Goal: Task Accomplishment & Management: Use online tool/utility

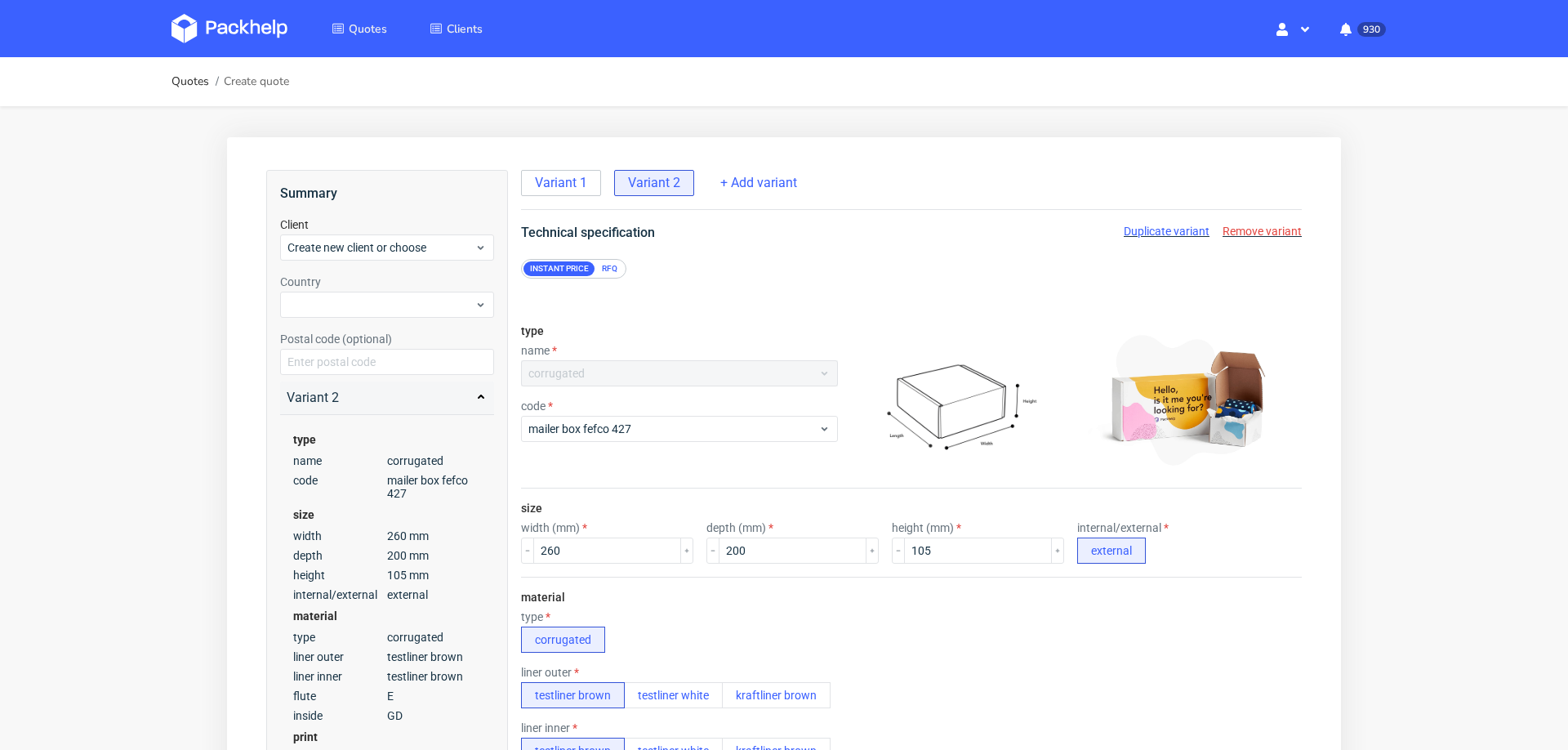
scroll to position [6, 0]
click at [559, 176] on span "Variant 1" at bounding box center [561, 183] width 52 height 18
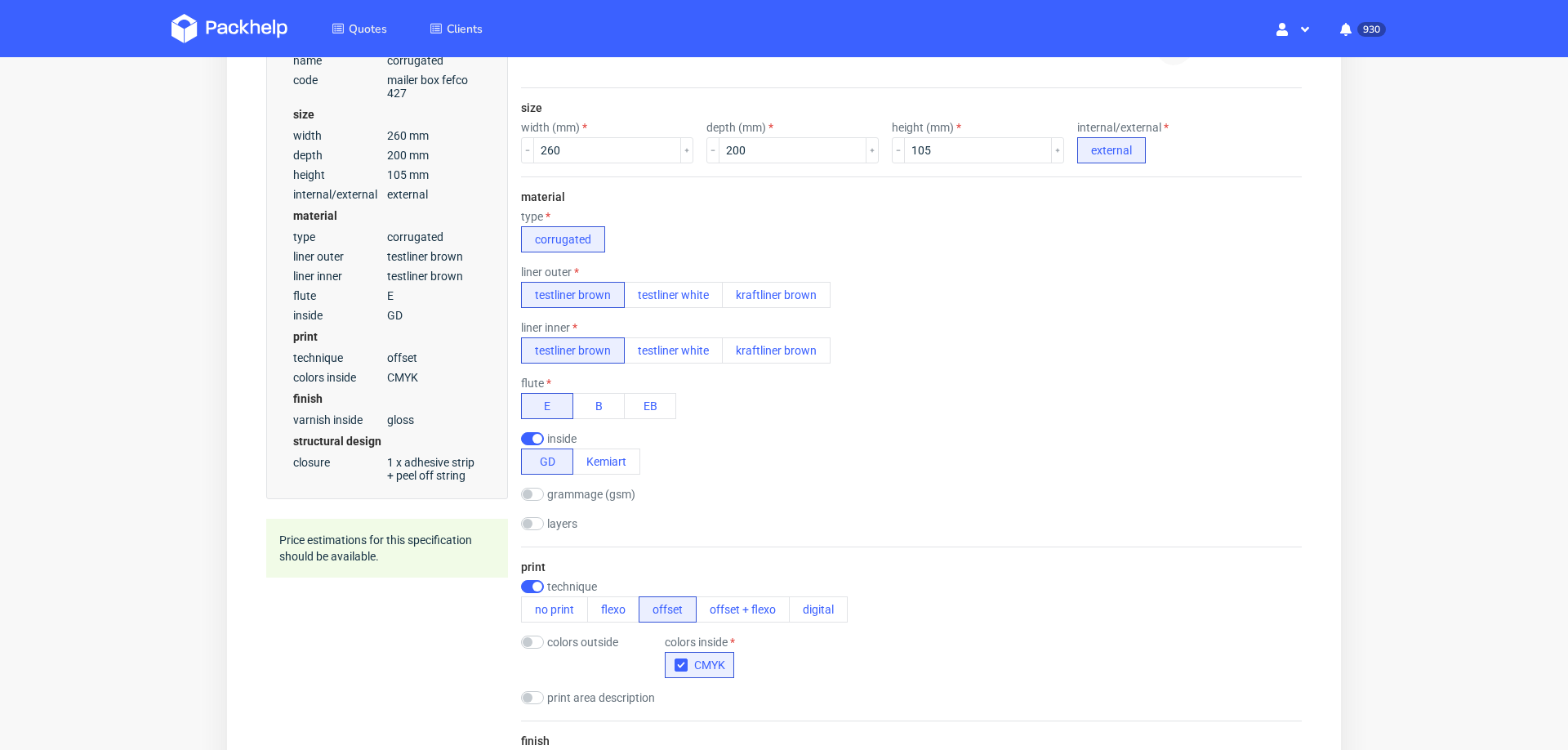
scroll to position [404, 0]
radio input "false"
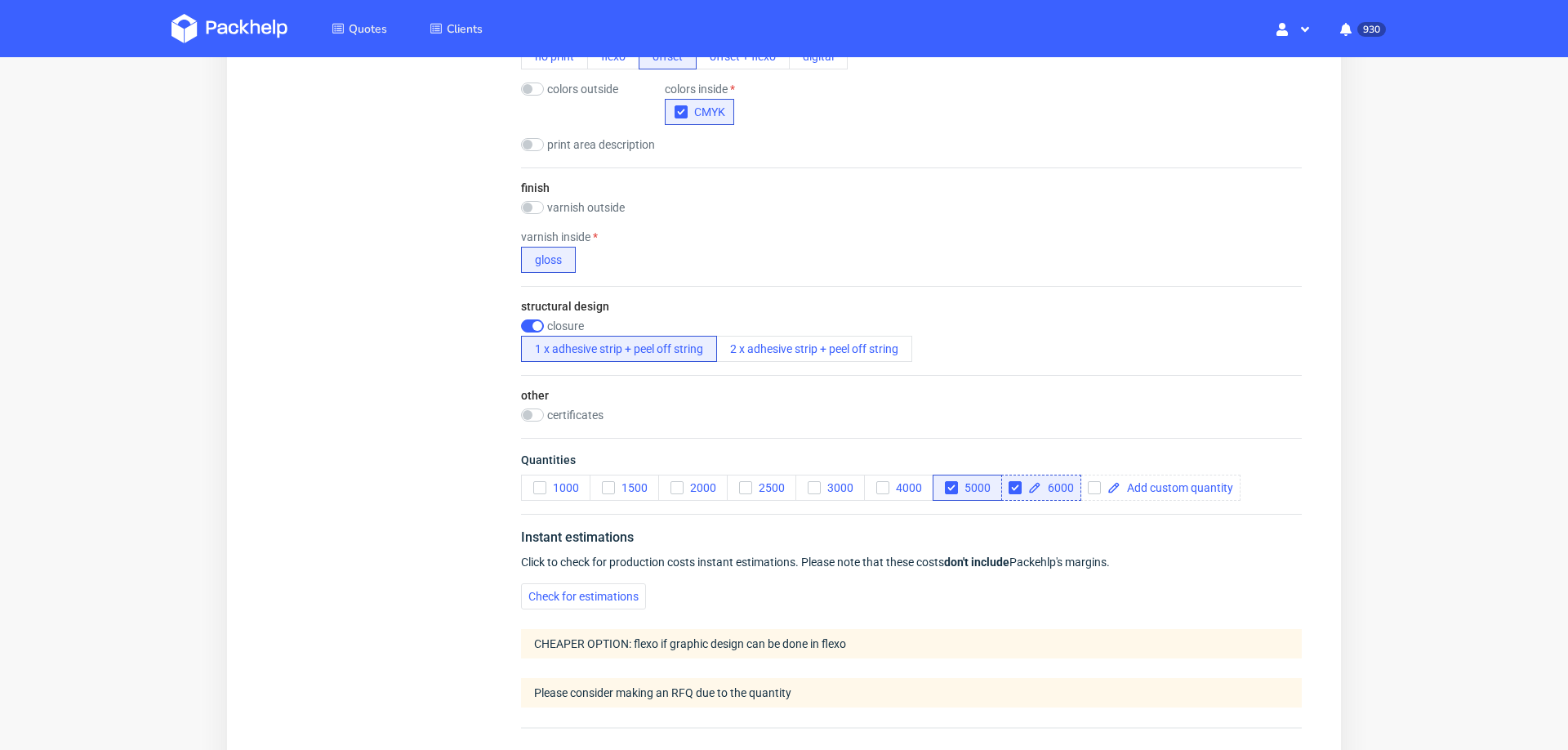
scroll to position [954, 0]
click at [577, 590] on span "Check for estimations" at bounding box center [584, 595] width 110 height 11
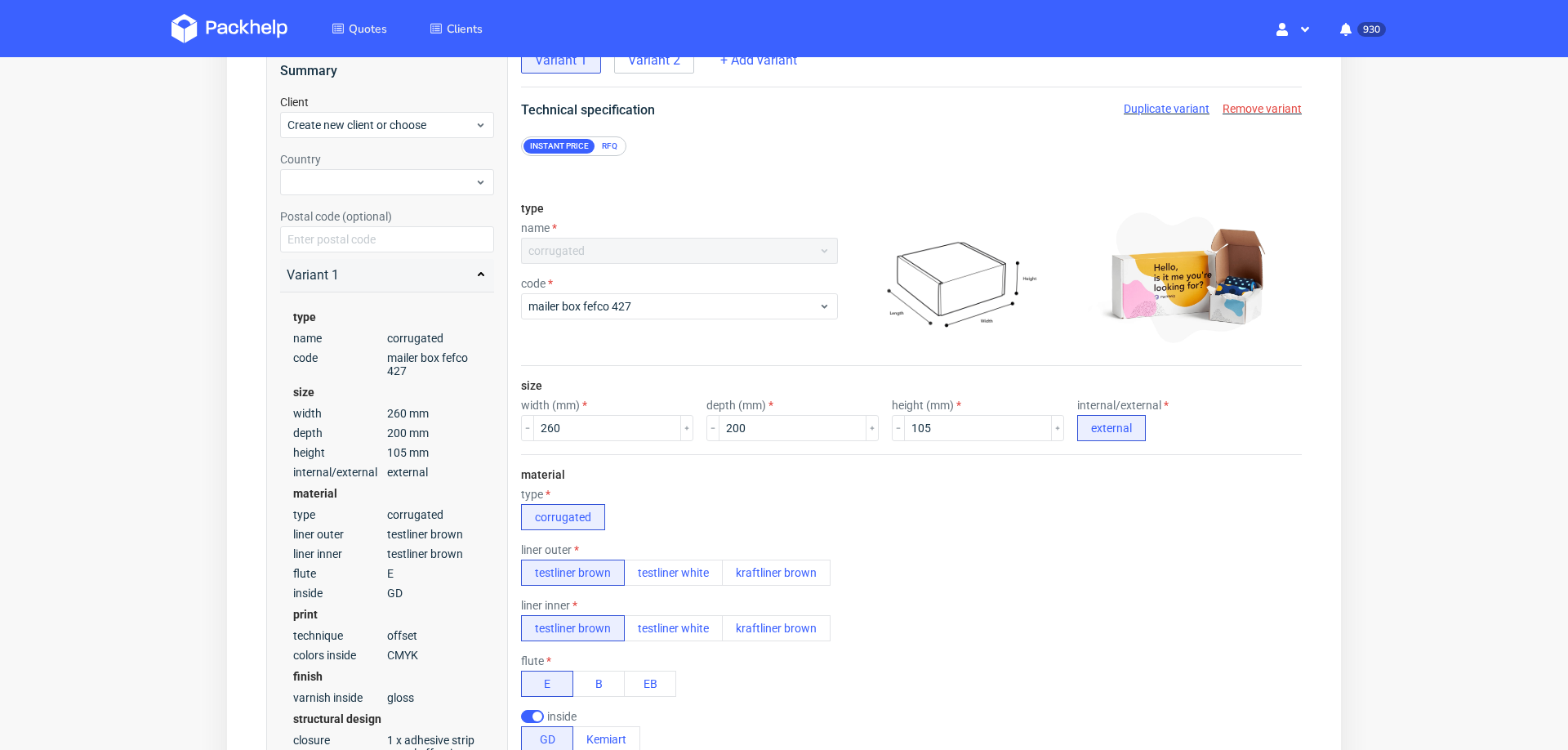
scroll to position [0, 0]
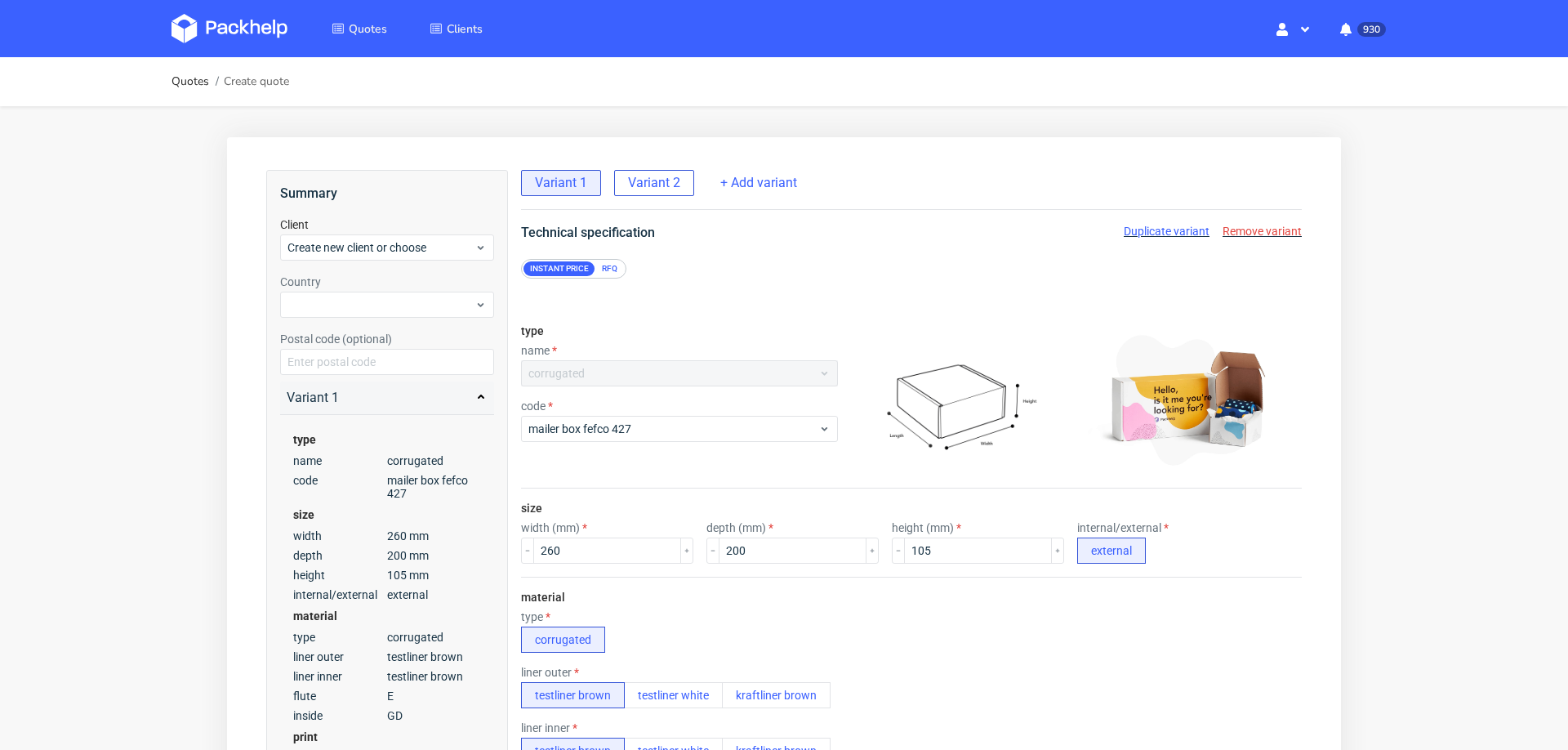
click at [669, 175] on span "Variant 2" at bounding box center [653, 183] width 52 height 18
radio input "false"
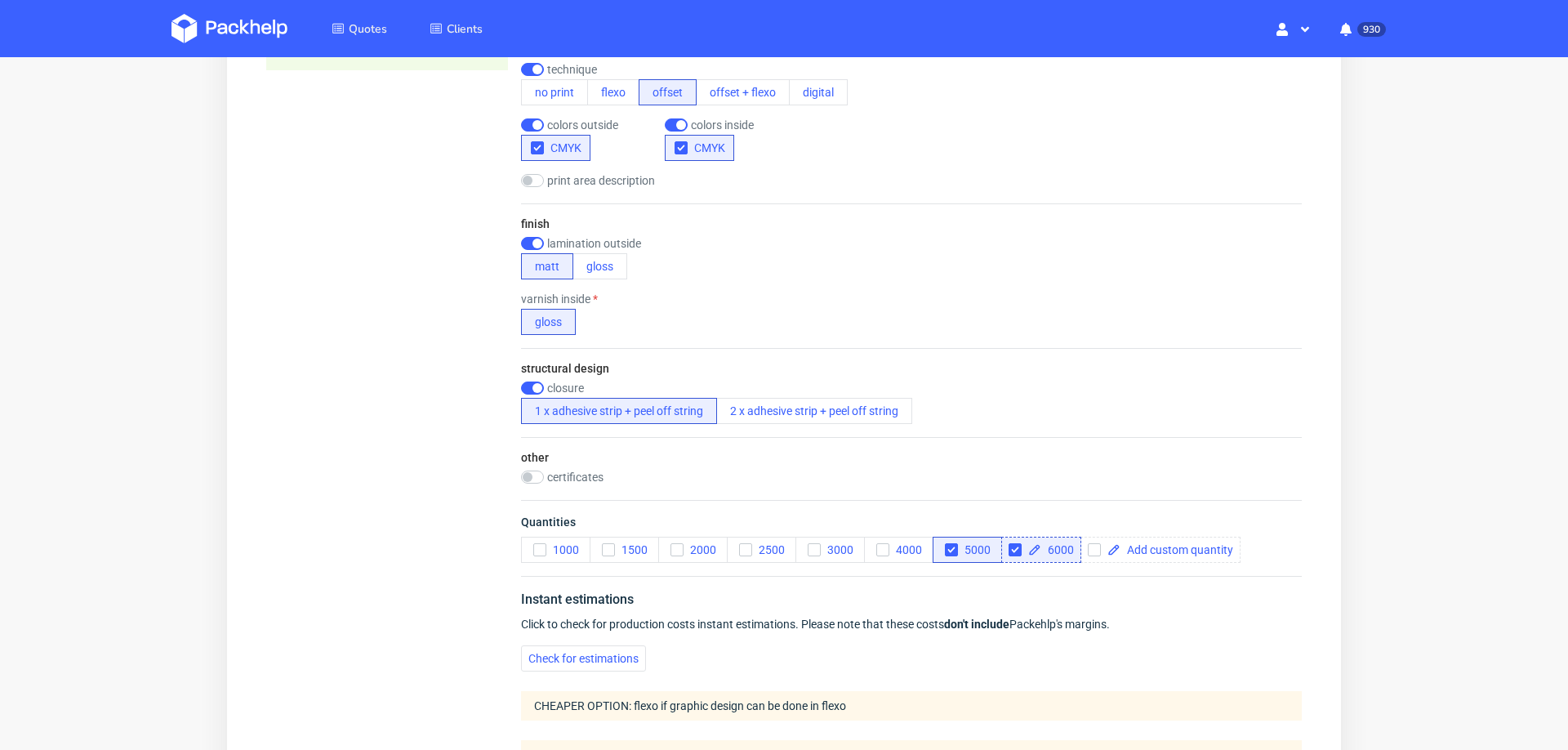
scroll to position [956, 0]
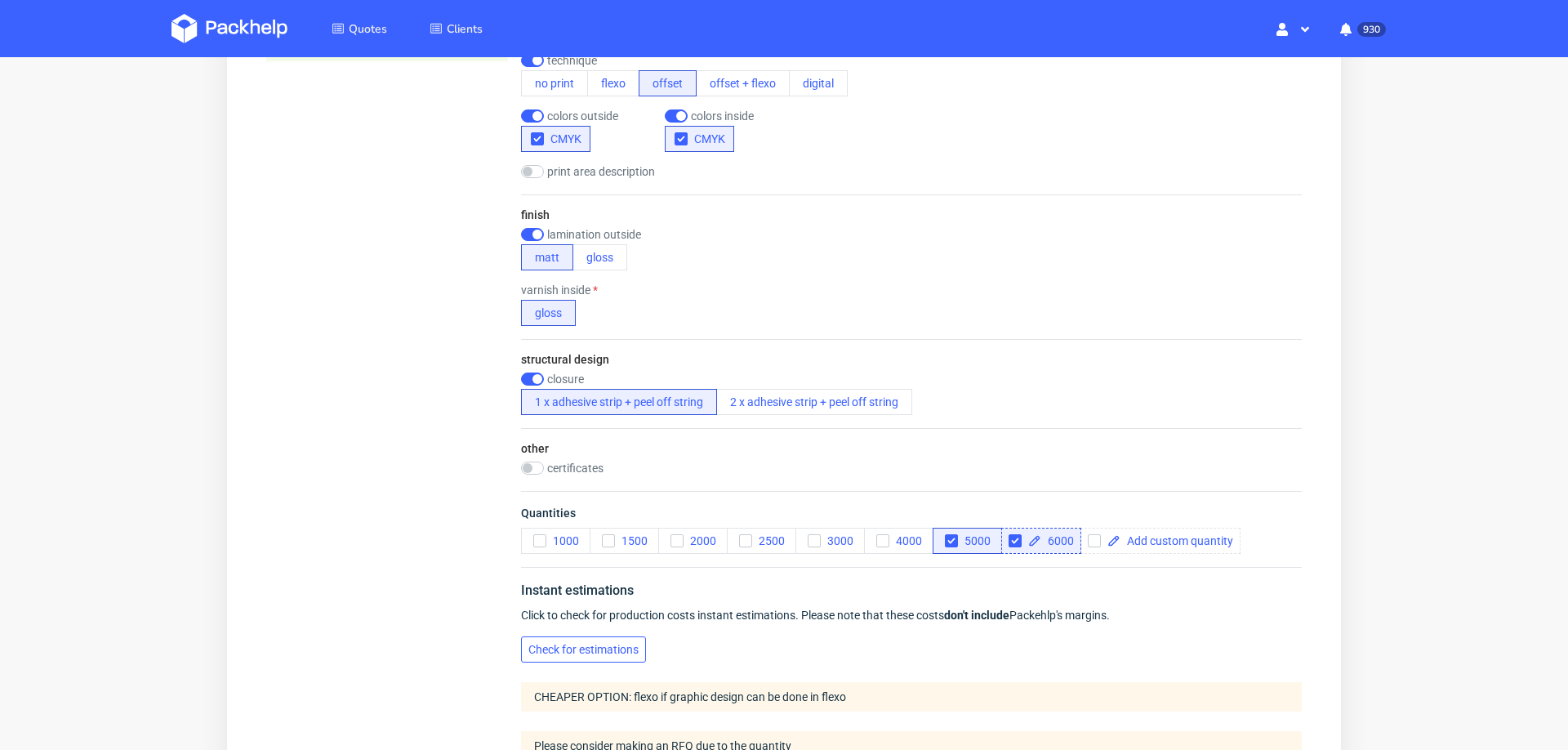
click at [562, 645] on span "Check for estimations" at bounding box center [584, 649] width 110 height 11
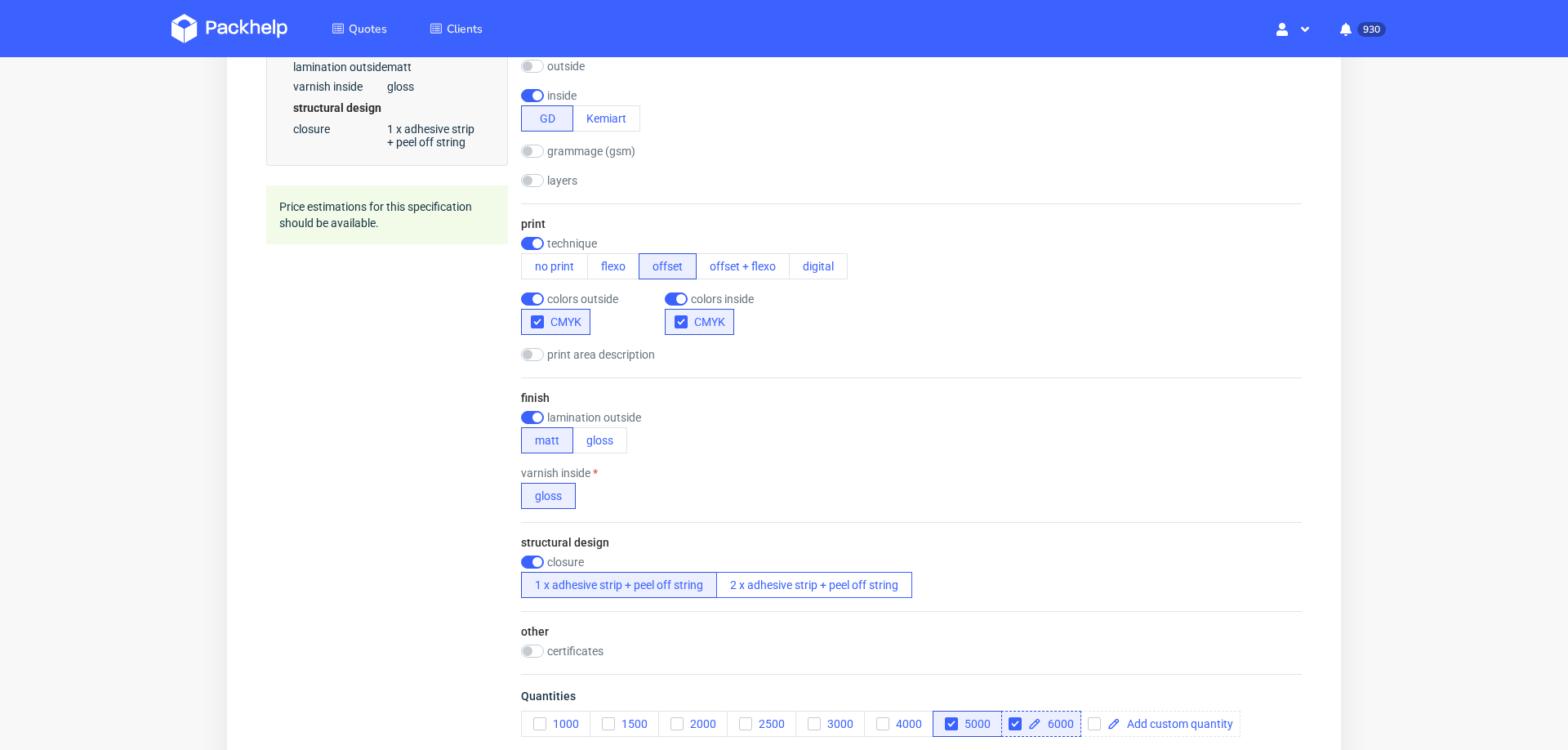
scroll to position [0, 0]
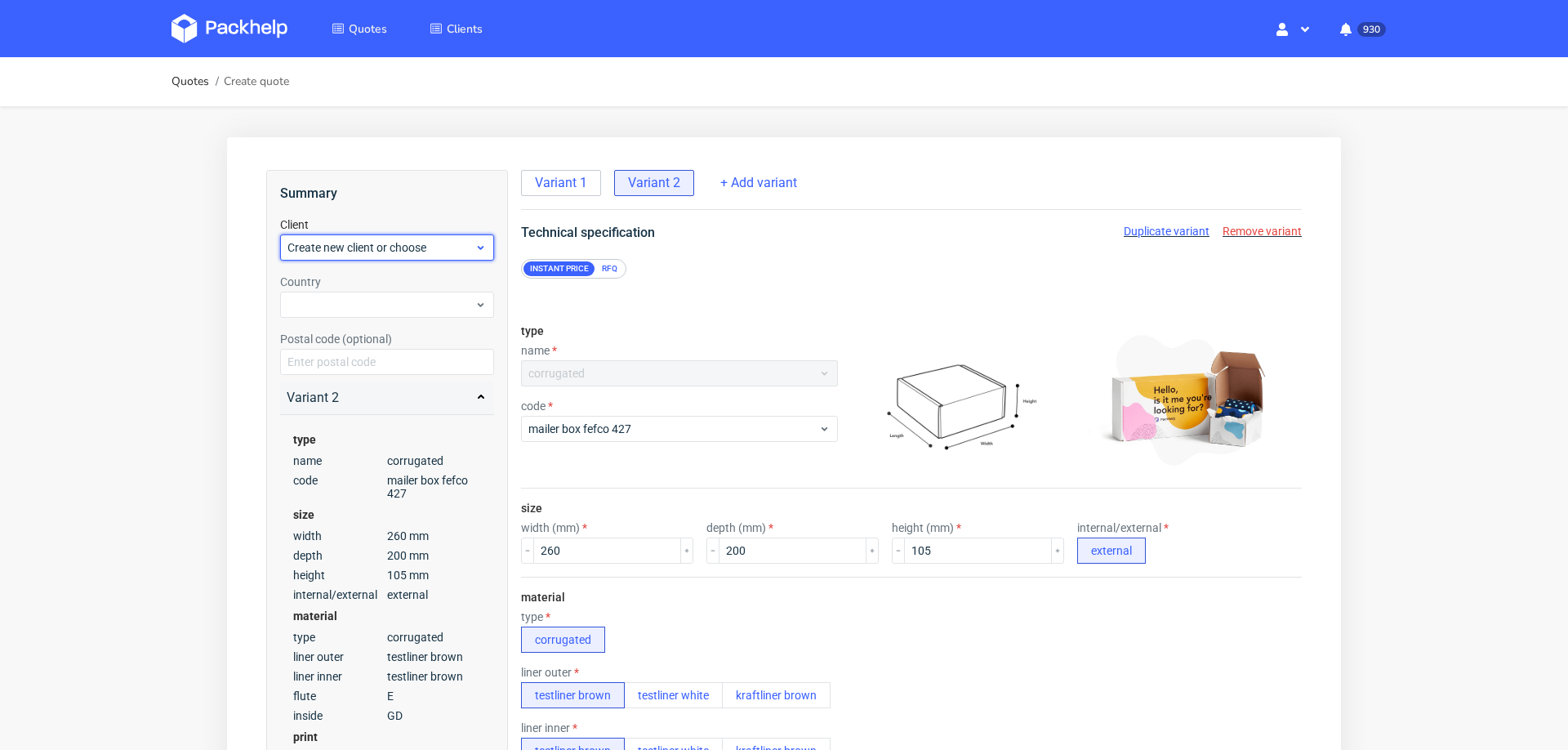
click at [386, 253] on span "Create new client or choose" at bounding box center [381, 248] width 187 height 17
type input "[EMAIL_ADDRESS][DOMAIN_NAME]"
click at [383, 287] on div "Add new client" at bounding box center [388, 285] width 202 height 29
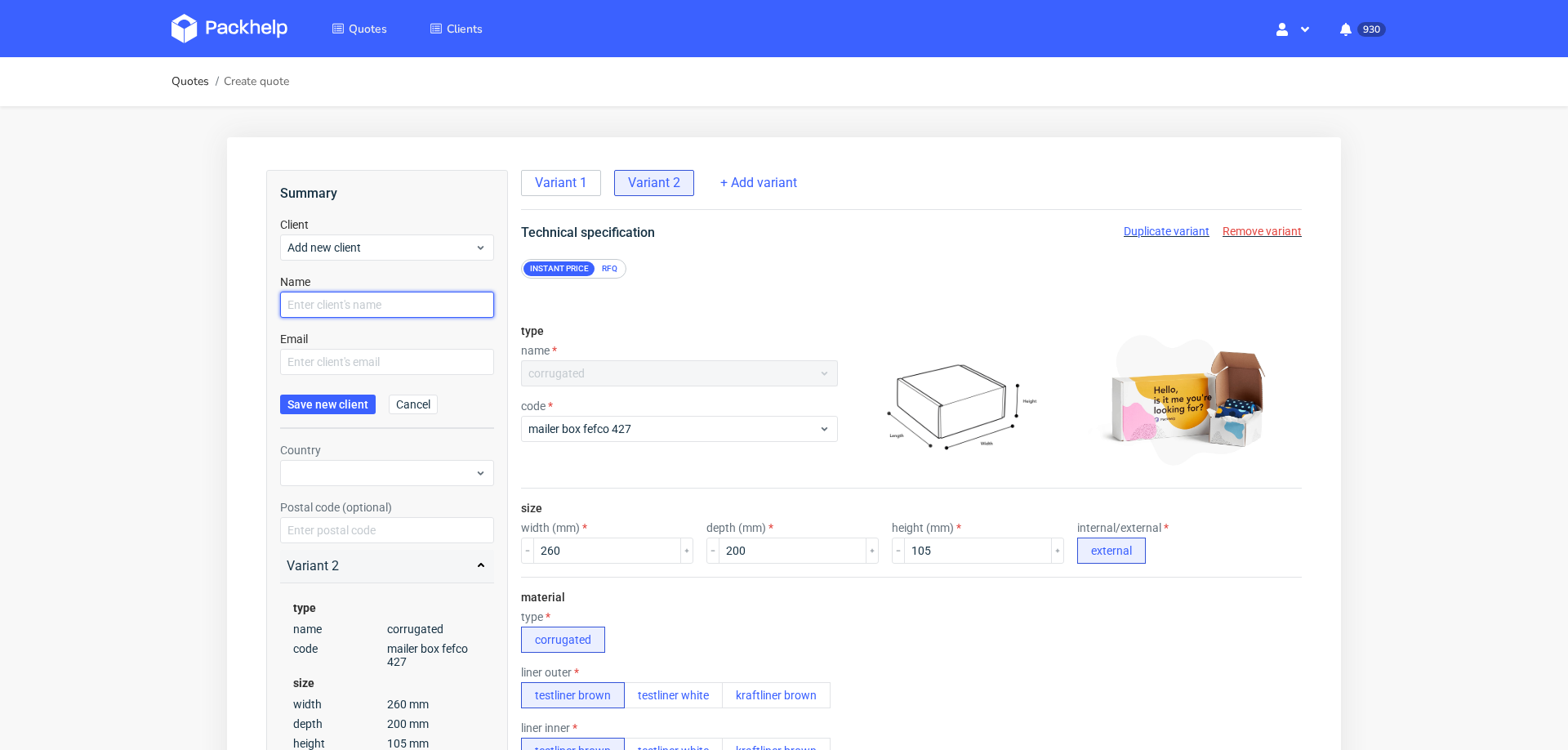
click at [378, 304] on input "text" at bounding box center [387, 304] width 214 height 27
paste input "[EMAIL_ADDRESS][DOMAIN_NAME]"
type input "[EMAIL_ADDRESS][DOMAIN_NAME]"
click at [377, 357] on input "text" at bounding box center [387, 362] width 214 height 27
paste input "[EMAIL_ADDRESS][DOMAIN_NAME]"
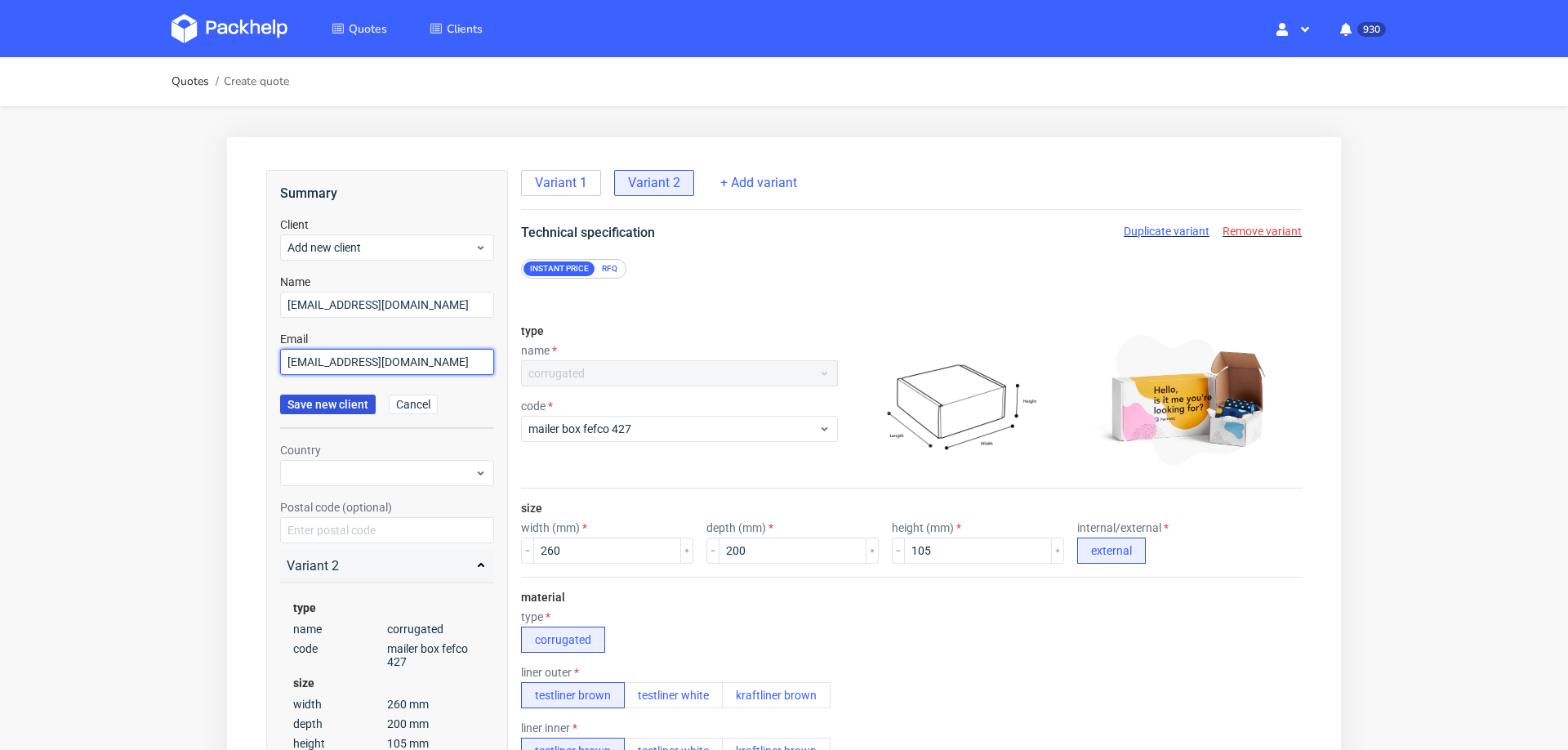
type input "[EMAIL_ADDRESS][DOMAIN_NAME]"
click at [351, 403] on span "Save new client" at bounding box center [328, 404] width 81 height 11
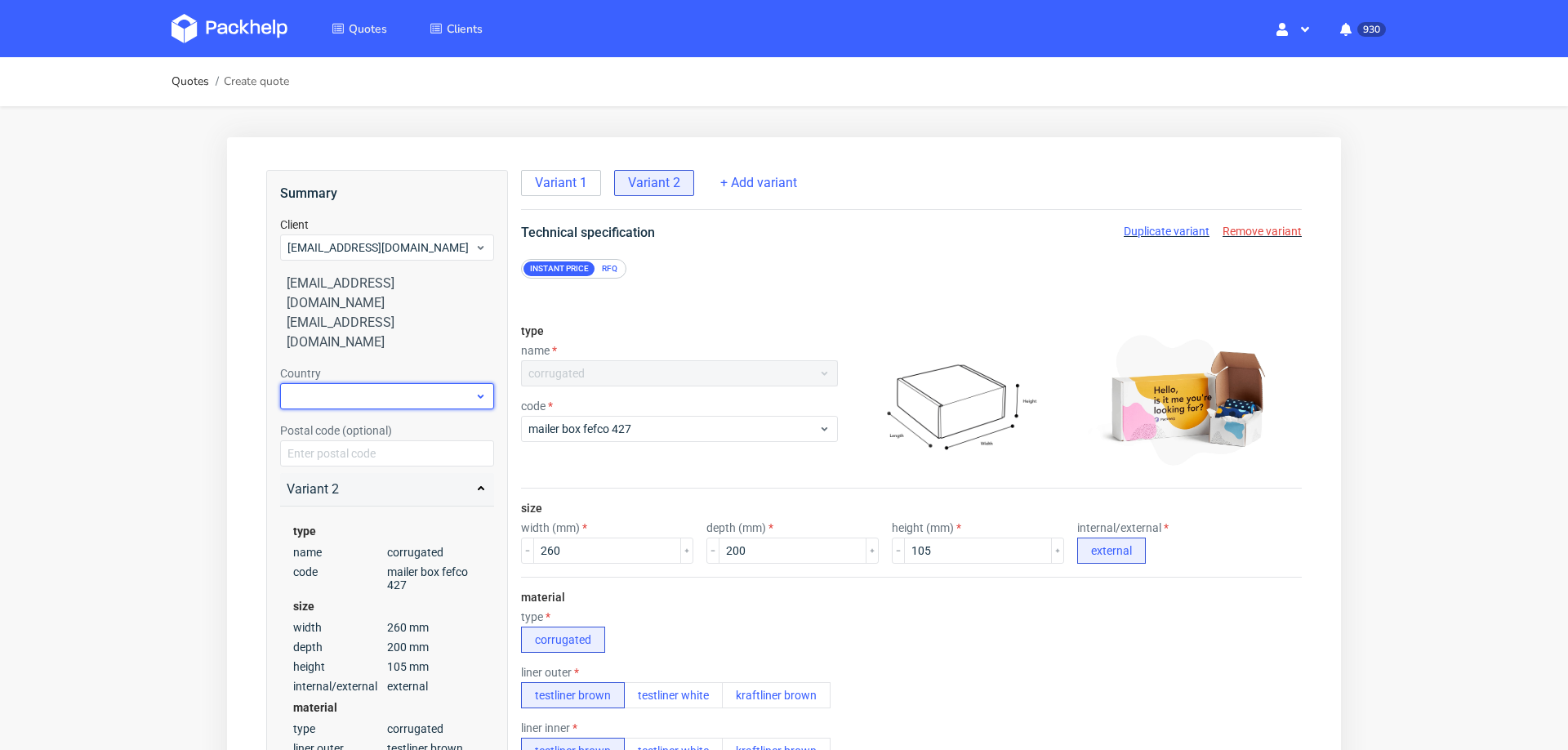
click at [370, 383] on div at bounding box center [387, 396] width 214 height 27
type input "ita"
drag, startPoint x: 366, startPoint y: 393, endPoint x: 467, endPoint y: 553, distance: 189.2
click at [366, 393] on div "[GEOGRAPHIC_DATA]" at bounding box center [388, 395] width 202 height 29
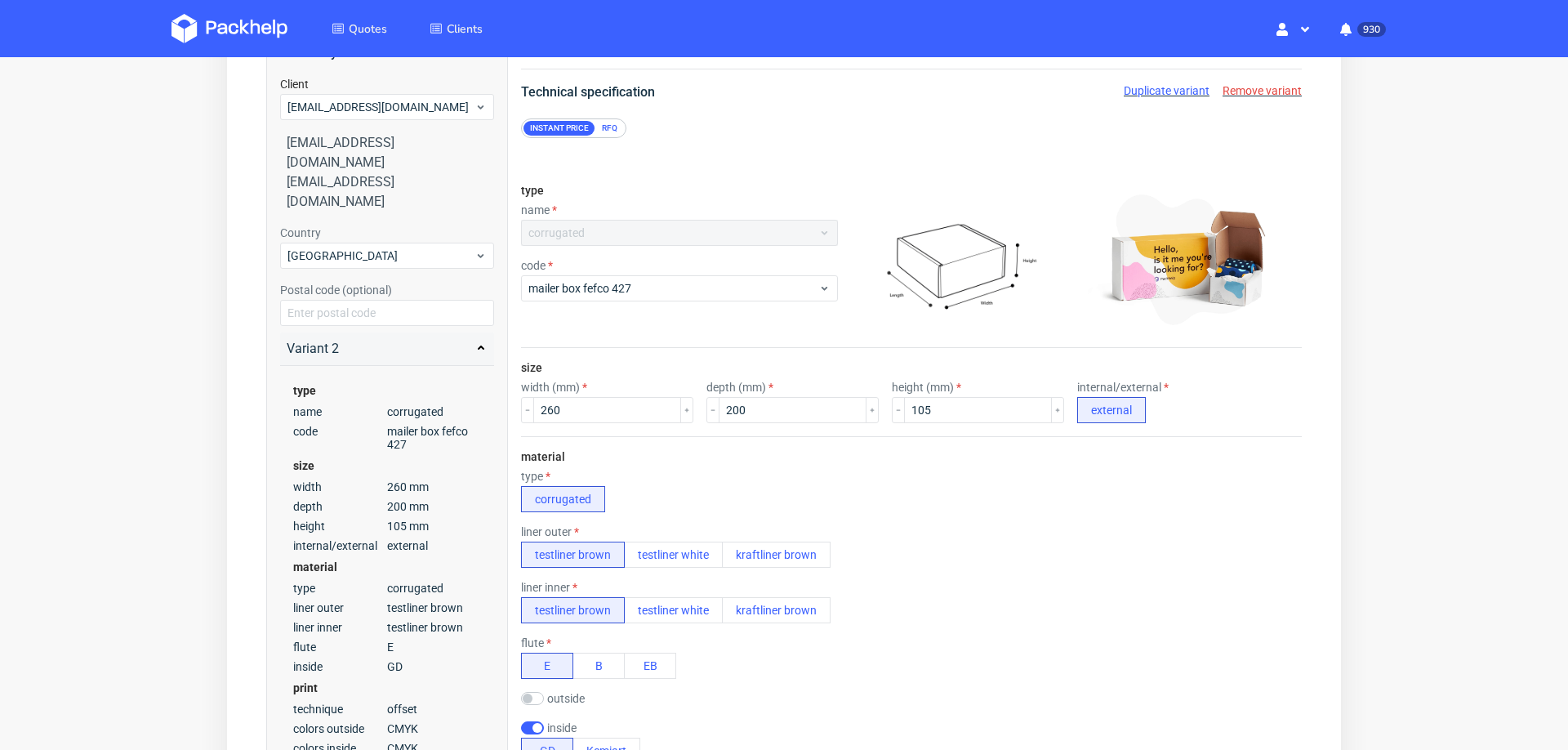
scroll to position [1084, 0]
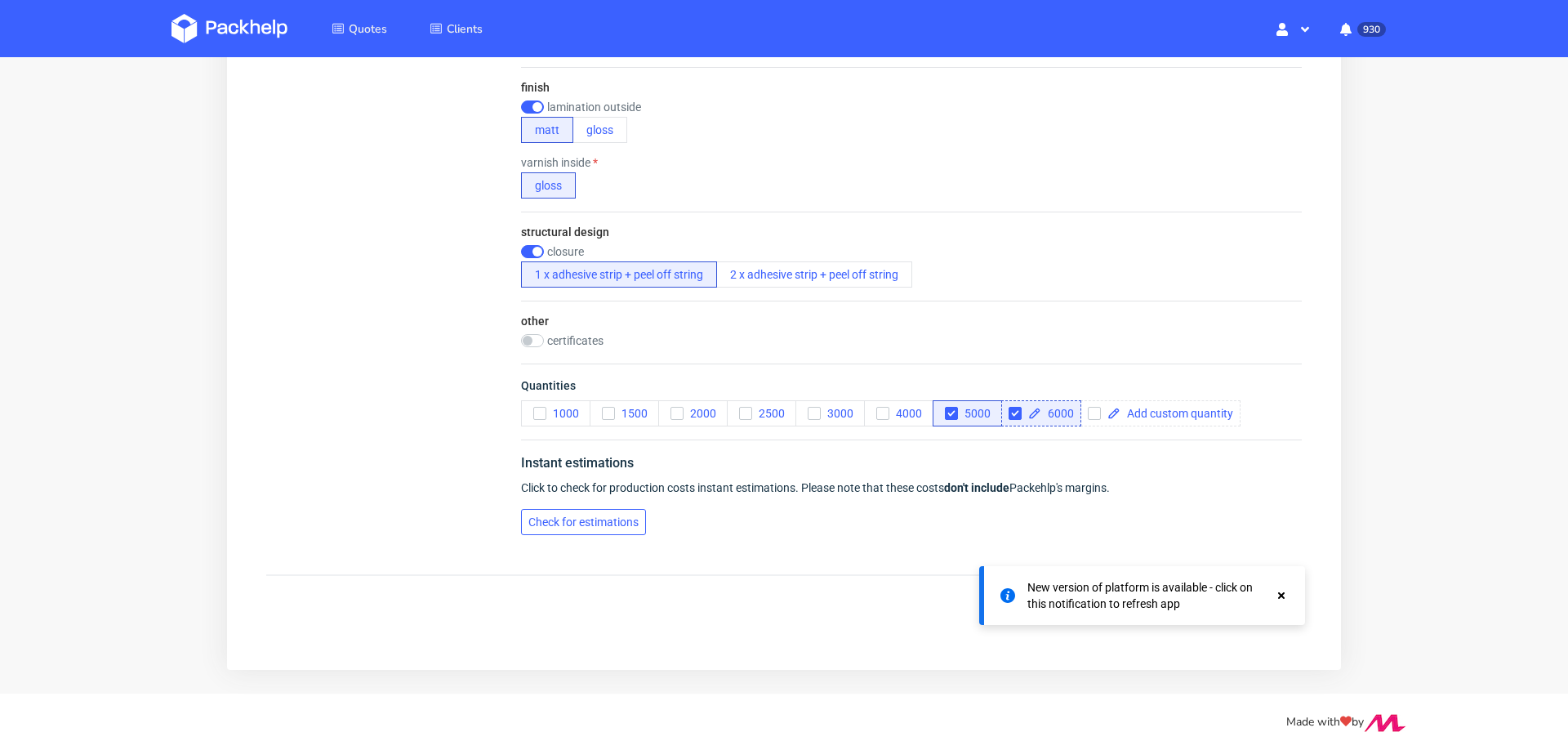
click at [539, 516] on span "Check for estimations" at bounding box center [584, 522] width 110 height 11
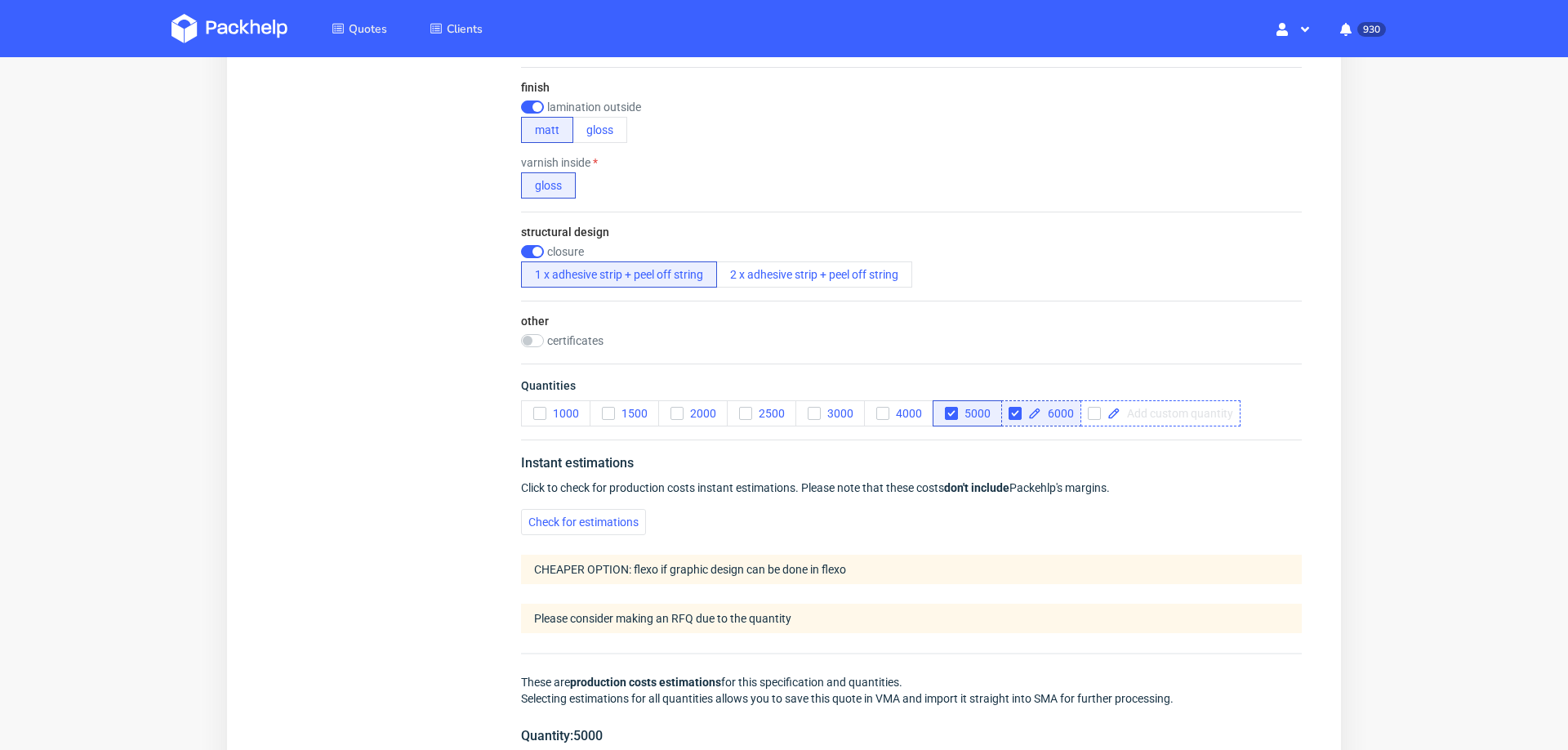
click at [1192, 409] on span at bounding box center [1177, 414] width 113 height 11
checkbox input "true"
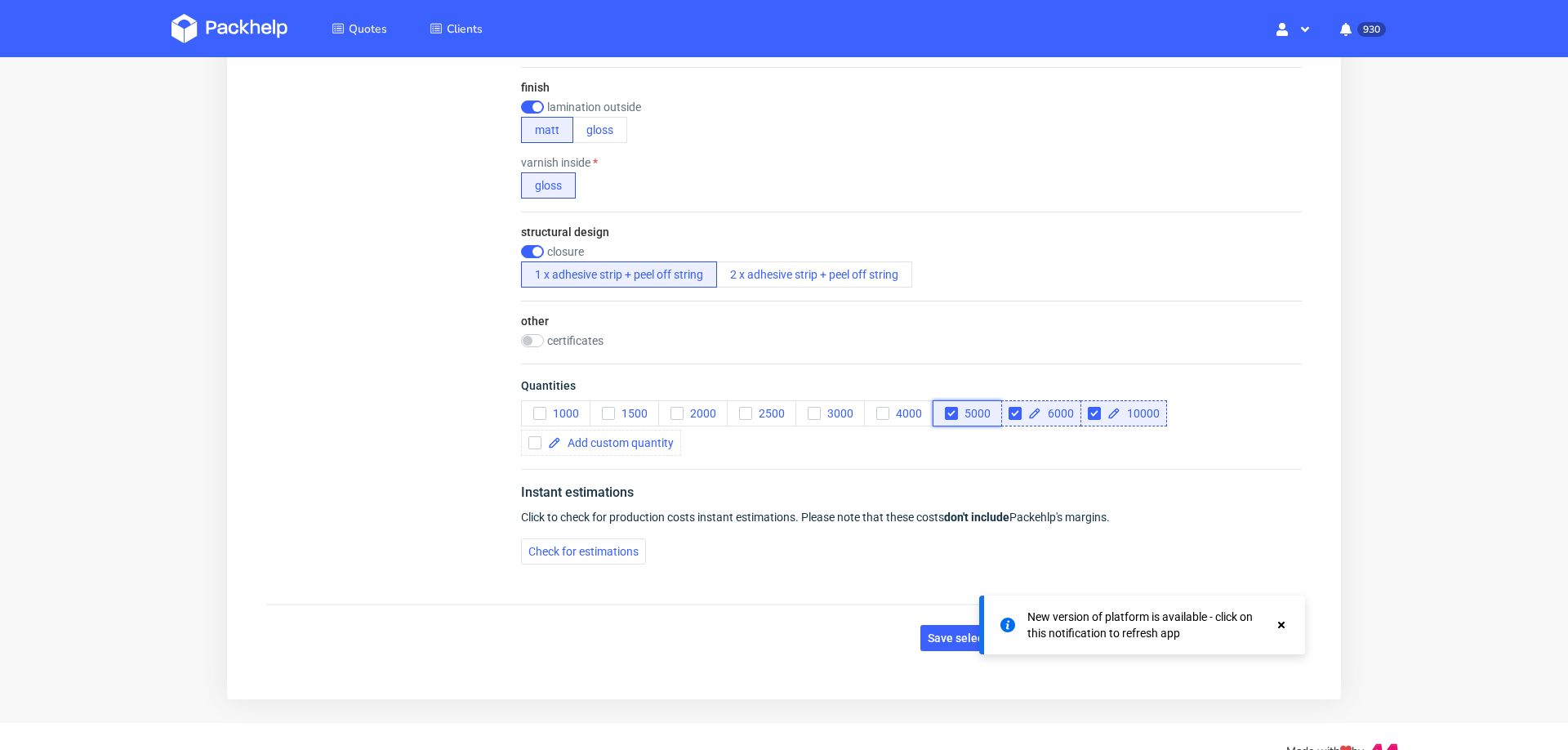
click at [956, 414] on icon "button" at bounding box center [951, 414] width 11 height 11
click at [624, 548] on span "Check for estimations" at bounding box center [584, 551] width 110 height 11
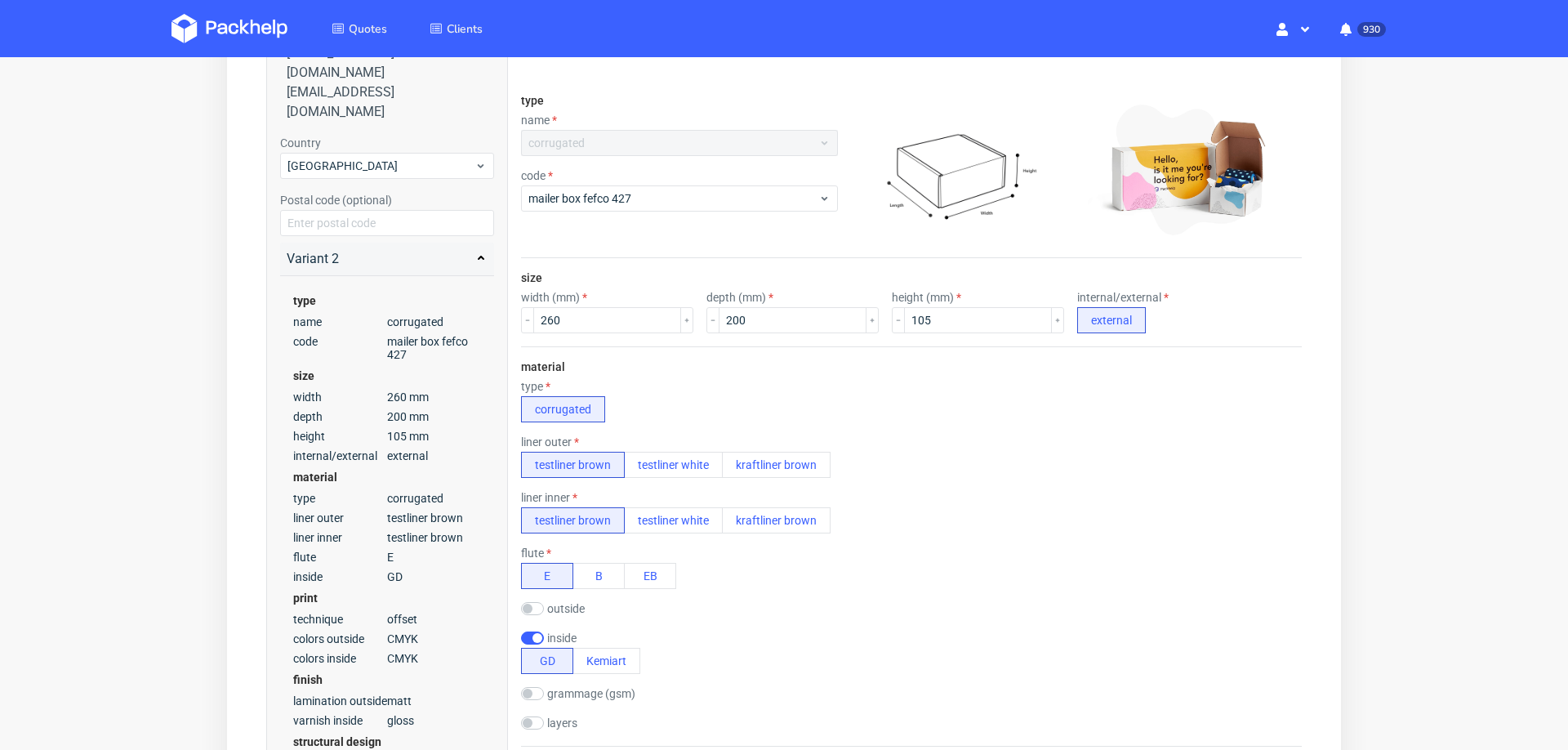
scroll to position [0, 0]
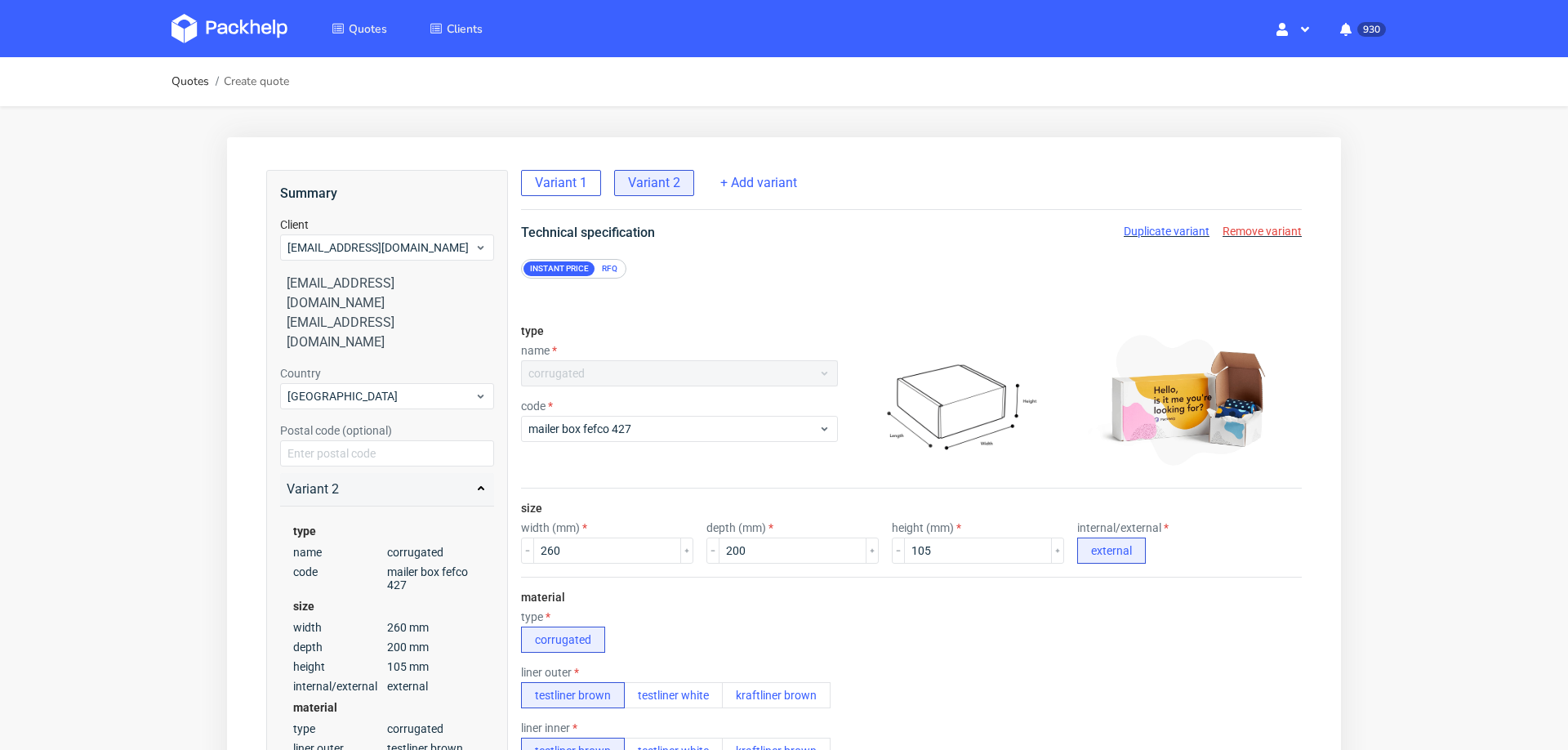
click at [563, 192] on div "Variant 1" at bounding box center [561, 182] width 80 height 27
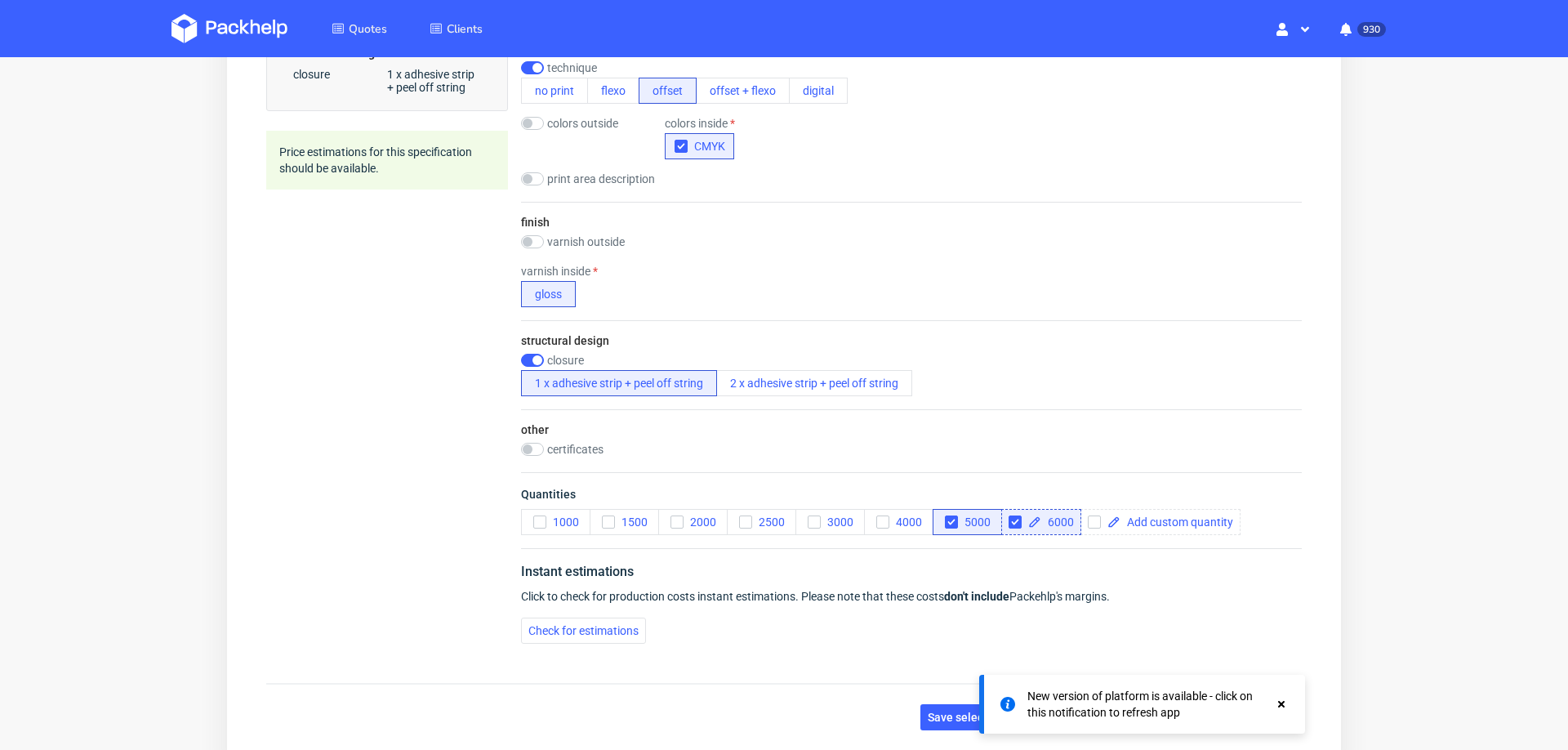
scroll to position [1029, 0]
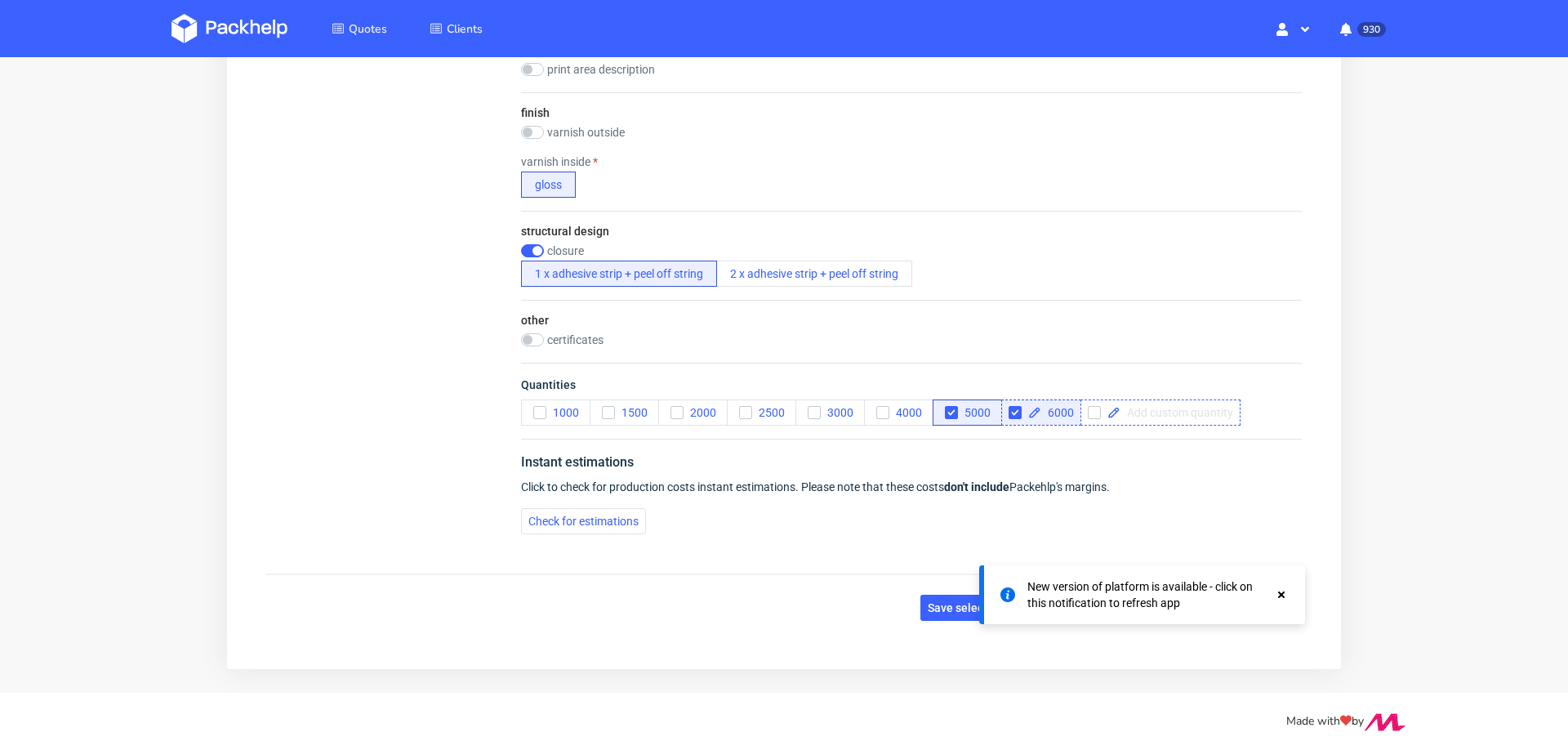
click at [1145, 407] on span at bounding box center [1177, 413] width 113 height 11
checkbox input "true"
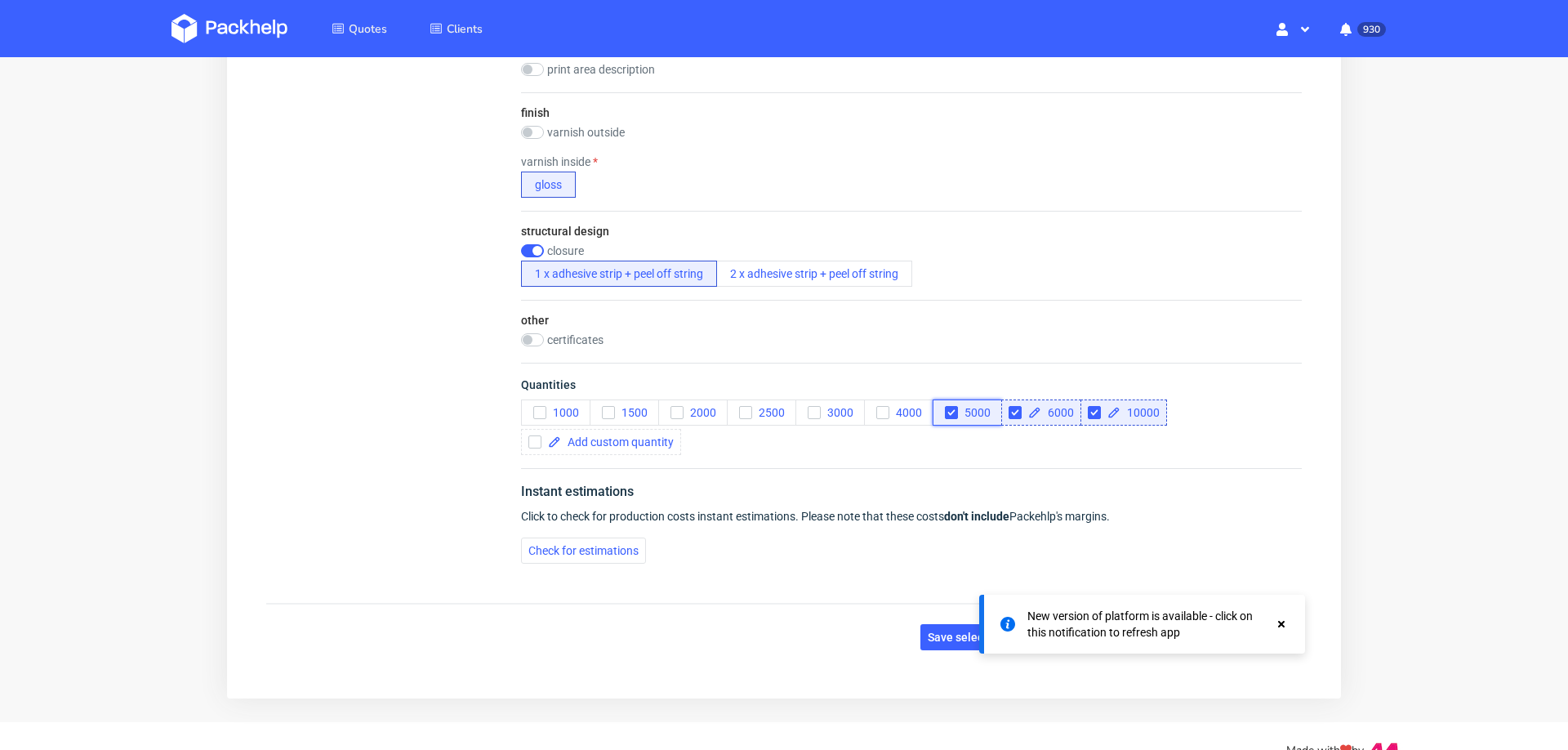
click at [947, 409] on icon "button" at bounding box center [951, 413] width 11 height 11
click at [624, 537] on button "Check for estimations" at bounding box center [584, 550] width 125 height 27
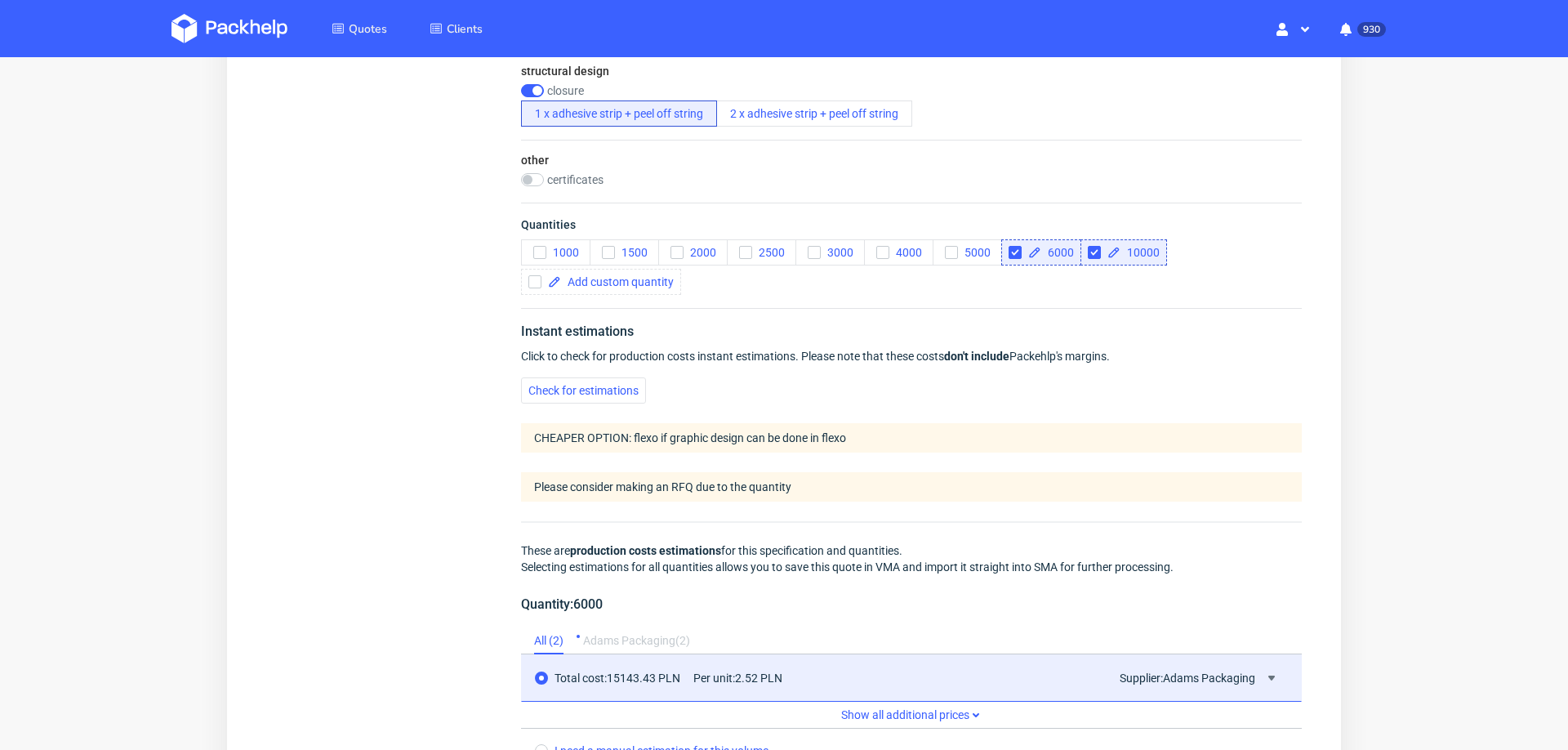
scroll to position [1799, 0]
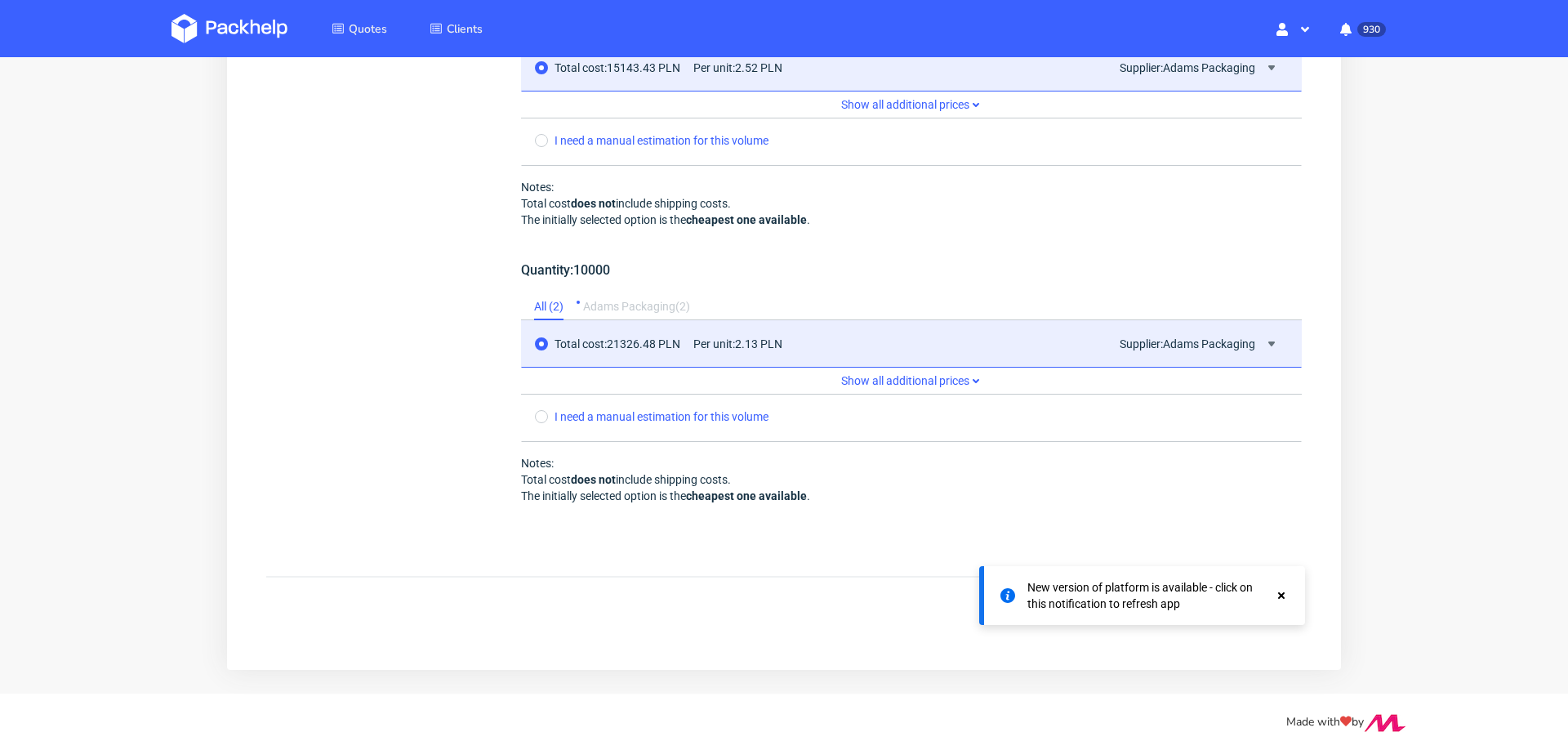
click at [1280, 595] on use at bounding box center [1281, 595] width 6 height 6
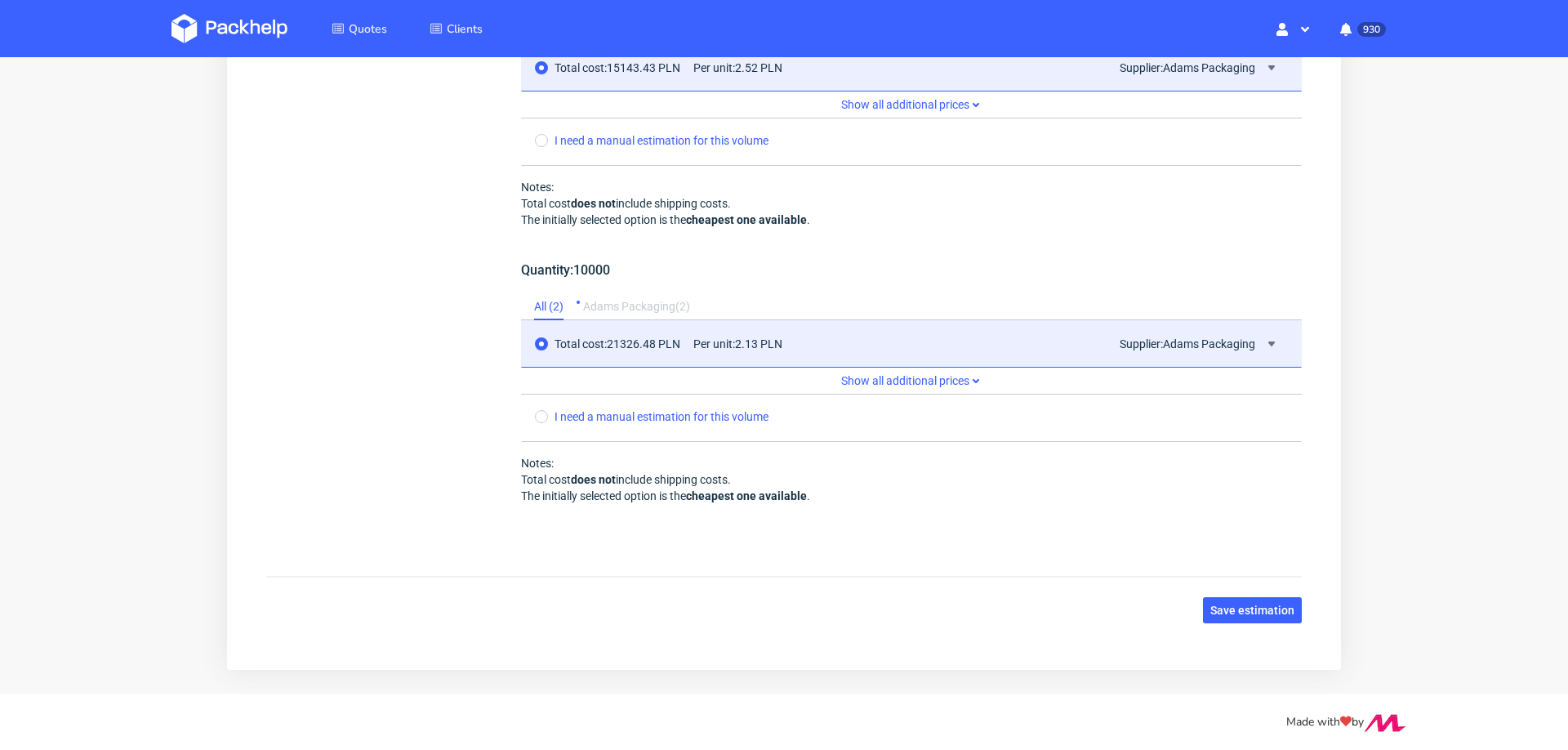
click at [1239, 604] on span "Save estimation" at bounding box center [1253, 610] width 84 height 11
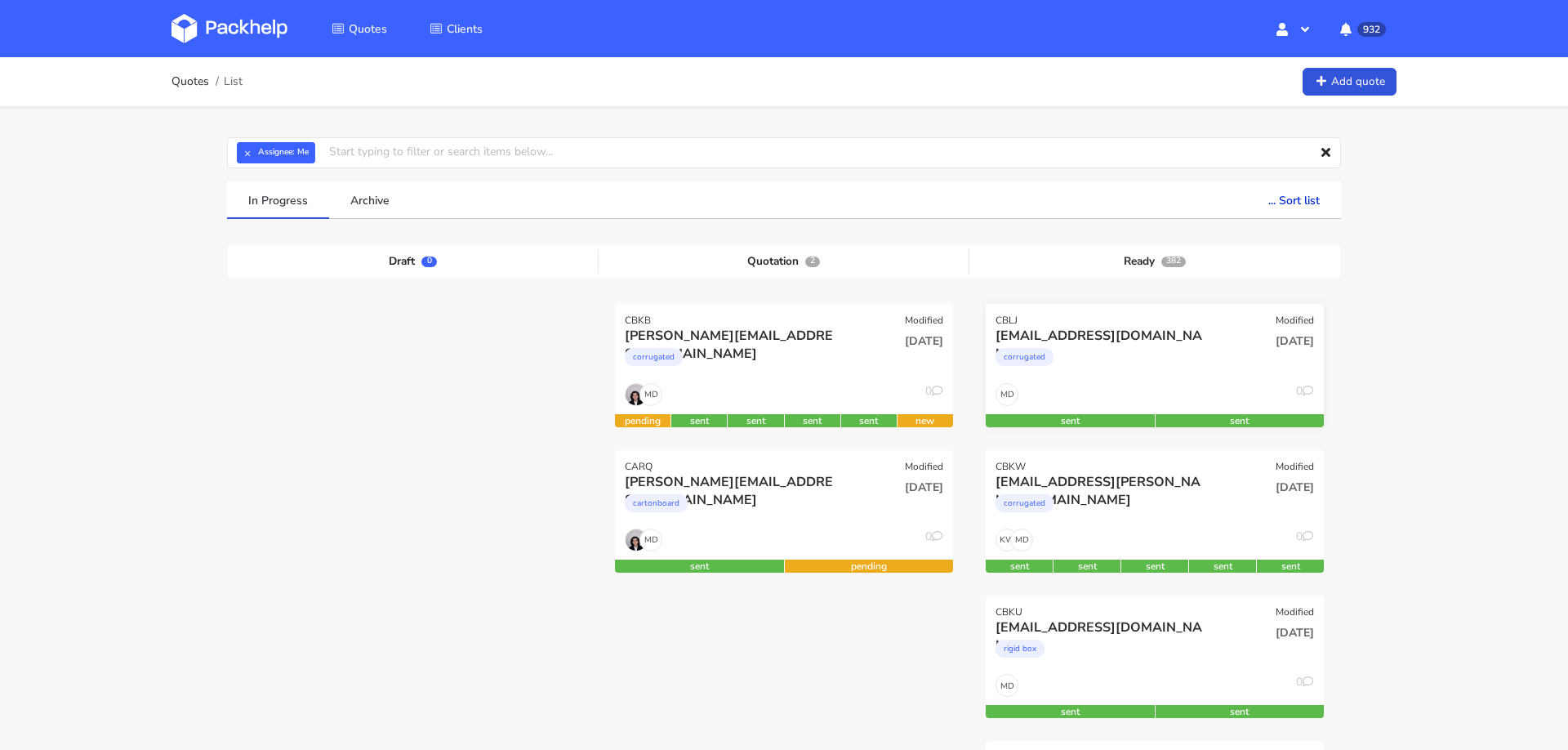
click at [1106, 377] on div "[EMAIL_ADDRESS][DOMAIN_NAME] corrugated" at bounding box center [1098, 354] width 228 height 56
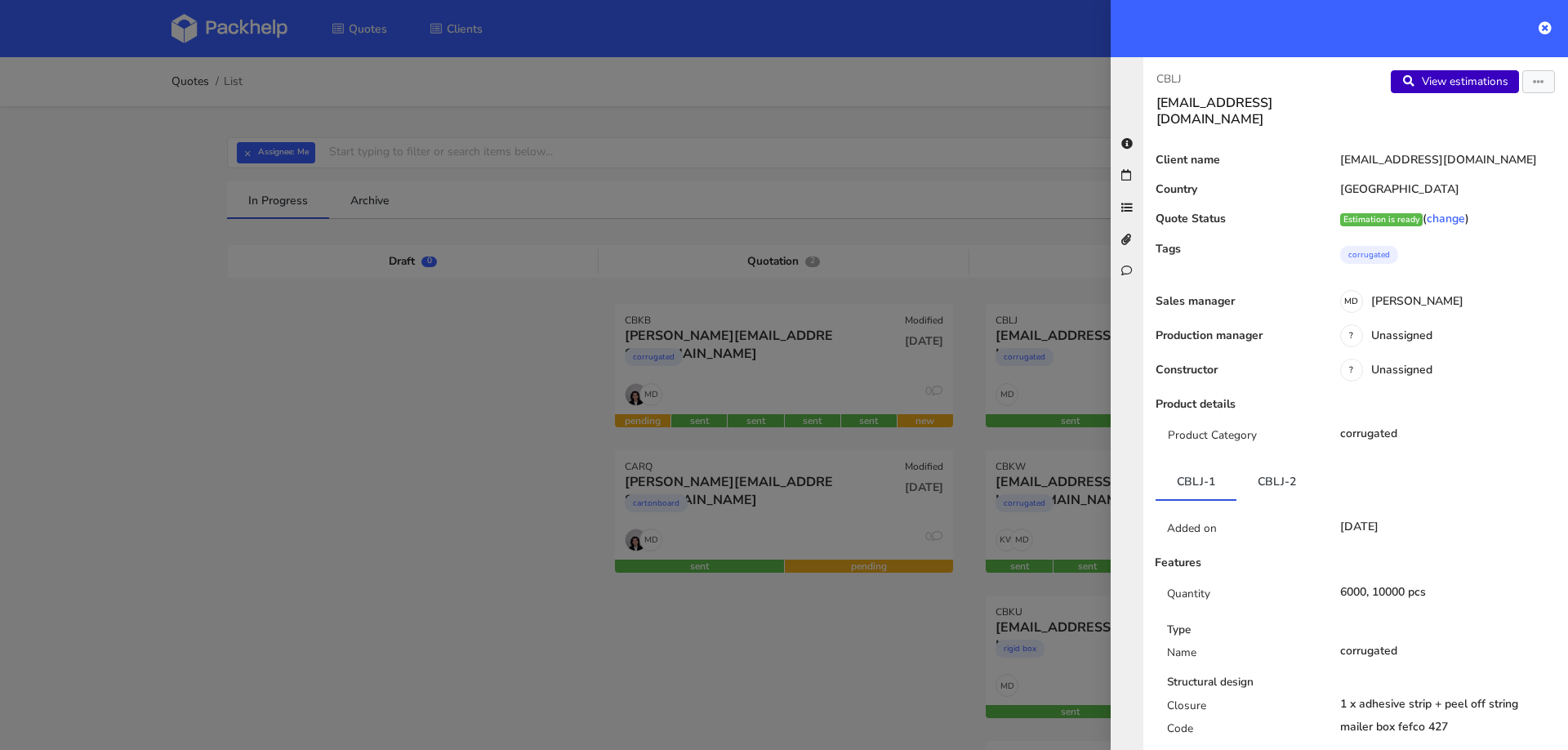
click at [1492, 86] on link "View estimations" at bounding box center [1455, 82] width 128 height 23
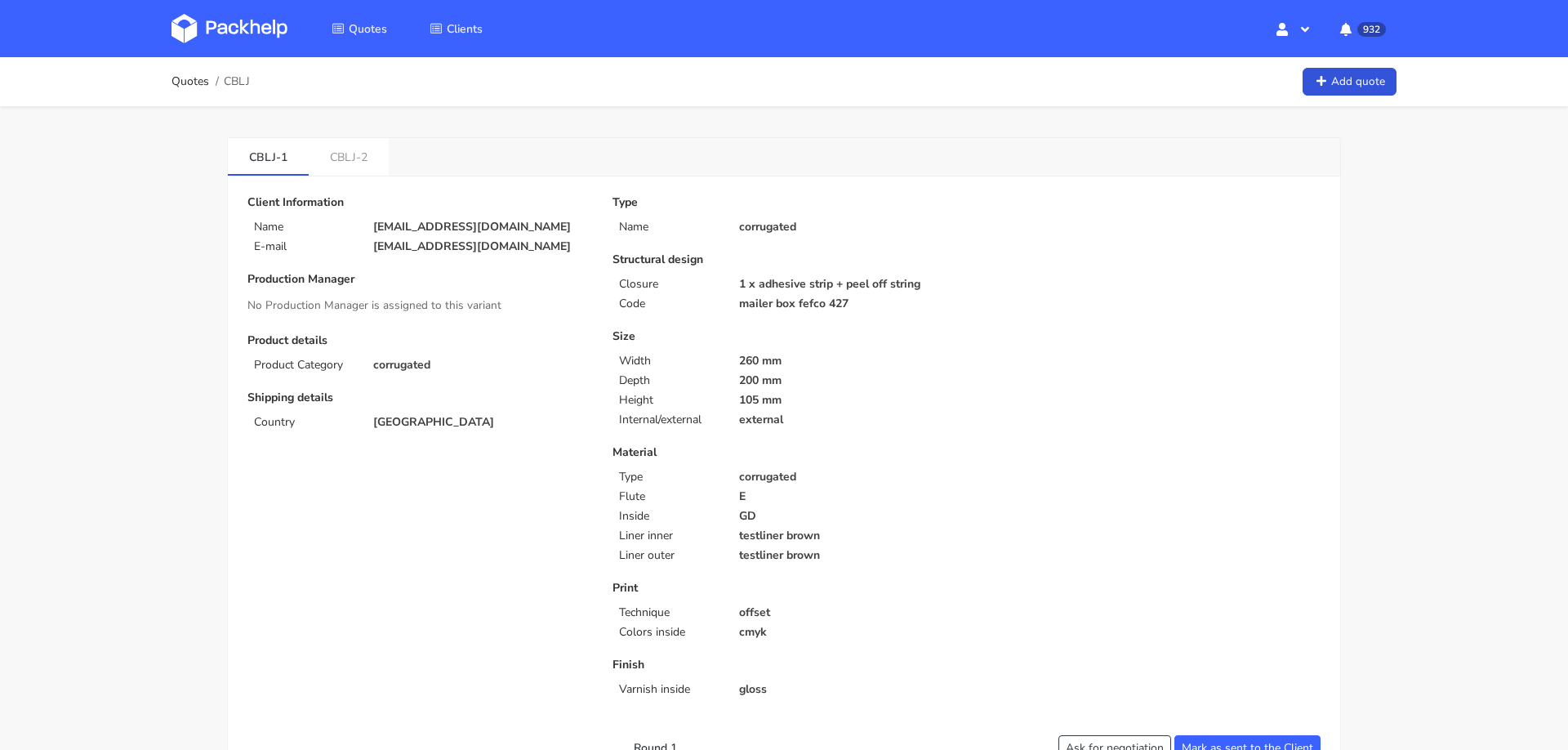
click at [235, 85] on span "CBLJ" at bounding box center [236, 82] width 27 height 13
click at [234, 85] on span "CBLJ" at bounding box center [236, 82] width 27 height 13
copy span "CBLJ"
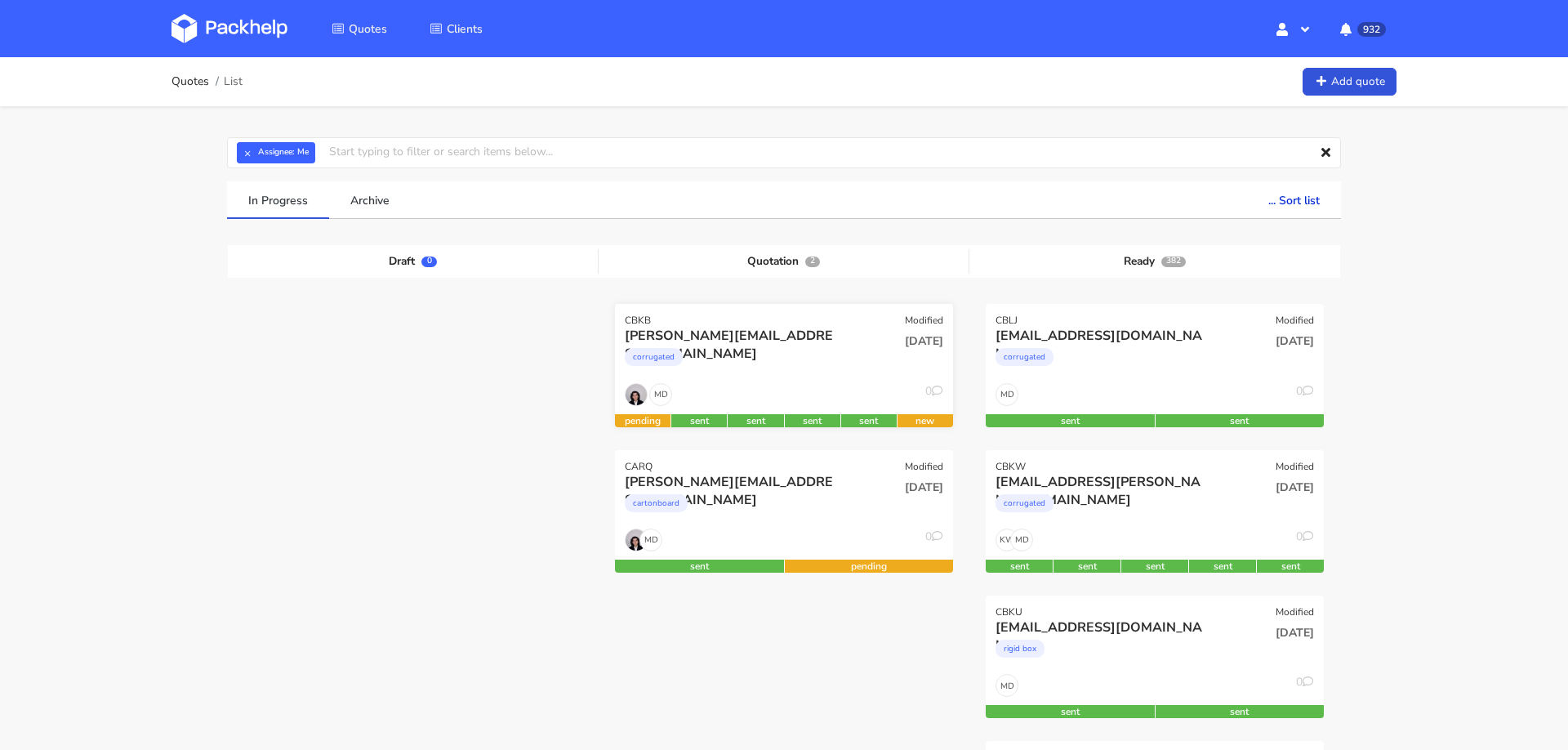
click at [785, 345] on div "corrugated" at bounding box center [733, 361] width 216 height 33
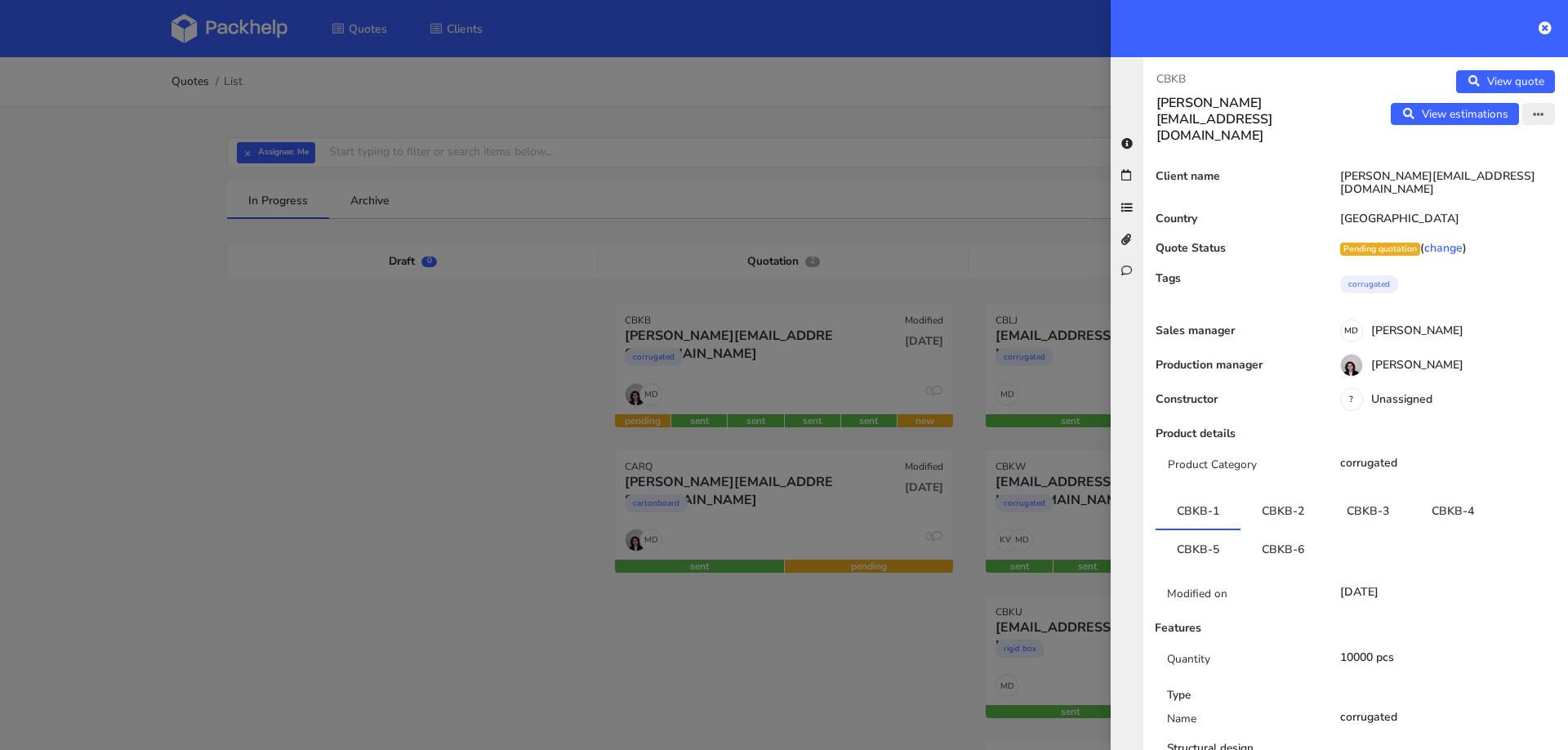
click at [1530, 118] on button "button" at bounding box center [1539, 114] width 33 height 23
click at [1542, 111] on icon "button" at bounding box center [1539, 115] width 11 height 11
click at [1469, 151] on link "Edit quote" at bounding box center [1485, 147] width 144 height 27
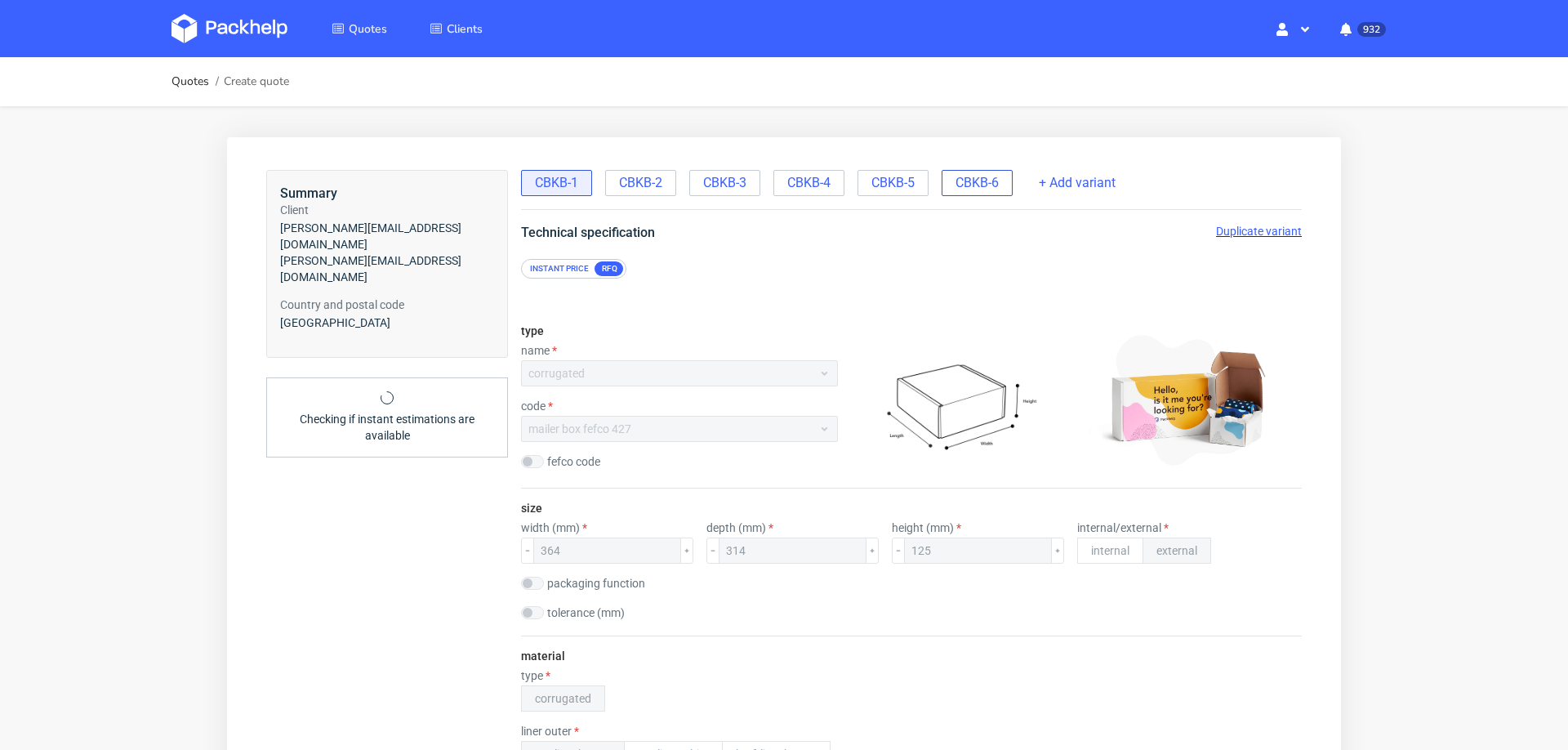
click at [983, 187] on span "CBKB-6" at bounding box center [977, 183] width 43 height 18
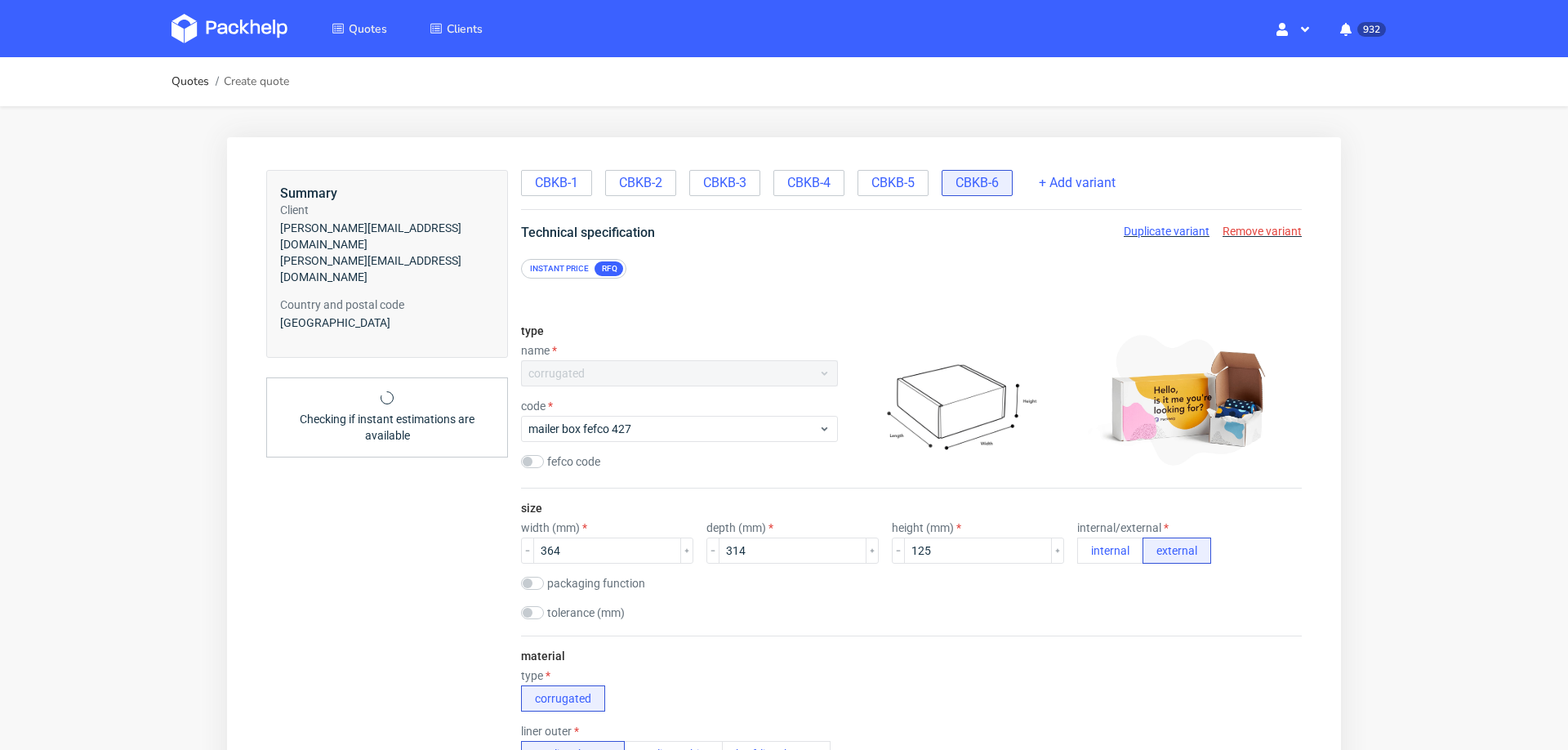
click at [1172, 230] on span "Duplicate variant" at bounding box center [1167, 231] width 86 height 13
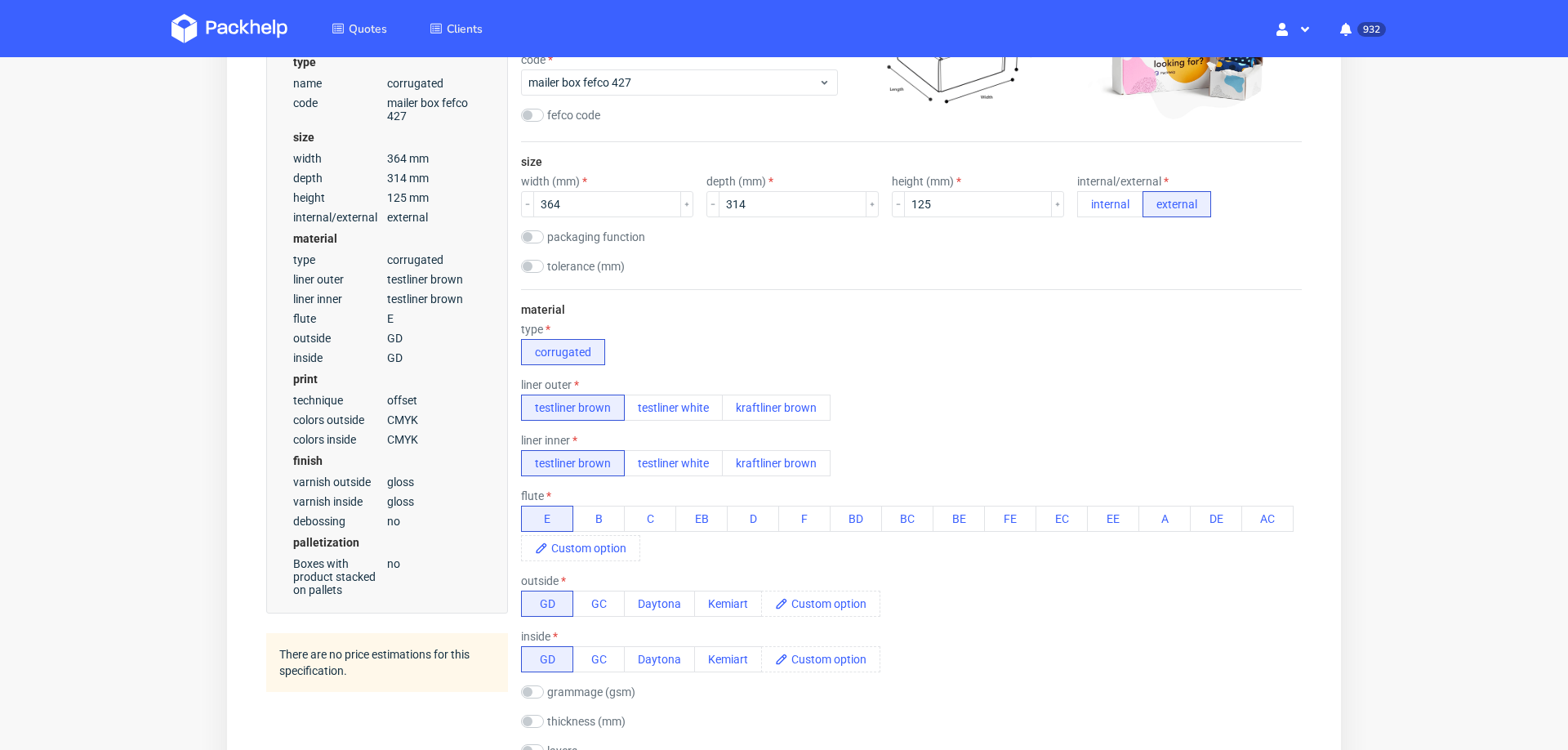
scroll to position [348, 0]
click at [590, 507] on button "B" at bounding box center [598, 517] width 52 height 27
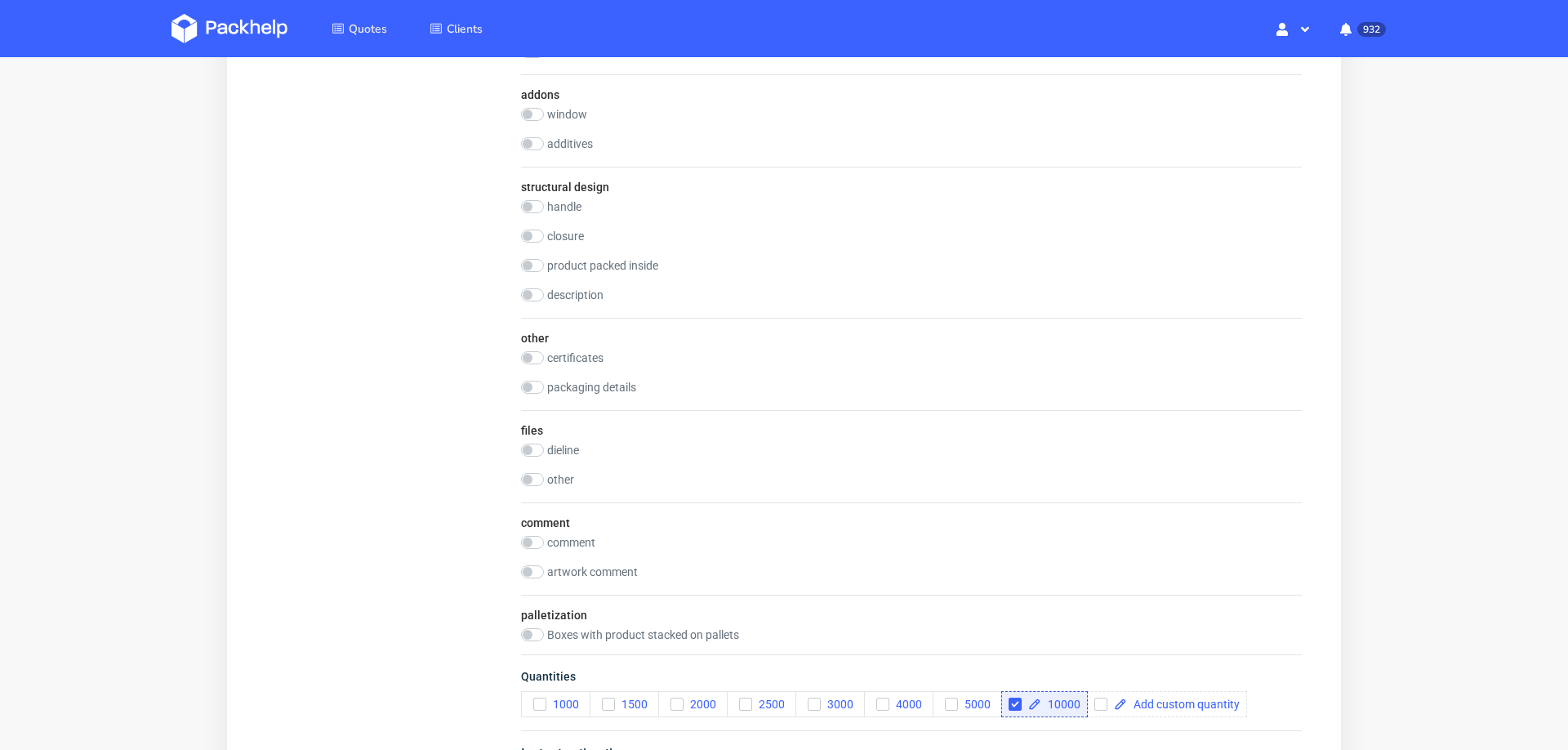
scroll to position [2034, 0]
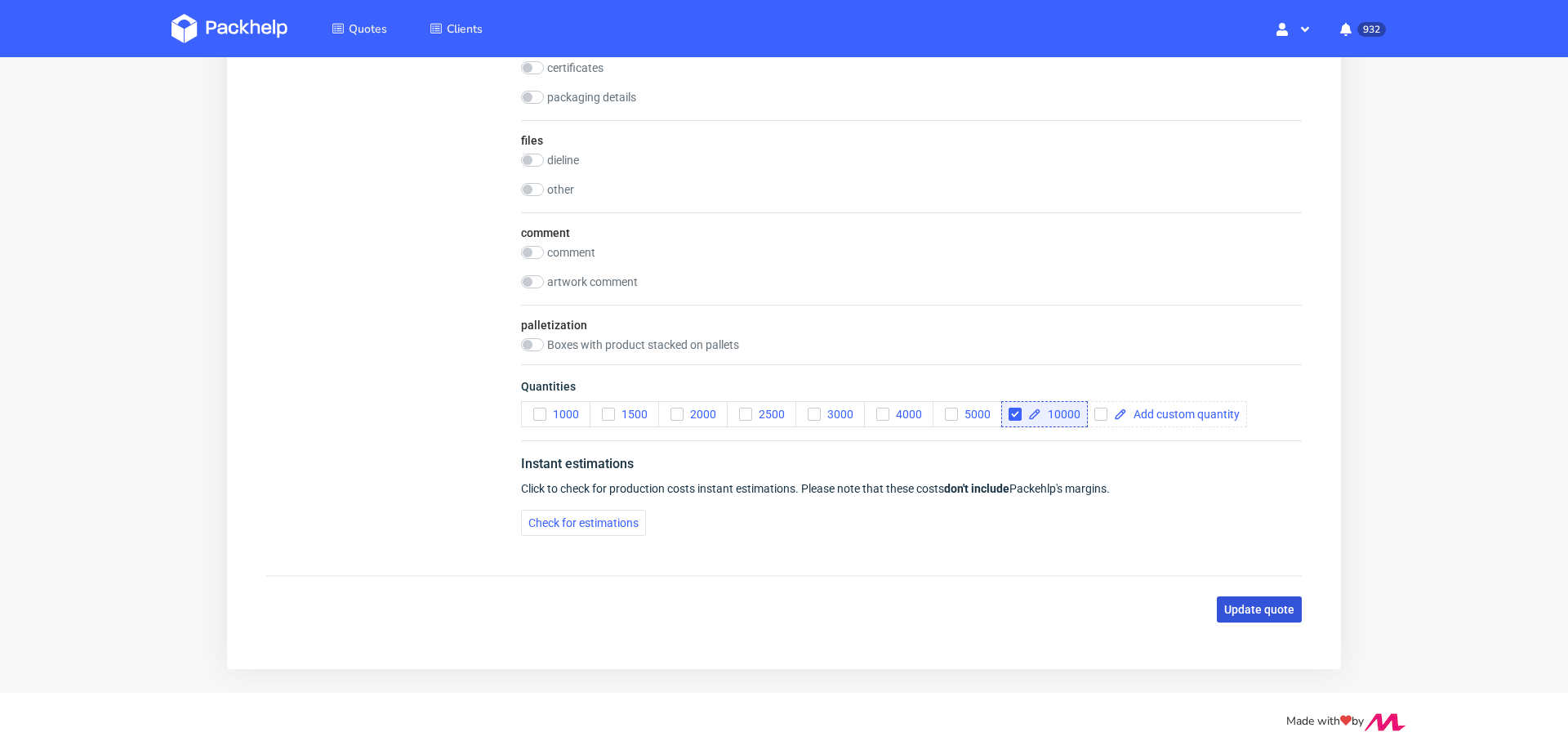
click at [1240, 604] on span "Update quote" at bounding box center [1259, 610] width 71 height 11
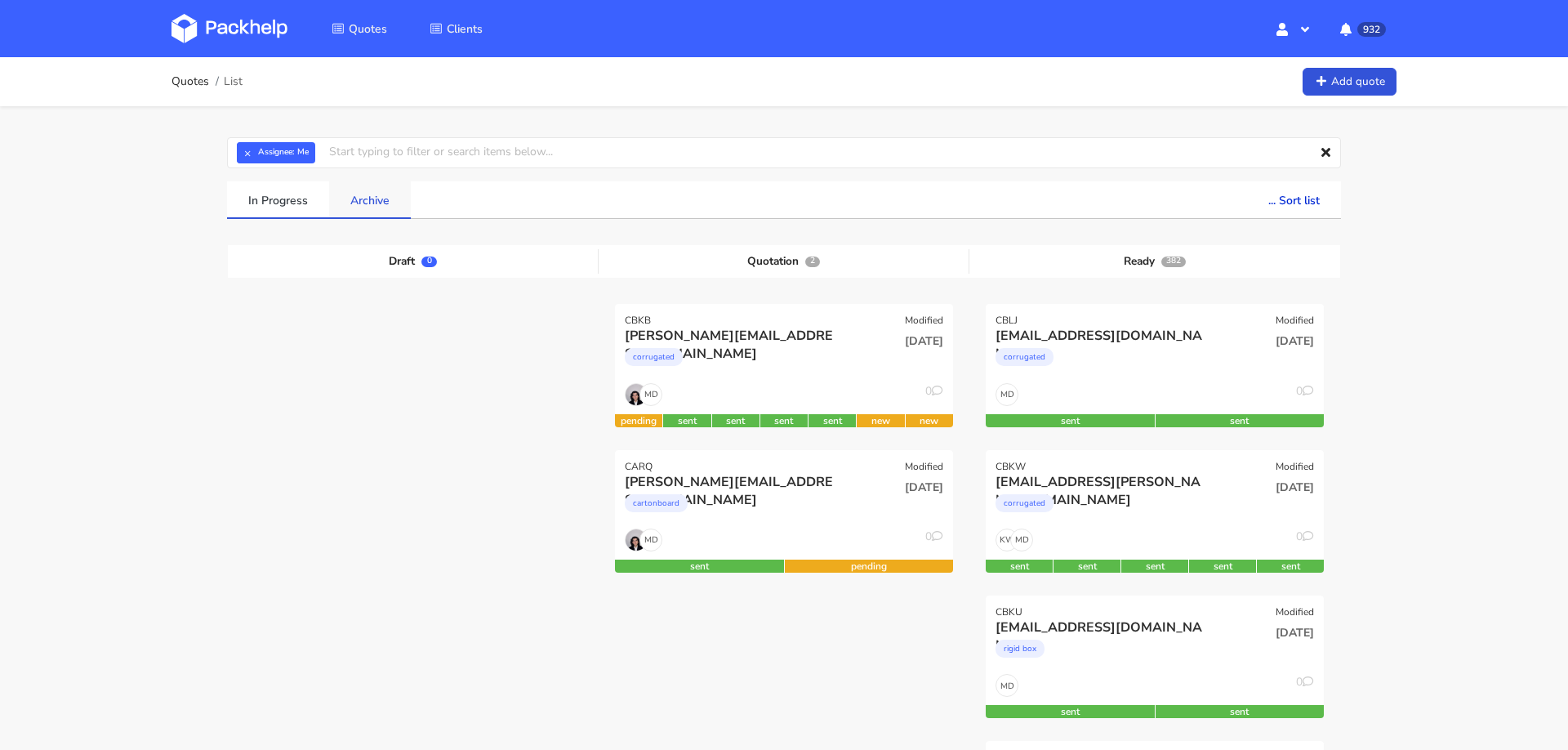
scroll to position [6, 0]
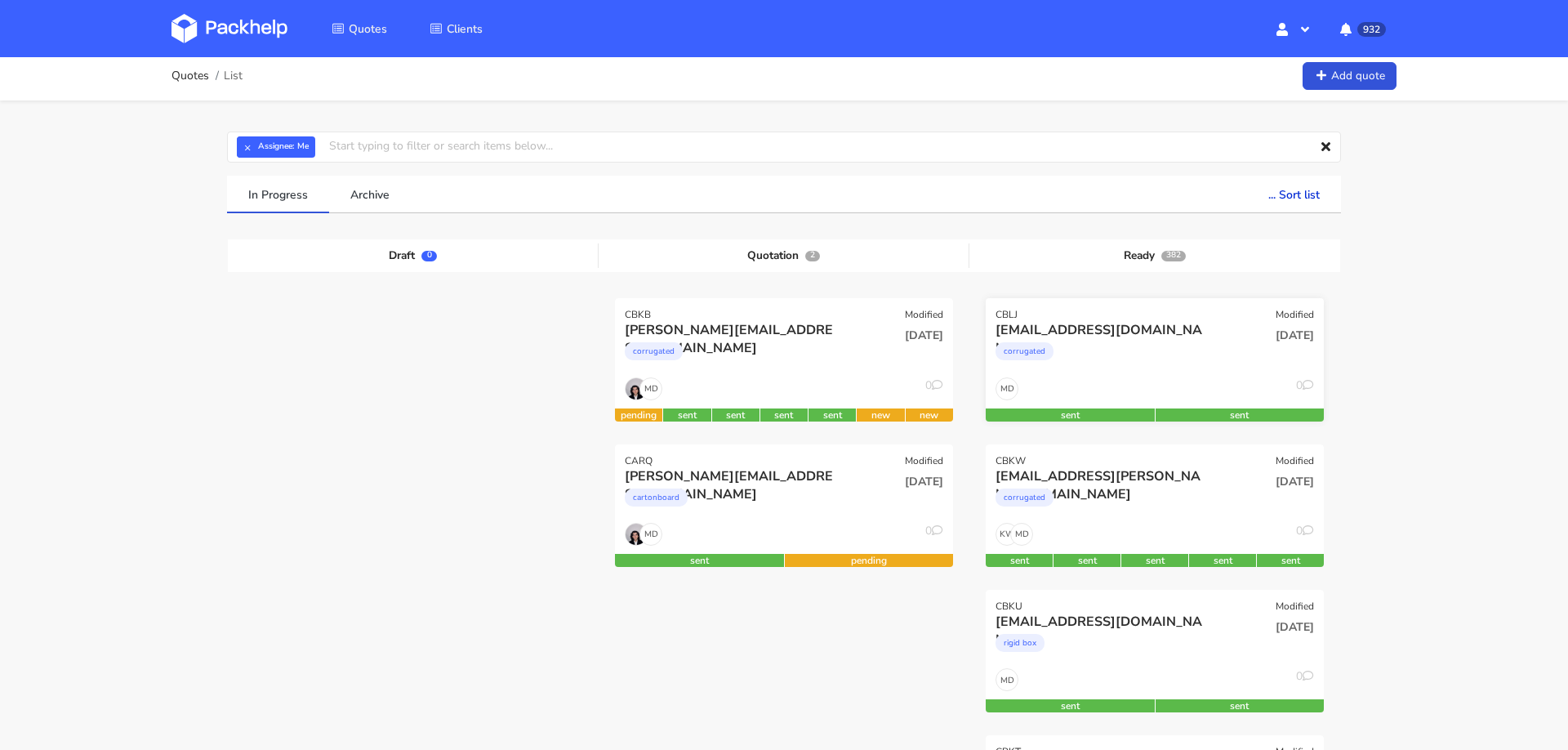
click at [1208, 362] on div "corrugated" at bounding box center [1103, 356] width 216 height 33
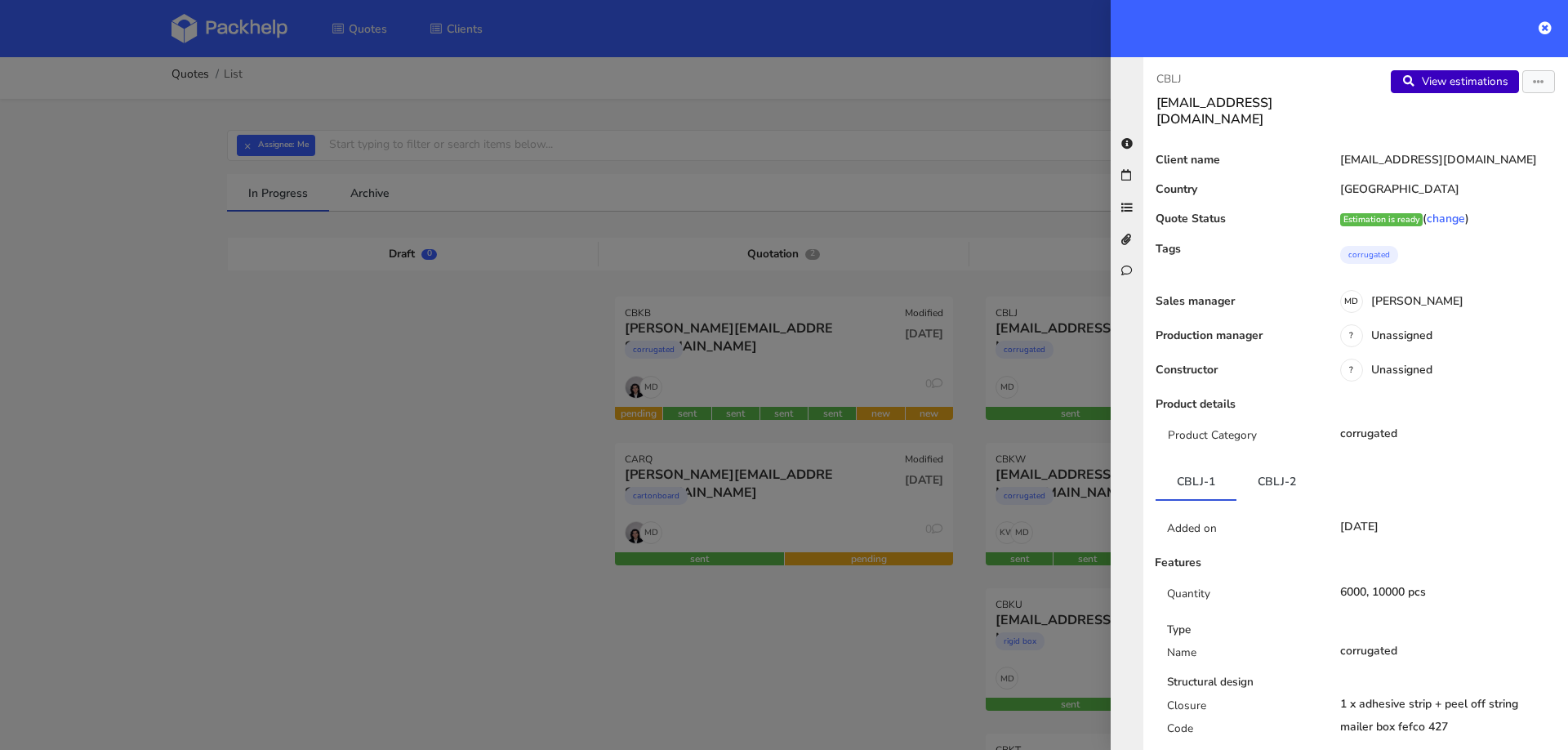
click at [1433, 81] on link "View estimations" at bounding box center [1455, 82] width 128 height 23
click at [1534, 87] on button "button" at bounding box center [1539, 82] width 33 height 23
click at [1459, 138] on link "Edit quote" at bounding box center [1485, 144] width 144 height 27
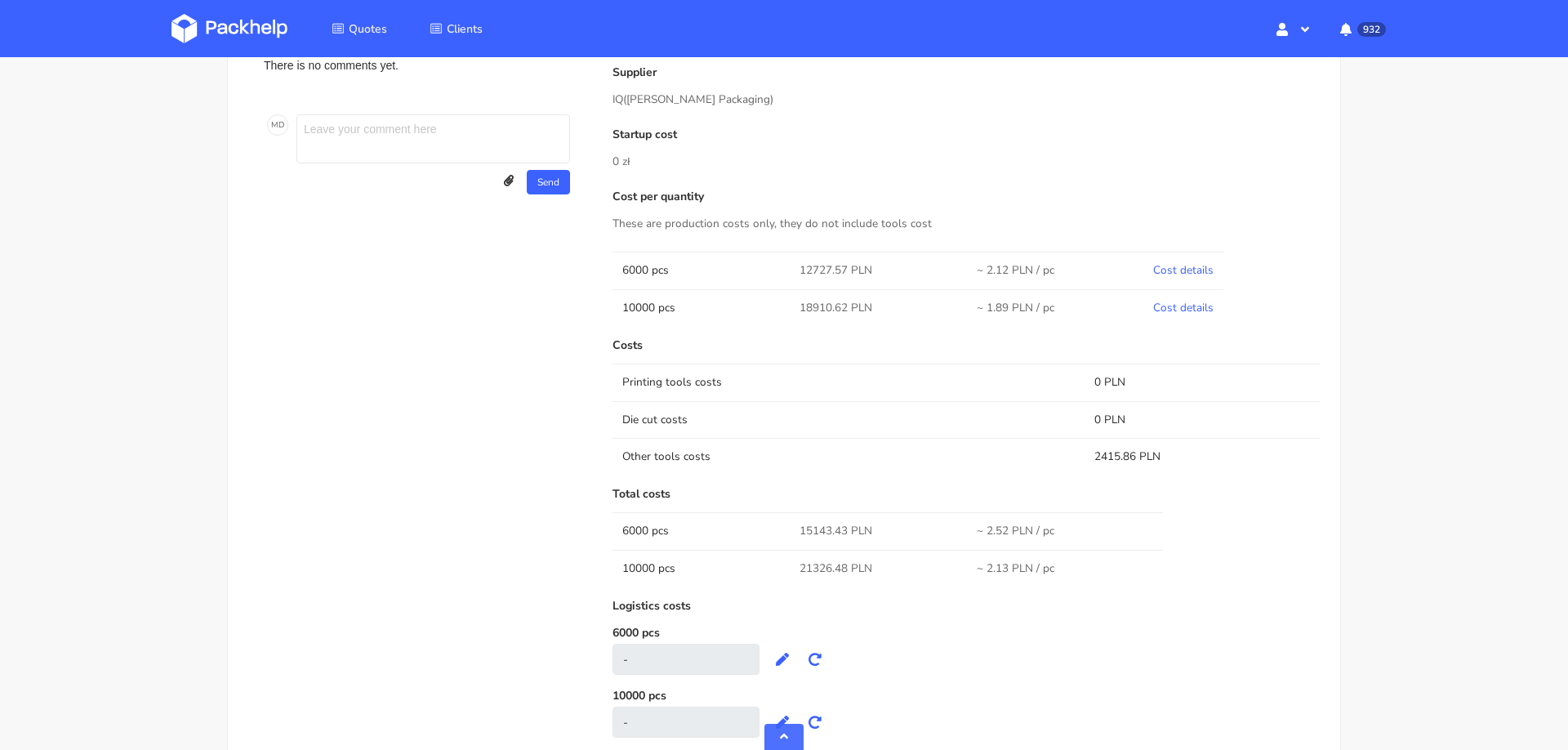
scroll to position [802, 0]
drag, startPoint x: 663, startPoint y: 531, endPoint x: 1065, endPoint y: 561, distance: 403.1
click at [1065, 561] on tbody "6000 pcs 15143.43 PLN ~ 2.52 PLN / pc 10000 pcs 21326.48 PLN ~ 2.13 PLN / pc" at bounding box center [966, 548] width 708 height 74
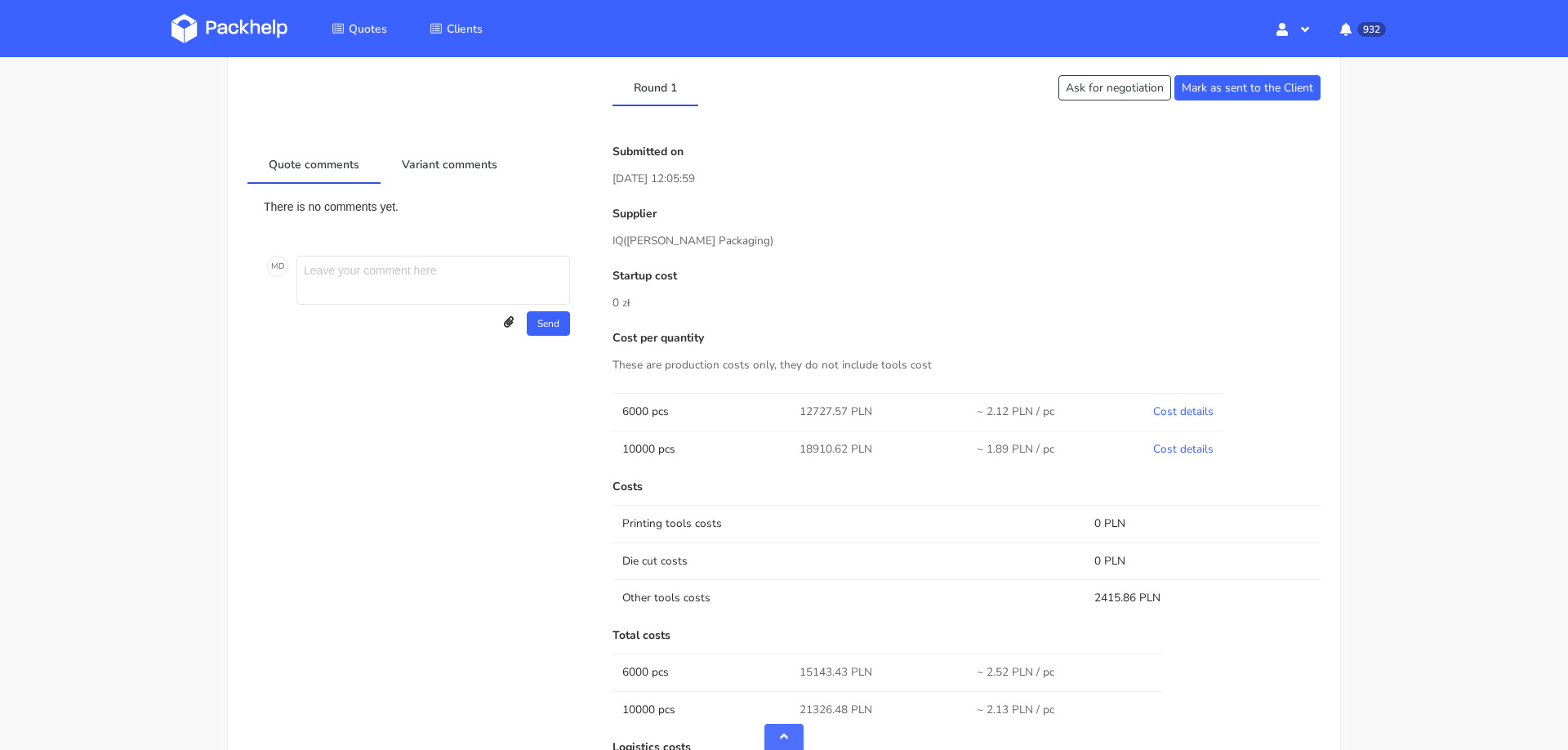
scroll to position [0, 0]
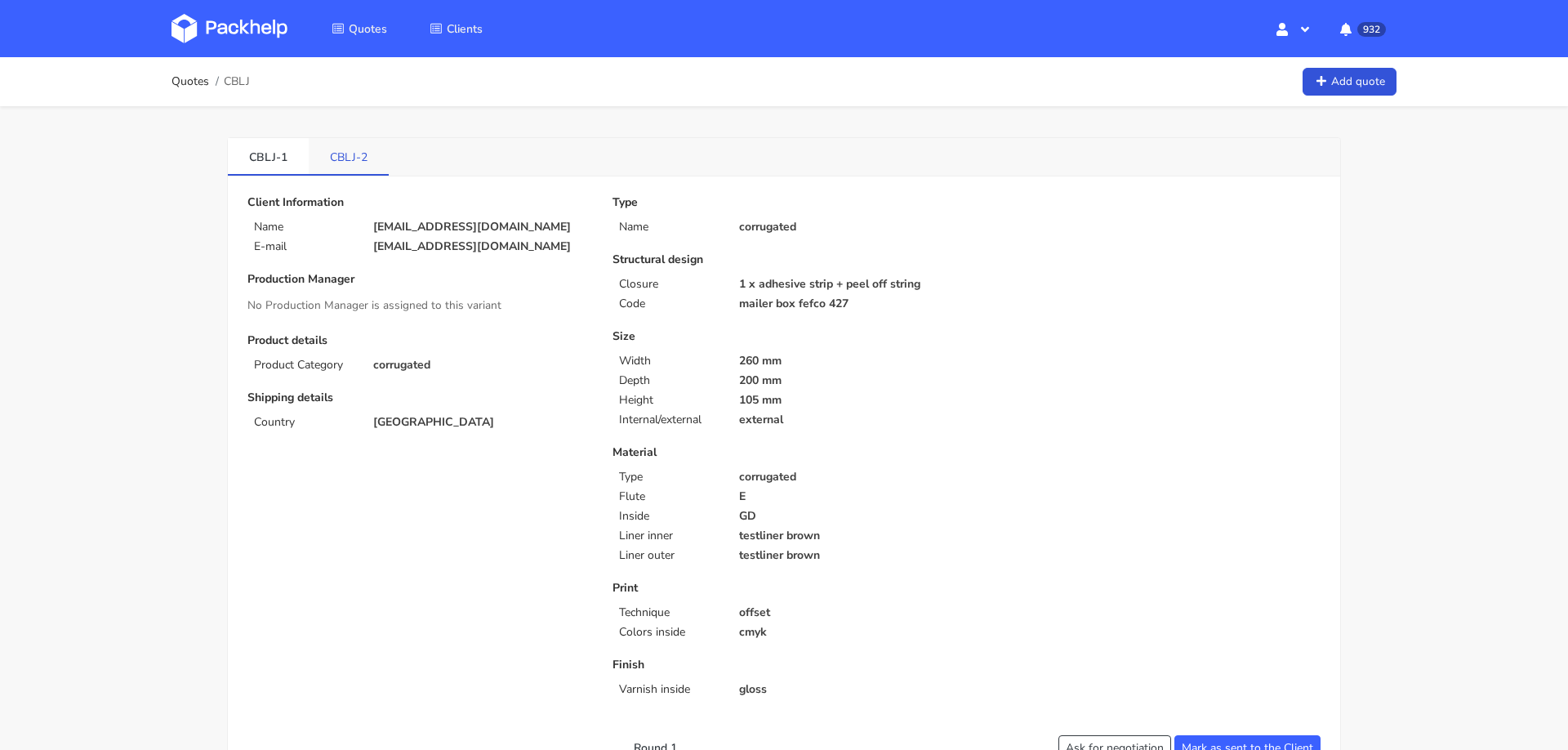
click at [361, 158] on link "CBLJ-2" at bounding box center [348, 156] width 80 height 36
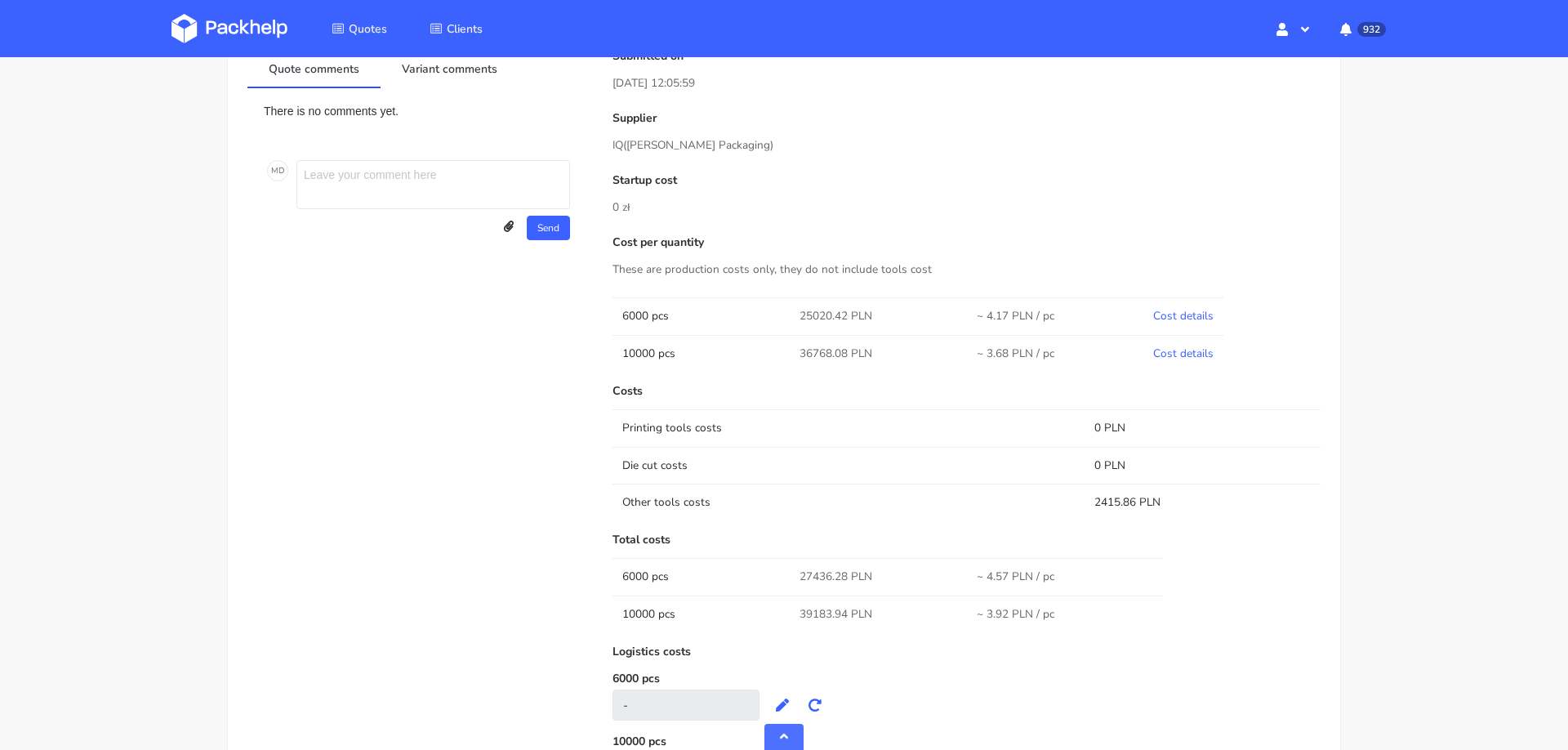
scroll to position [800, 0]
drag, startPoint x: 613, startPoint y: 570, endPoint x: 1097, endPoint y: 601, distance: 485.0
click at [1097, 602] on tbody "6000 pcs 27436.28 PLN ~ 4.57 PLN / pc 10000 pcs 39183.94 PLN ~ 3.92 PLN / pc" at bounding box center [966, 590] width 708 height 74
copy tbody "6000 pcs 27436.28 PLN ~ 4.57 PLN / pc 10000 pcs 39183.94 PLN ~ 3.92 PLN / pc"
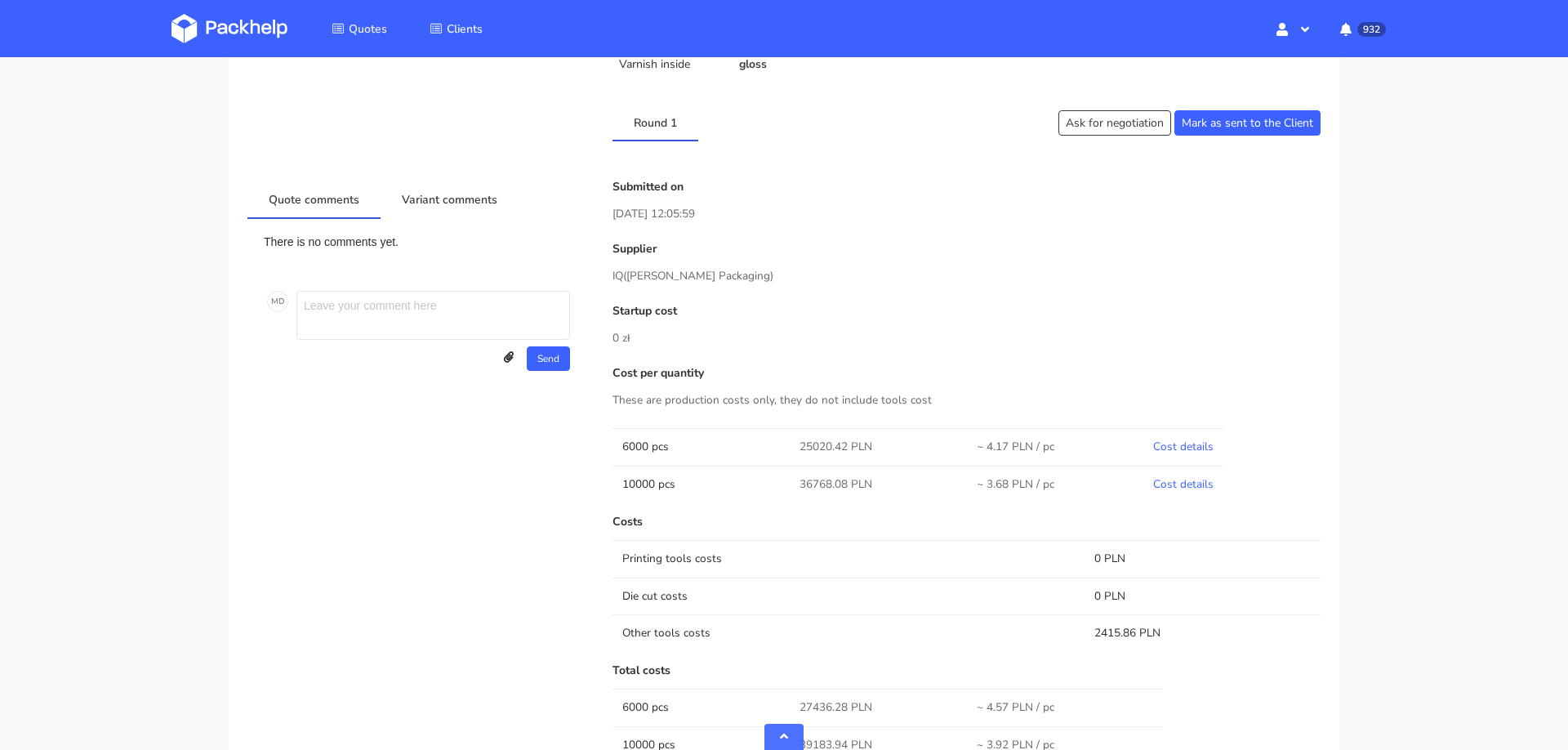
scroll to position [0, 0]
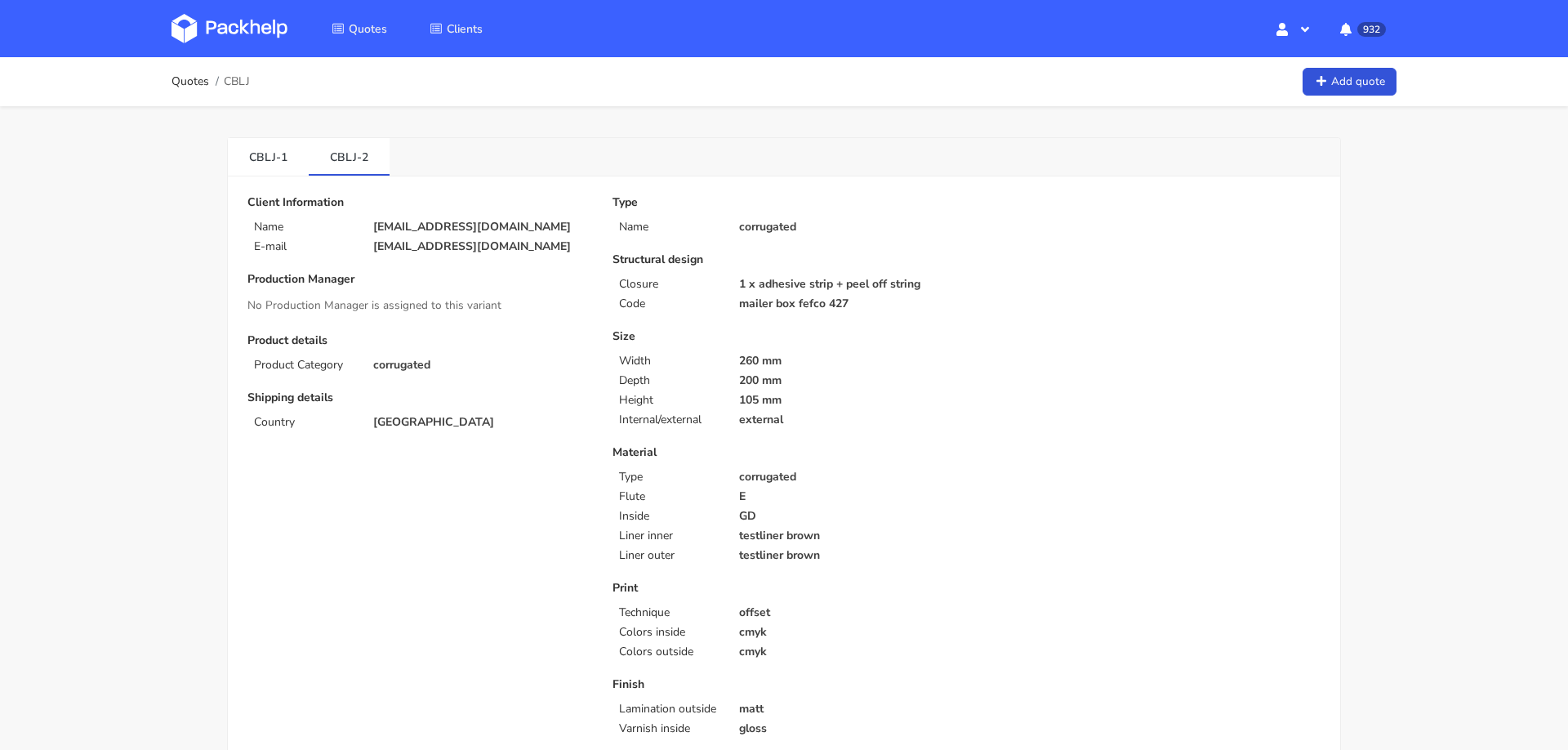
click at [267, 157] on link "CBLJ-1" at bounding box center [269, 156] width 81 height 36
click at [263, 160] on link "CBLJ-1" at bounding box center [269, 156] width 81 height 36
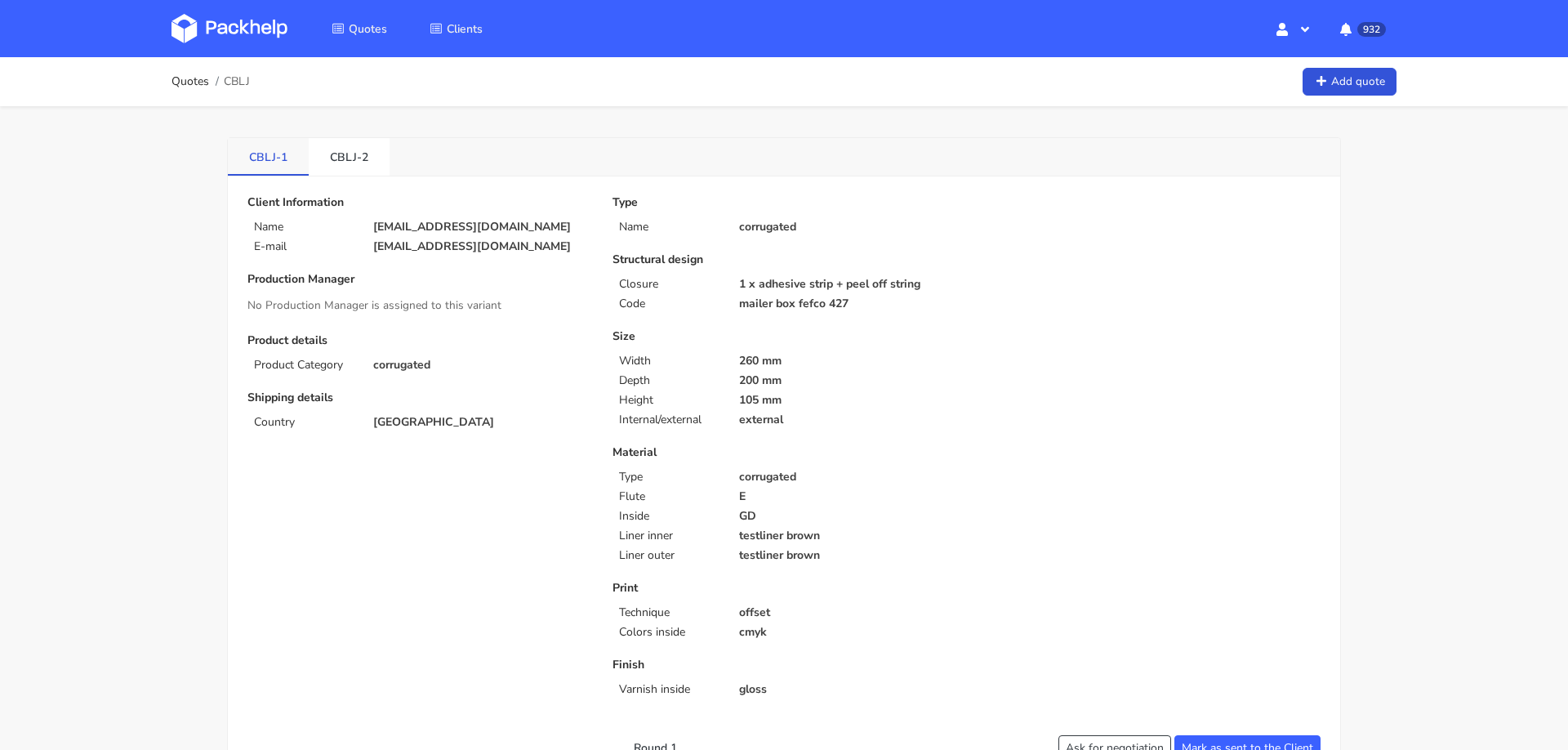
click at [266, 156] on link "CBLJ-1" at bounding box center [269, 156] width 81 height 36
click at [285, 154] on link "CBLJ-1" at bounding box center [269, 156] width 81 height 36
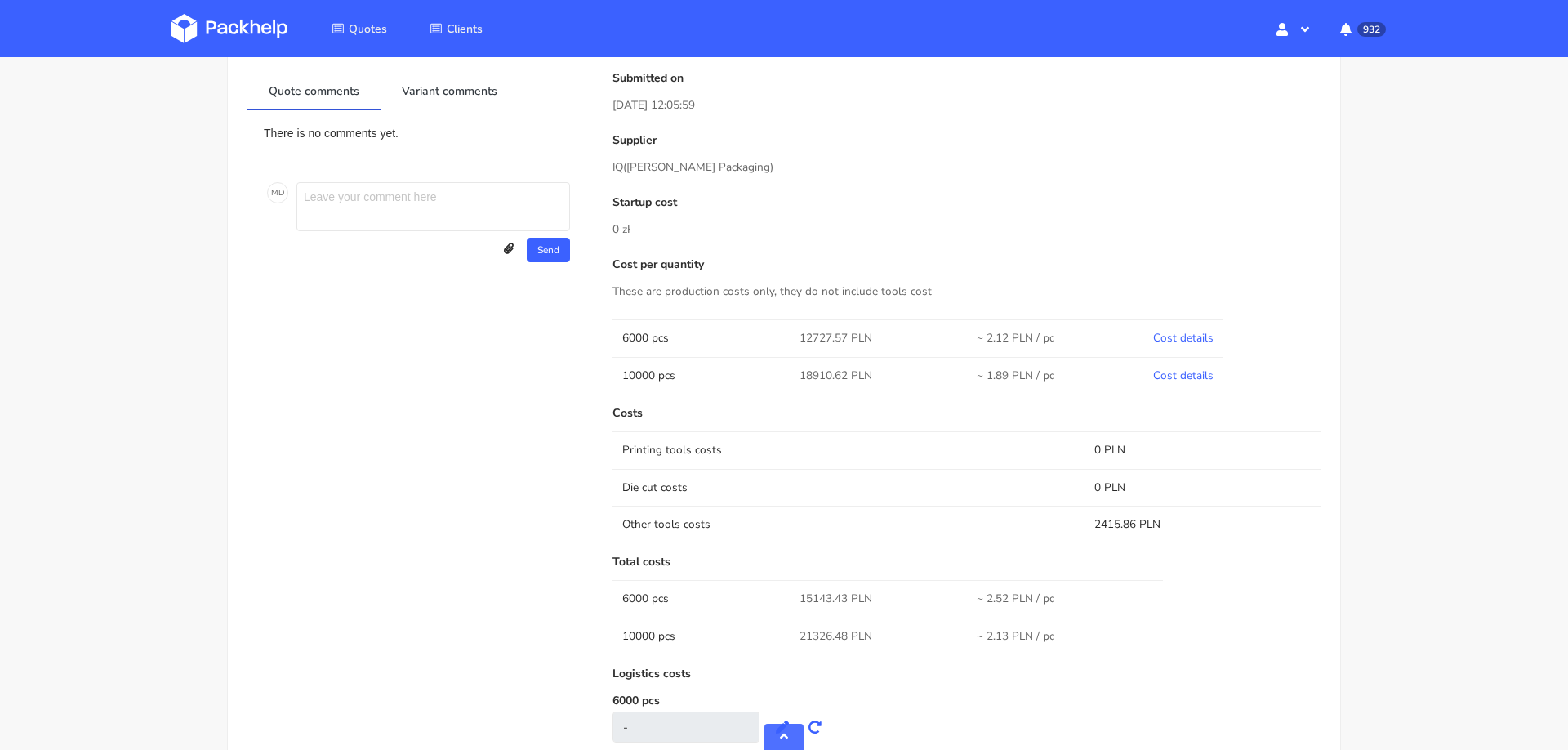
scroll to position [743, 0]
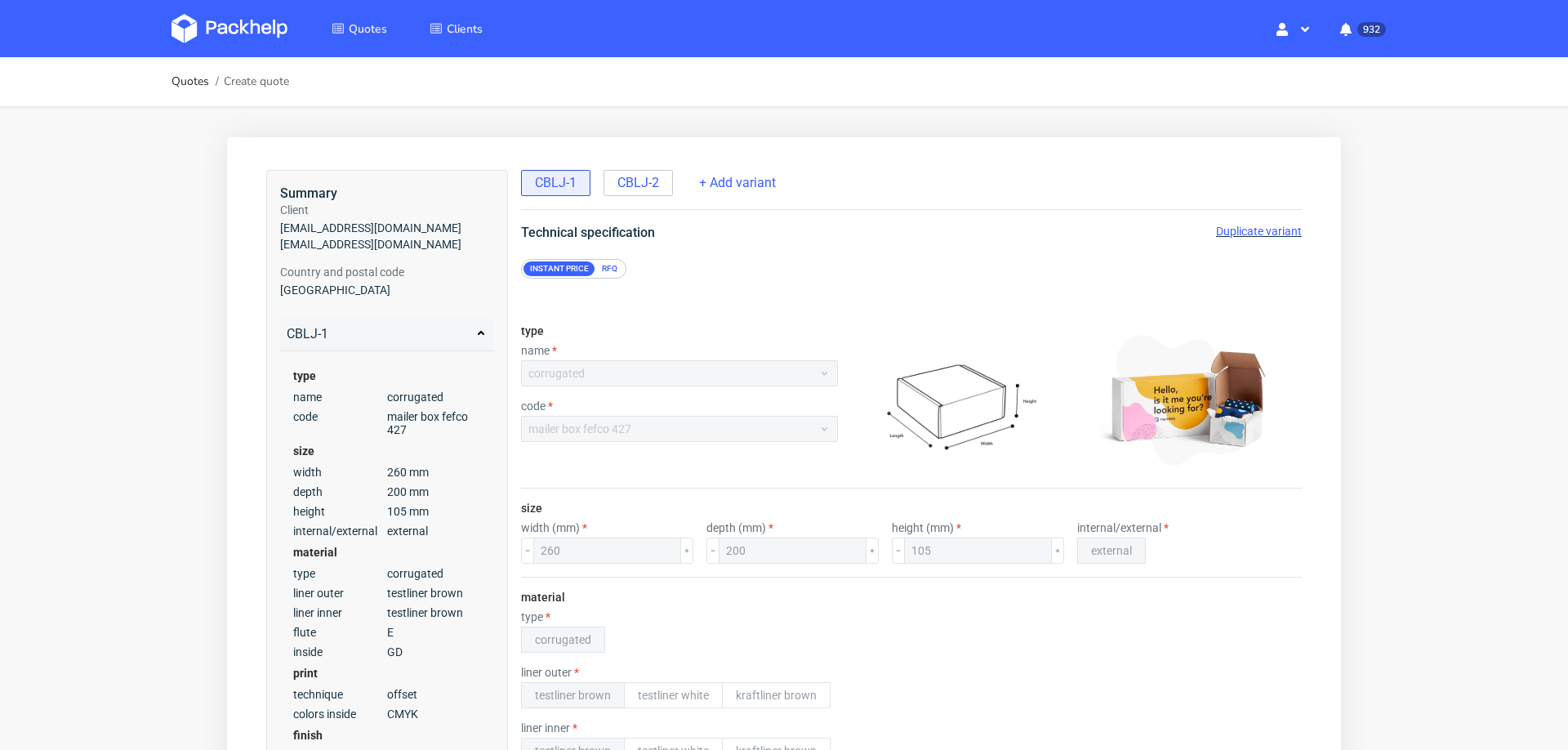
click at [1264, 231] on span "Duplicate variant" at bounding box center [1259, 231] width 86 height 13
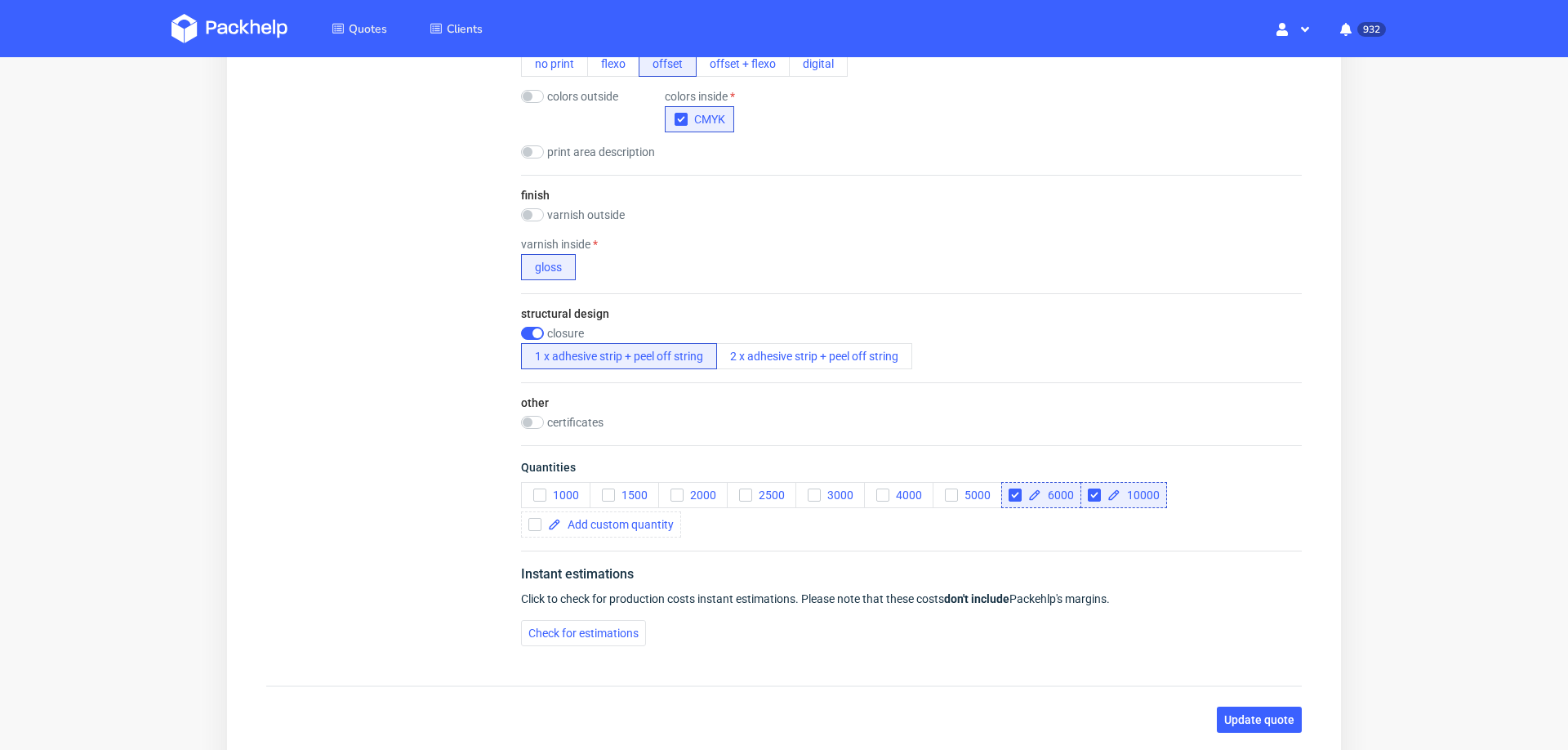
scroll to position [947, 0]
click at [529, 326] on input "checkbox" at bounding box center [532, 333] width 23 height 13
checkbox input "false"
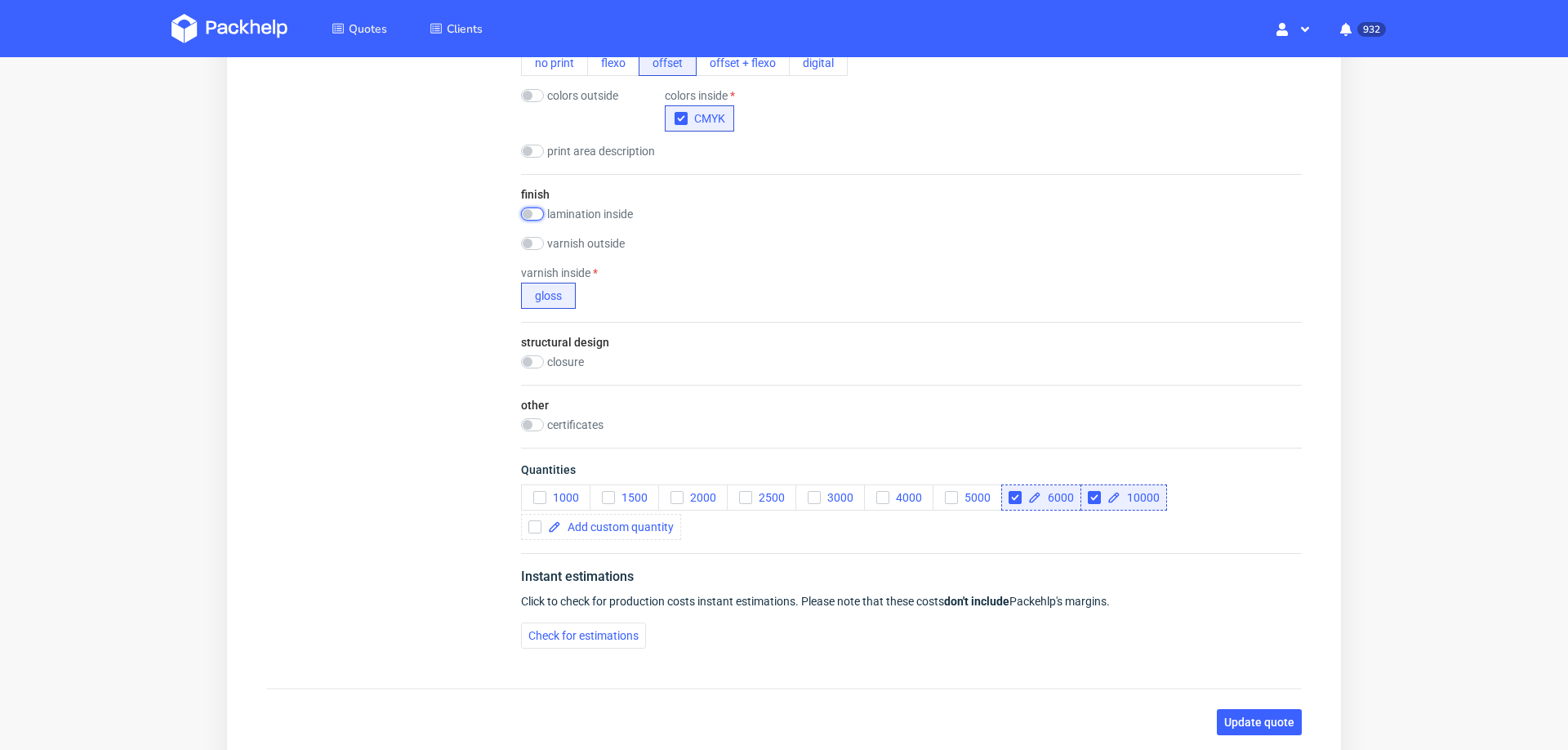
click at [543, 211] on input "checkbox" at bounding box center [532, 214] width 23 height 13
checkbox input "true"
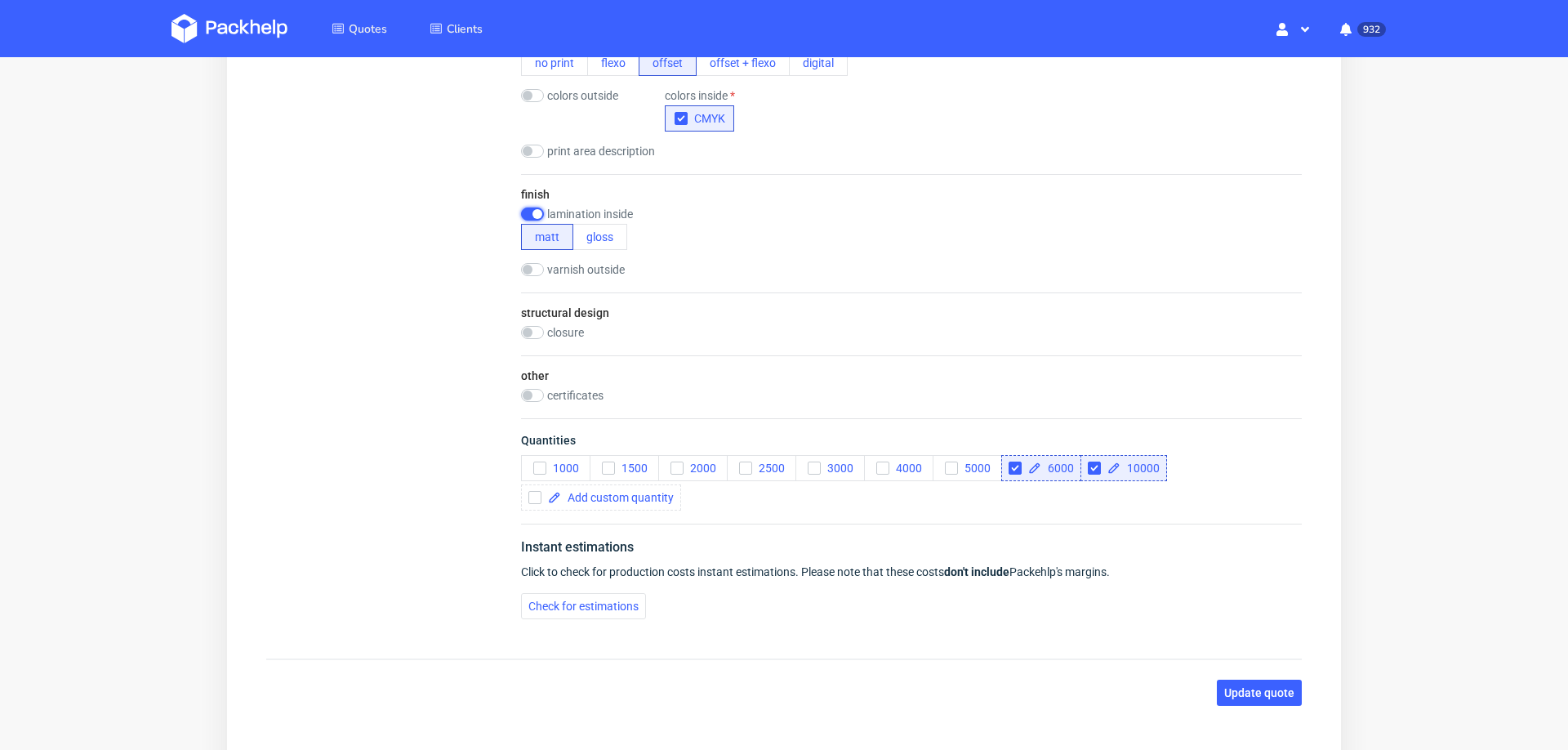
scroll to position [0, 0]
click at [539, 204] on div "finish lamination inside [PERSON_NAME] varnish outside gloss" at bounding box center [912, 233] width 781 height 118
click at [554, 608] on span "Check for estimations" at bounding box center [584, 606] width 110 height 11
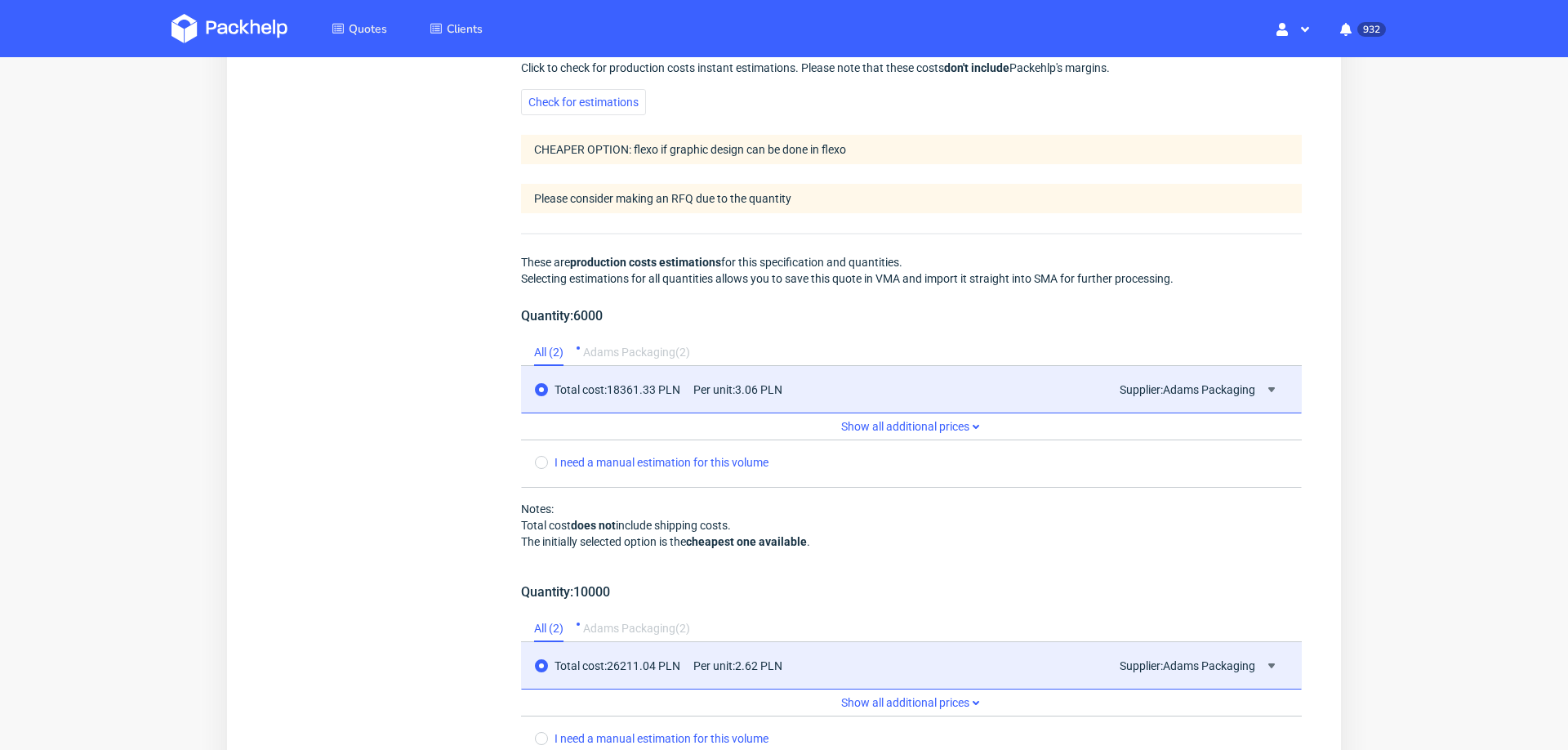
scroll to position [1452, 0]
click at [1265, 382] on icon at bounding box center [1271, 389] width 13 height 13
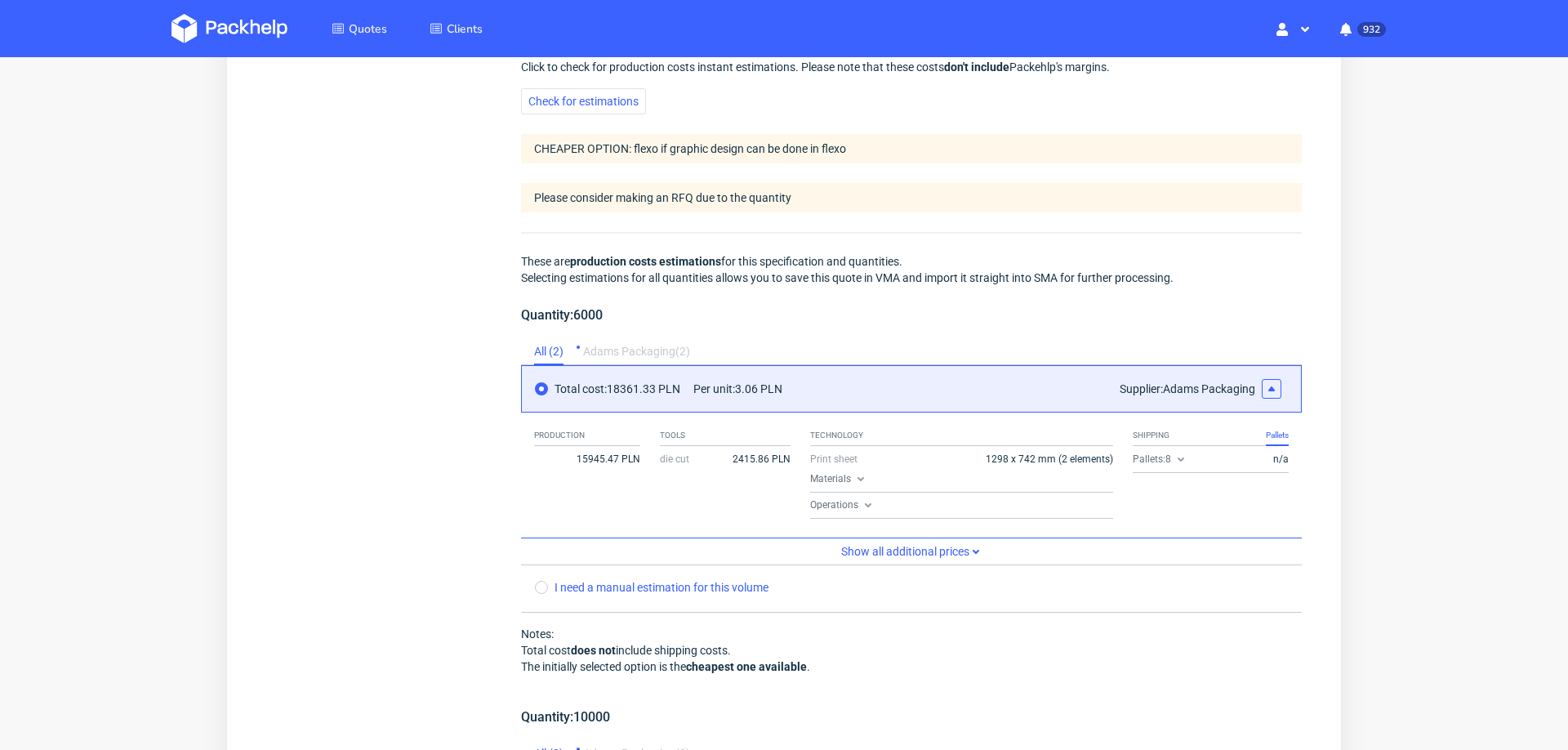
click at [1265, 382] on icon at bounding box center [1271, 389] width 13 height 13
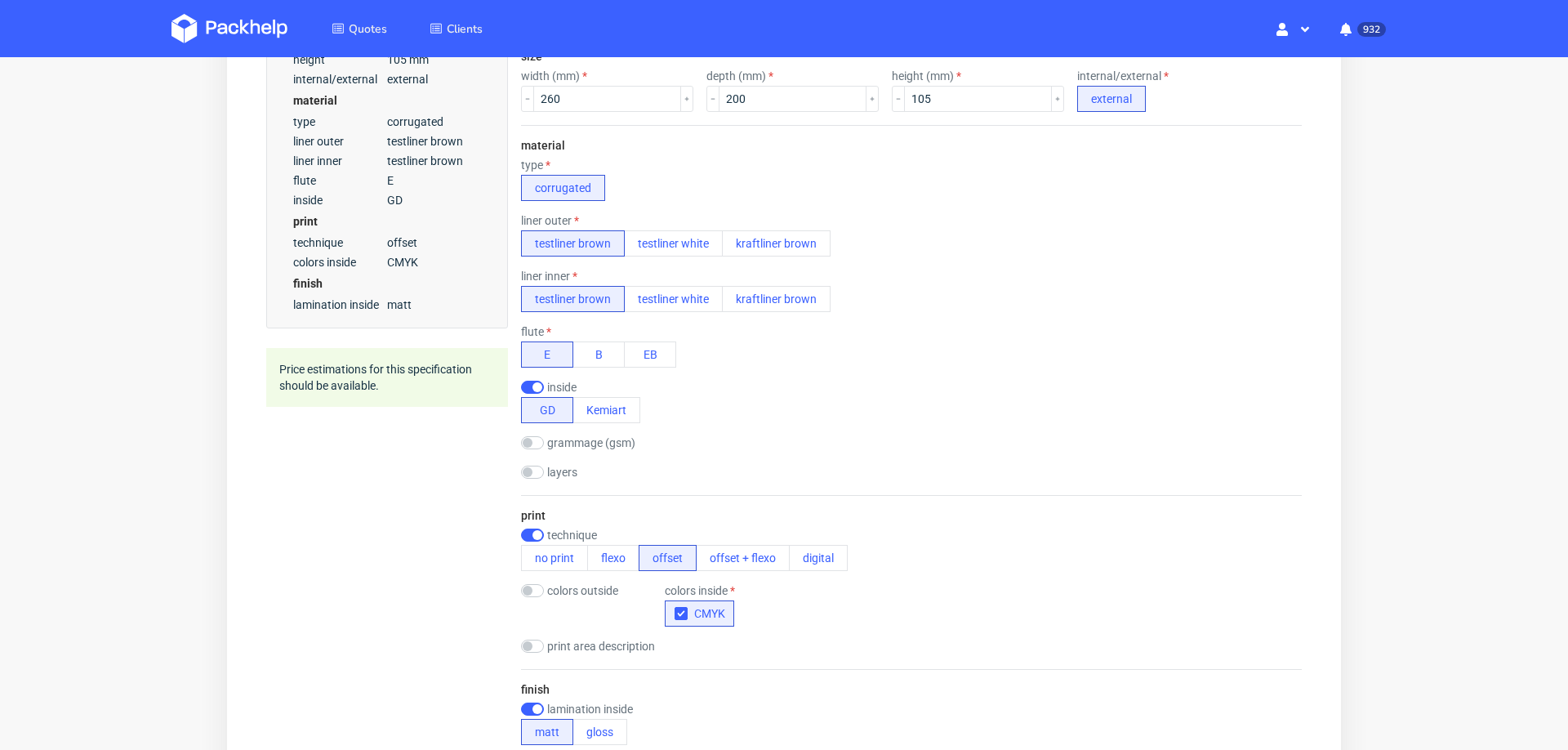
scroll to position [0, 0]
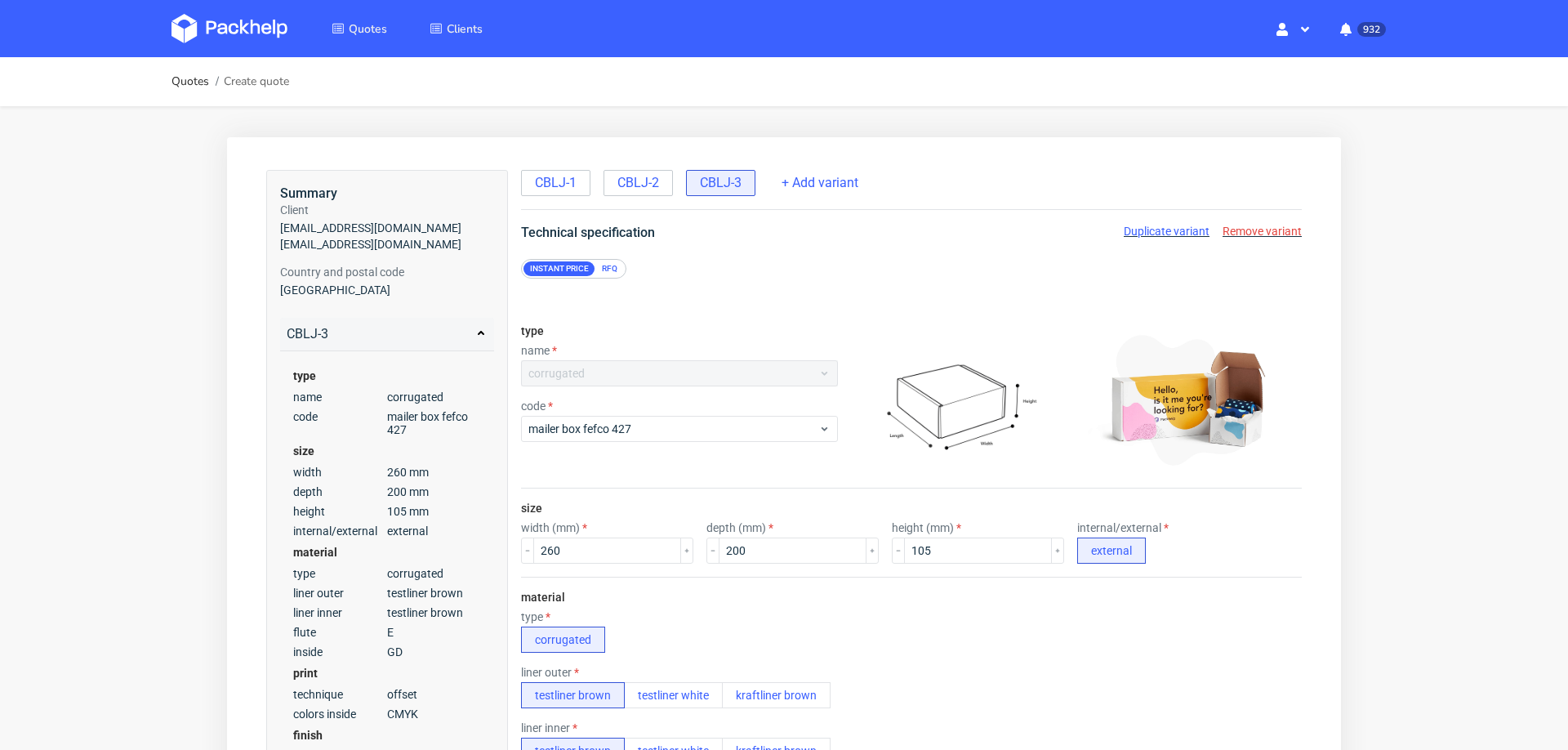
click at [1126, 226] on span "Duplicate variant" at bounding box center [1167, 231] width 86 height 13
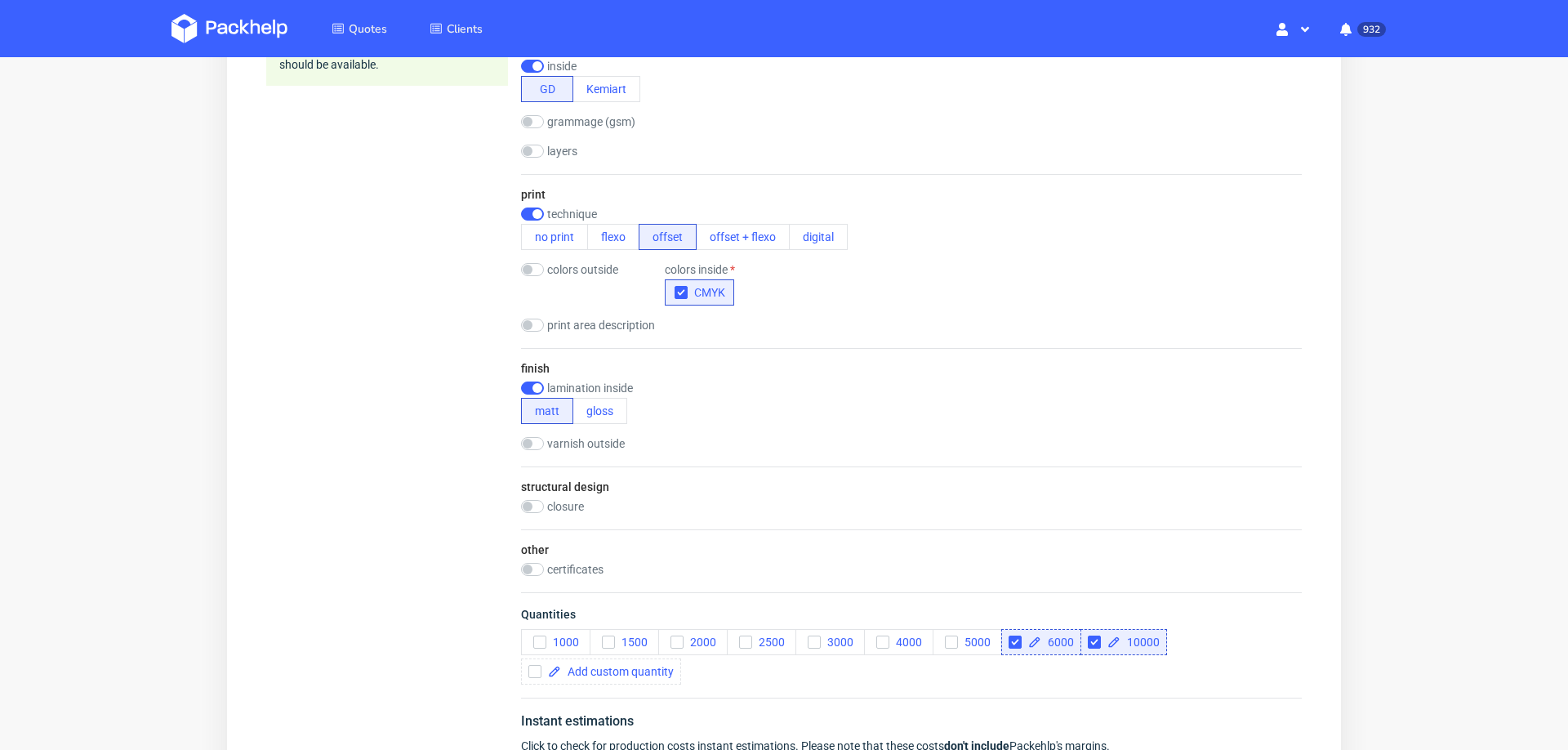
scroll to position [779, 0]
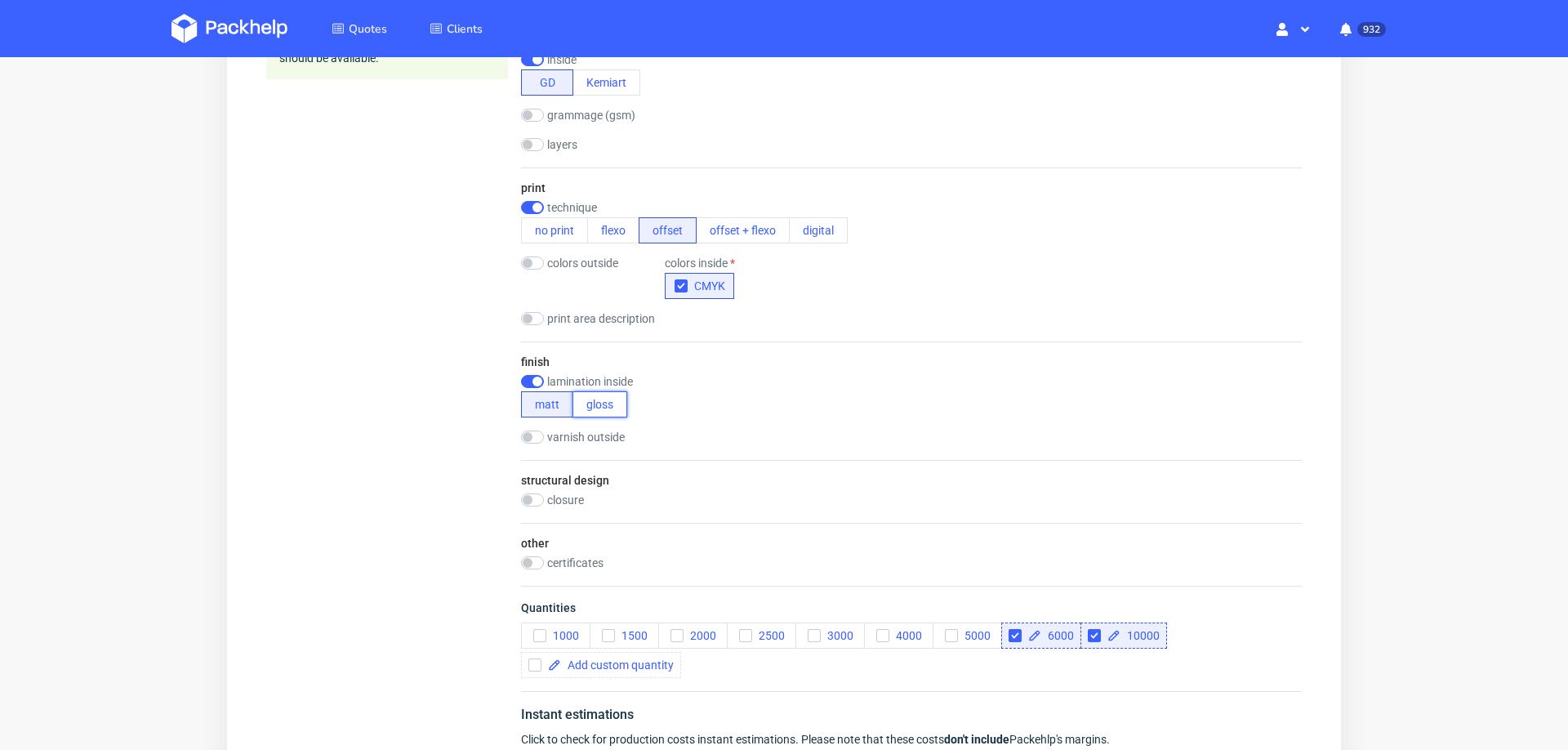
click at [617, 397] on button "gloss" at bounding box center [600, 404] width 55 height 27
click at [534, 375] on input "checkbox" at bounding box center [532, 381] width 23 height 13
checkbox input "false"
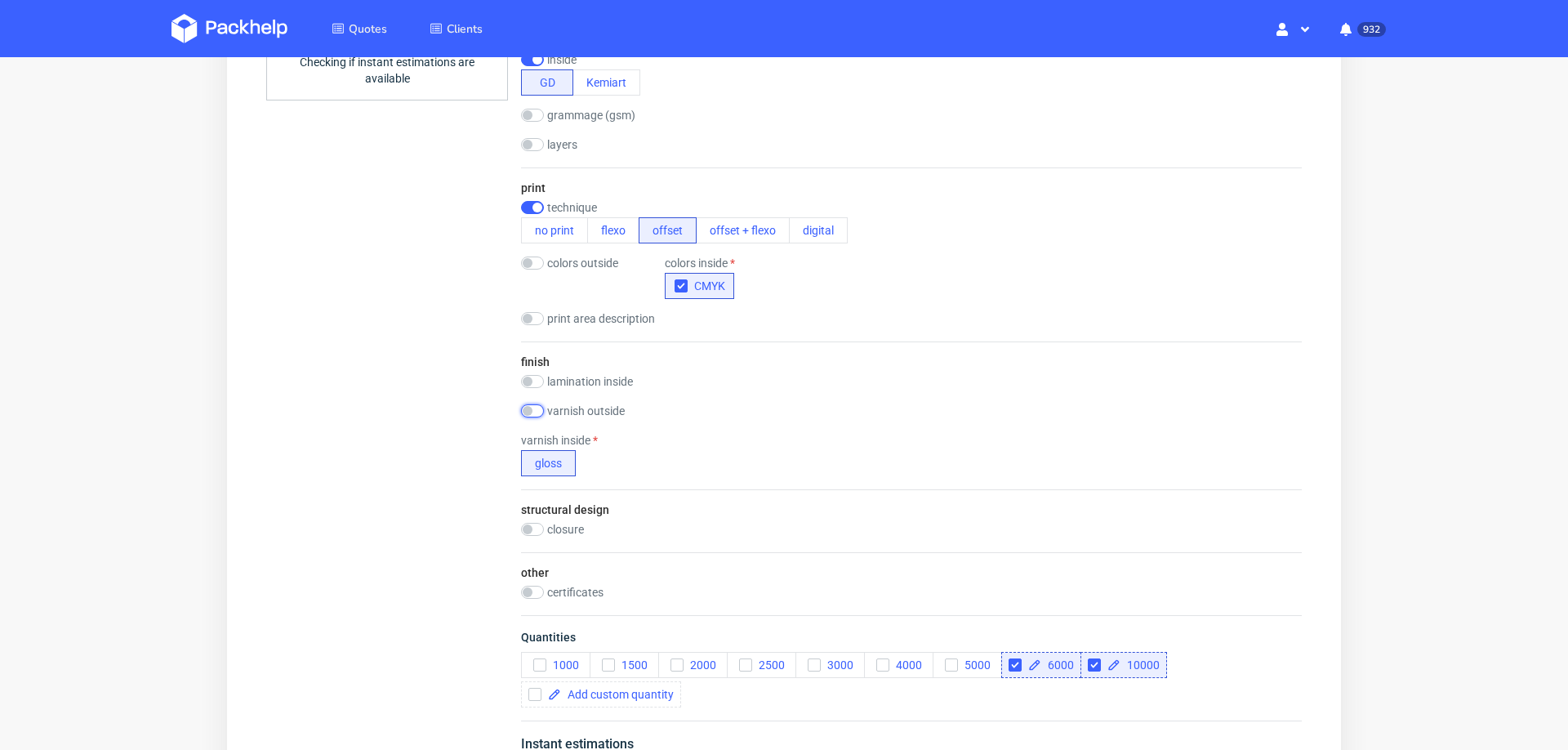
click at [531, 404] on input "checkbox" at bounding box center [532, 411] width 23 height 13
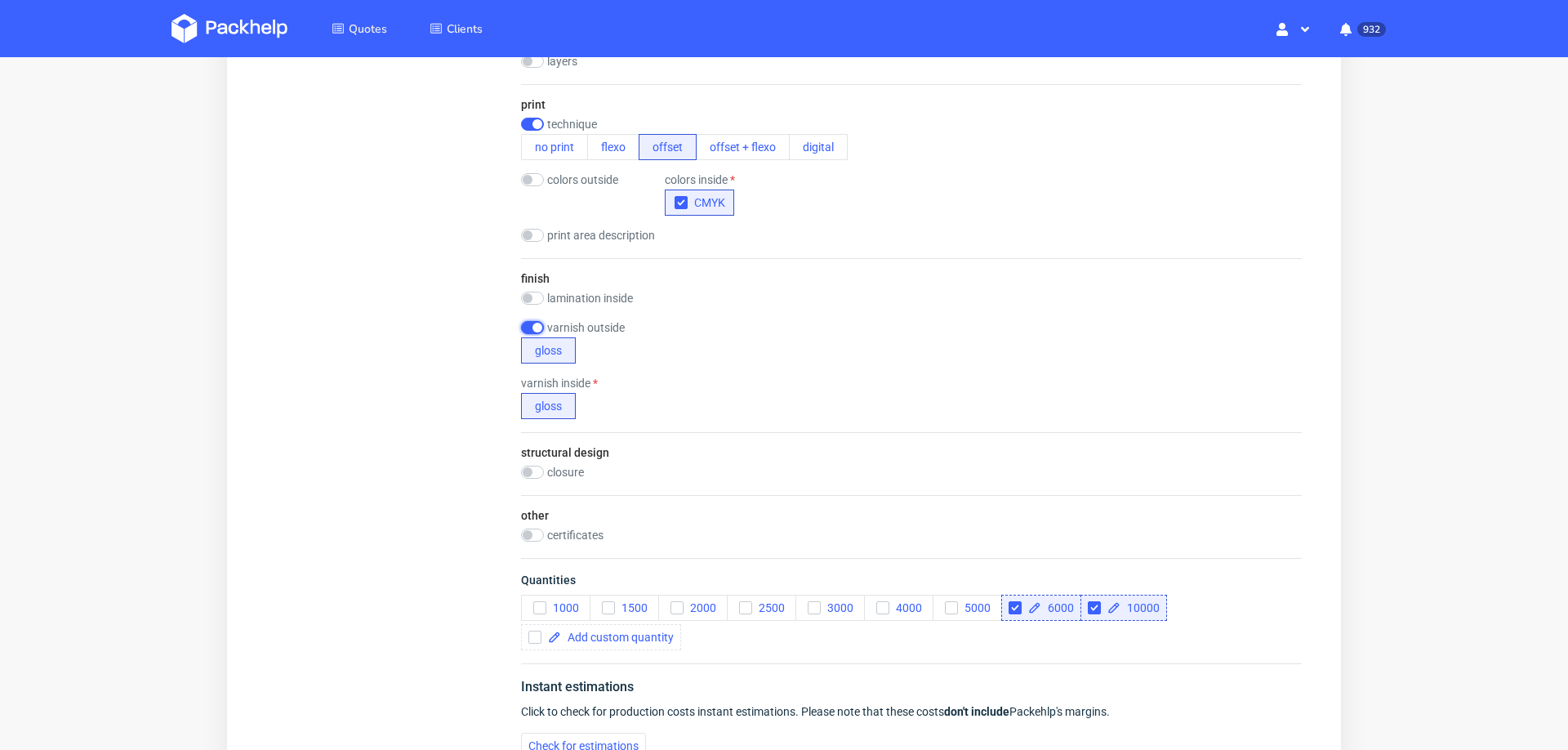
scroll to position [0, 0]
click at [527, 326] on input "checkbox" at bounding box center [532, 327] width 23 height 13
checkbox input "false"
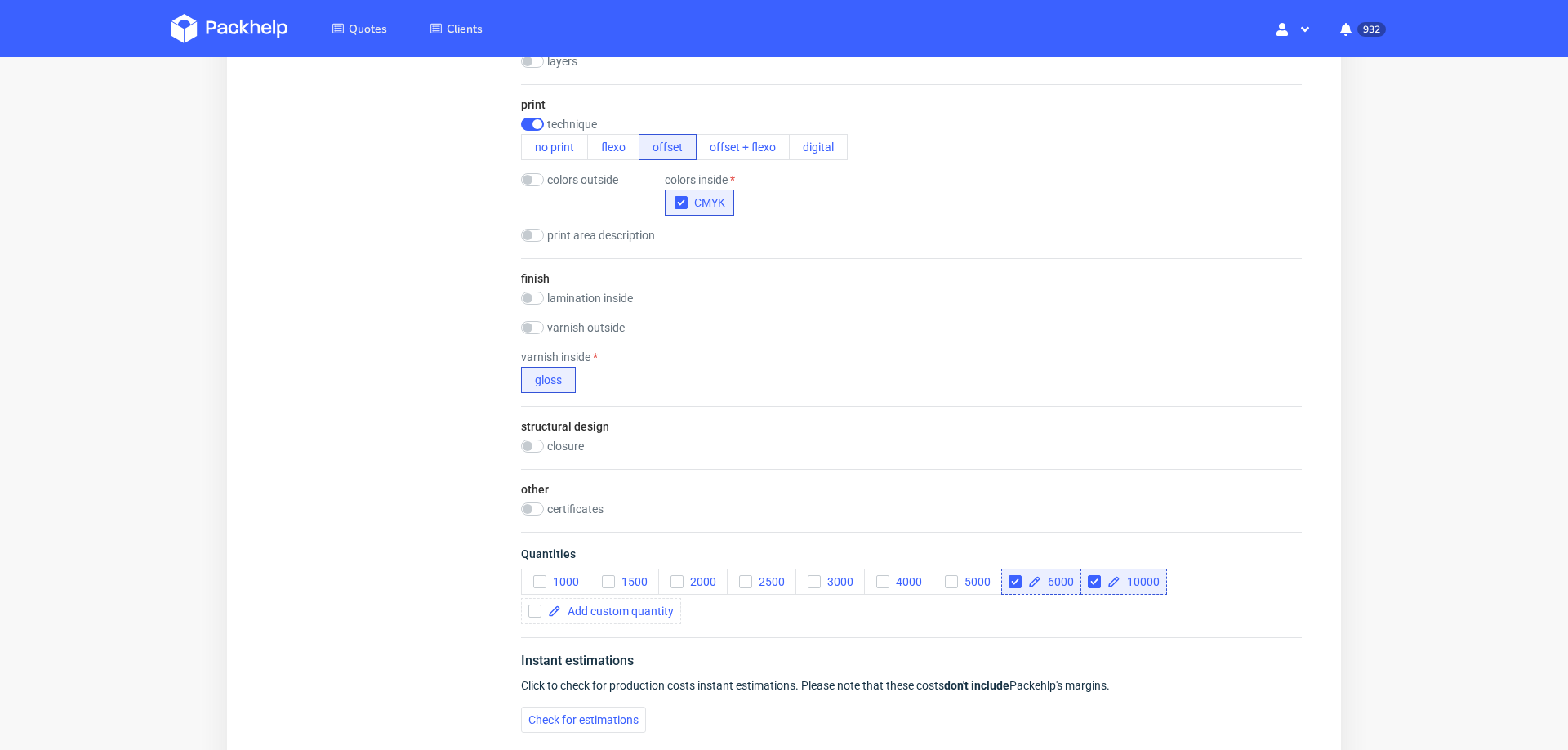
click at [570, 700] on div "Instant estimations Click to check for production costs instant estimations. Pl…" at bounding box center [912, 691] width 781 height 109
click at [550, 716] on span "Check for estimations" at bounding box center [584, 720] width 110 height 11
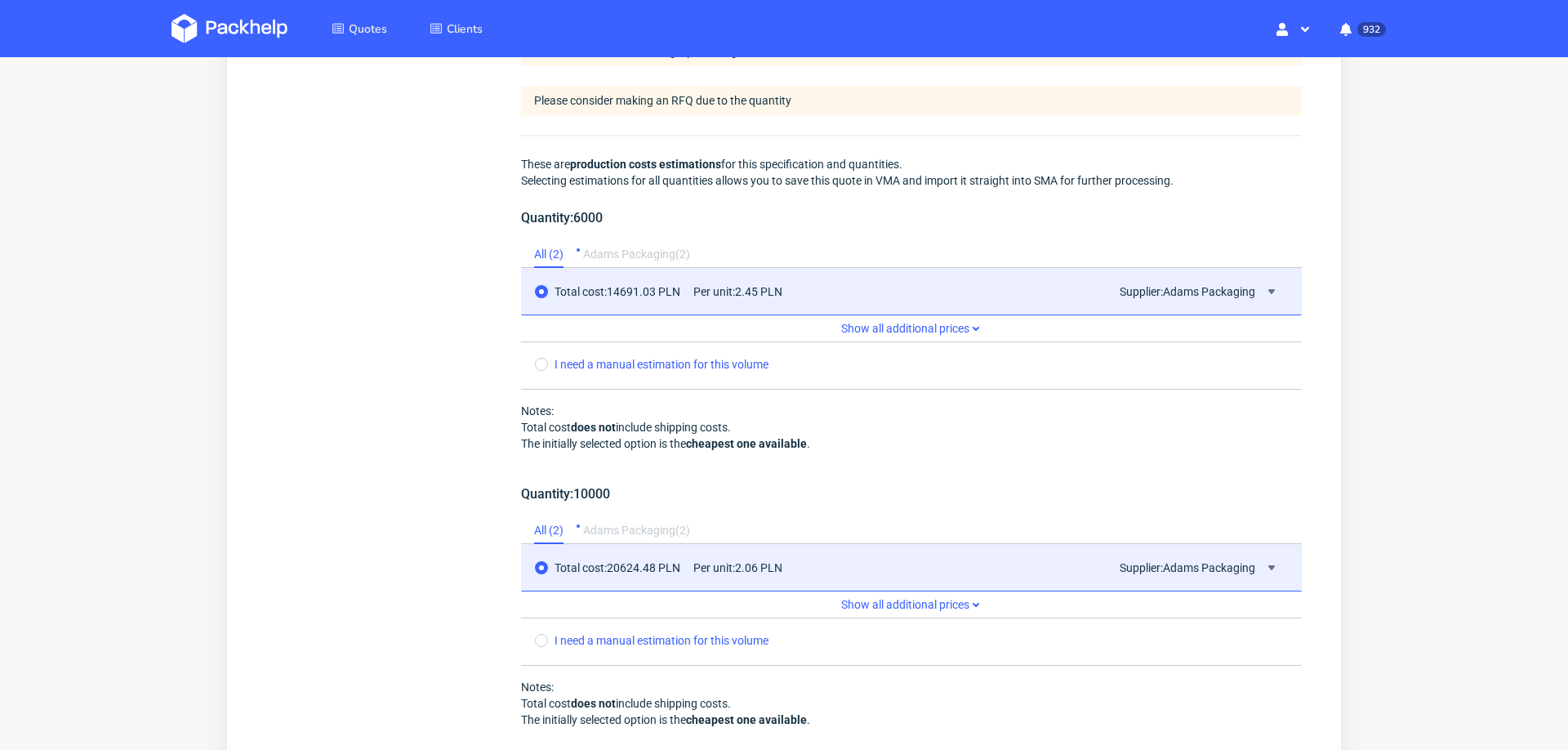
scroll to position [1580, 0]
click at [1268, 289] on use at bounding box center [1271, 291] width 6 height 5
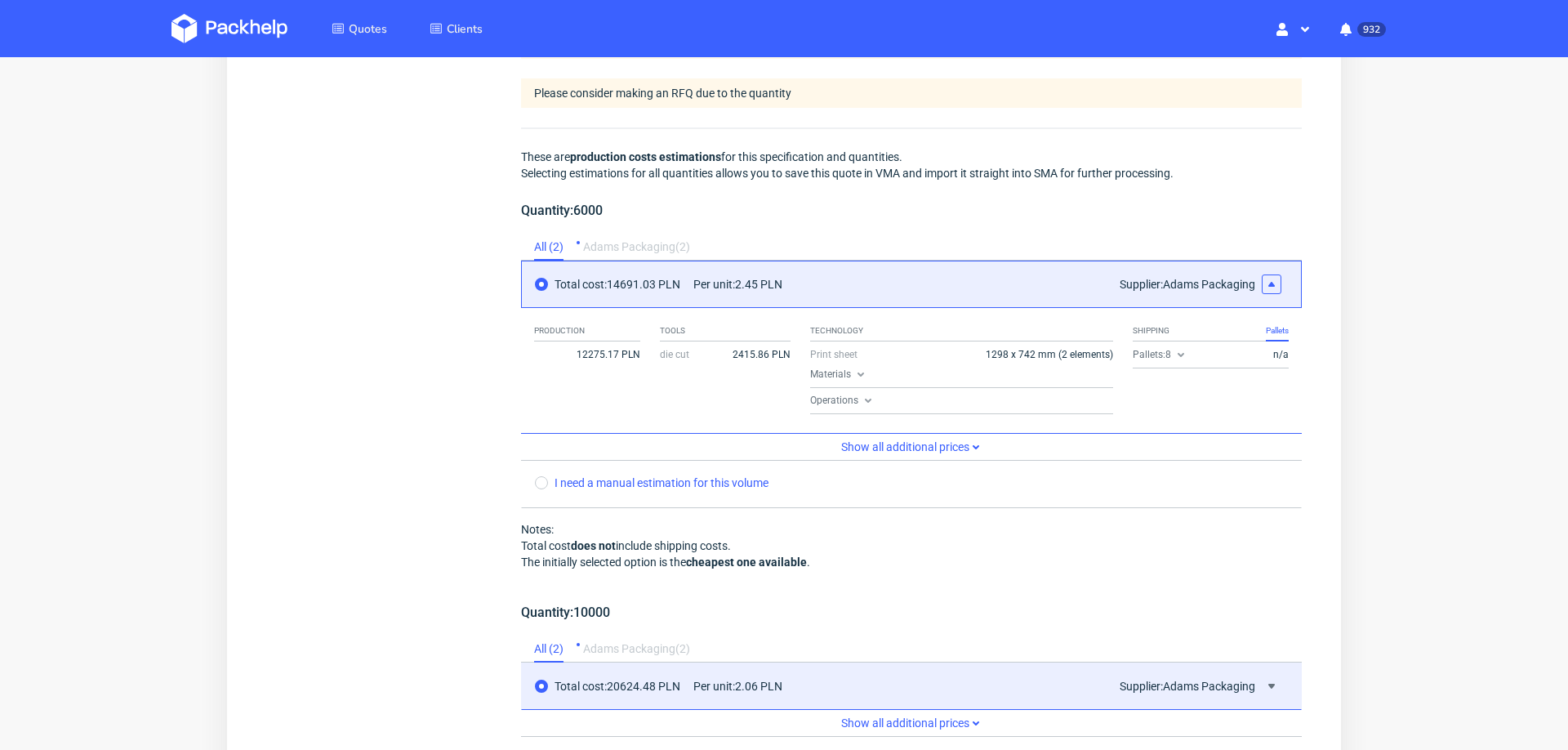
scroll to position [6, 0]
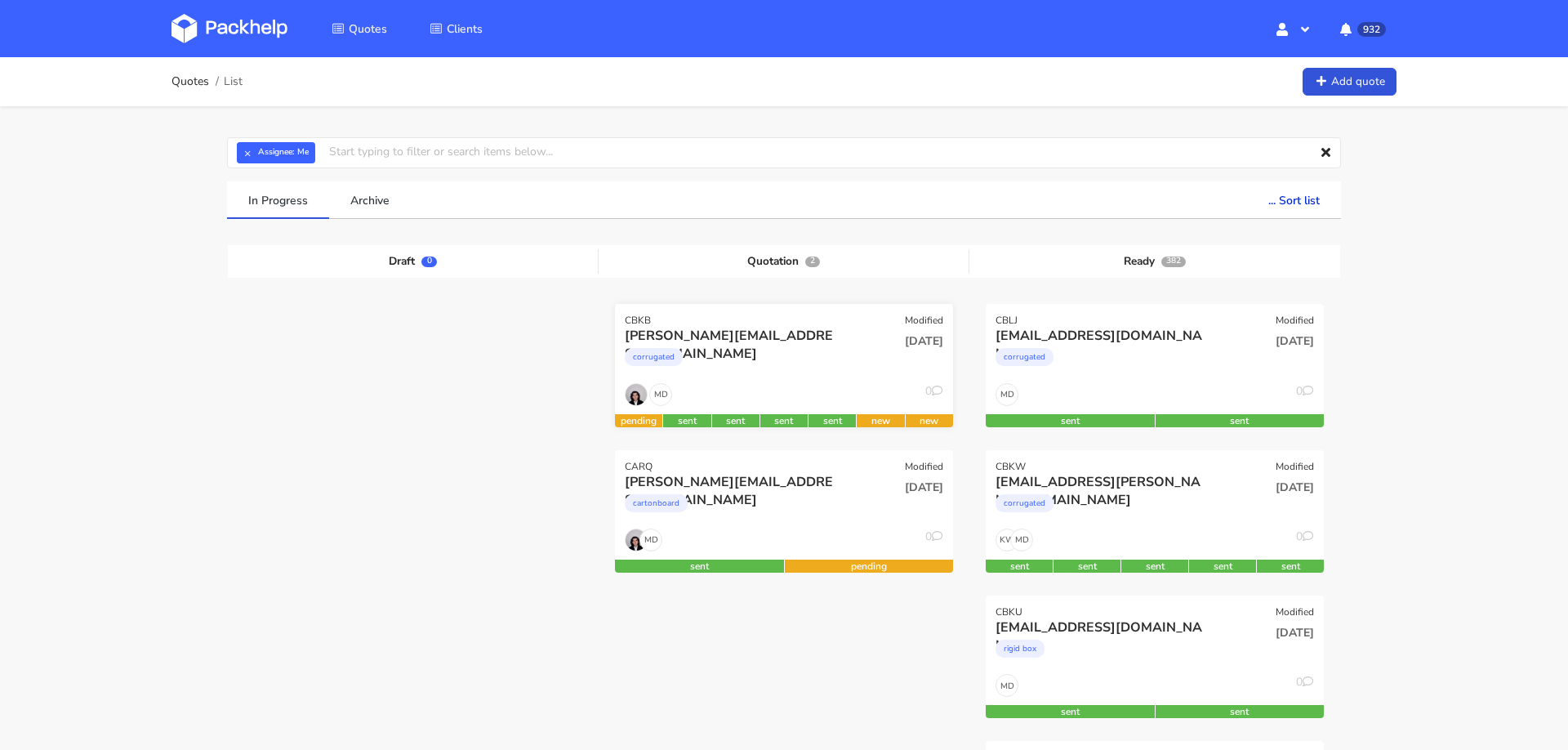
click at [834, 352] on div "corrugated" at bounding box center [733, 361] width 216 height 33
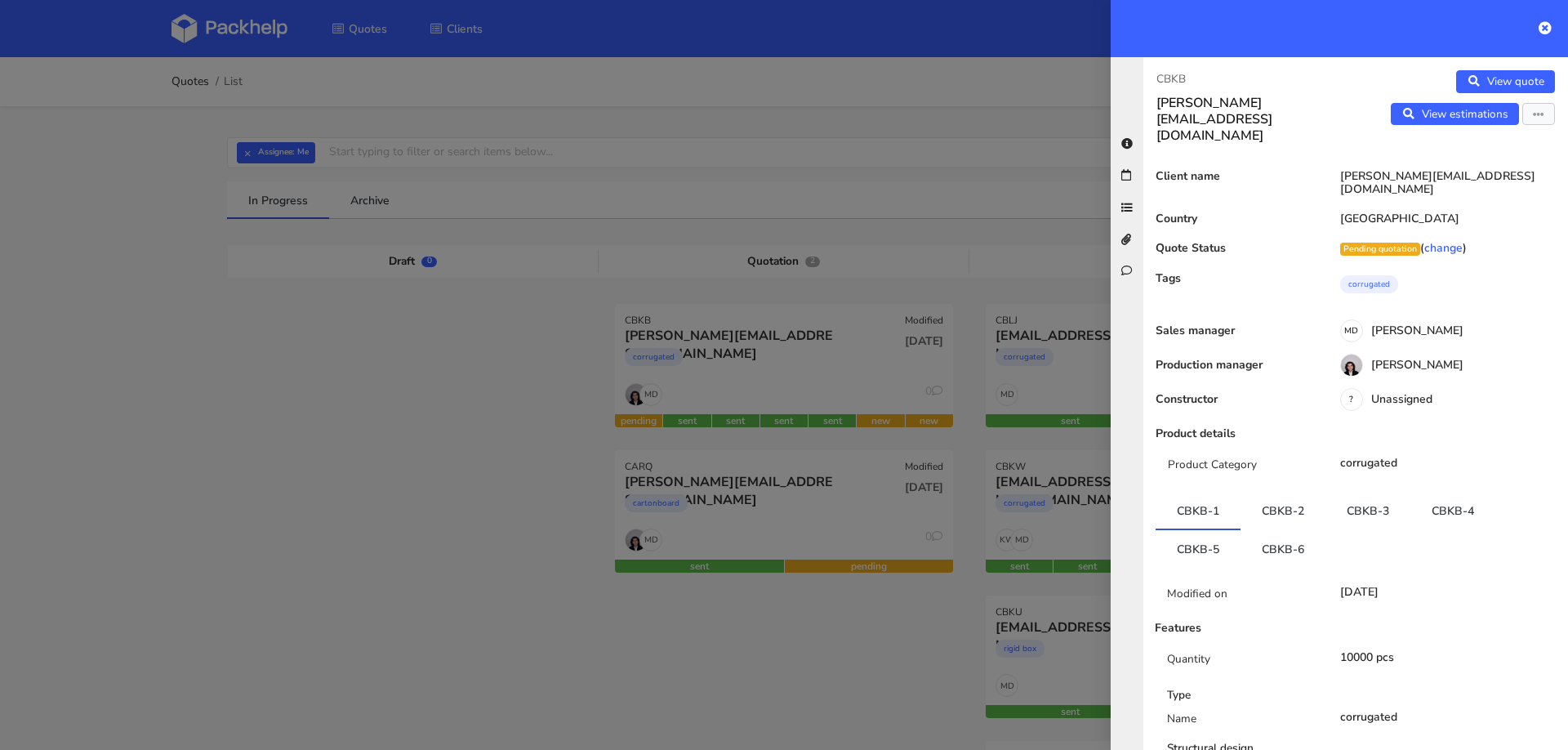
click at [850, 216] on div at bounding box center [784, 375] width 1568 height 750
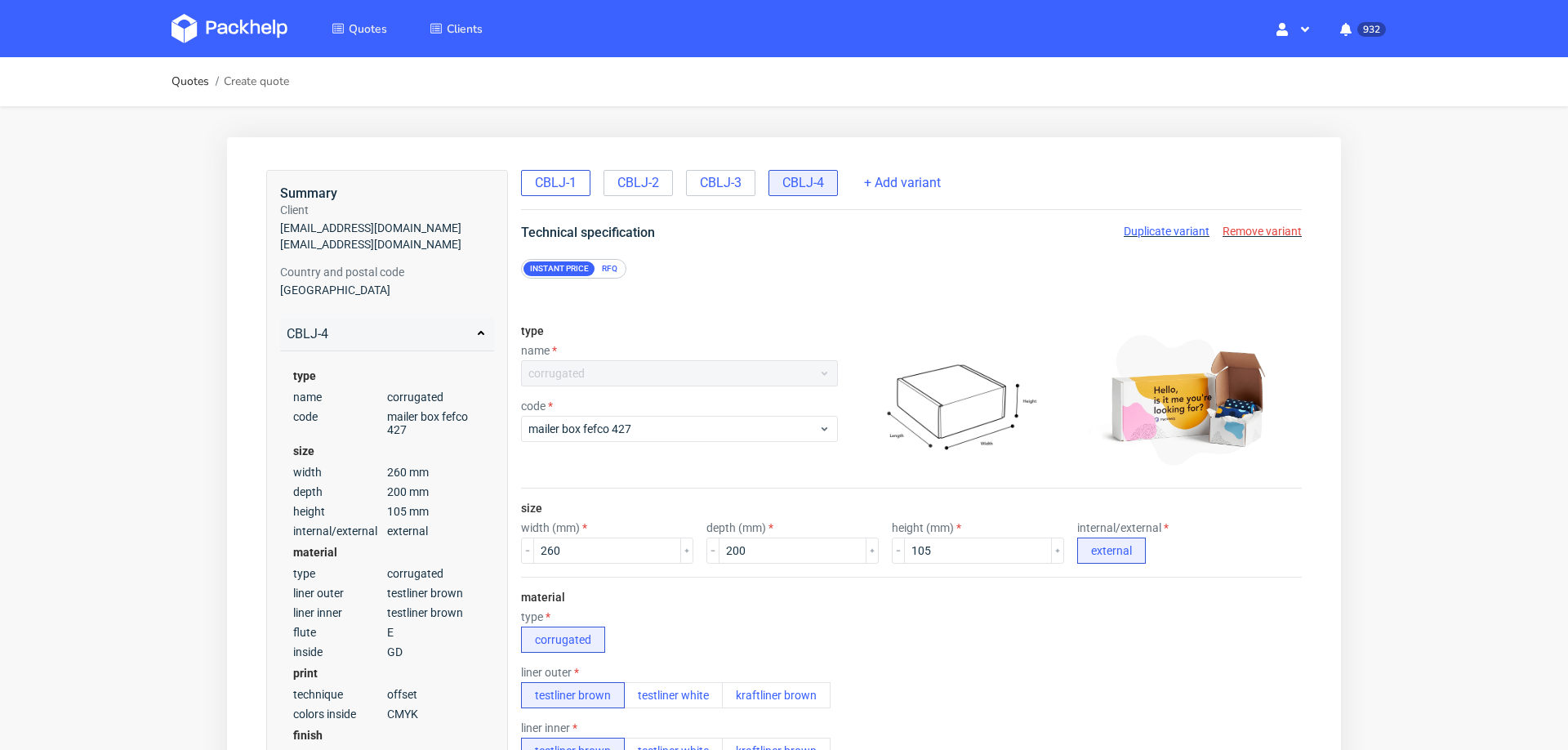
click at [553, 189] on span "CBLJ-1" at bounding box center [555, 183] width 41 height 18
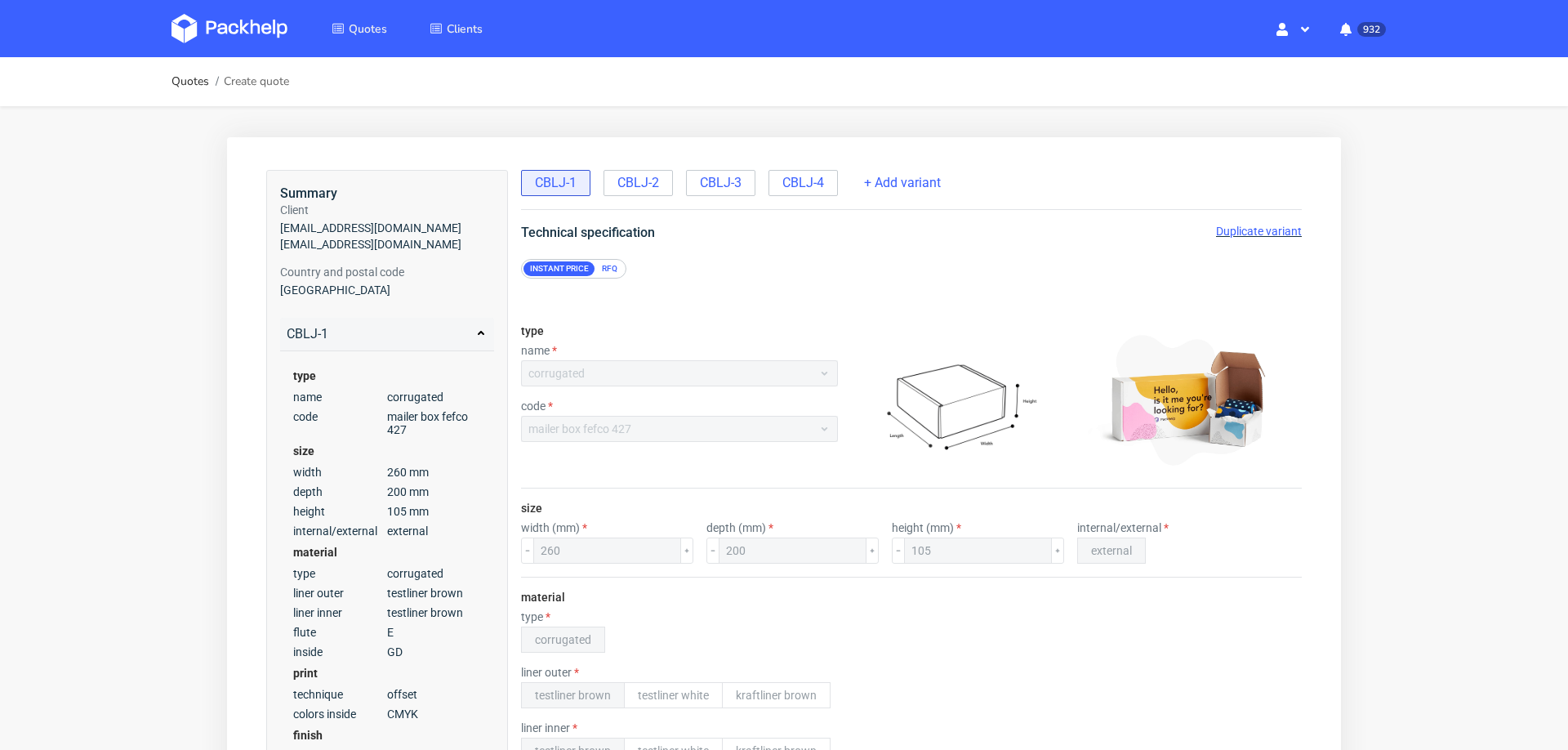
click at [1221, 230] on span "Duplicate variant" at bounding box center [1259, 231] width 86 height 13
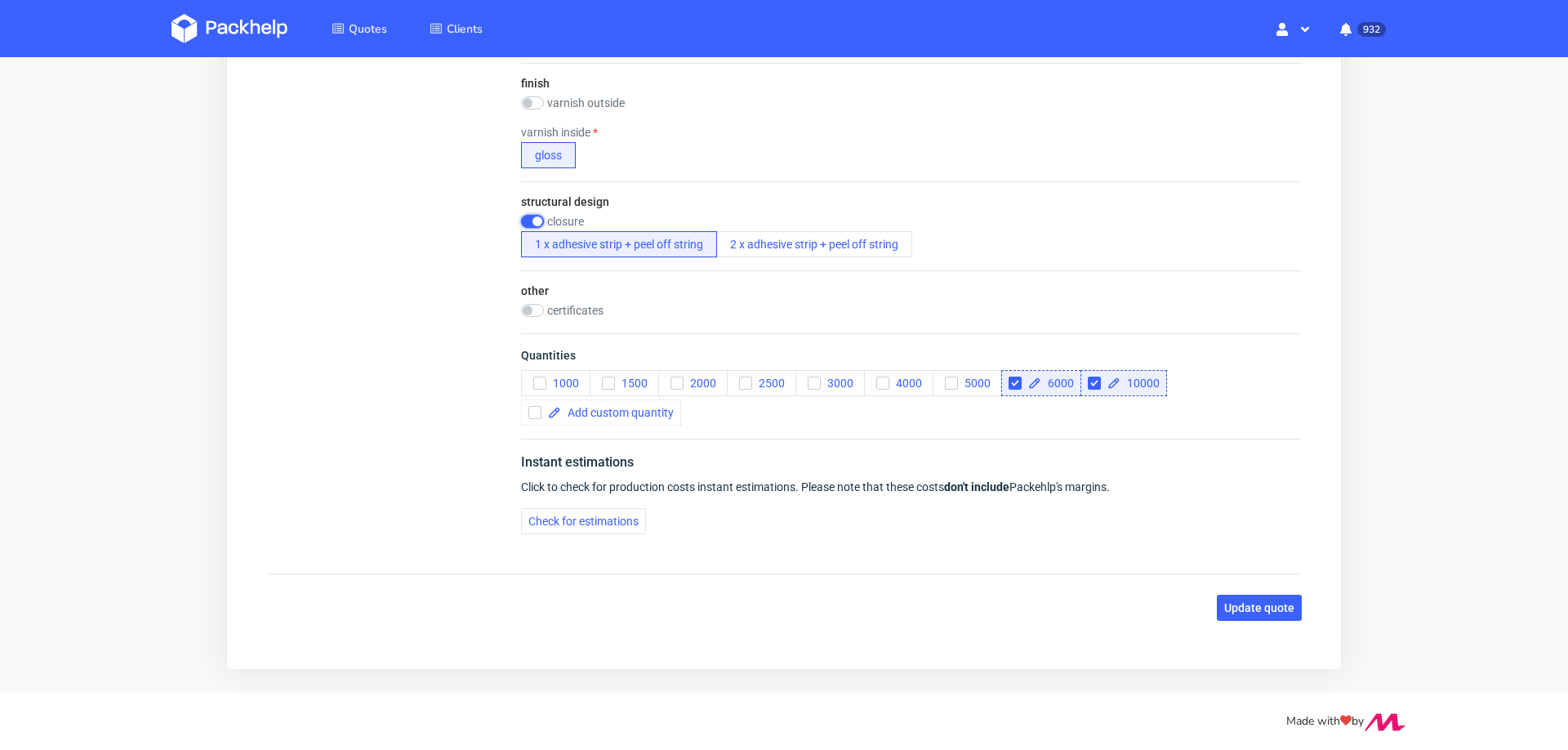
click at [526, 216] on input "checkbox" at bounding box center [532, 221] width 23 height 13
checkbox input "false"
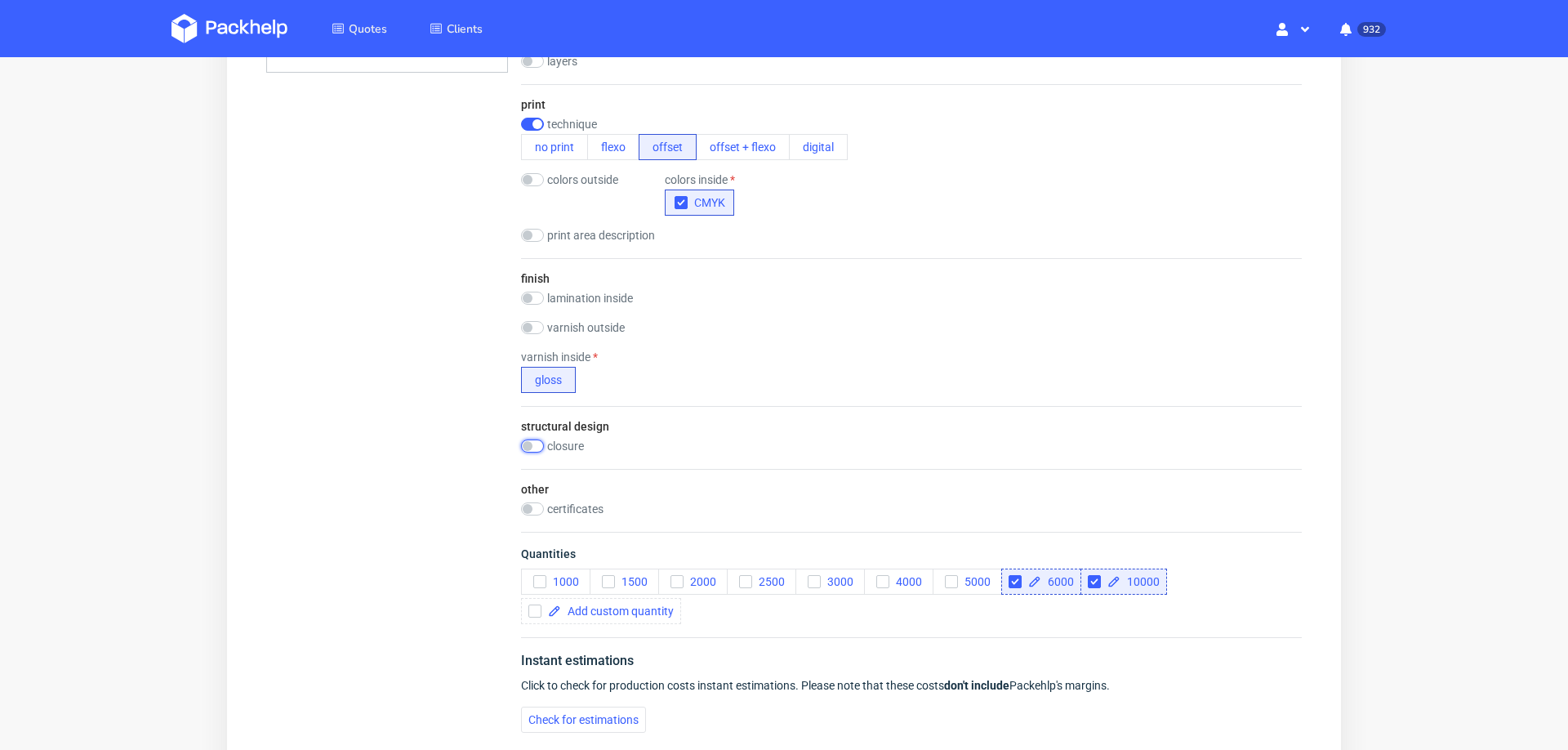
scroll to position [819, 0]
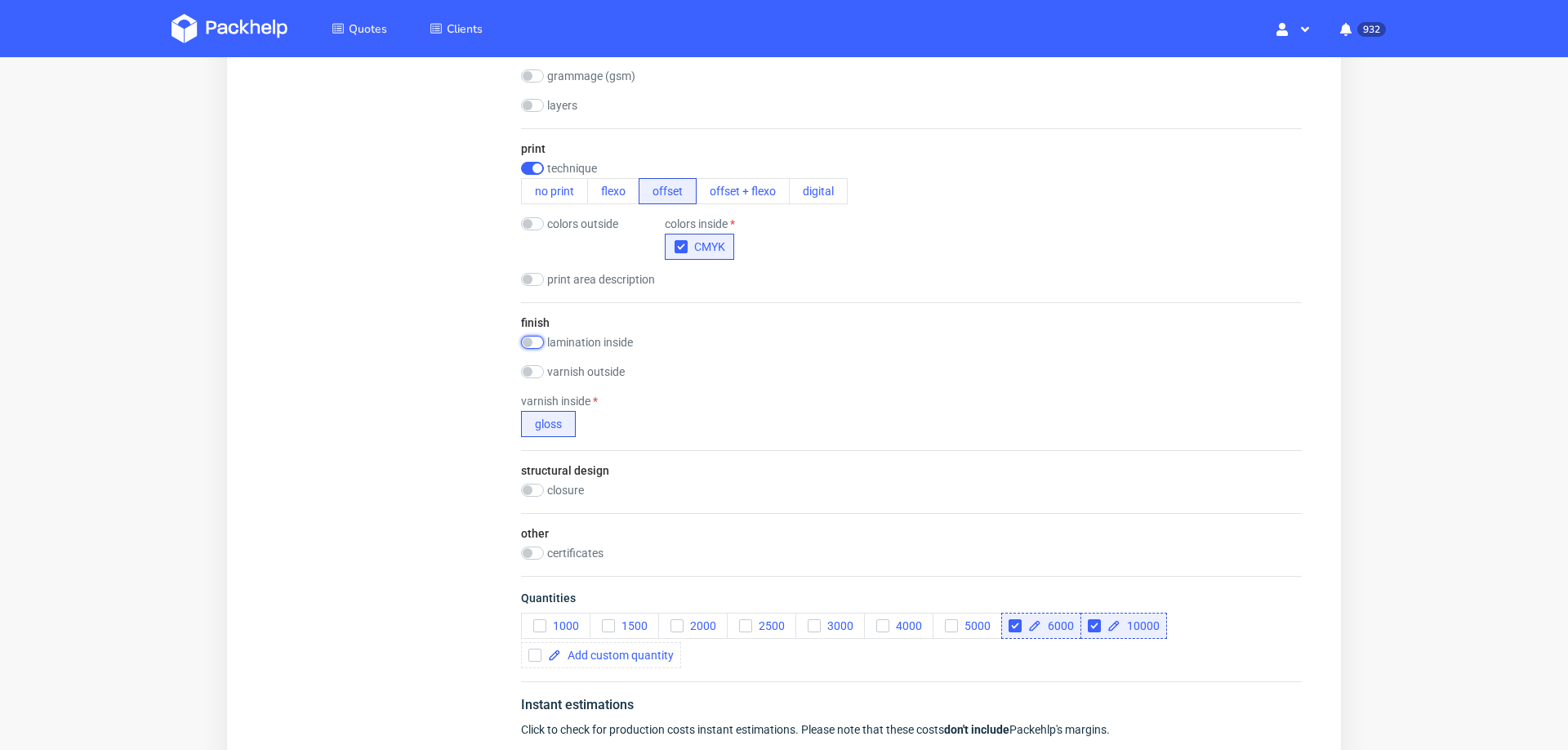
click at [537, 342] on input "checkbox" at bounding box center [532, 342] width 23 height 13
checkbox input "true"
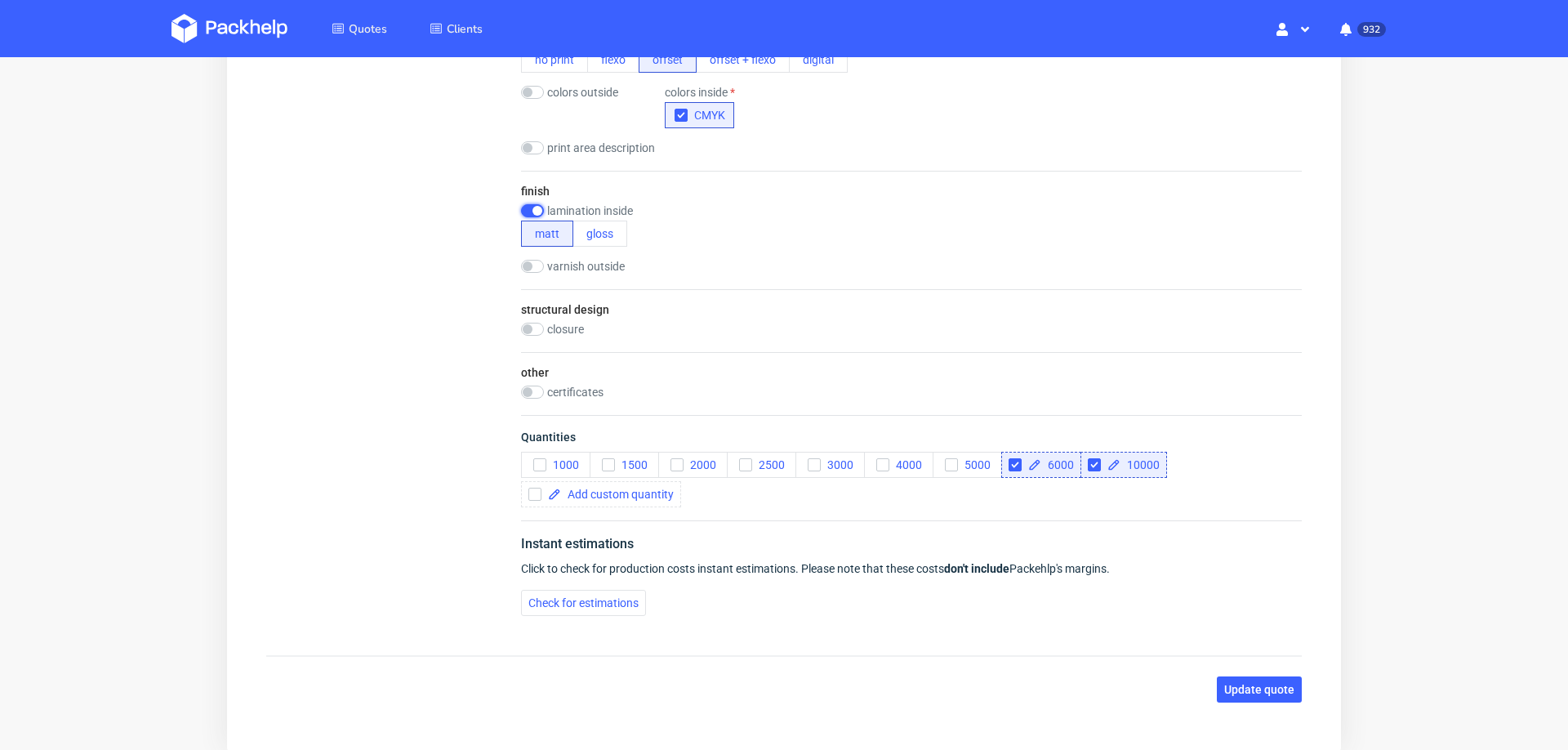
scroll to position [953, 0]
click at [575, 595] on span "Check for estimations" at bounding box center [584, 601] width 110 height 11
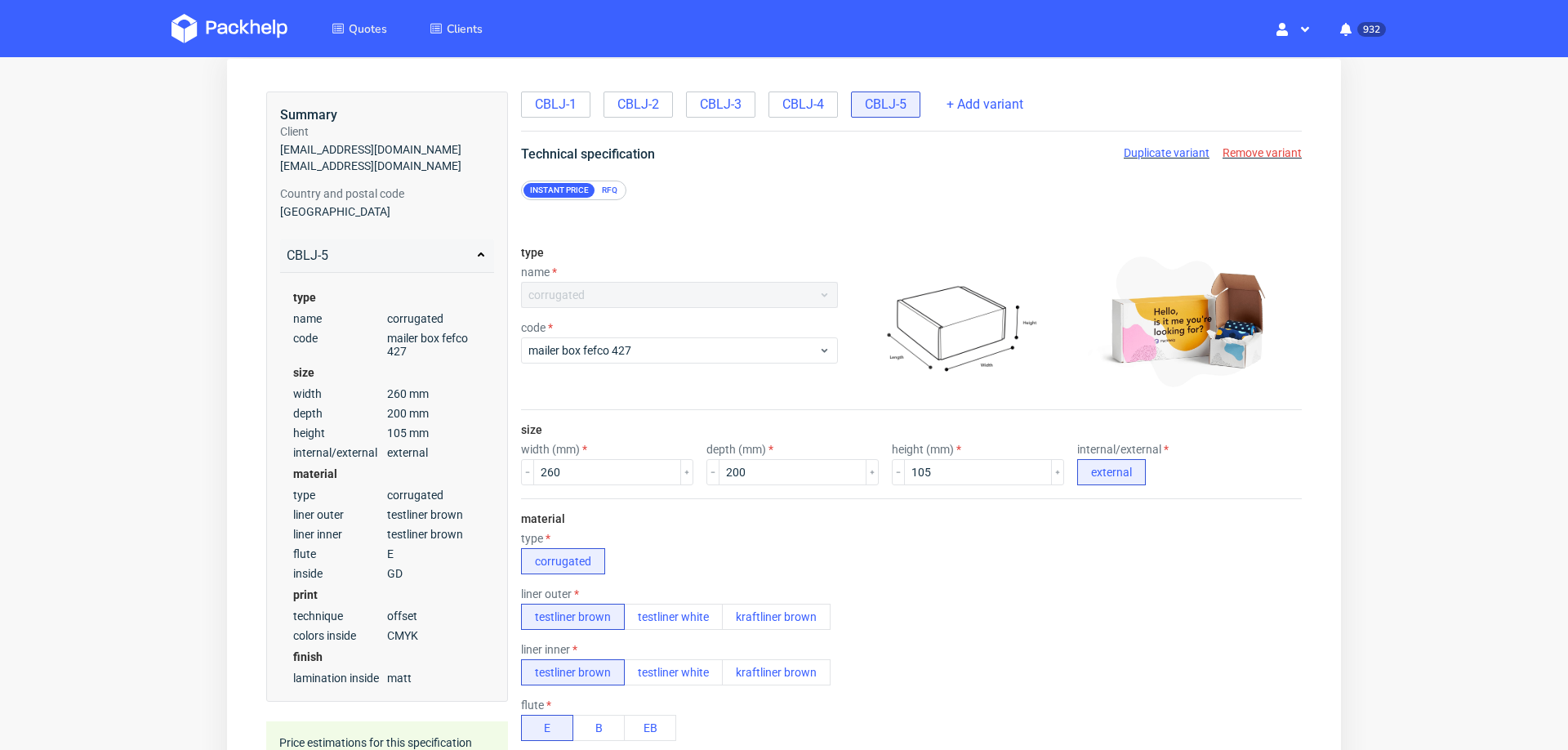
scroll to position [0, 0]
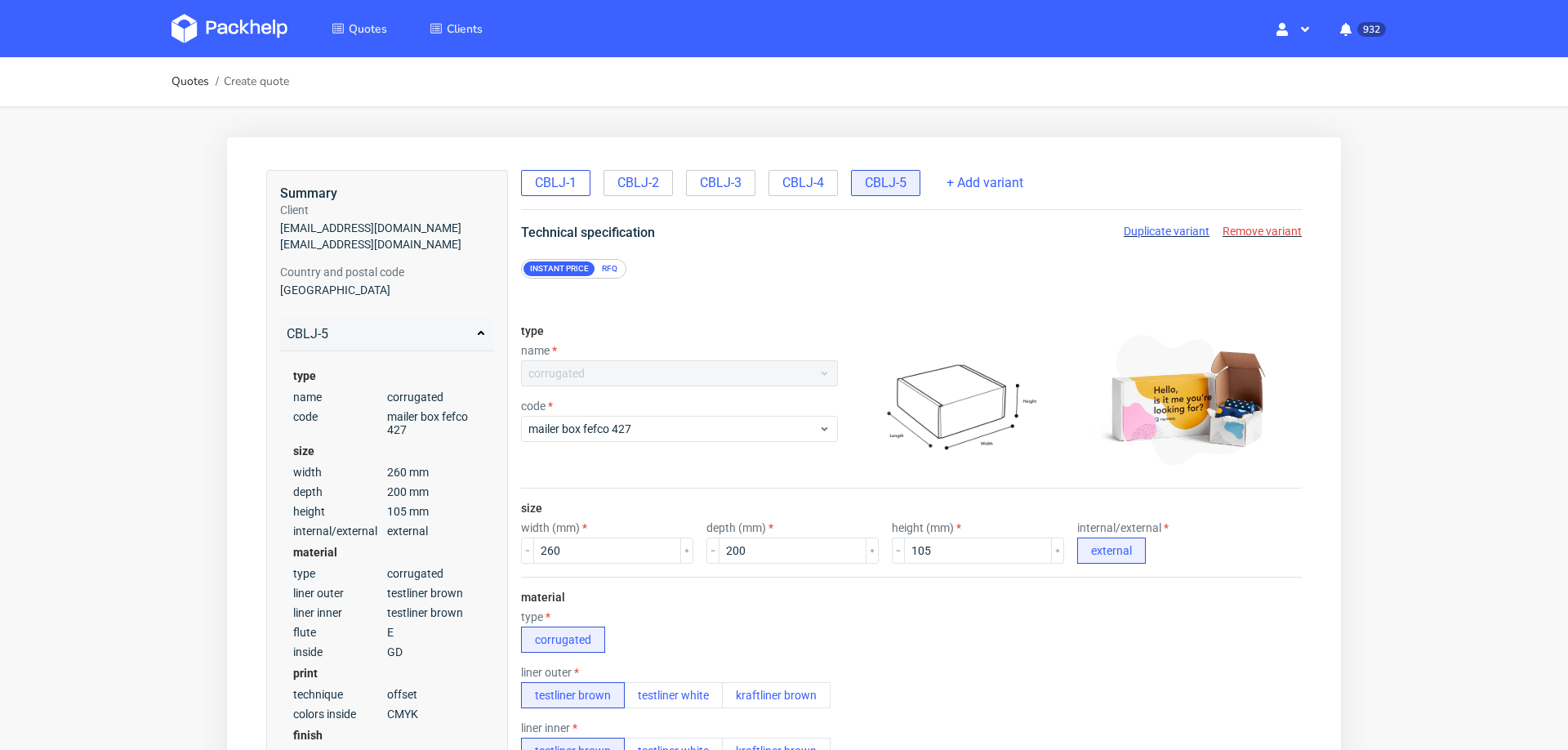
click at [558, 187] on span "CBLJ-1" at bounding box center [555, 183] width 41 height 18
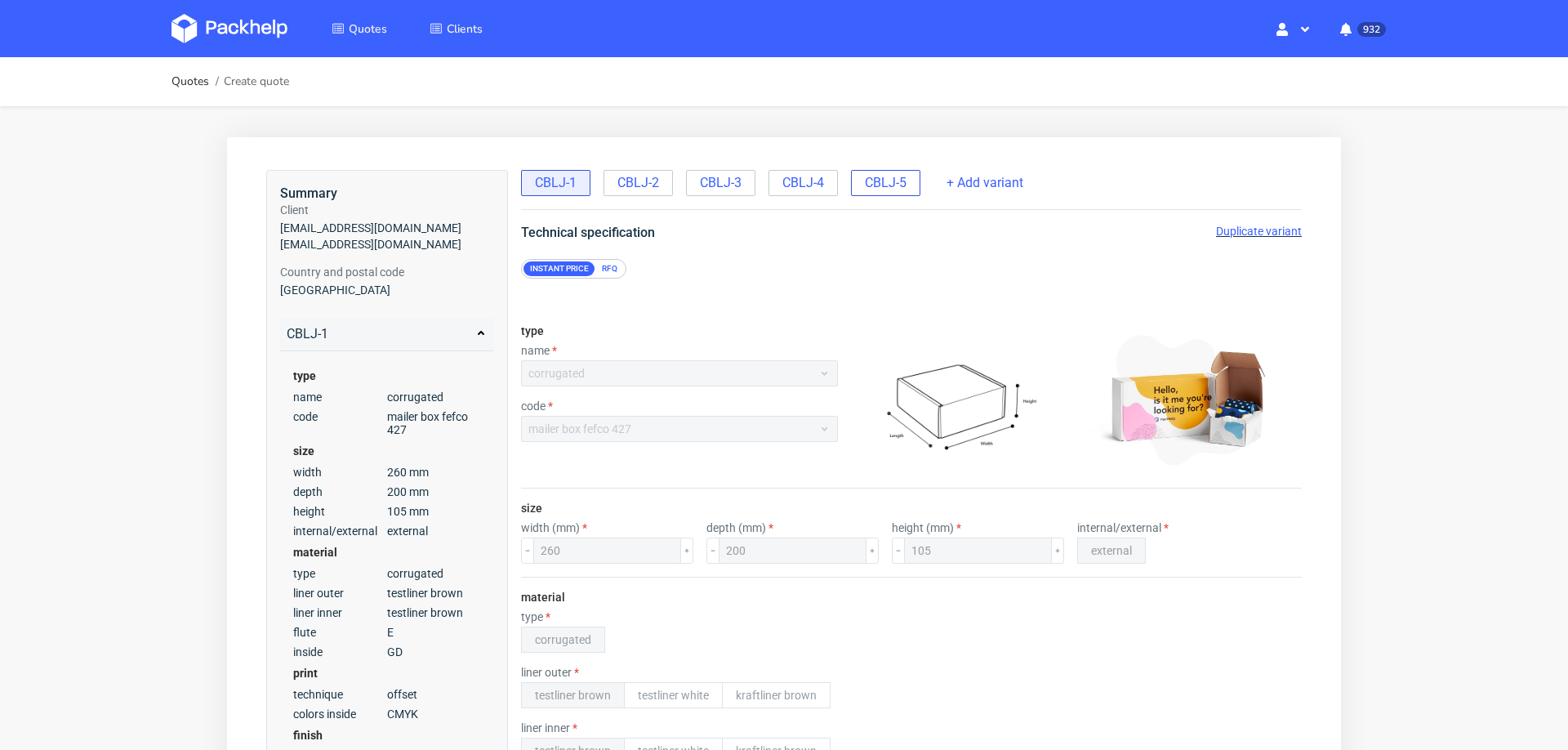
click at [882, 179] on span "CBLJ-5" at bounding box center [885, 183] width 41 height 18
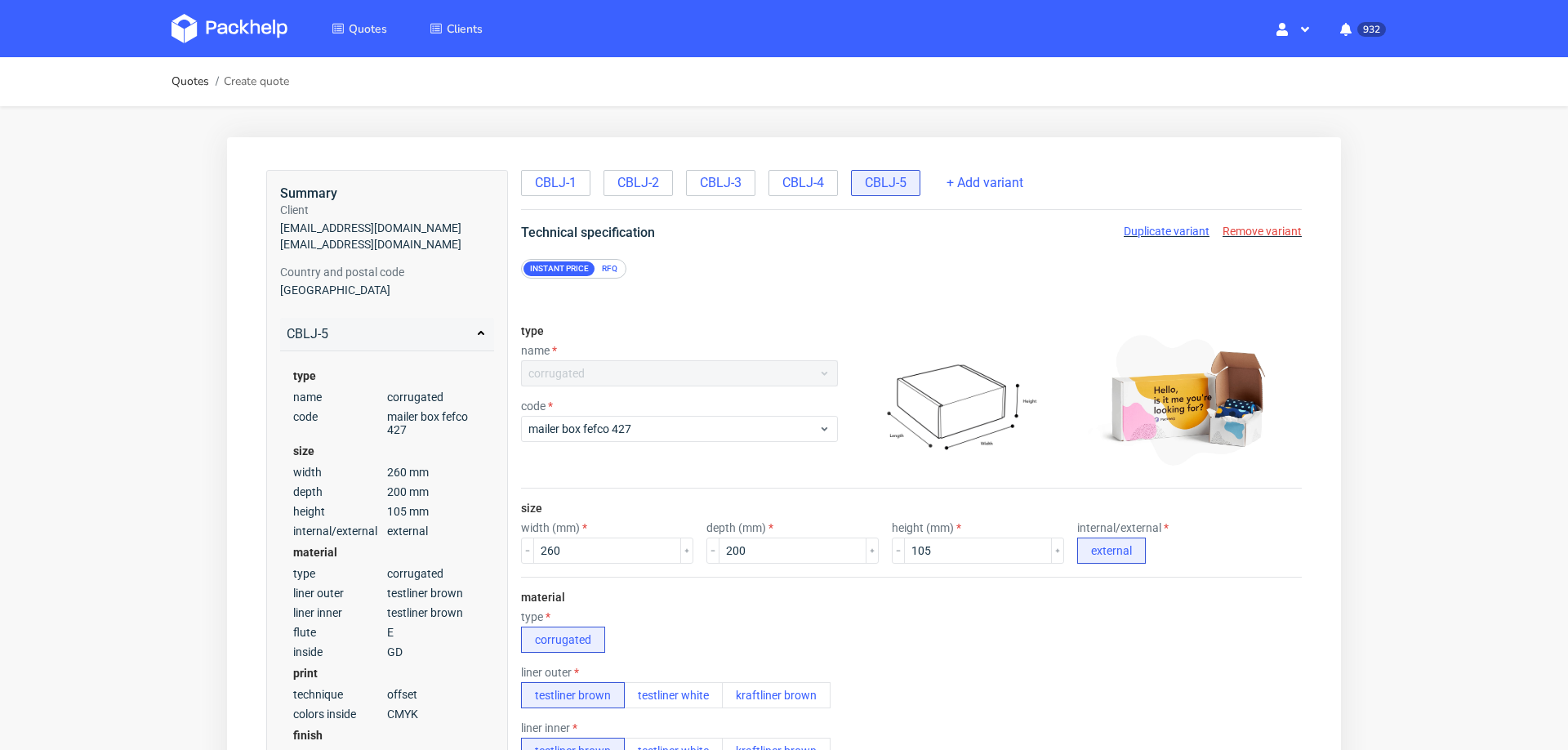
scroll to position [6, 0]
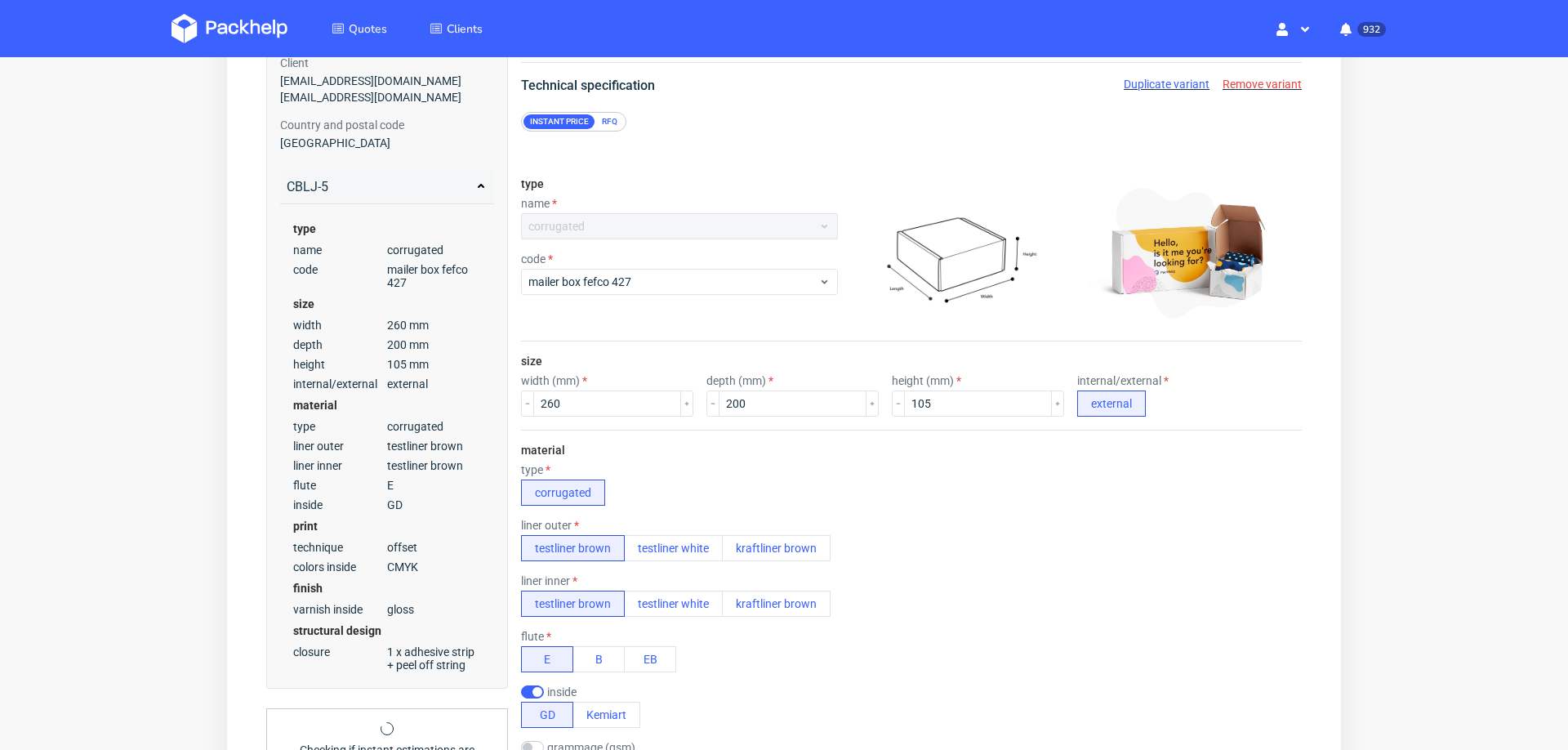
radio input "false"
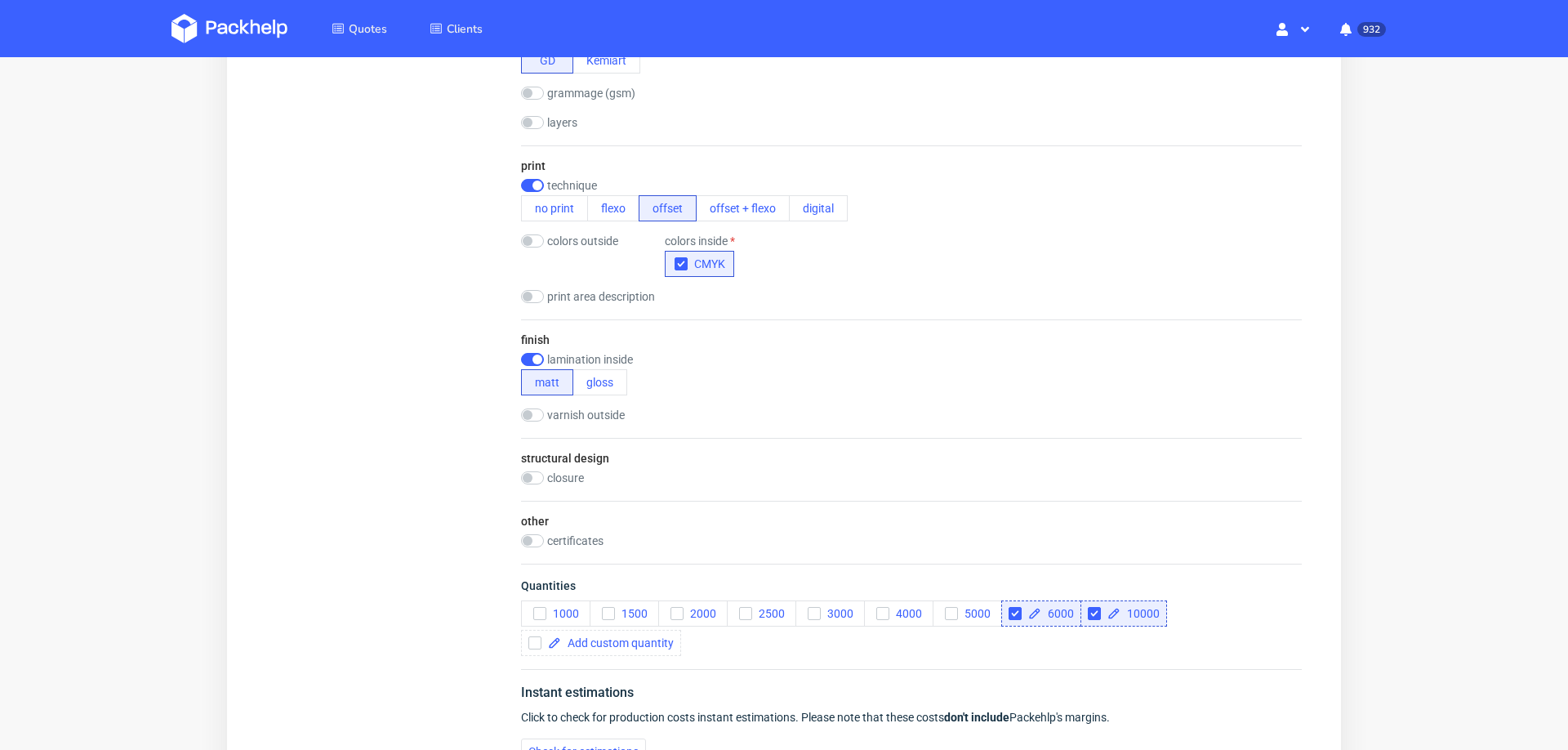
scroll to position [0, 0]
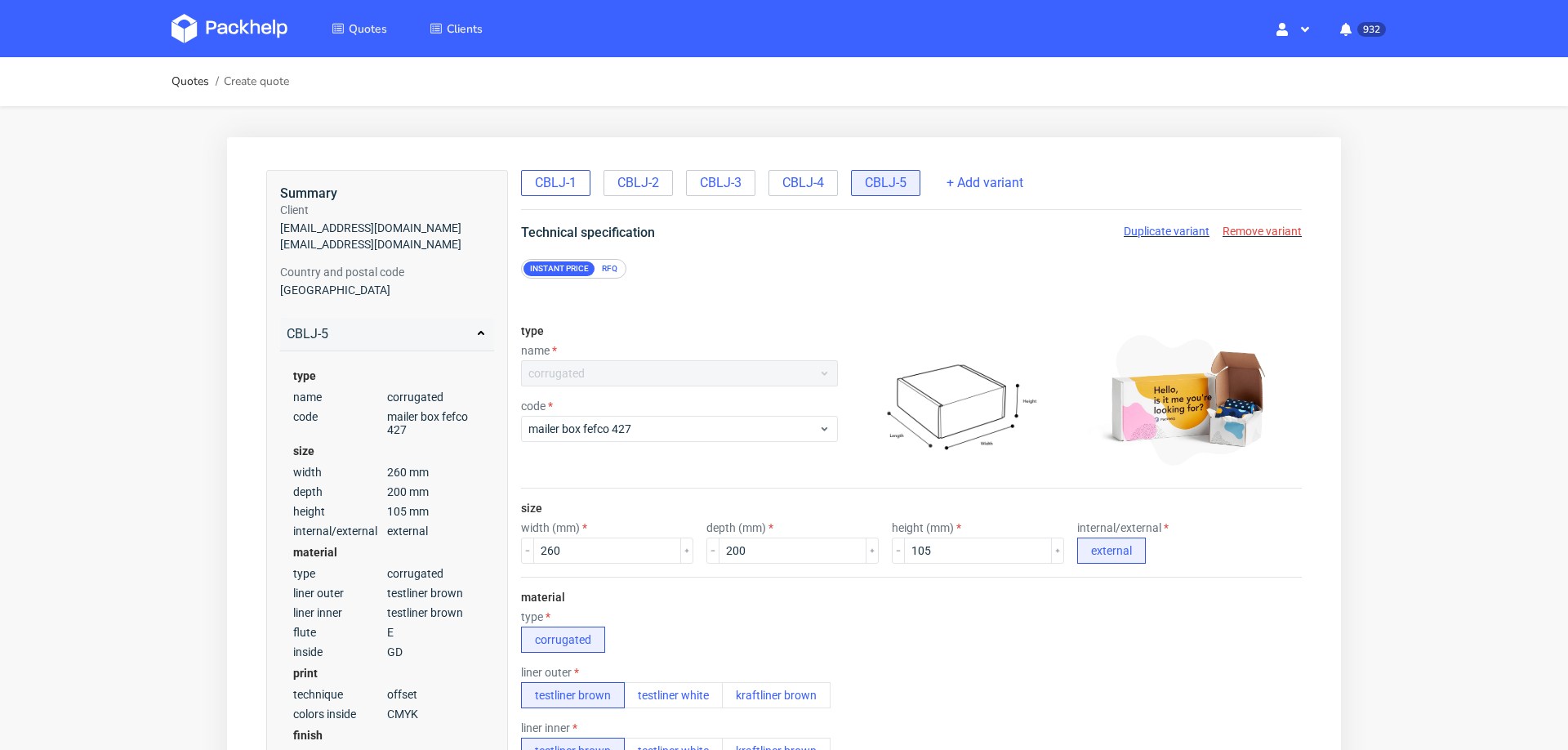
click at [543, 188] on span "CBLJ-1" at bounding box center [555, 183] width 41 height 18
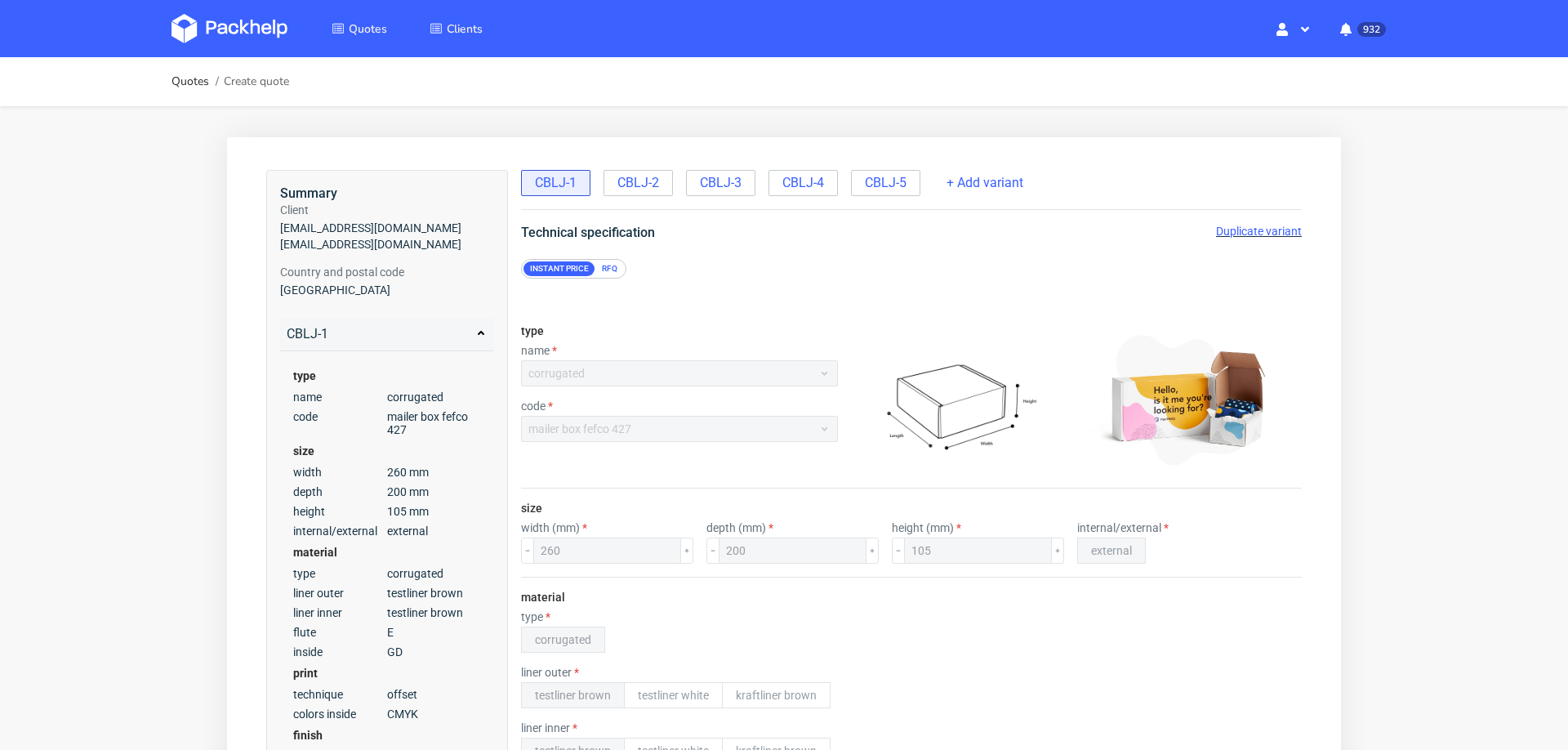
click at [1239, 229] on span "Duplicate variant" at bounding box center [1259, 231] width 86 height 13
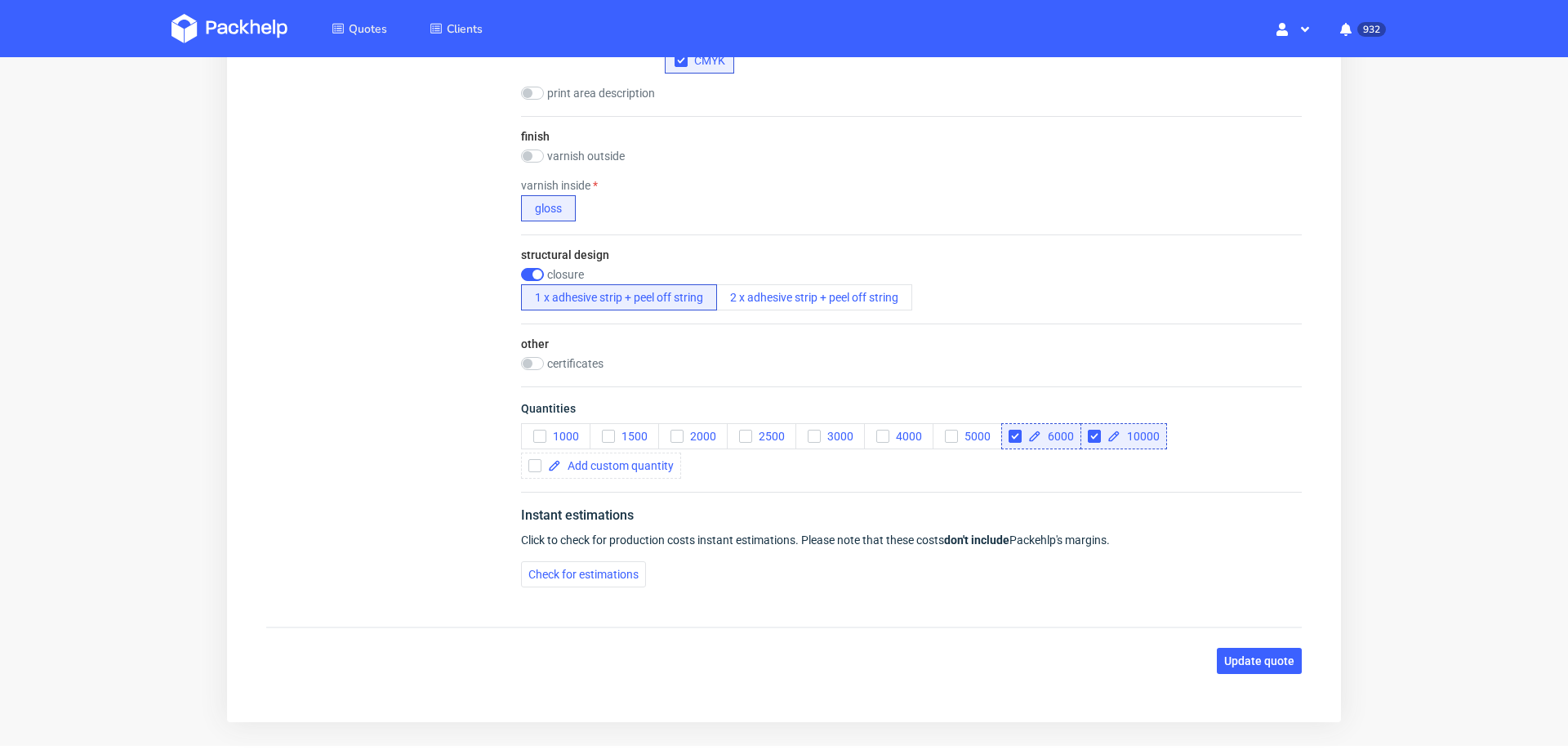
scroll to position [1049, 0]
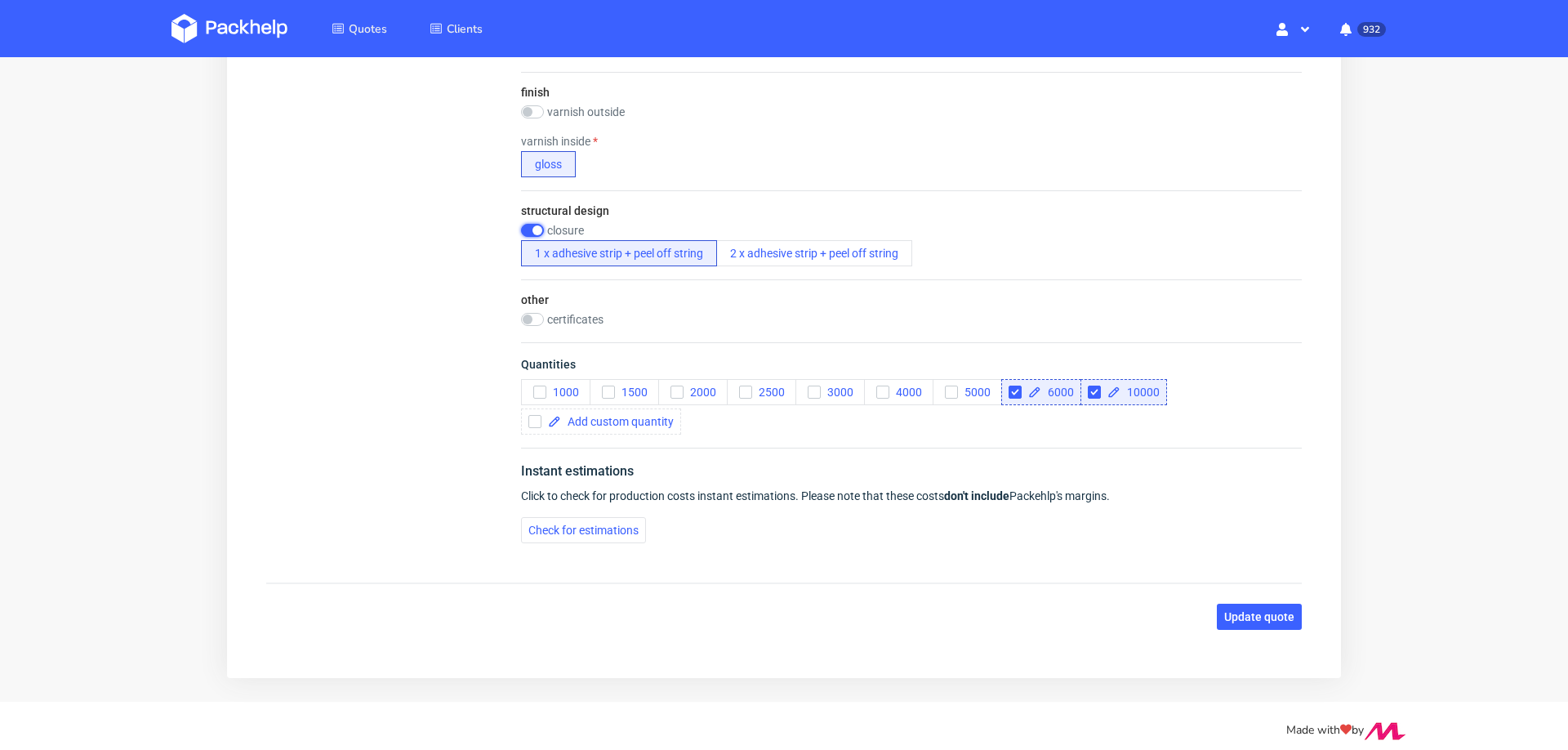
click at [527, 224] on input "checkbox" at bounding box center [532, 230] width 23 height 13
checkbox input "false"
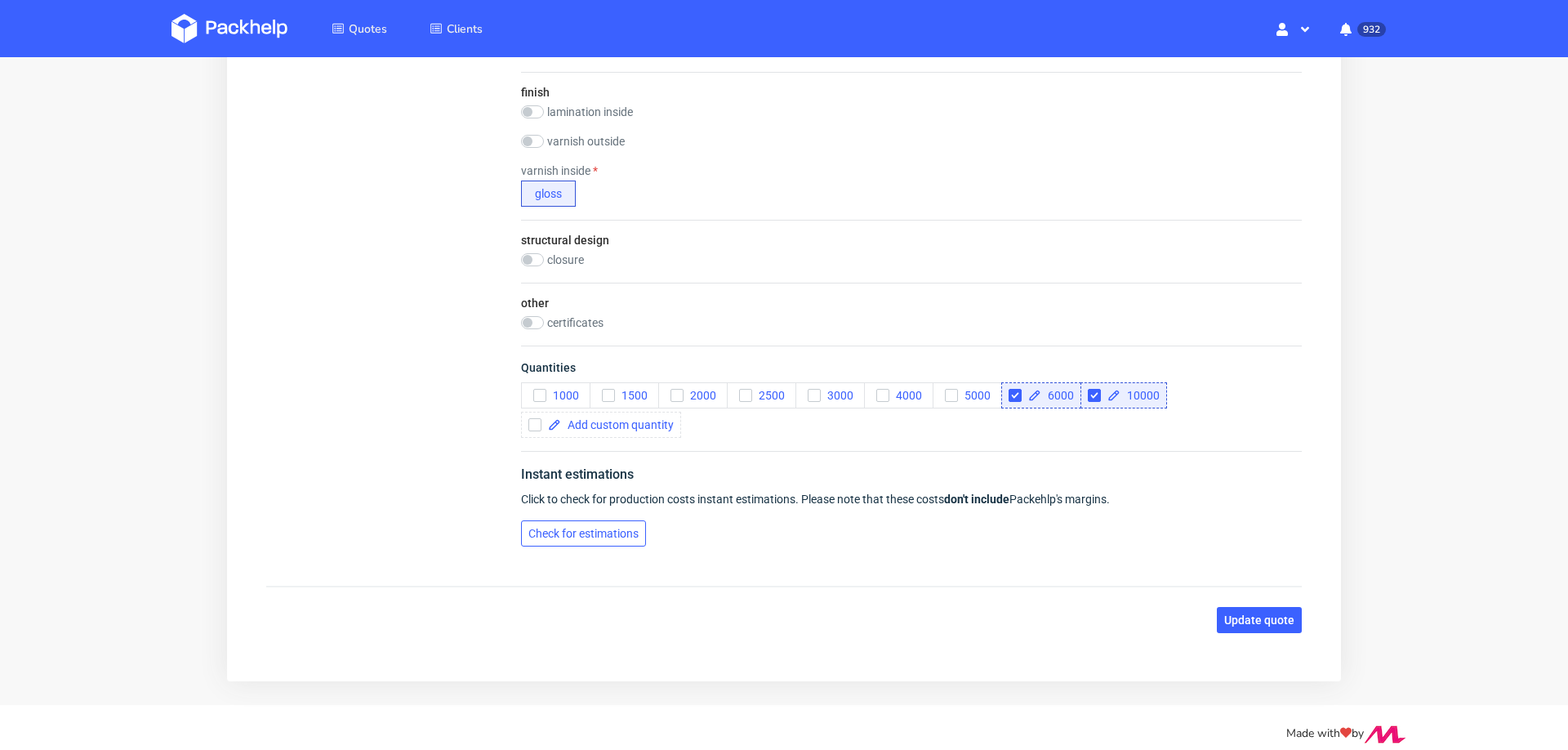
click at [551, 528] on span "Check for estimations" at bounding box center [584, 534] width 110 height 11
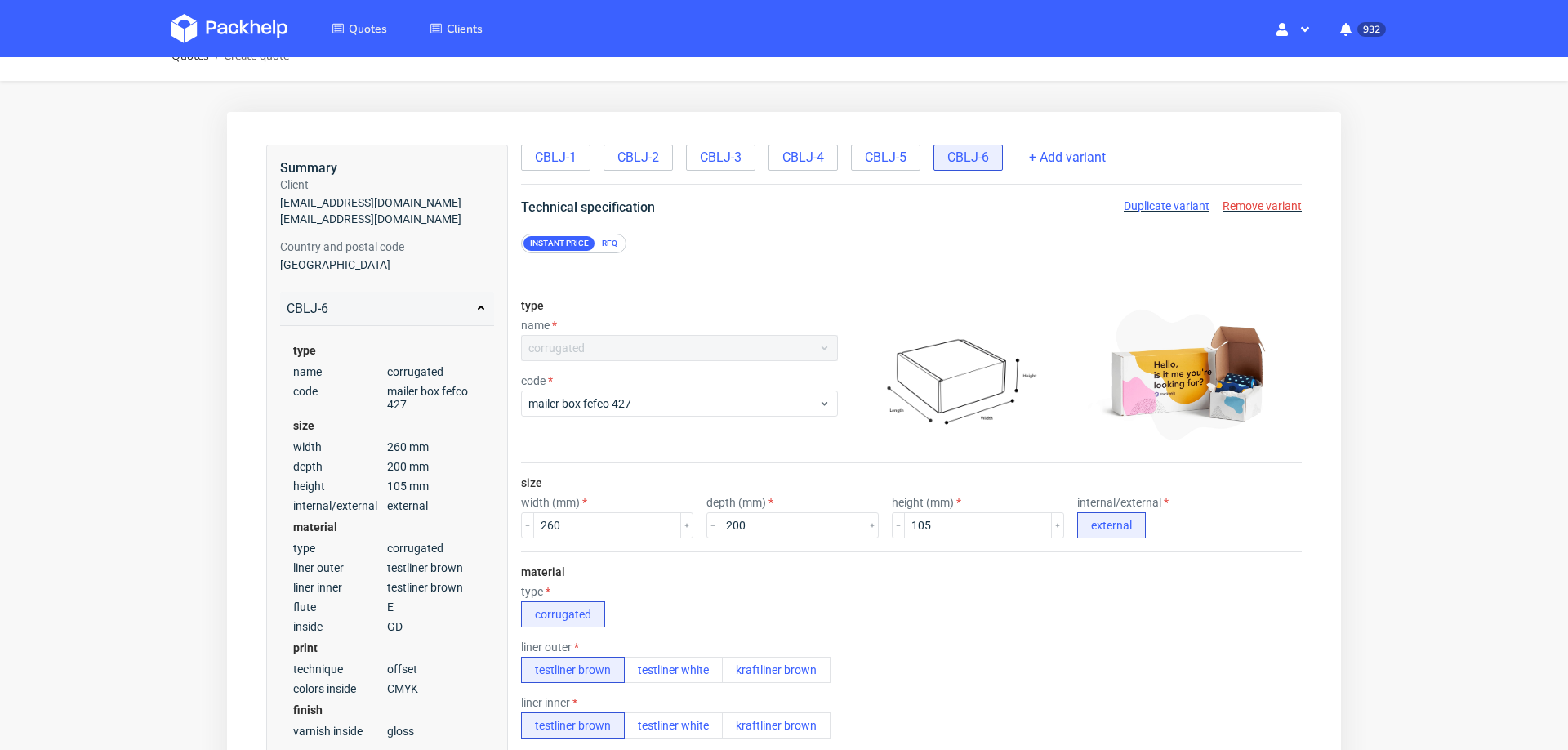
scroll to position [0, 0]
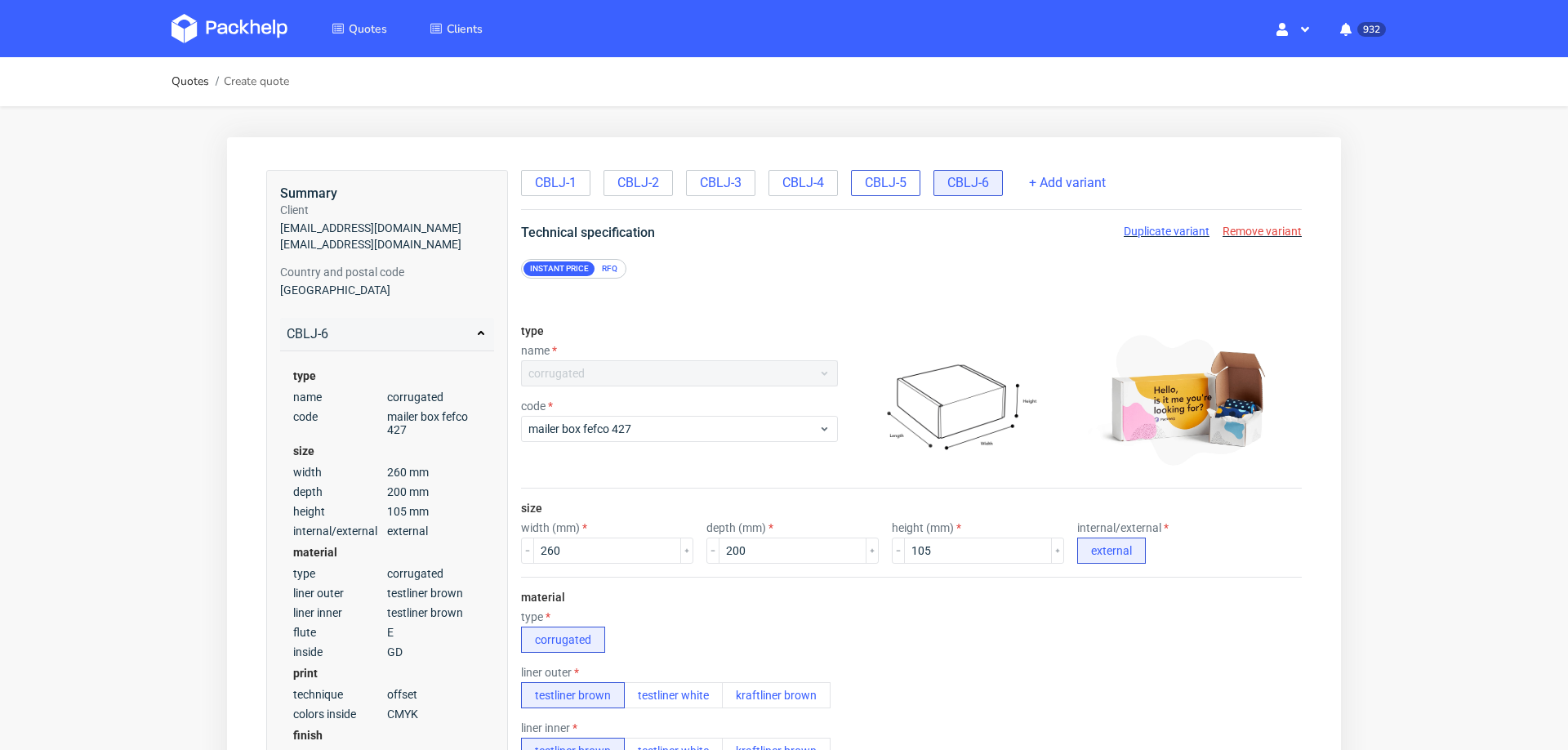
click at [909, 182] on div "CBLJ-5" at bounding box center [886, 182] width 70 height 27
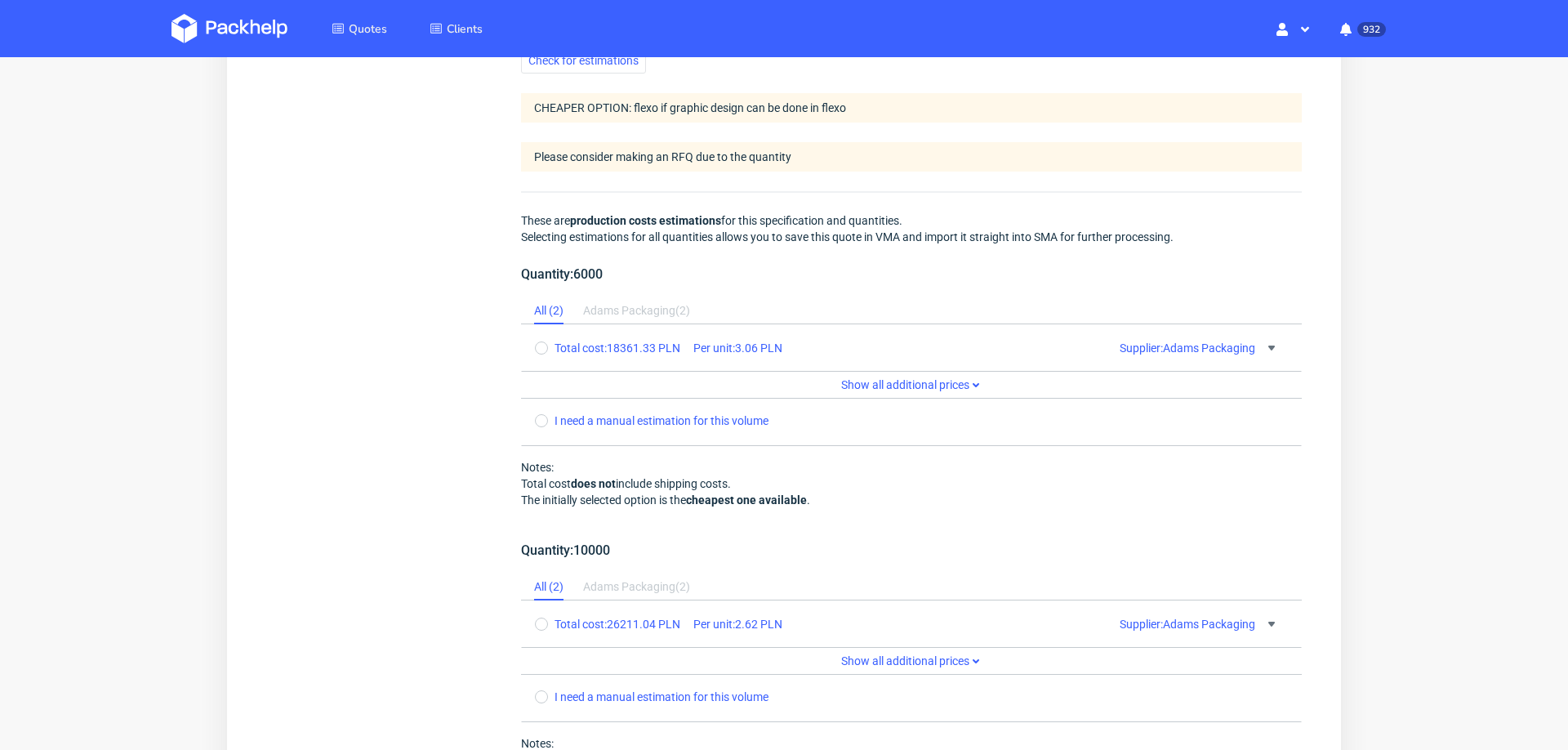
scroll to position [1445, 0]
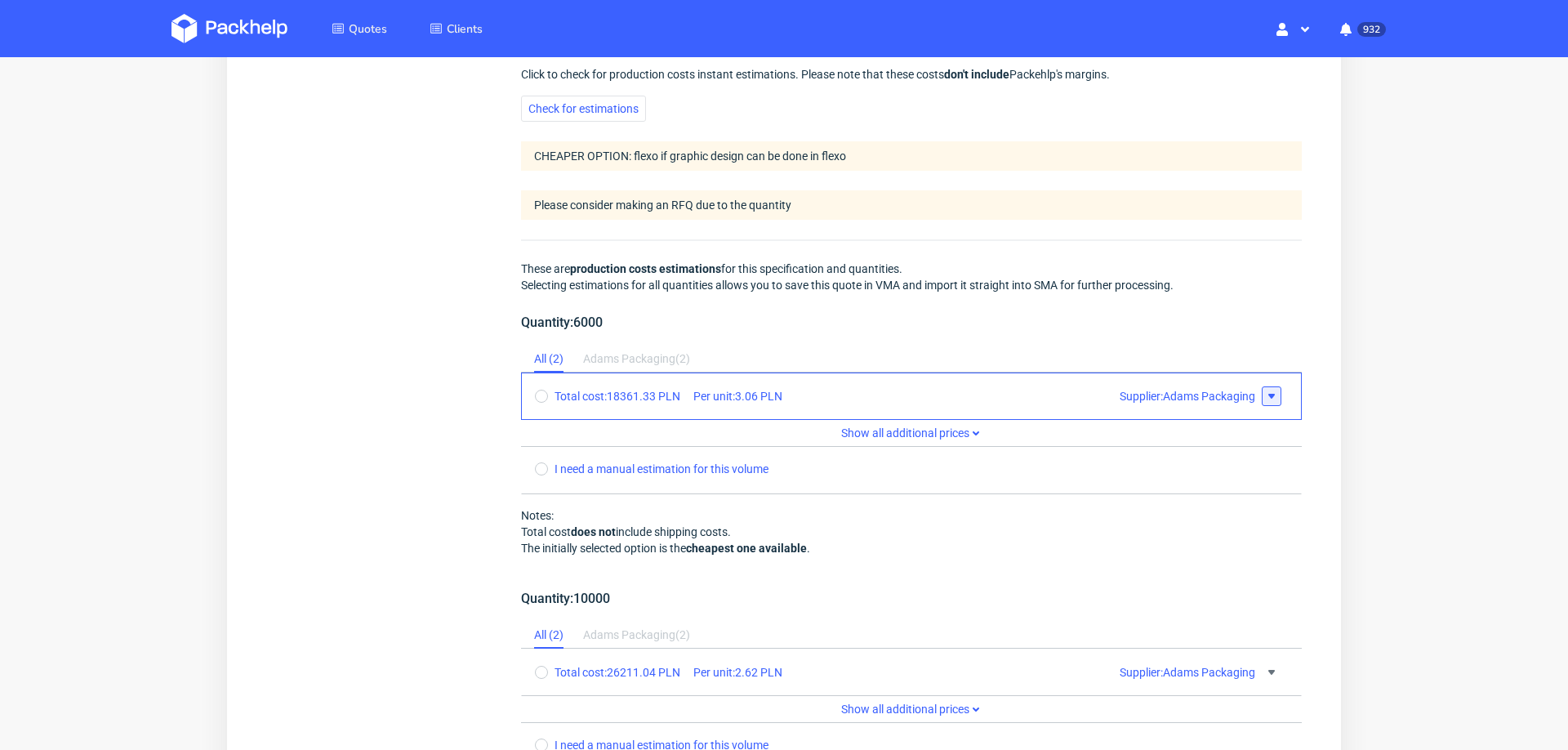
click at [1265, 390] on icon at bounding box center [1271, 396] width 13 height 13
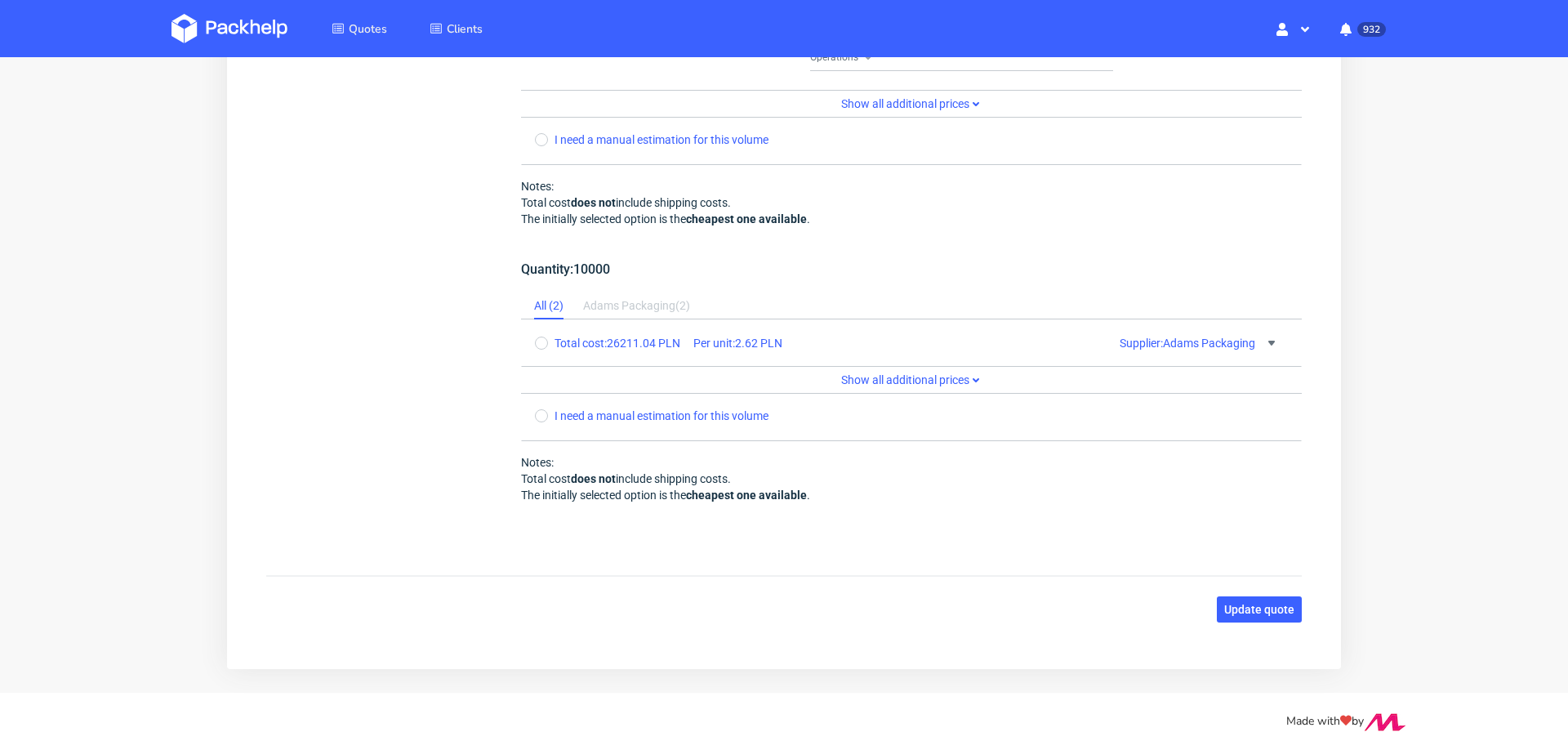
scroll to position [0, 0]
click at [1265, 340] on icon at bounding box center [1271, 343] width 13 height 13
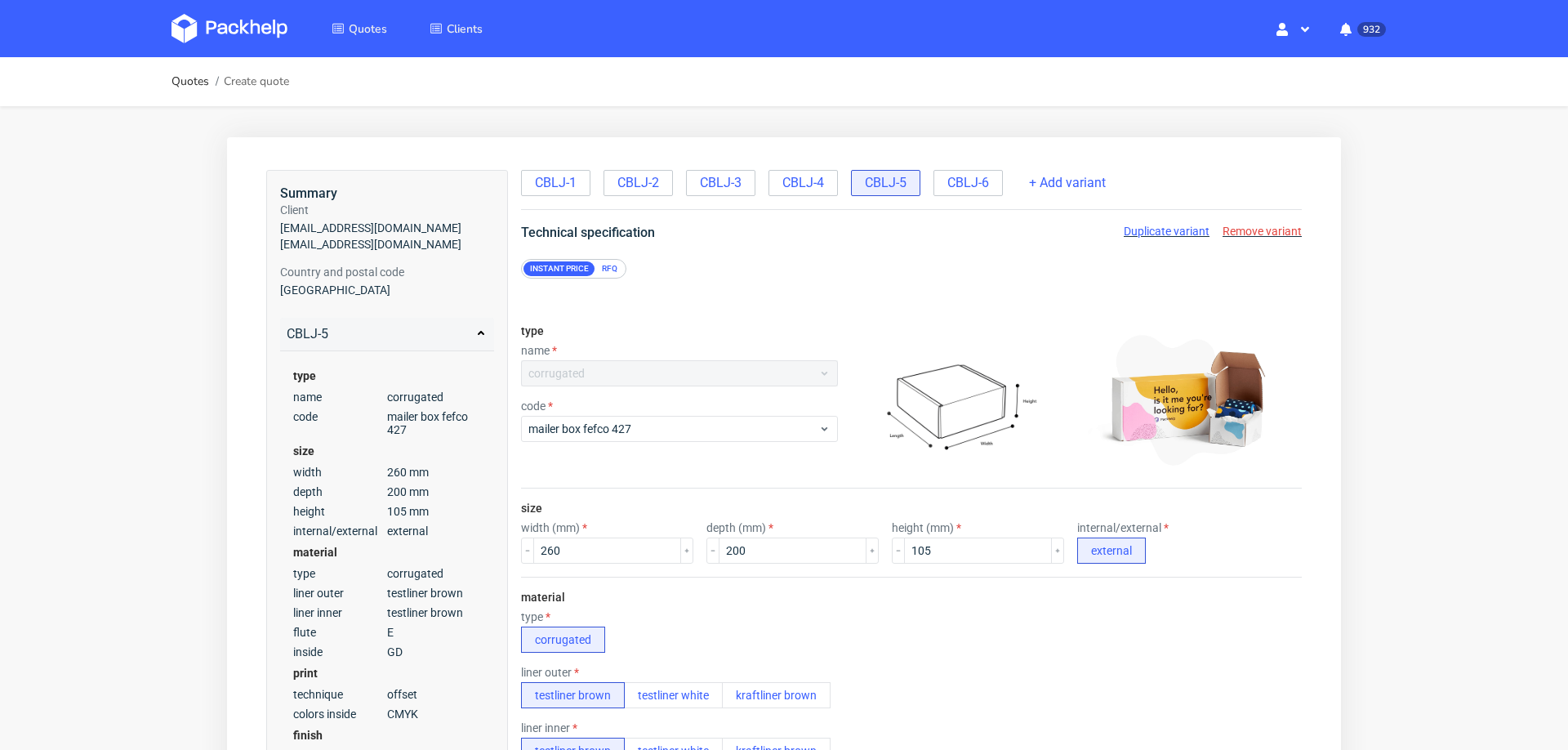
click at [930, 173] on div "CBLJ-1 CBLJ-2 CBLJ-3 CBLJ-4 CBLJ-5 CBLJ-6" at bounding box center [763, 182] width 485 height 29
click at [949, 181] on span "CBLJ-6" at bounding box center [968, 183] width 41 height 18
radio input "false"
click at [1148, 234] on span "Duplicate variant" at bounding box center [1167, 231] width 86 height 13
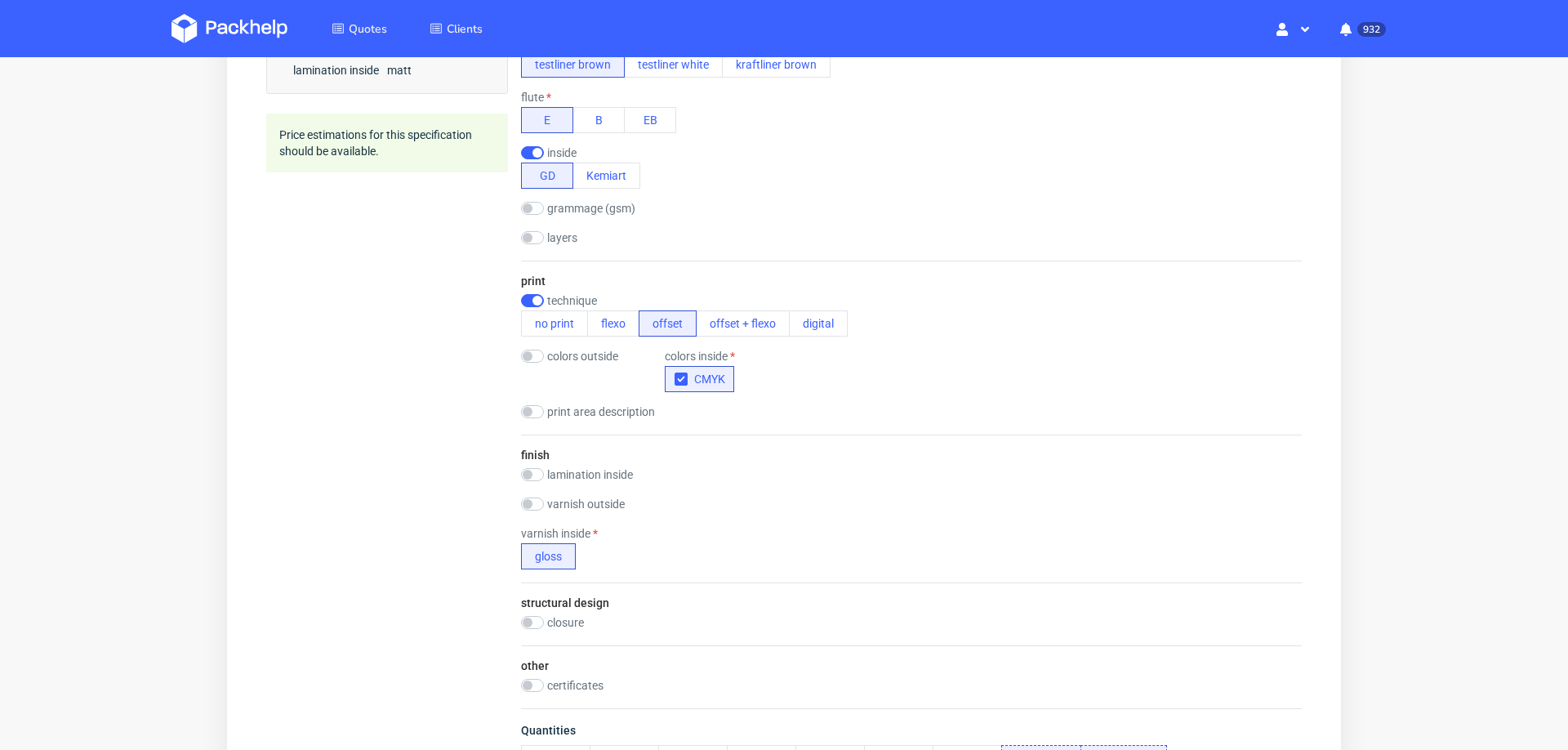
scroll to position [689, 0]
click at [534, 347] on input "checkbox" at bounding box center [532, 354] width 23 height 13
checkbox input "true"
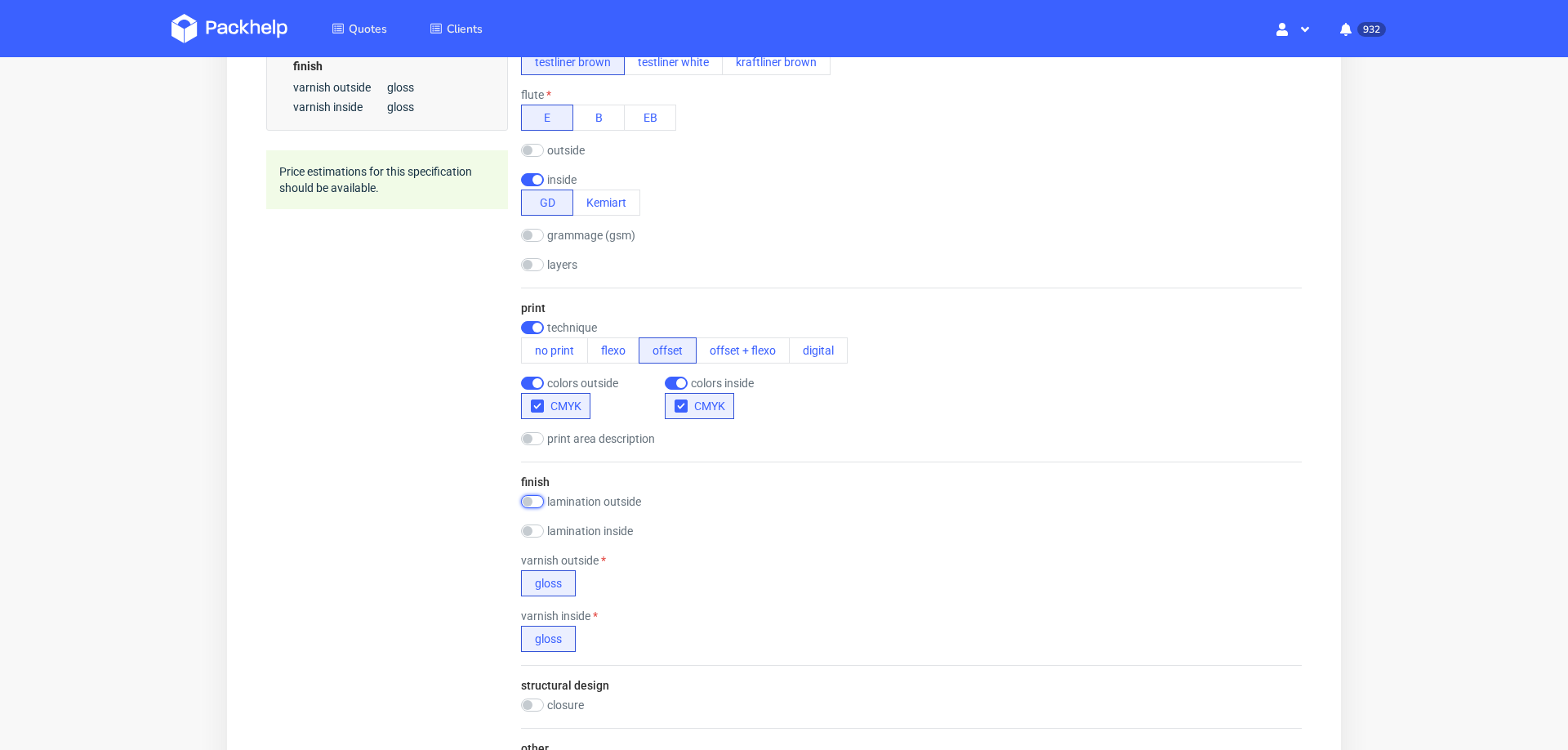
click at [536, 495] on input "checkbox" at bounding box center [532, 502] width 23 height 13
checkbox input "true"
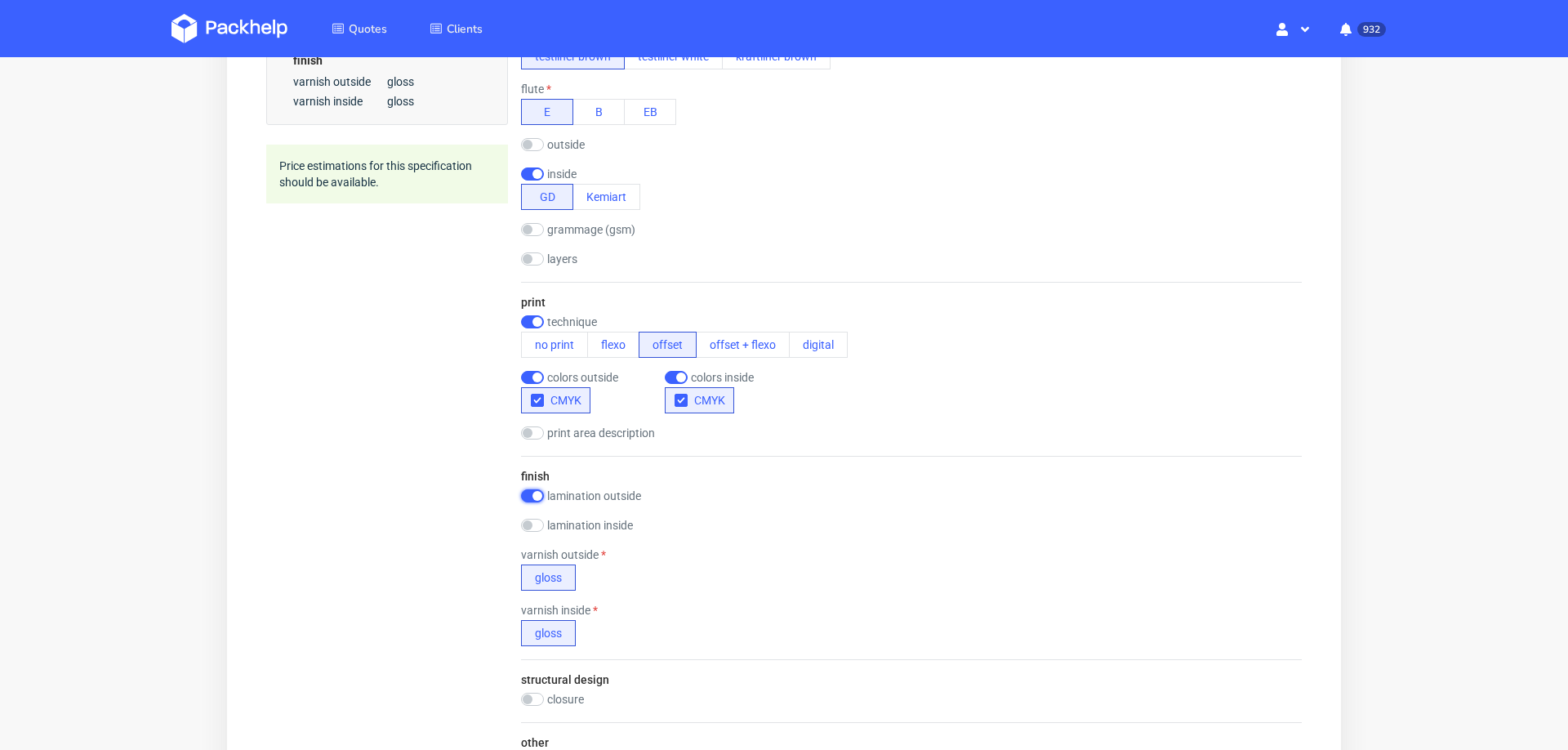
scroll to position [0, 0]
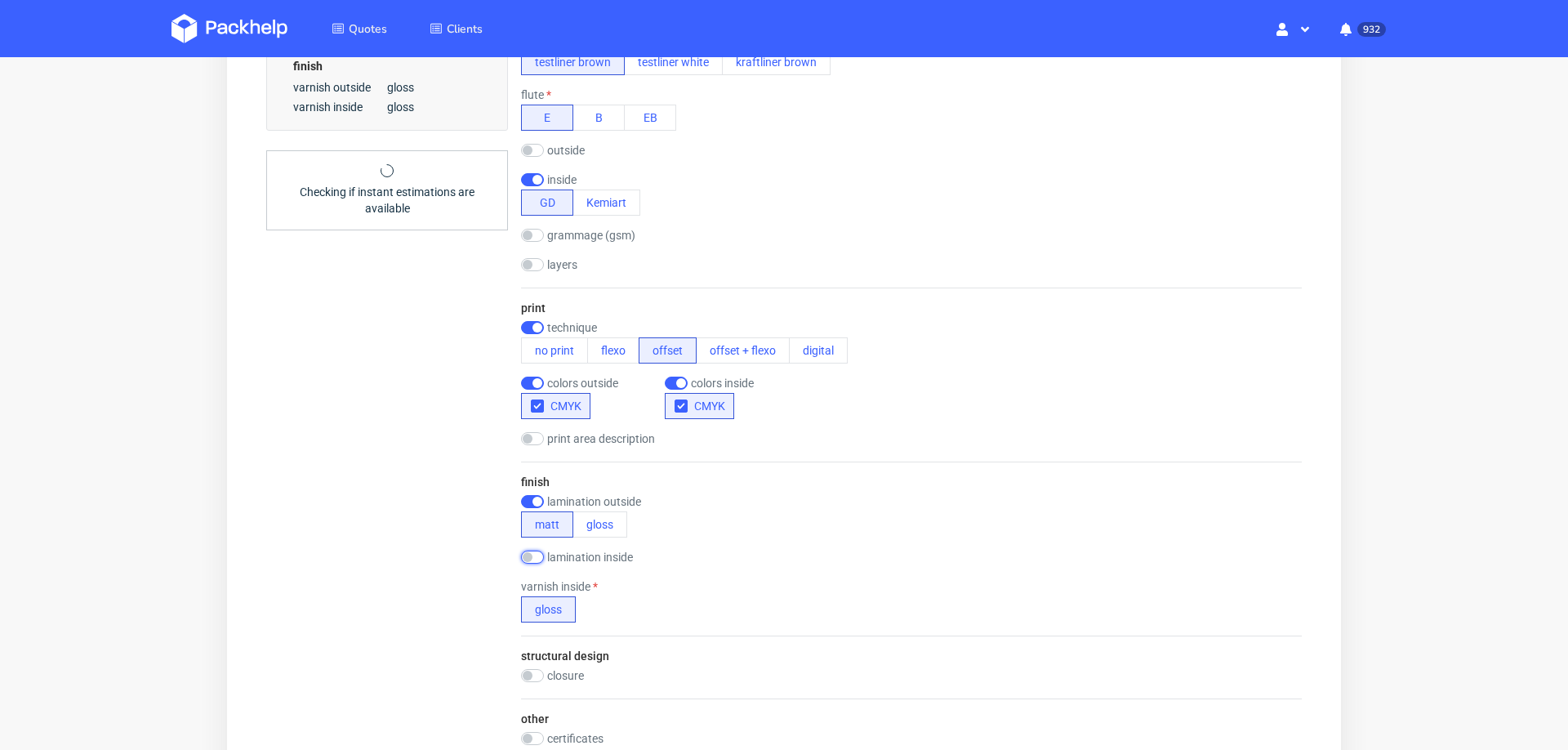
click at [538, 555] on input "checkbox" at bounding box center [532, 557] width 23 height 13
checkbox input "true"
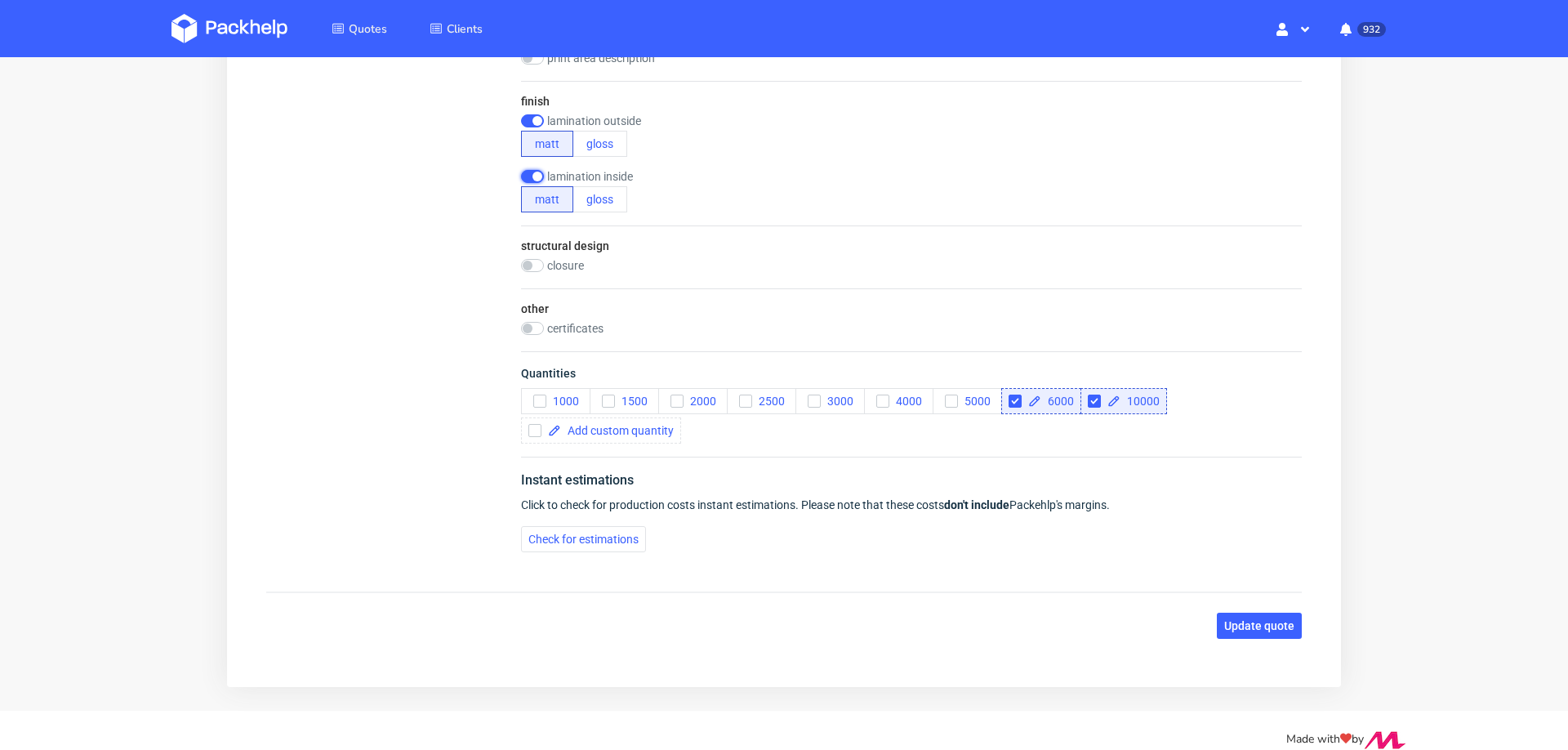
scroll to position [1087, 0]
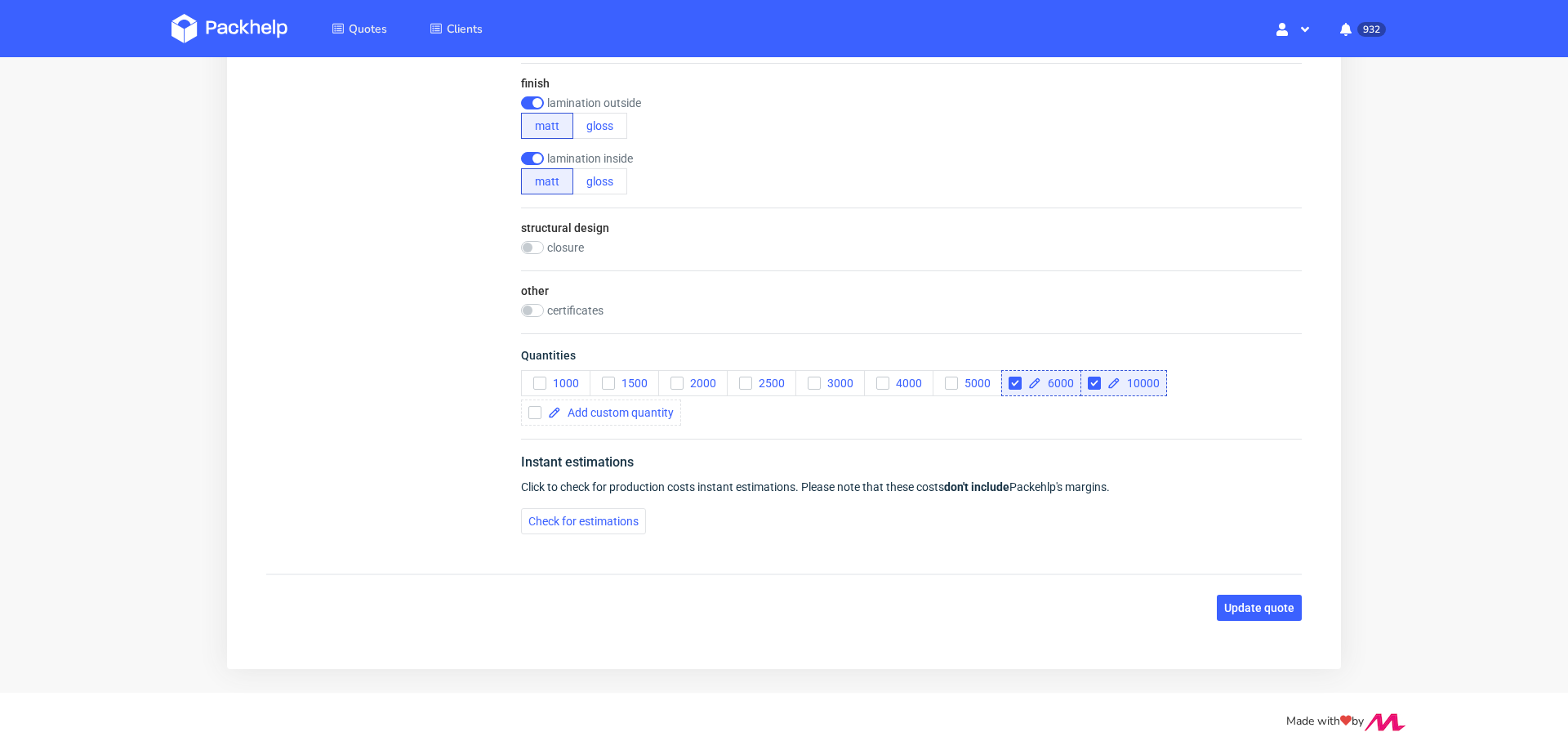
click at [578, 495] on div "Instant estimations Click to check for production costs instant estimations. Pl…" at bounding box center [912, 493] width 781 height 109
click at [547, 515] on span "Check for estimations" at bounding box center [584, 521] width 110 height 11
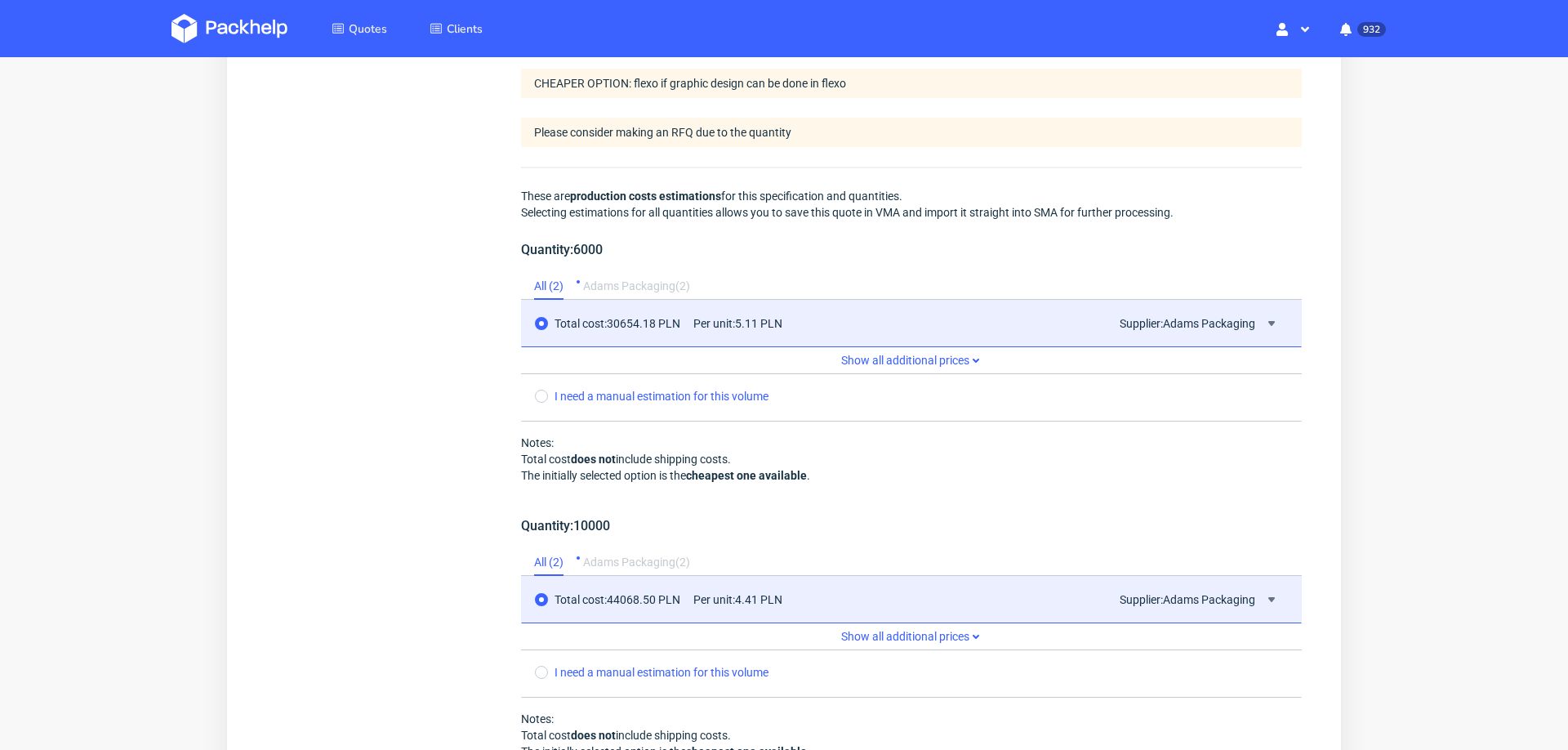
scroll to position [1575, 0]
click at [1268, 319] on use at bounding box center [1271, 321] width 6 height 5
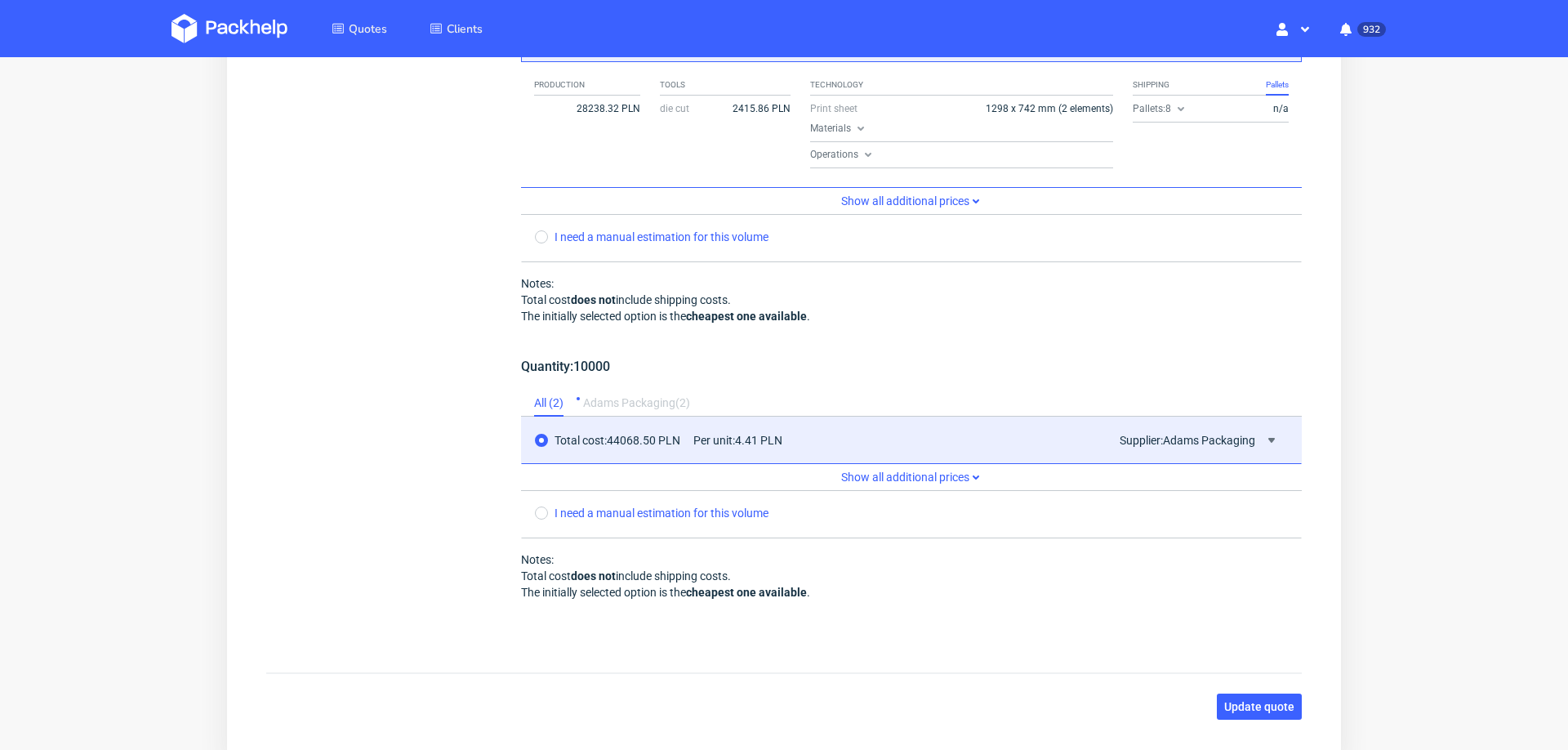
scroll to position [1868, 0]
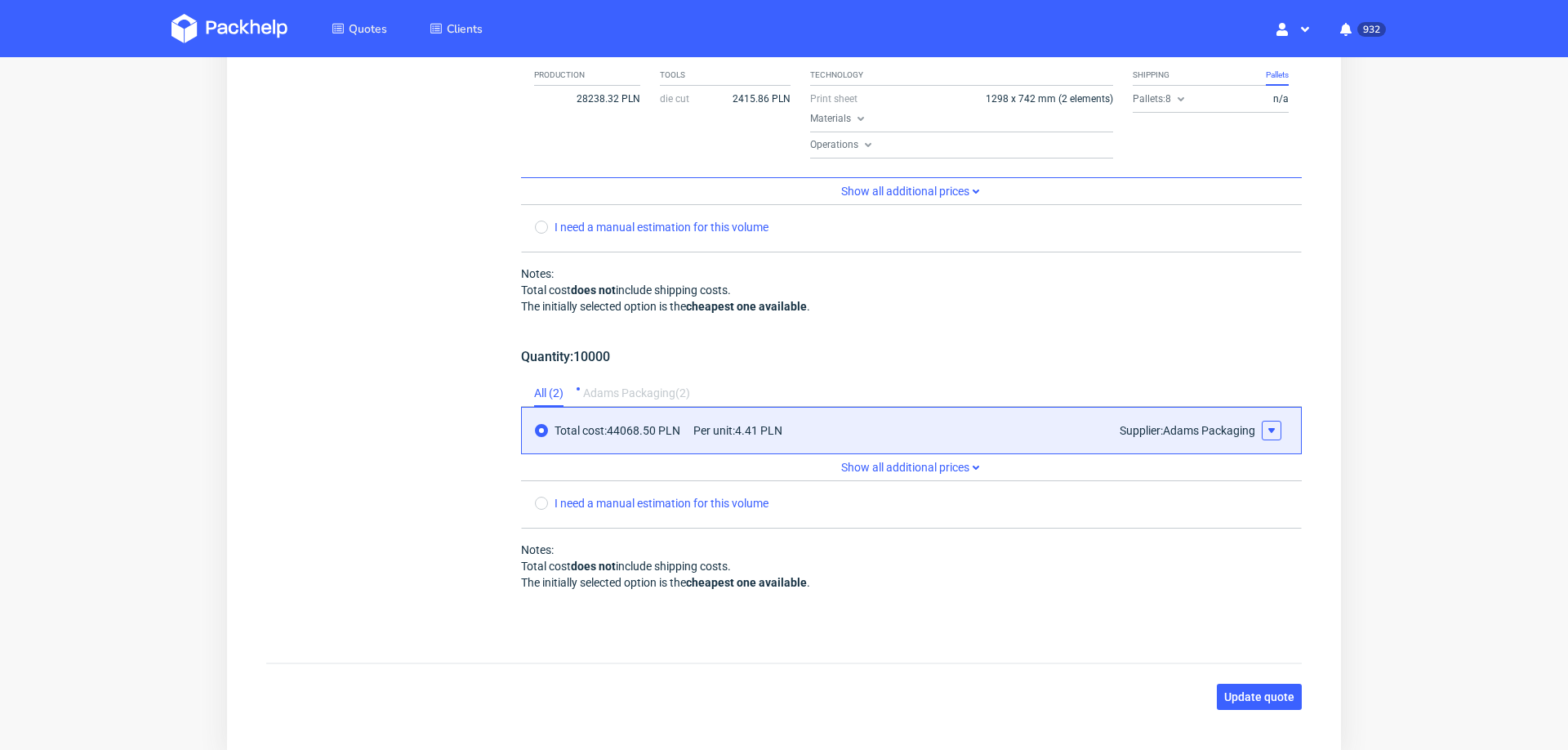
click at [1265, 424] on icon at bounding box center [1271, 430] width 13 height 13
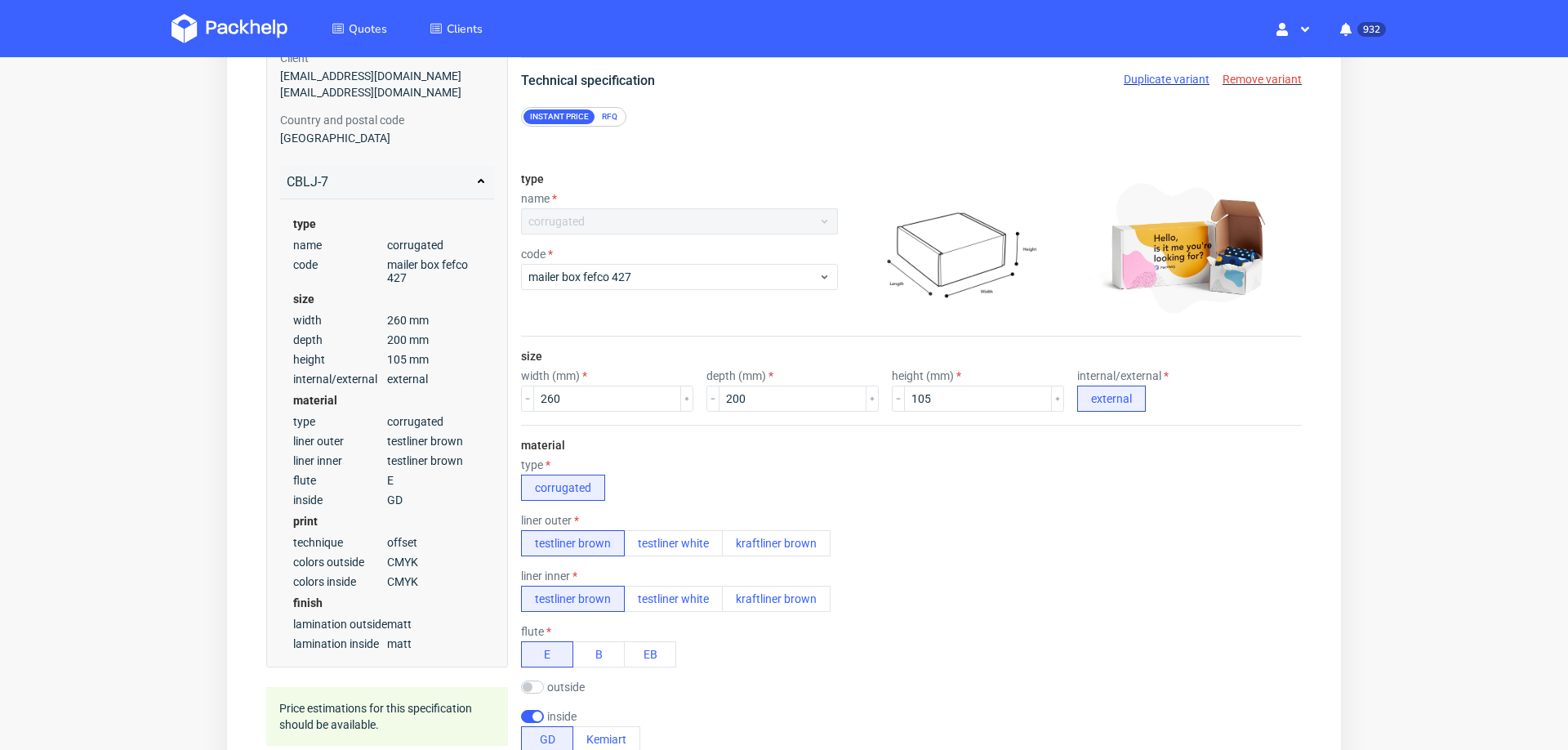
scroll to position [0, 0]
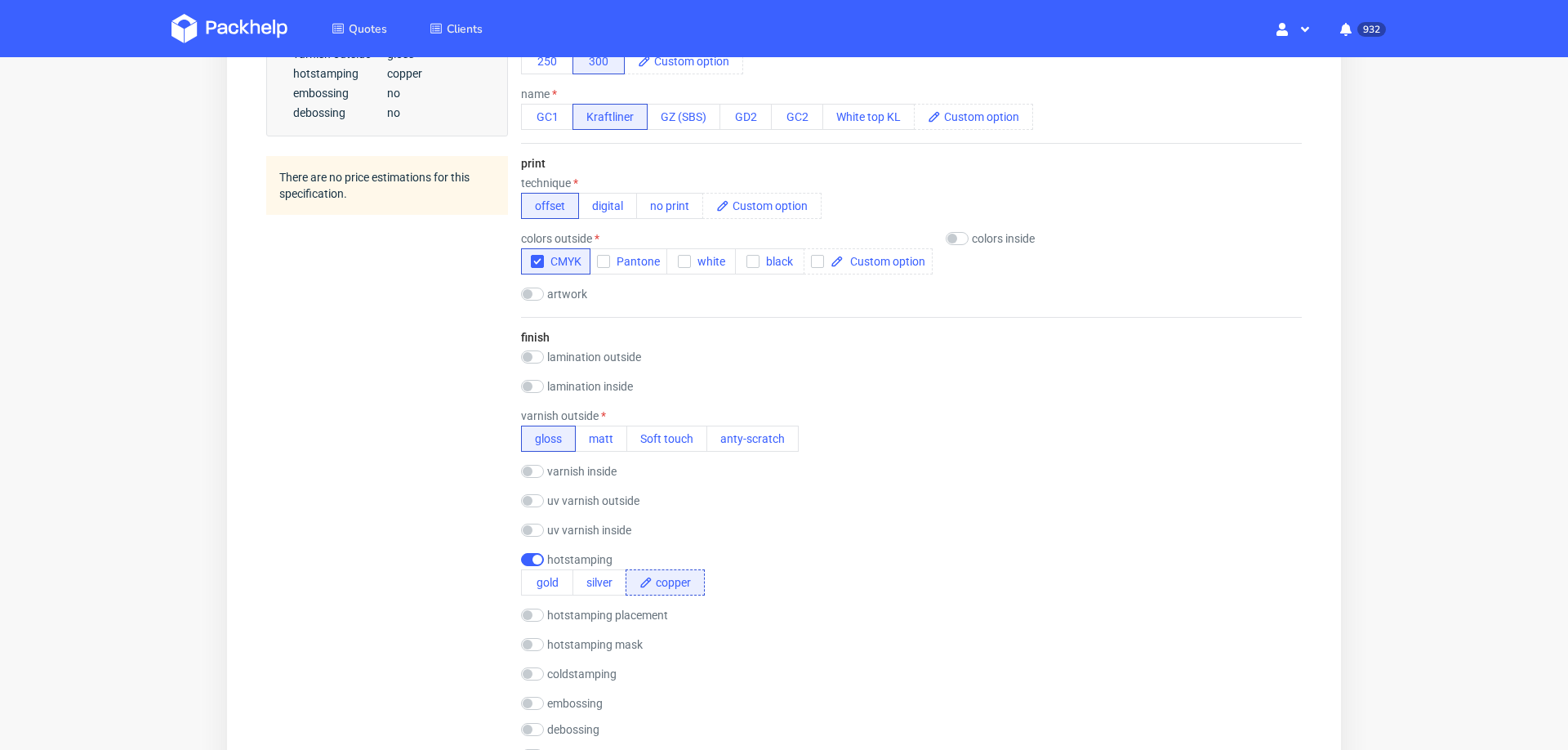
scroll to position [672, 0]
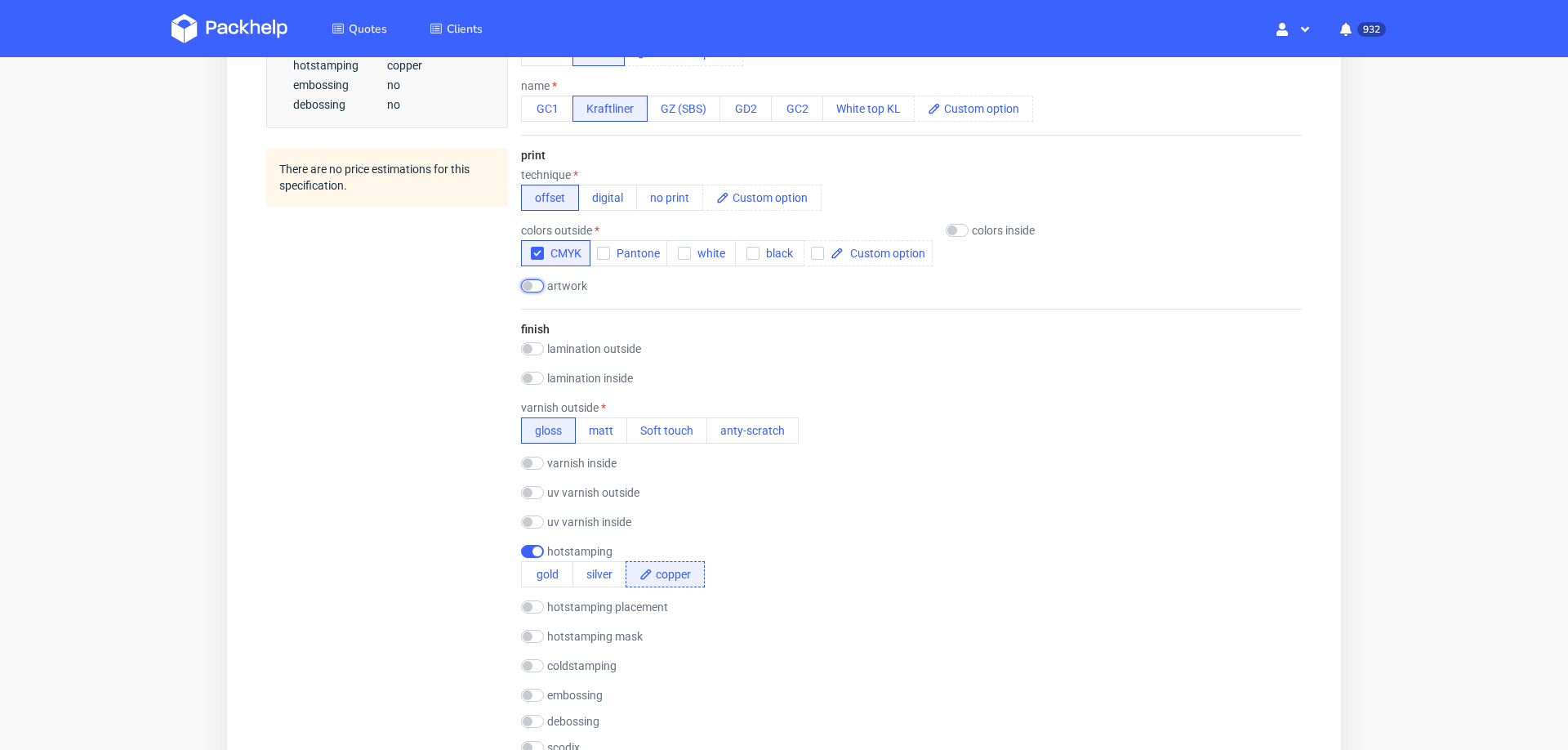
click at [535, 282] on input "checkbox" at bounding box center [532, 286] width 23 height 13
checkbox input "true"
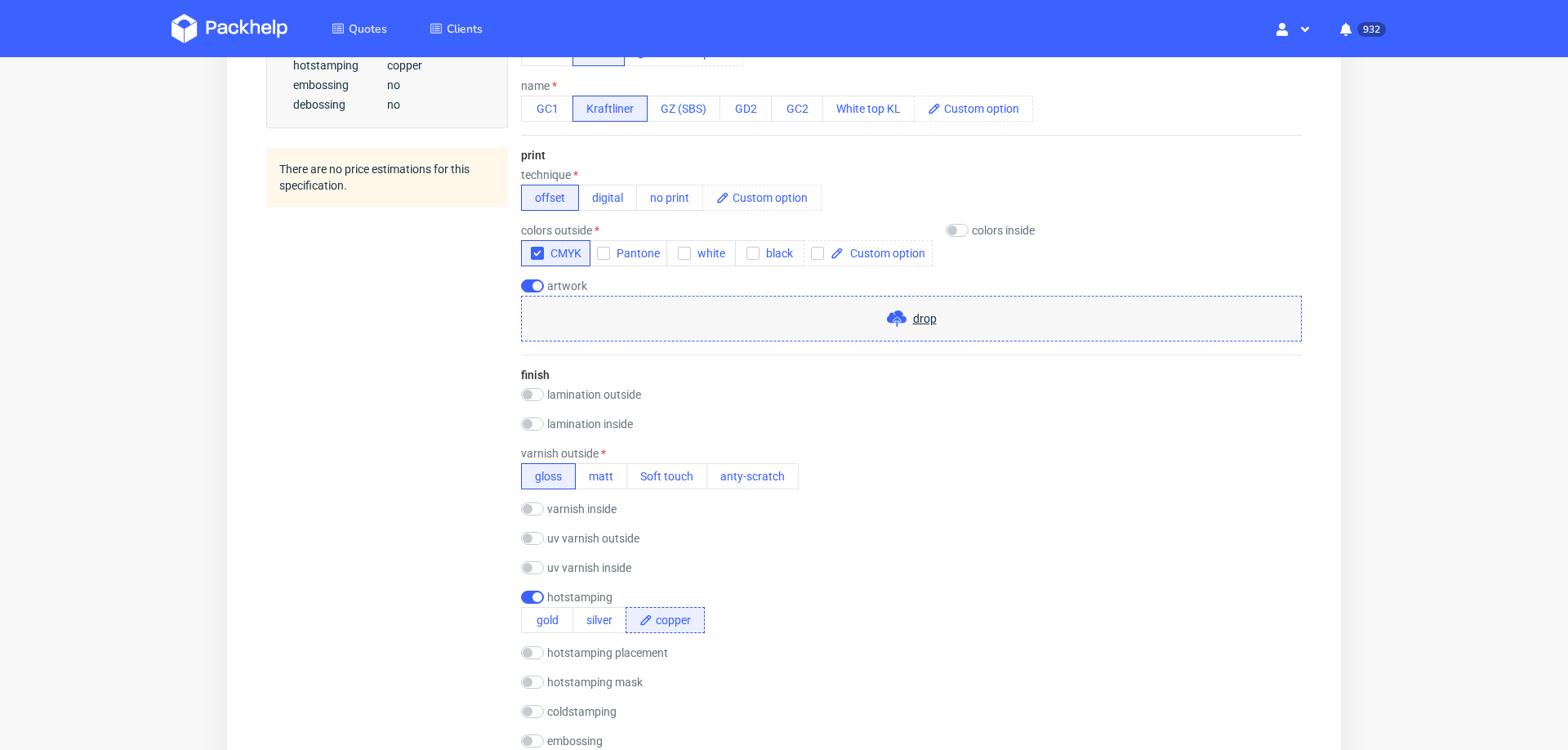
click at [913, 320] on span "drop" at bounding box center [925, 319] width 24 height 17
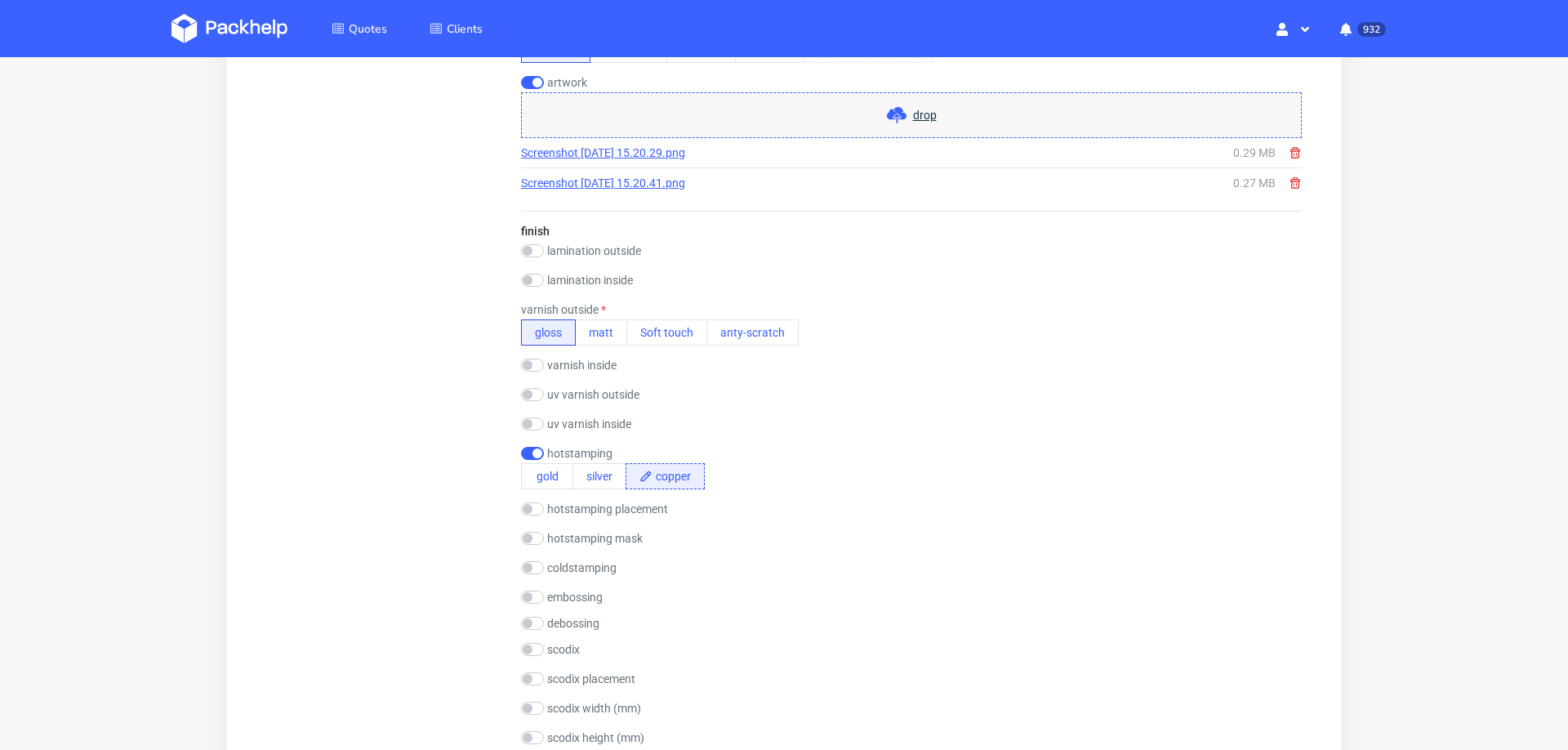
scroll to position [1792, 0]
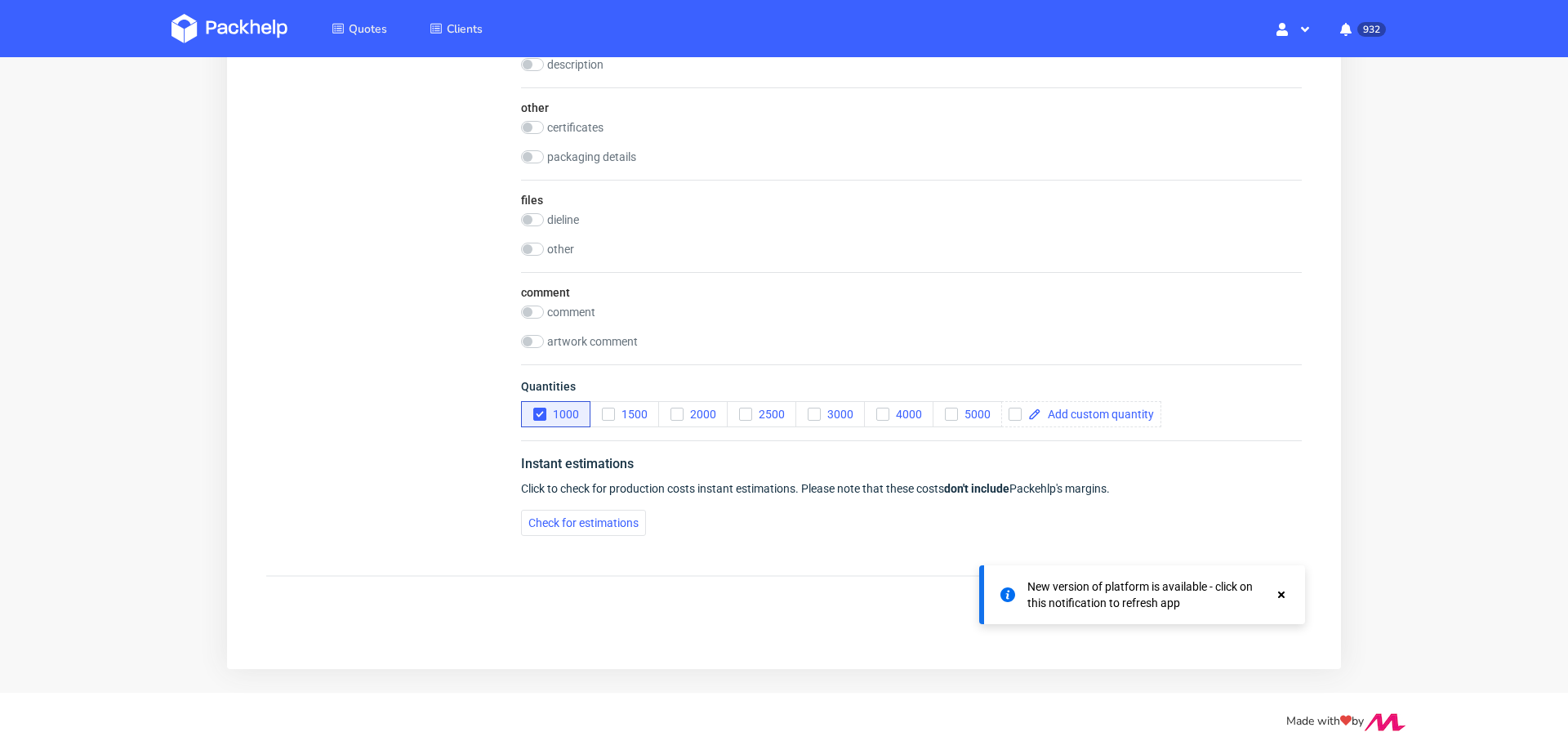
click at [1279, 592] on use at bounding box center [1281, 594] width 6 height 6
click at [1264, 604] on span "Update quote" at bounding box center [1259, 610] width 71 height 11
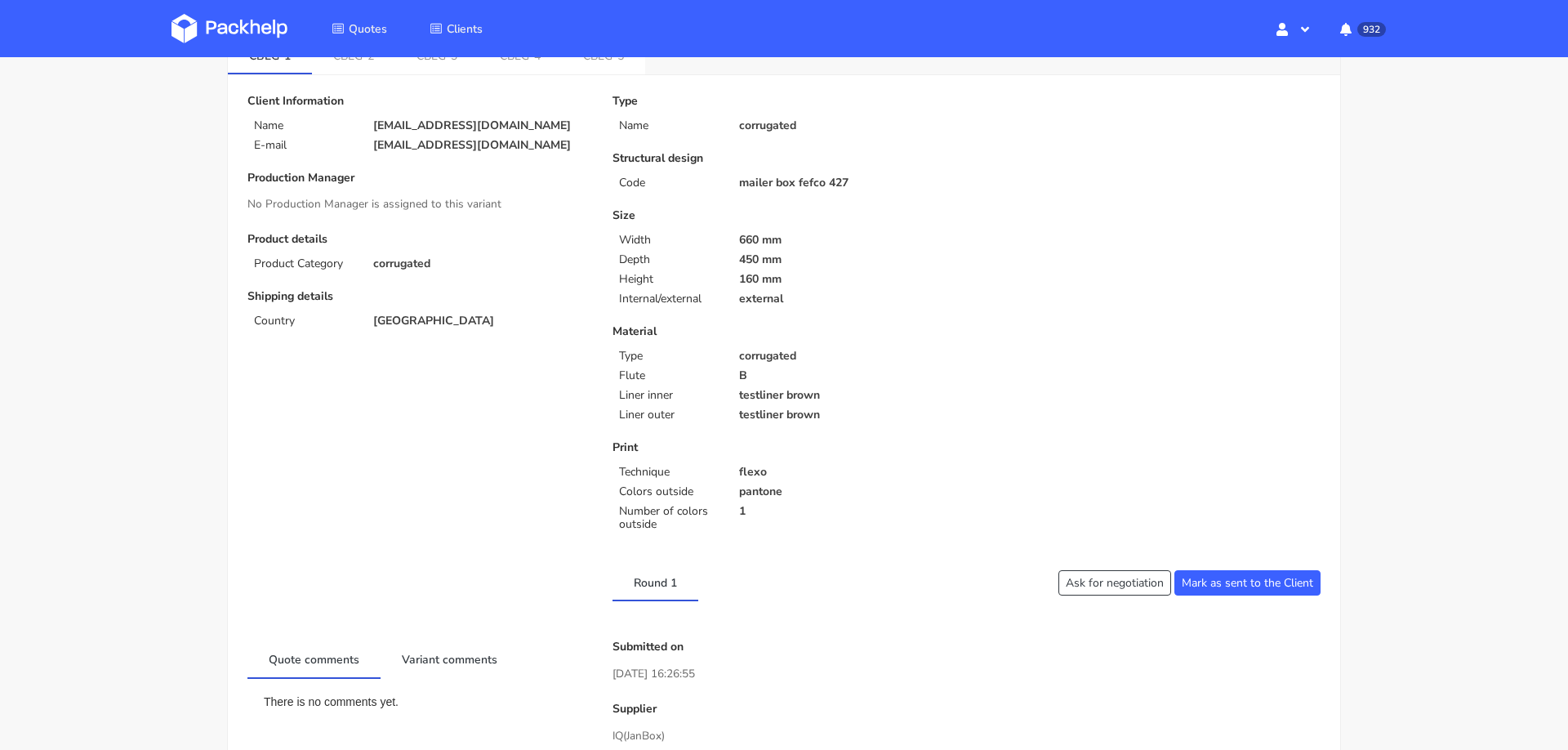
scroll to position [99, 0]
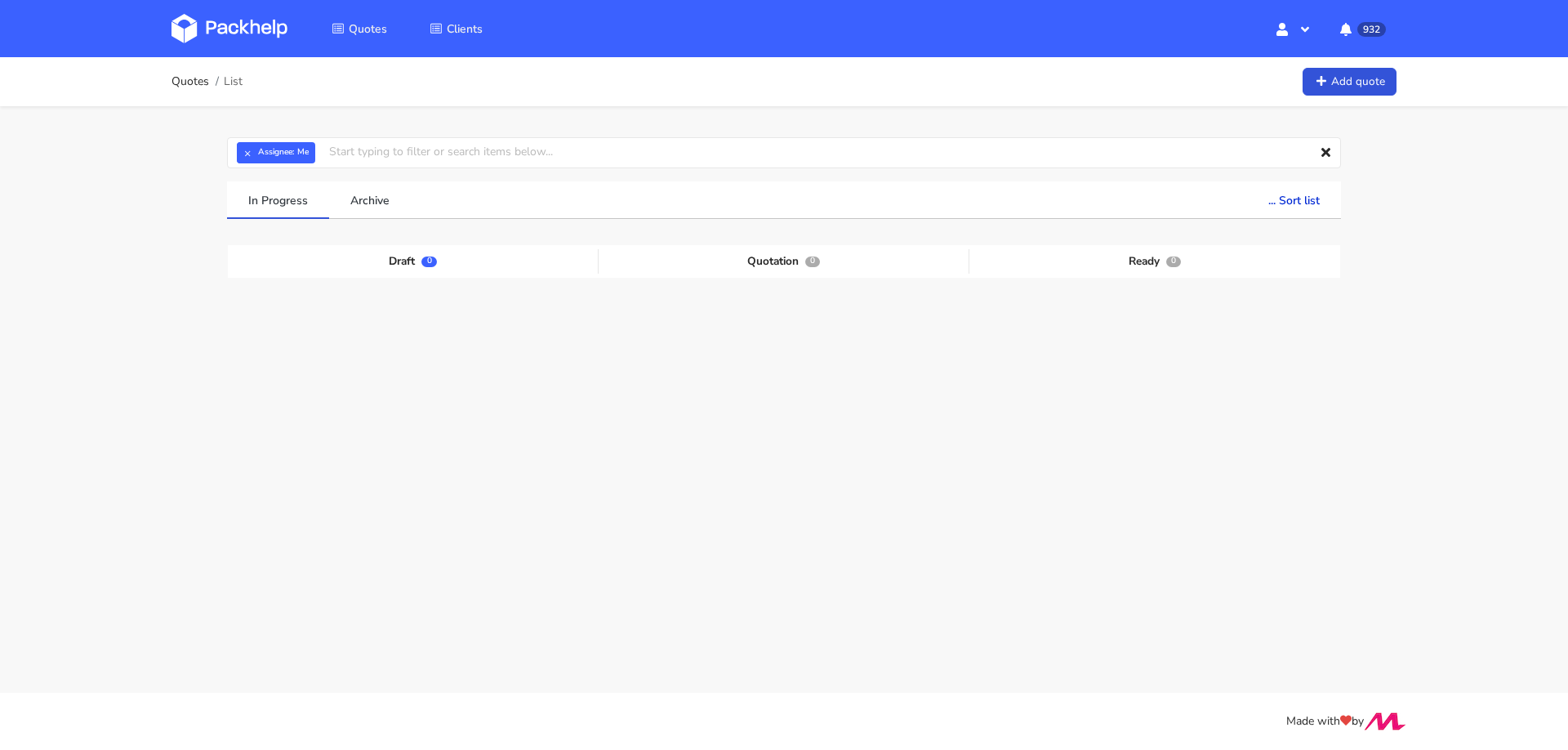
click at [834, 78] on div "Quotes List Add quote" at bounding box center [784, 82] width 1225 height 33
click at [675, 152] on input "text" at bounding box center [784, 153] width 1114 height 31
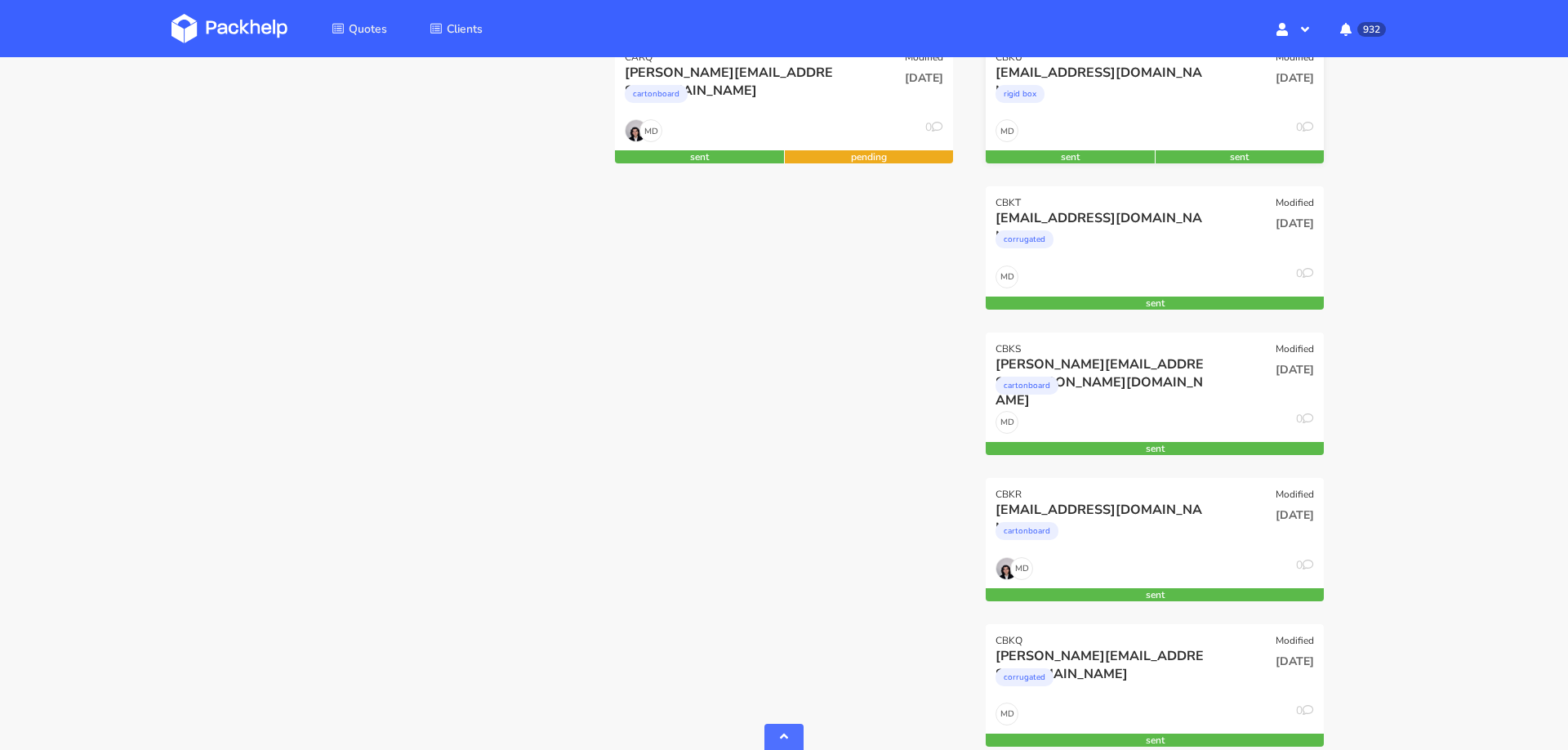
scroll to position [557, 0]
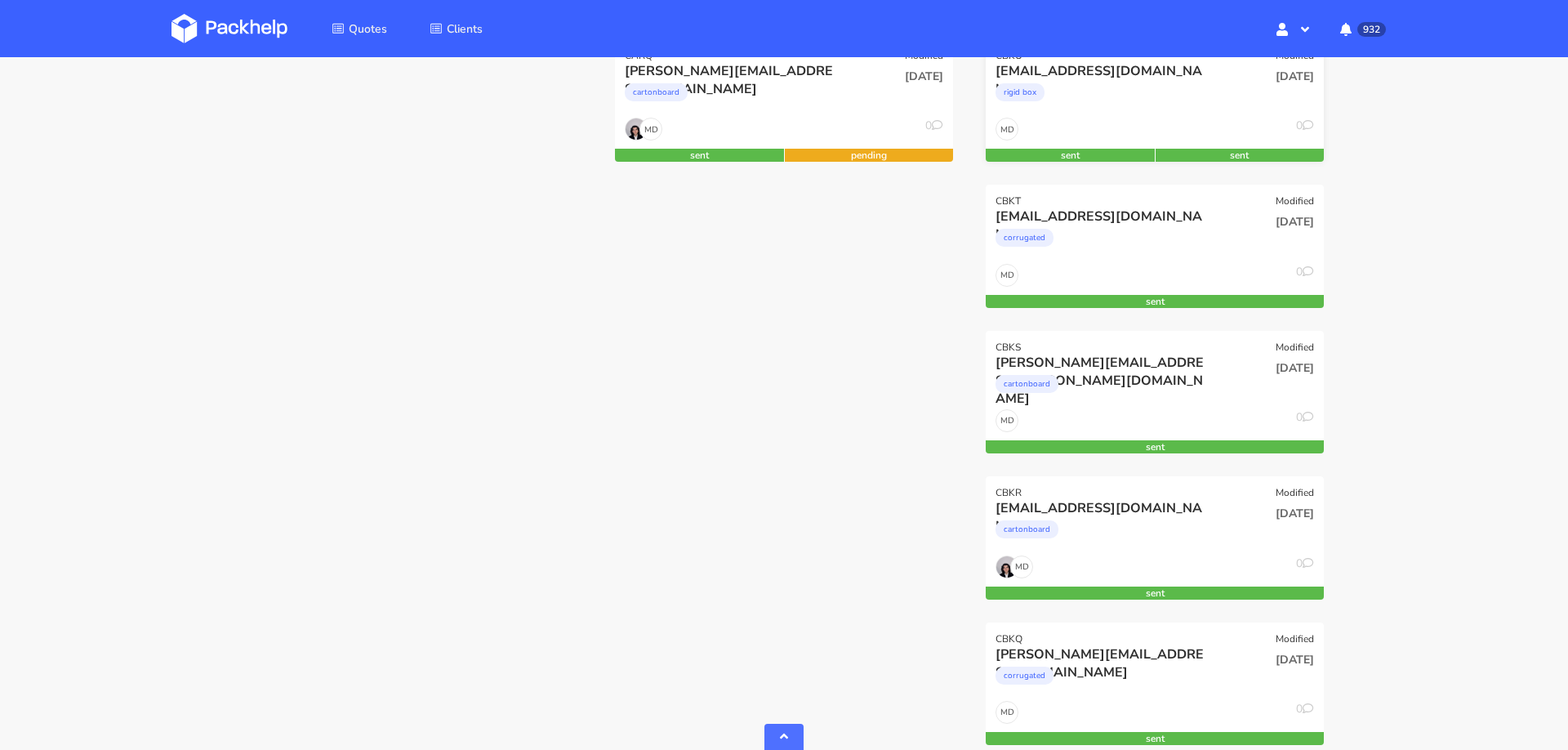
click at [1193, 556] on div "MD 0" at bounding box center [1155, 571] width 338 height 31
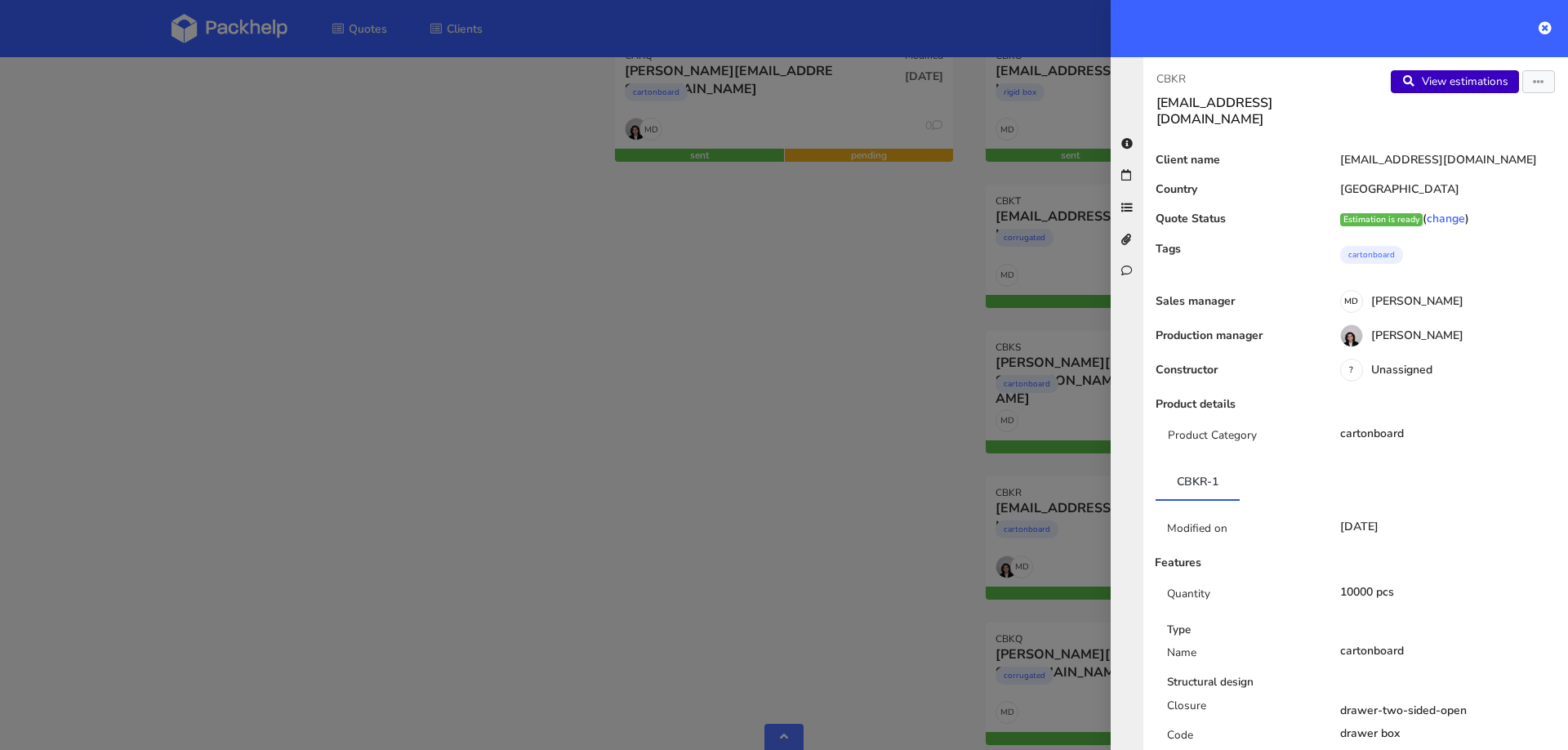
click at [1479, 81] on link "View estimations" at bounding box center [1455, 82] width 128 height 23
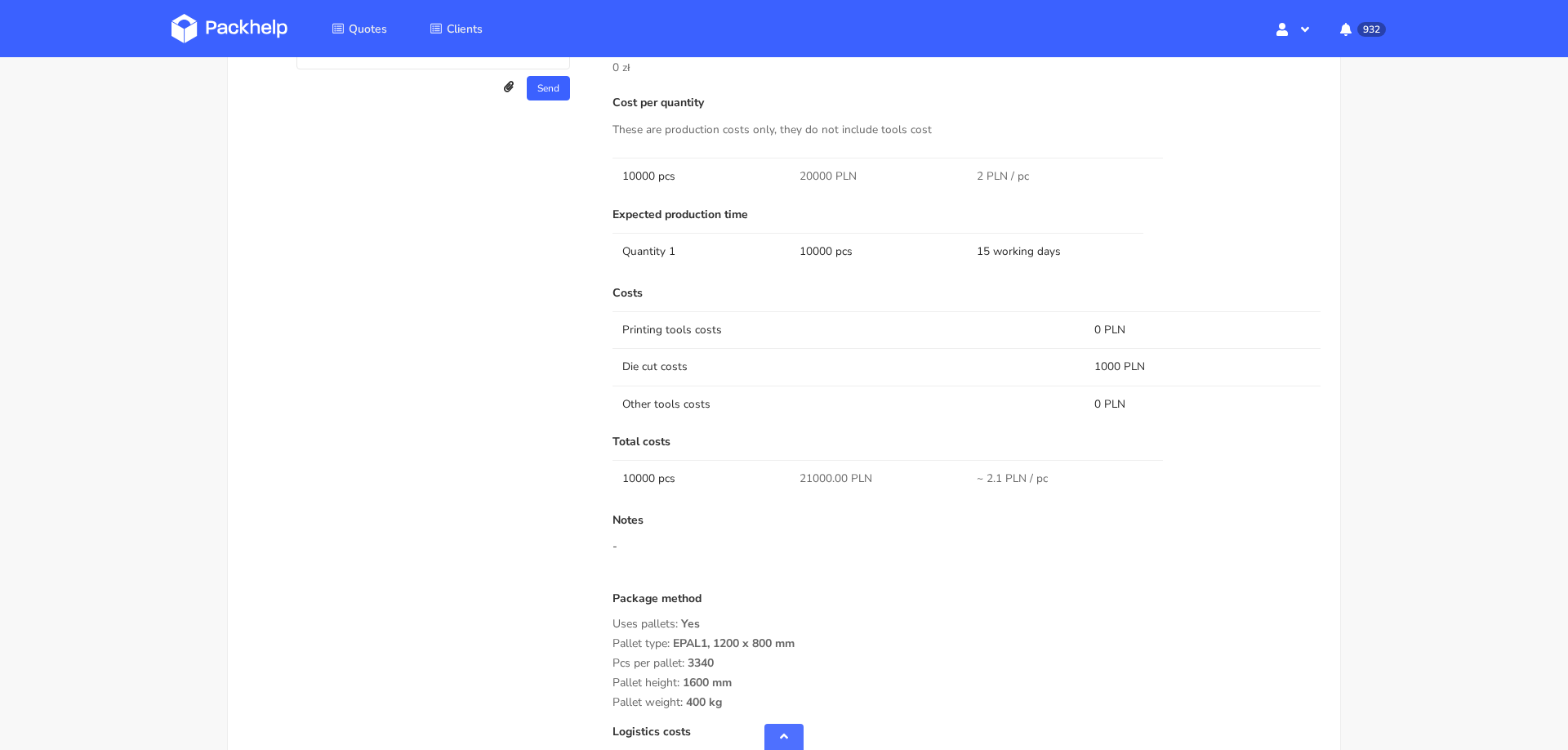
scroll to position [983, 0]
drag, startPoint x: 795, startPoint y: 475, endPoint x: 829, endPoint y: 470, distance: 34.4
click at [831, 470] on td "21000.00 PLN" at bounding box center [878, 476] width 177 height 37
copy span "21000"
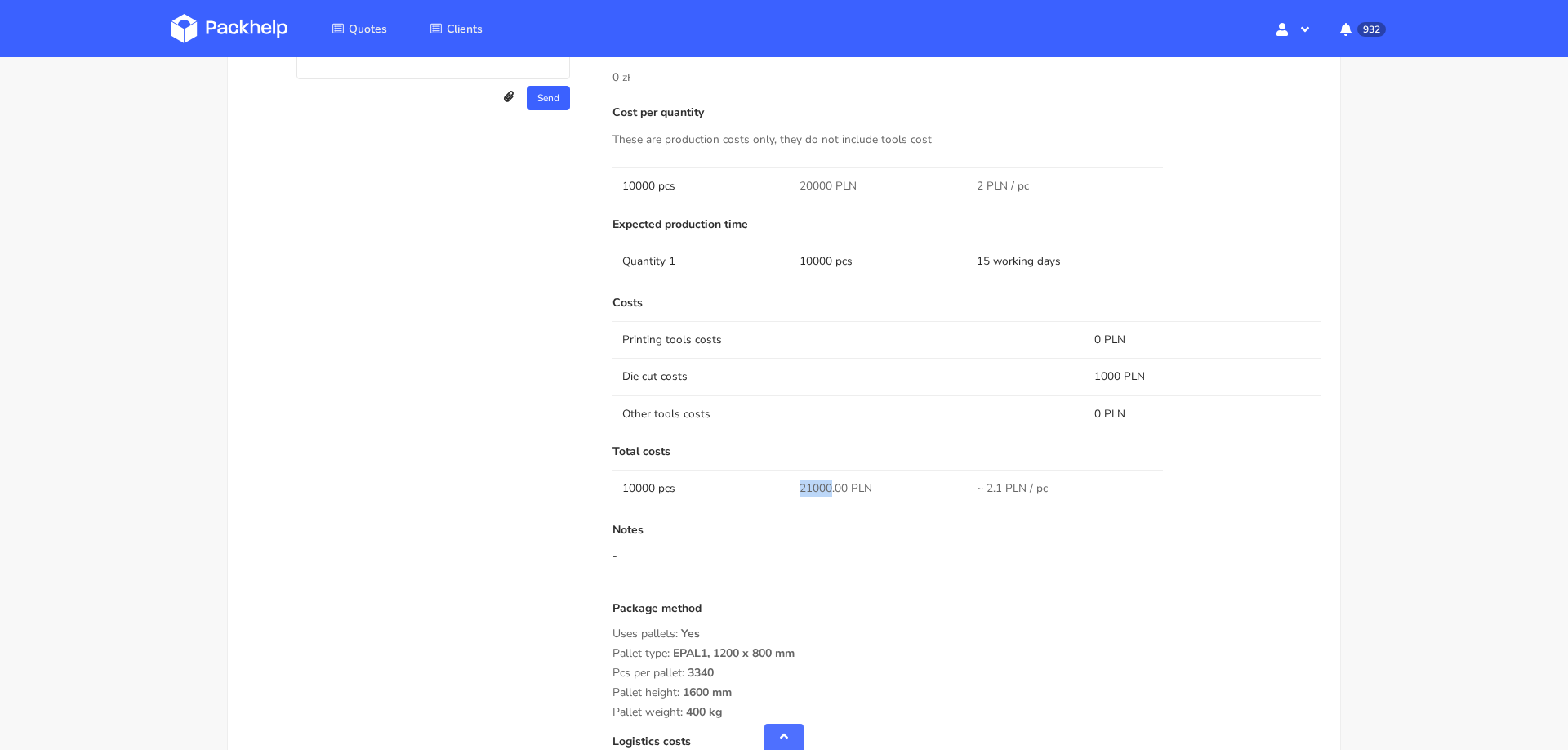
scroll to position [974, 0]
click at [927, 559] on div "Notes -" at bounding box center [966, 553] width 708 height 65
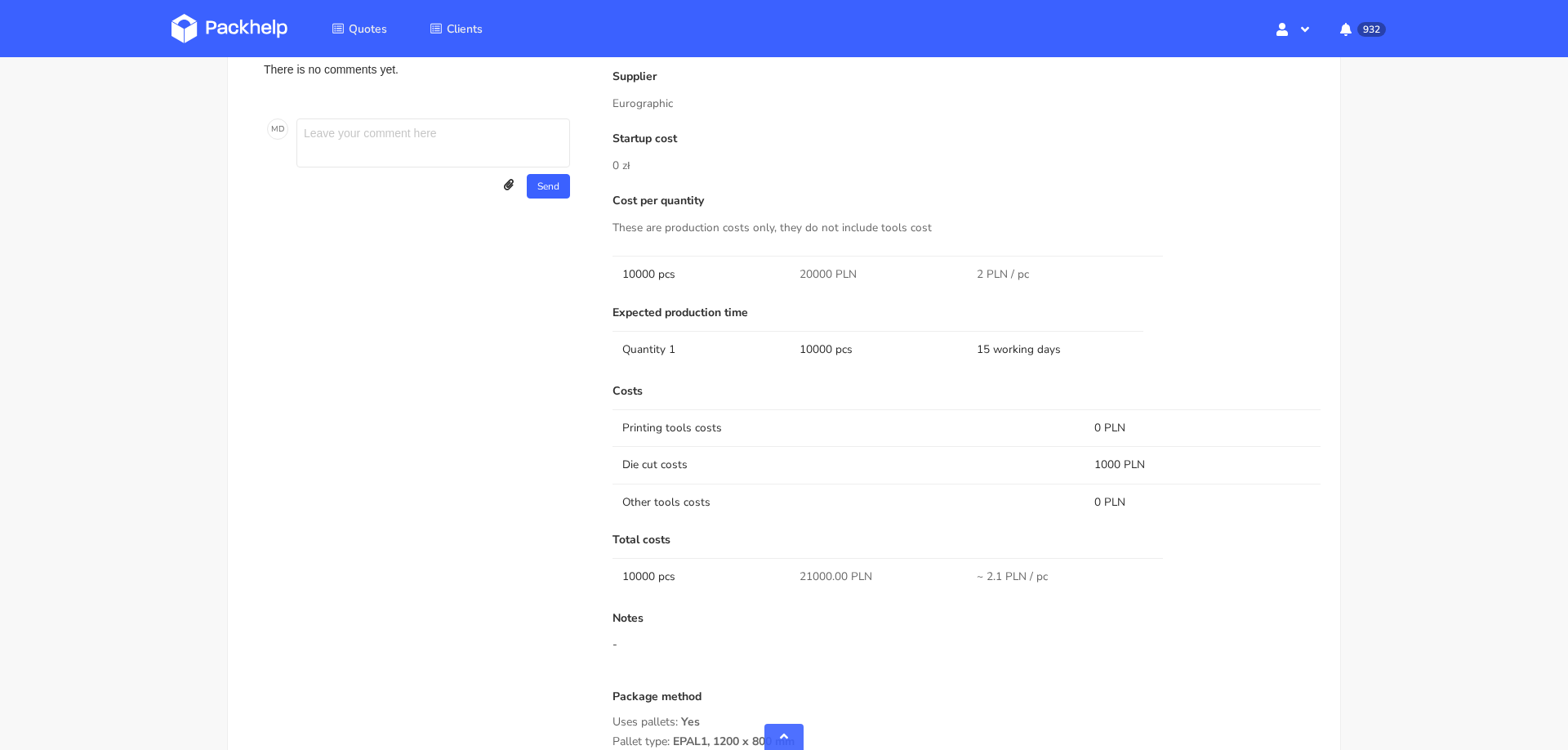
scroll to position [889, 0]
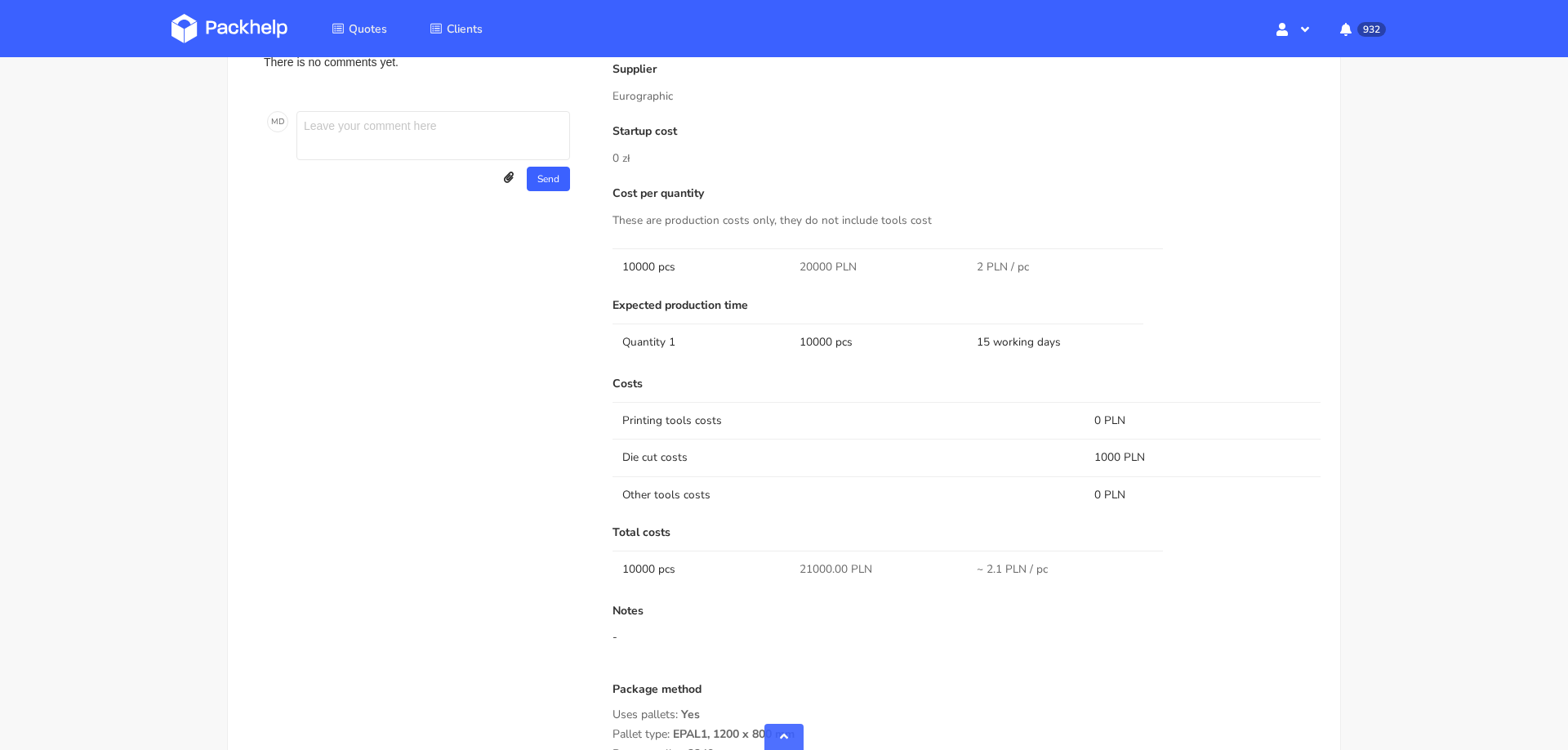
click at [1025, 405] on td "Printing tools costs" at bounding box center [848, 420] width 472 height 37
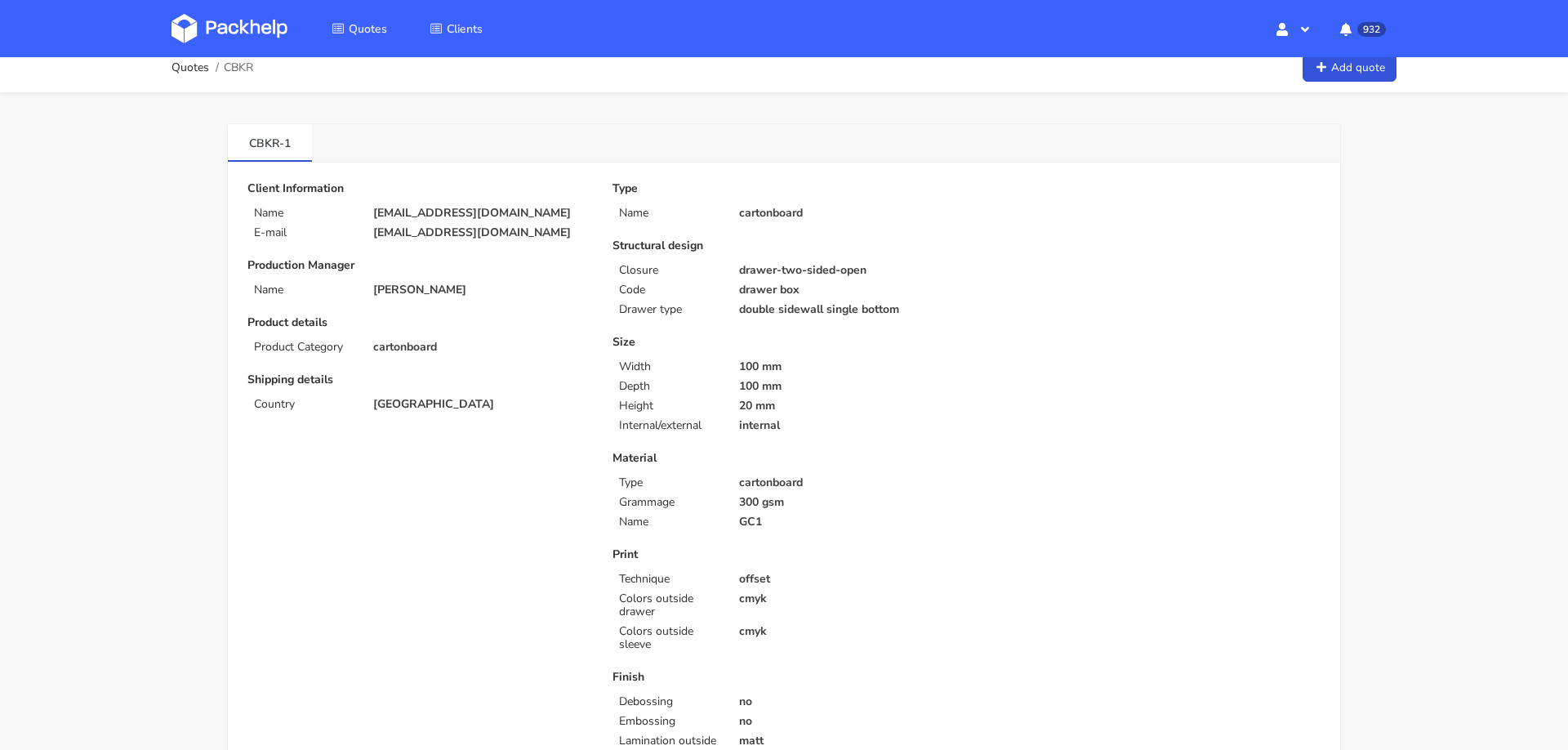
scroll to position [0, 0]
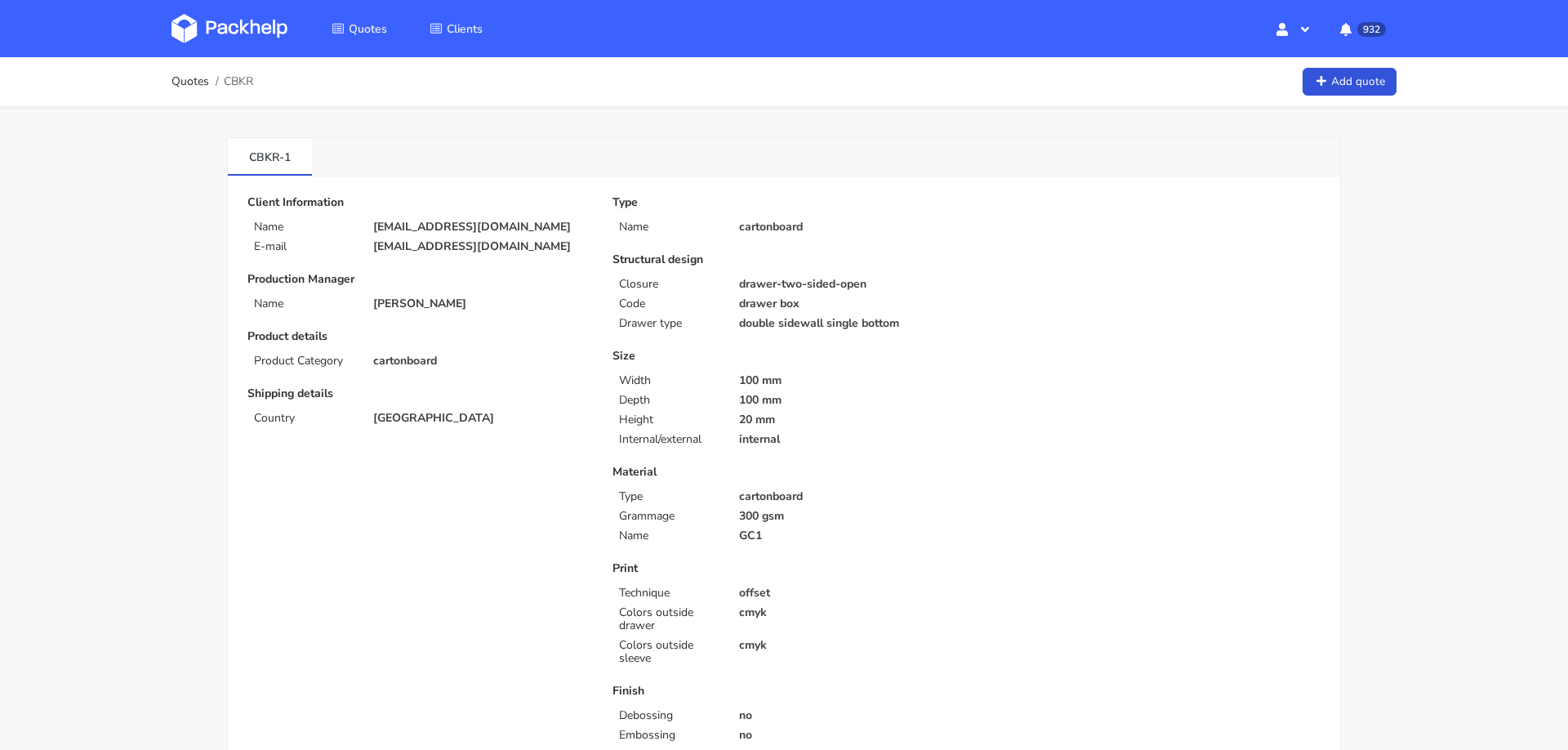
click at [421, 225] on p "[EMAIL_ADDRESS][DOMAIN_NAME]" at bounding box center [481, 227] width 216 height 13
drag, startPoint x: 225, startPoint y: 79, endPoint x: 258, endPoint y: 80, distance: 33.0
click at [258, 80] on div "Quotes CBKR Add quote" at bounding box center [784, 82] width 1225 height 33
copy span "CBKR"
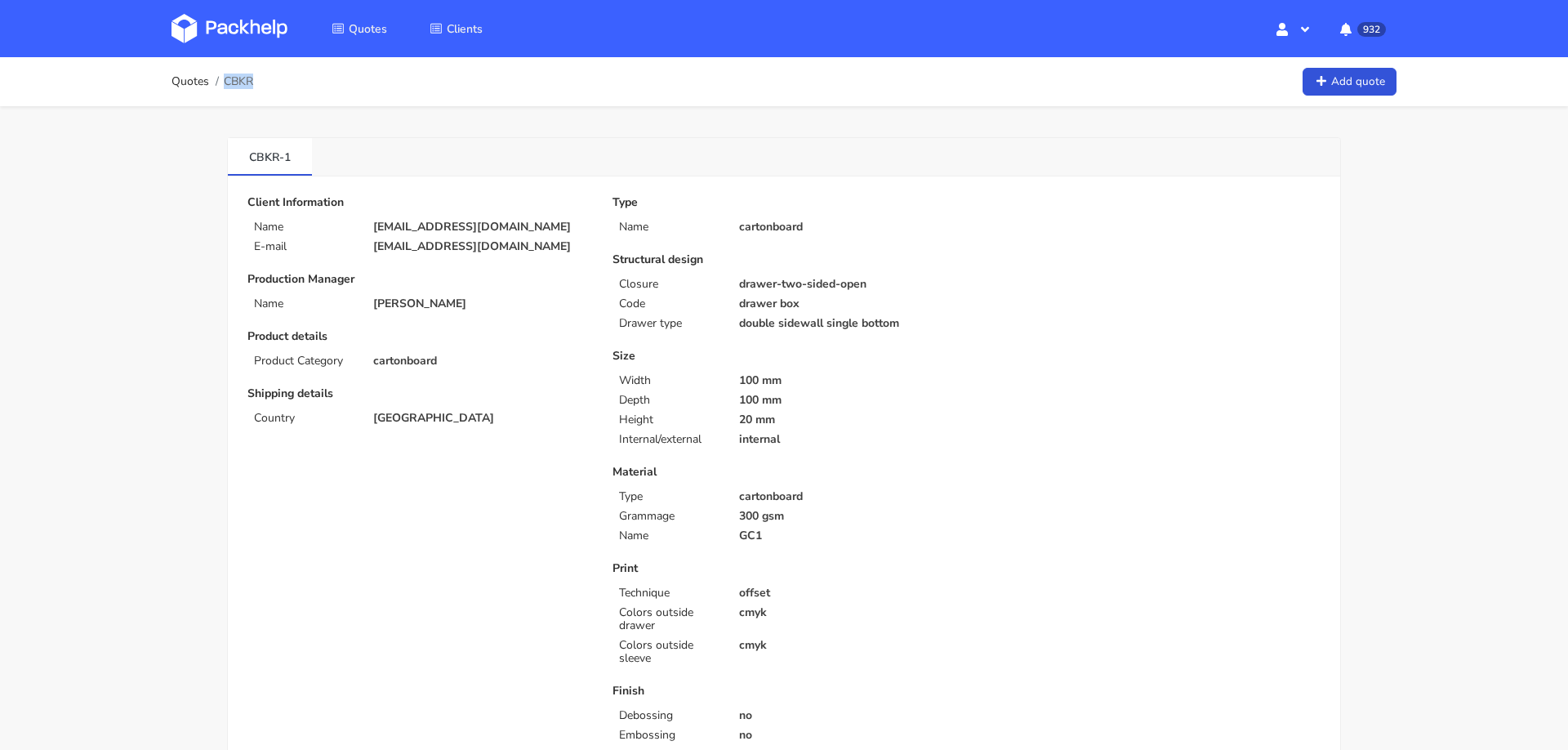
copy span "CBKR"
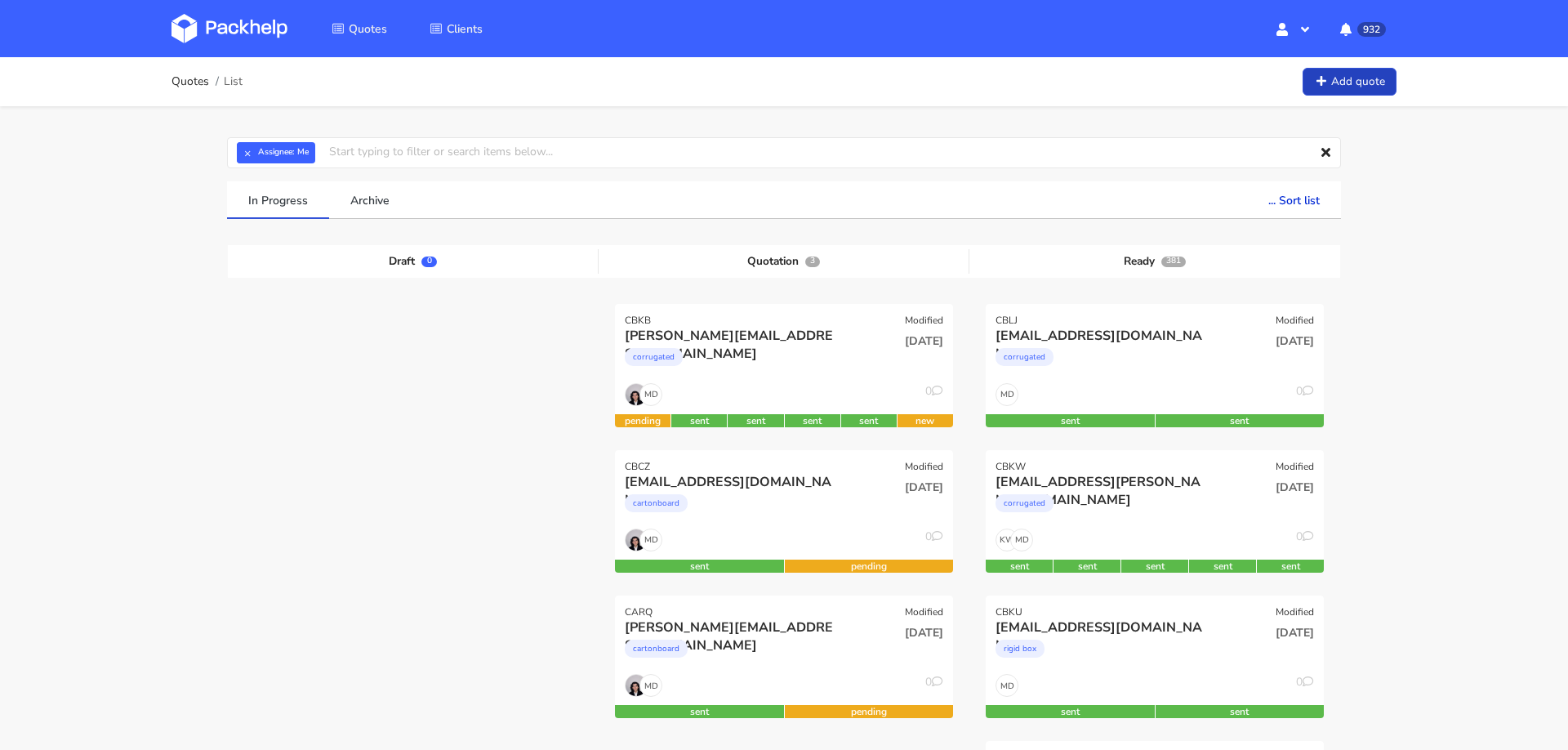
click at [1361, 82] on link "Add quote" at bounding box center [1349, 82] width 93 height 28
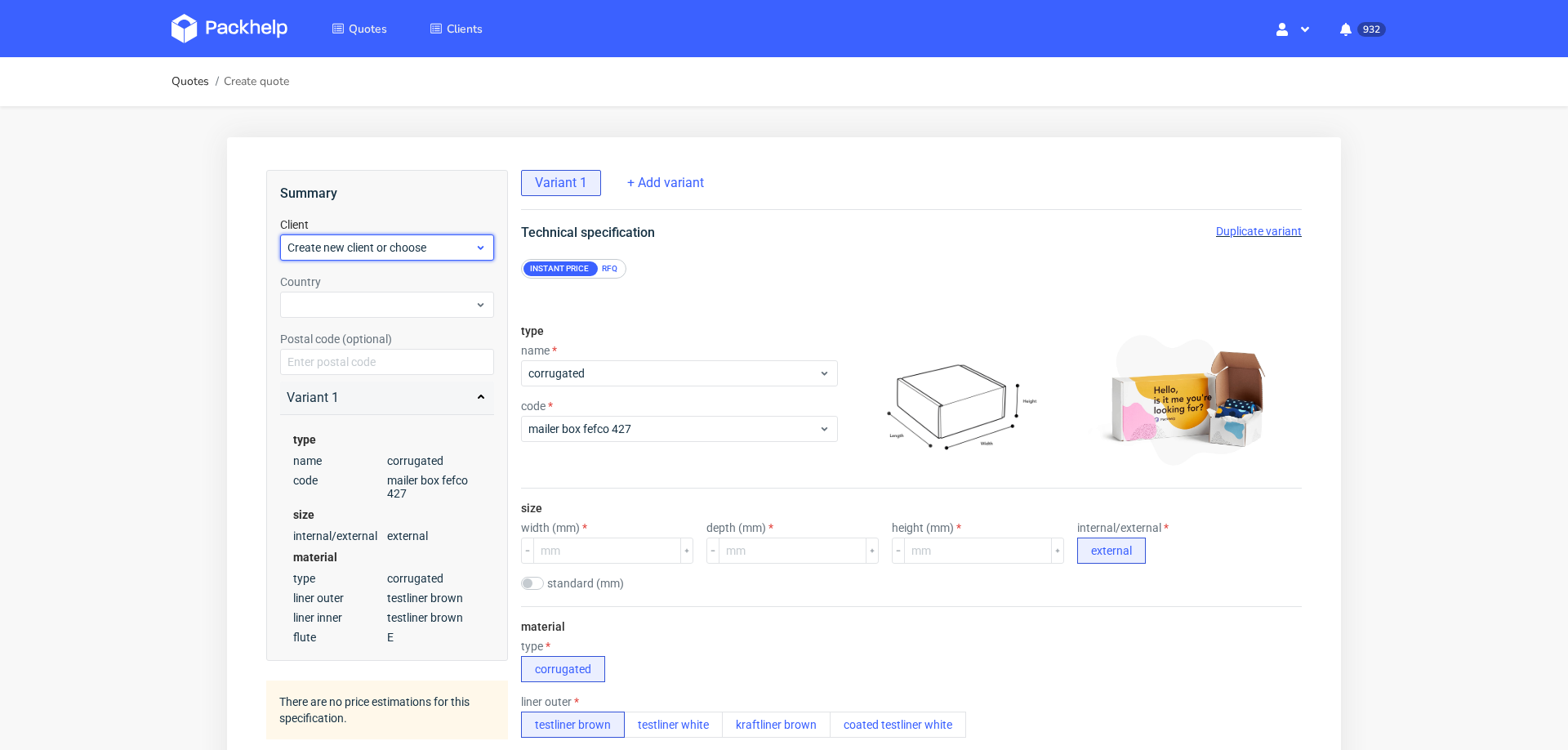
click at [419, 253] on span "Create new client or choose" at bounding box center [381, 248] width 187 height 17
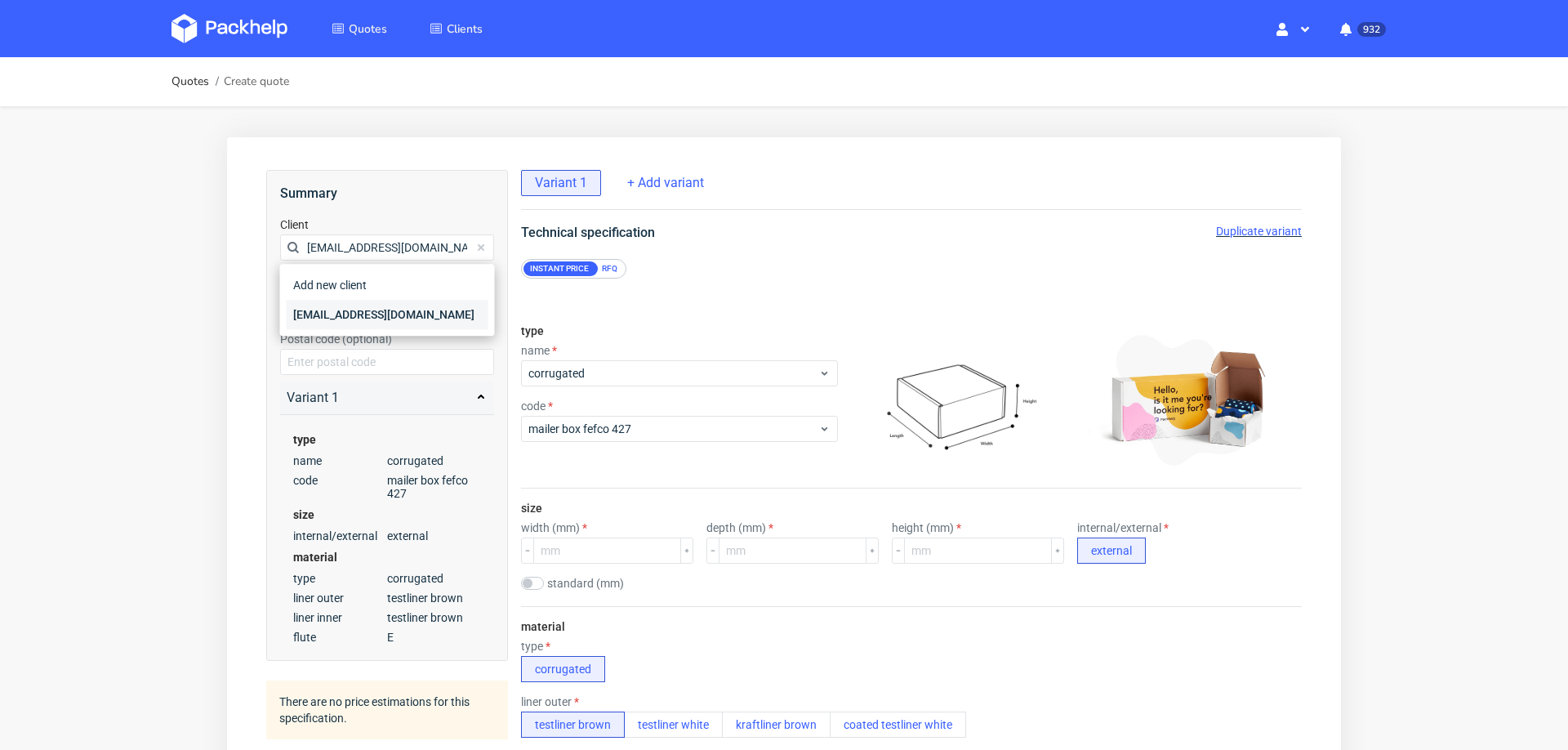
type input "[EMAIL_ADDRESS][DOMAIN_NAME]"
click at [386, 312] on div "[EMAIL_ADDRESS][DOMAIN_NAME]" at bounding box center [388, 314] width 202 height 29
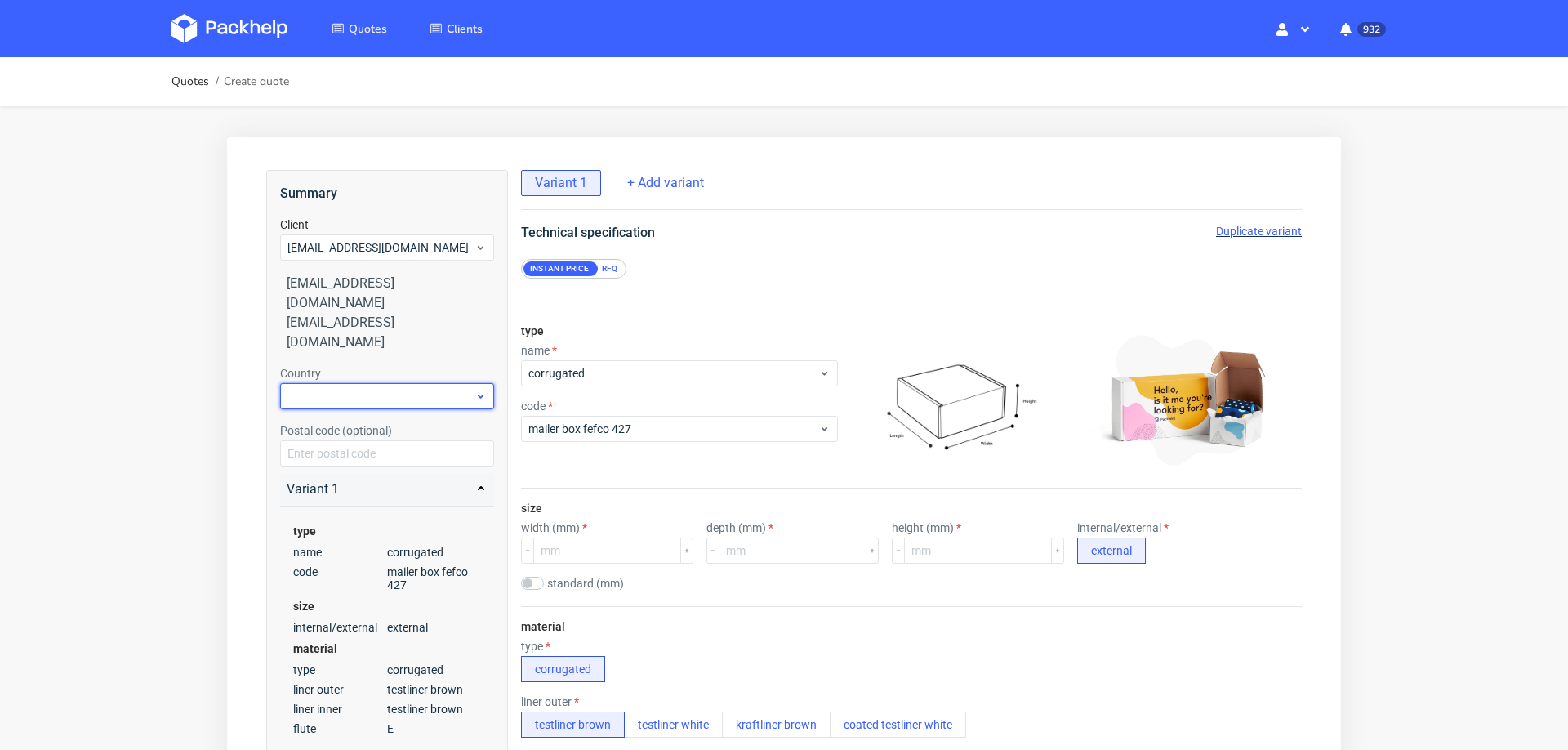
click at [371, 383] on div at bounding box center [387, 396] width 214 height 27
type input "spai"
click at [311, 391] on div "[GEOGRAPHIC_DATA]" at bounding box center [388, 395] width 202 height 29
click at [311, 424] on label "Postal code (optional)" at bounding box center [336, 430] width 112 height 13
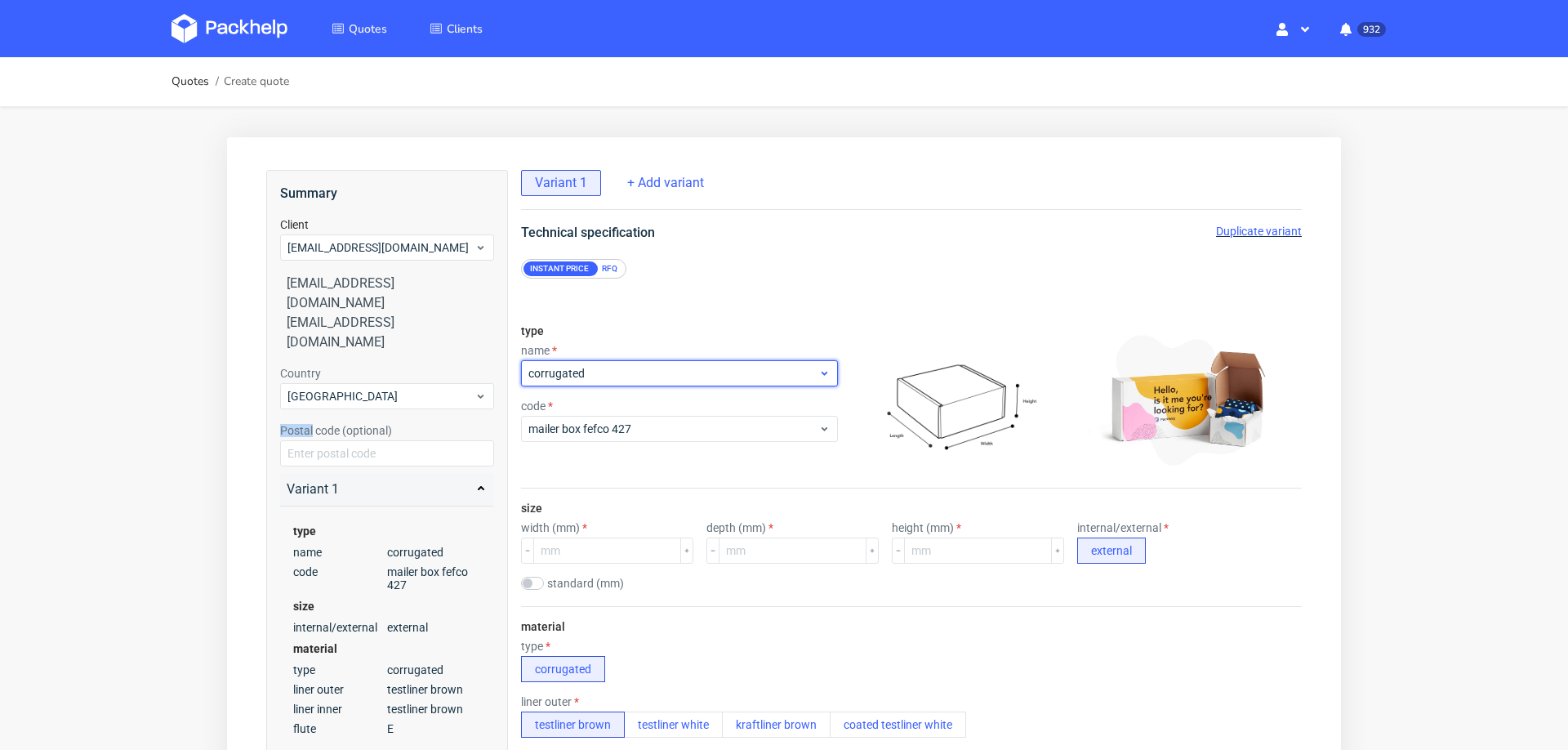
click at [591, 379] on span "corrugated" at bounding box center [674, 373] width 290 height 17
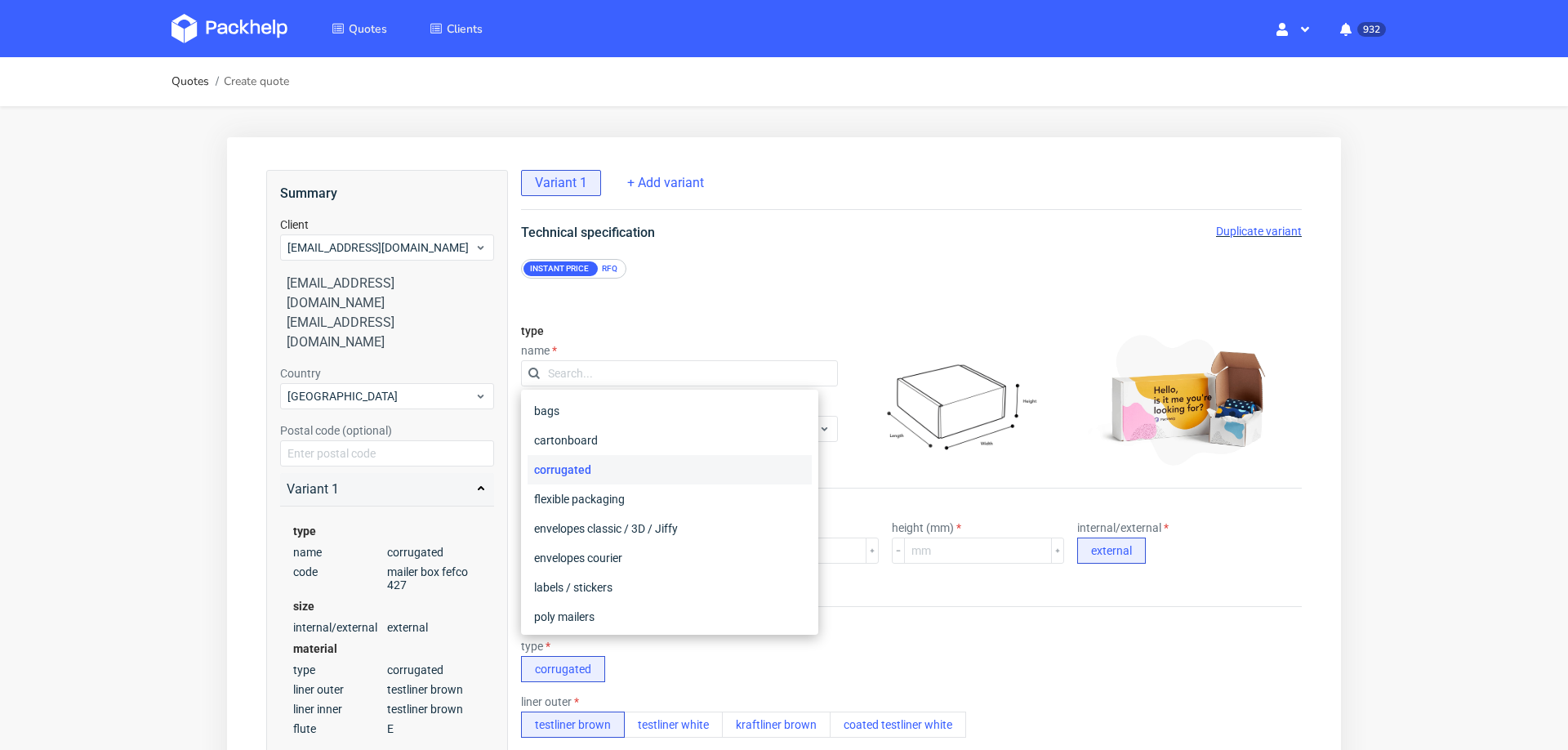
type input "t"
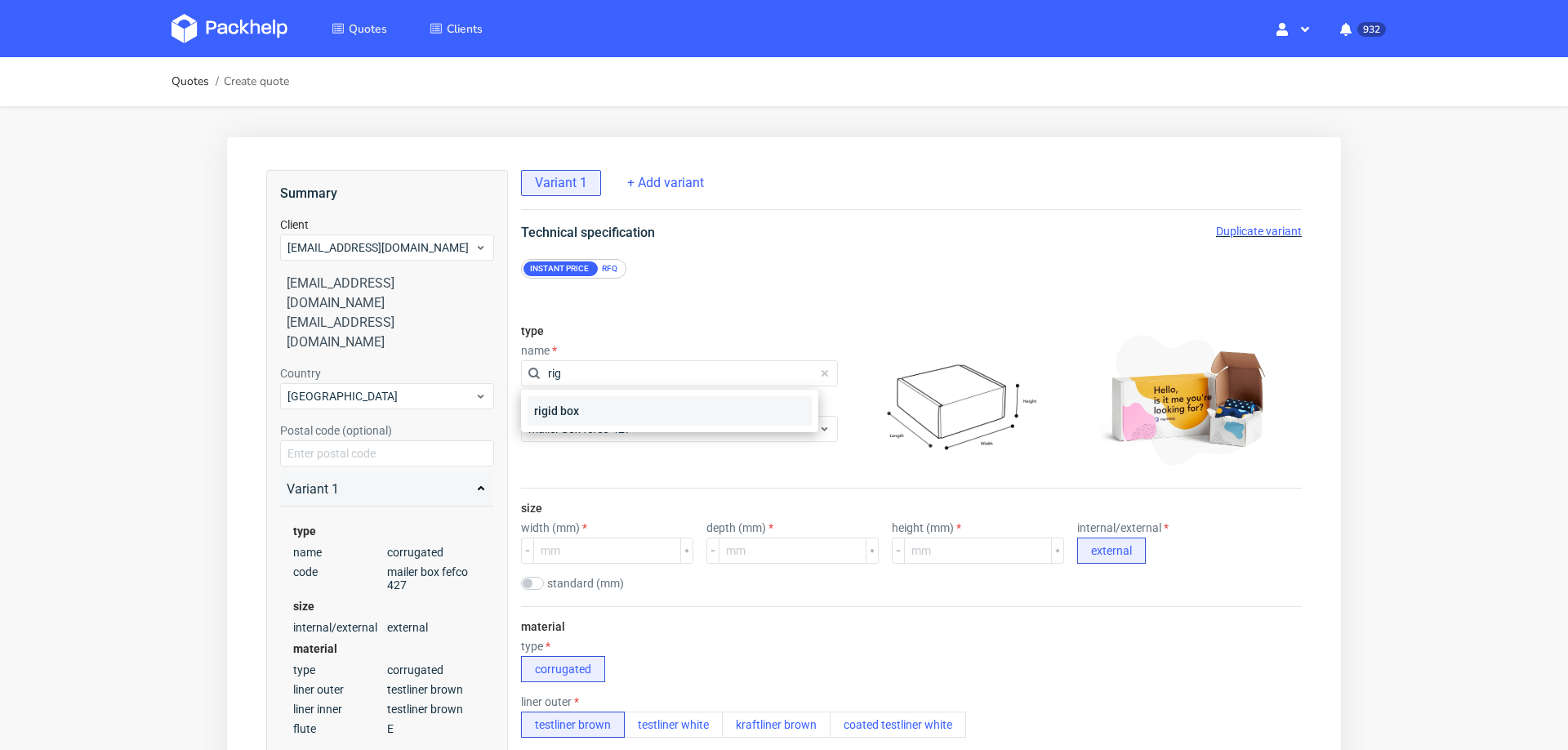
type input "rig"
click at [559, 423] on div "rigid box" at bounding box center [670, 411] width 284 height 29
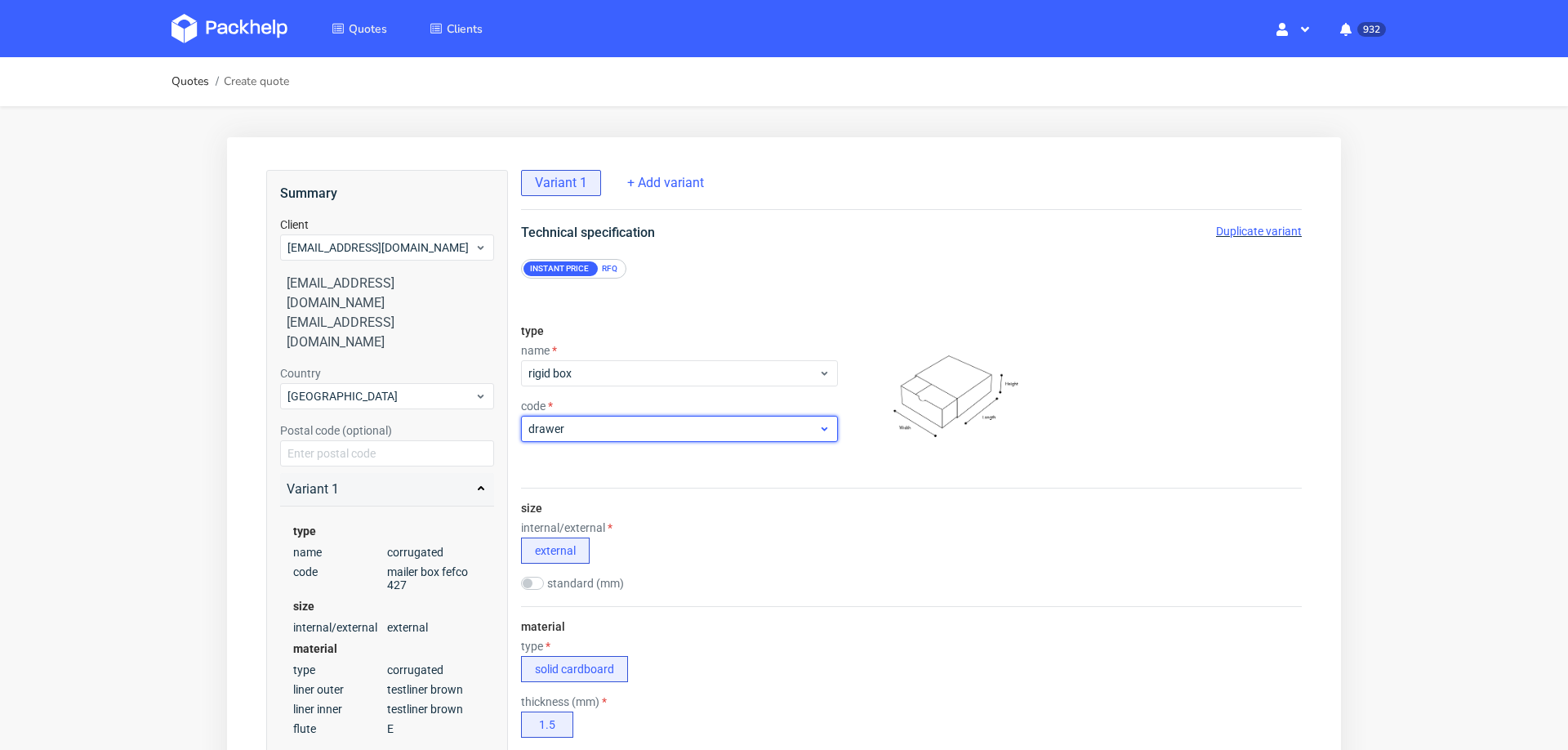
click at [625, 432] on span "drawer" at bounding box center [674, 429] width 290 height 17
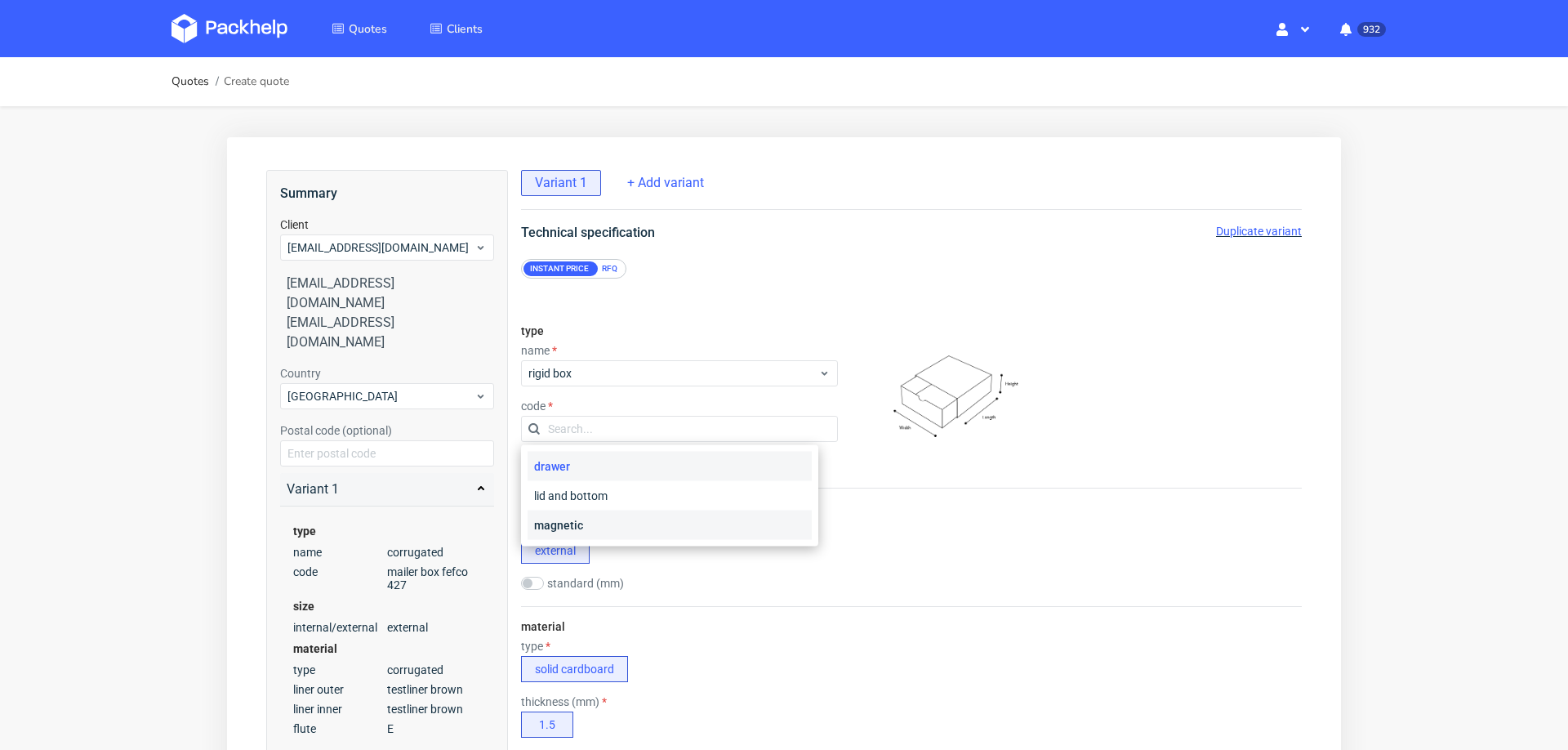
click at [605, 524] on div "magnetic" at bounding box center [670, 525] width 284 height 29
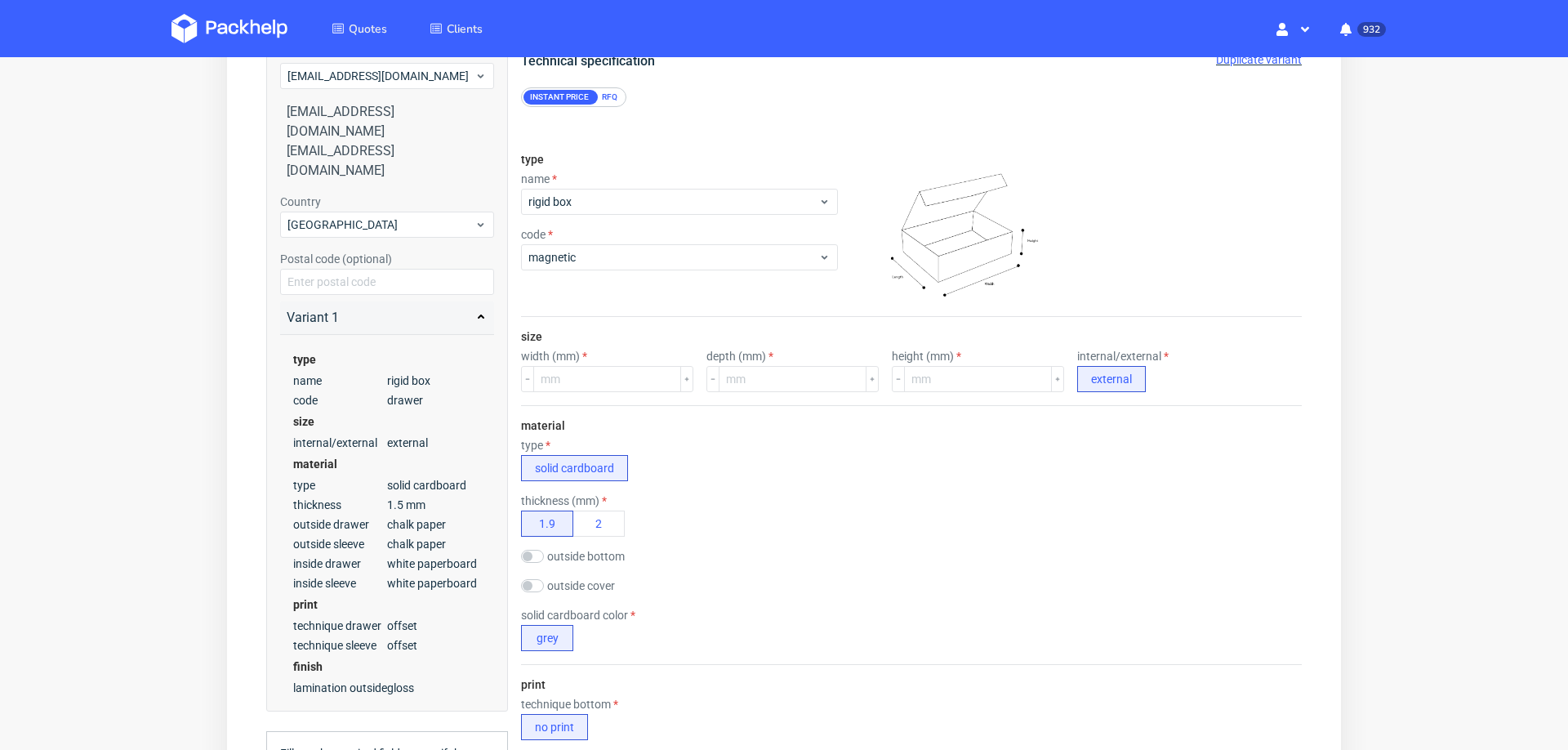
scroll to position [174, 0]
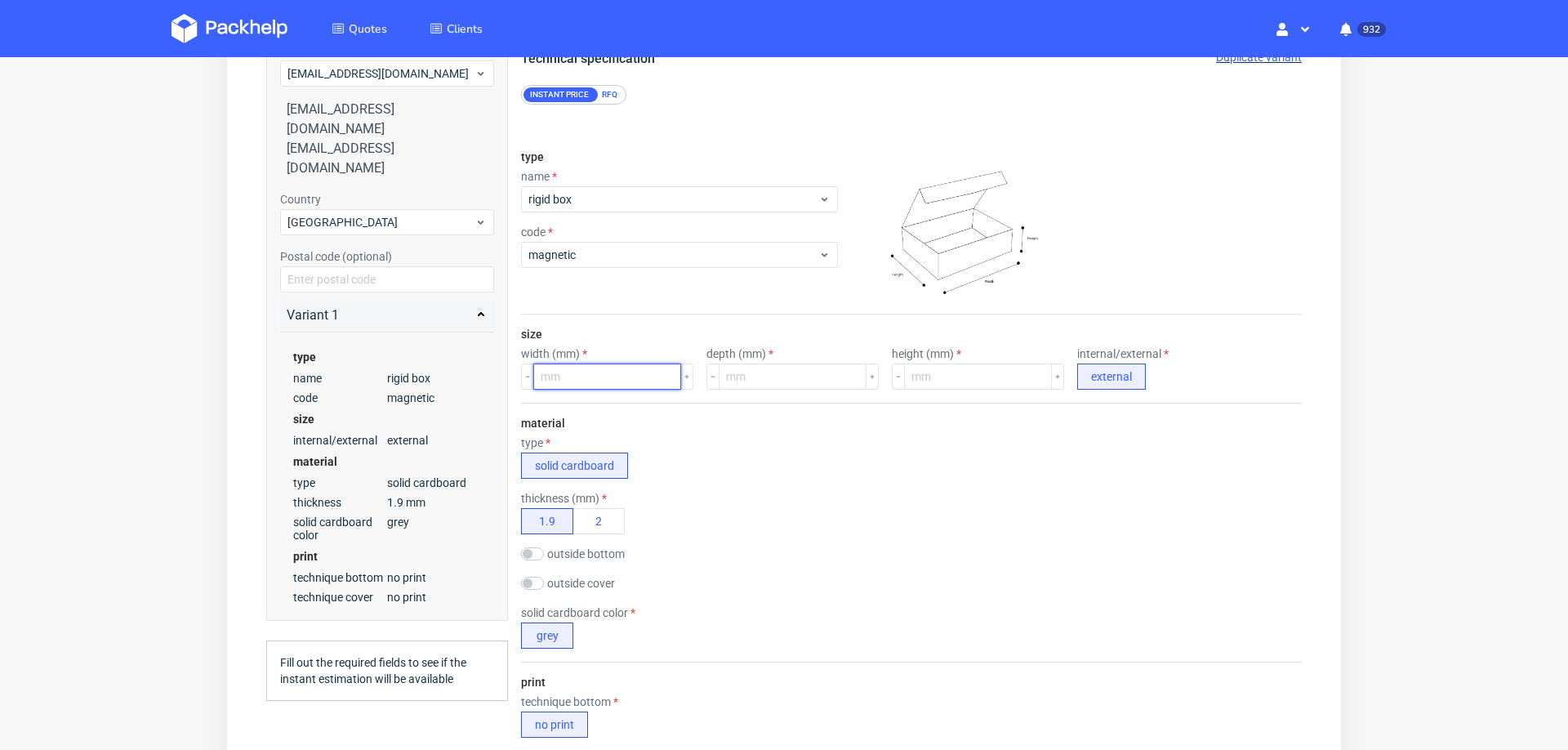
click at [605, 375] on input "number" at bounding box center [607, 377] width 148 height 27
type input "200"
type input "160"
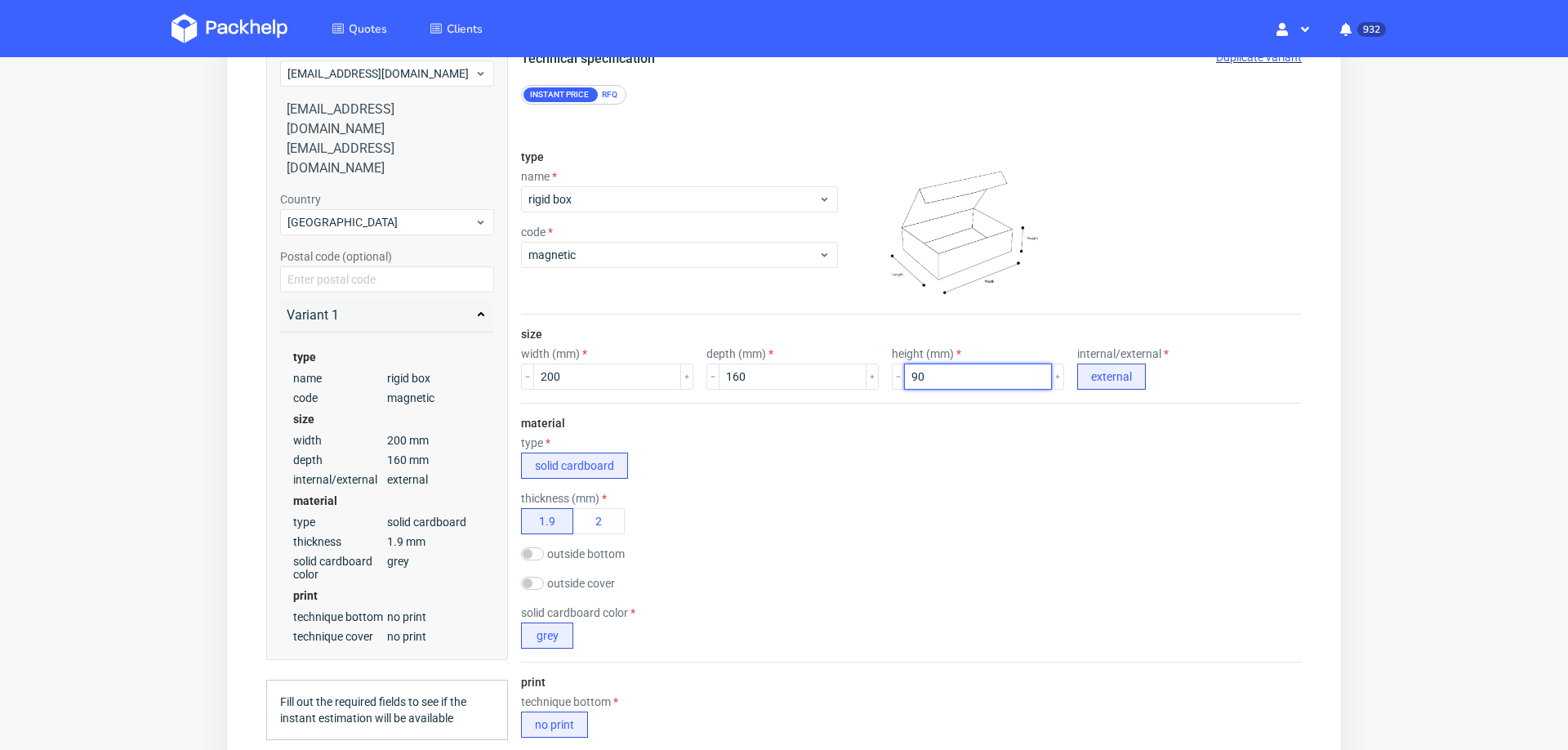
type input "90"
click at [702, 491] on div "thickness (mm) 1.9 2" at bounding box center [912, 513] width 781 height 42
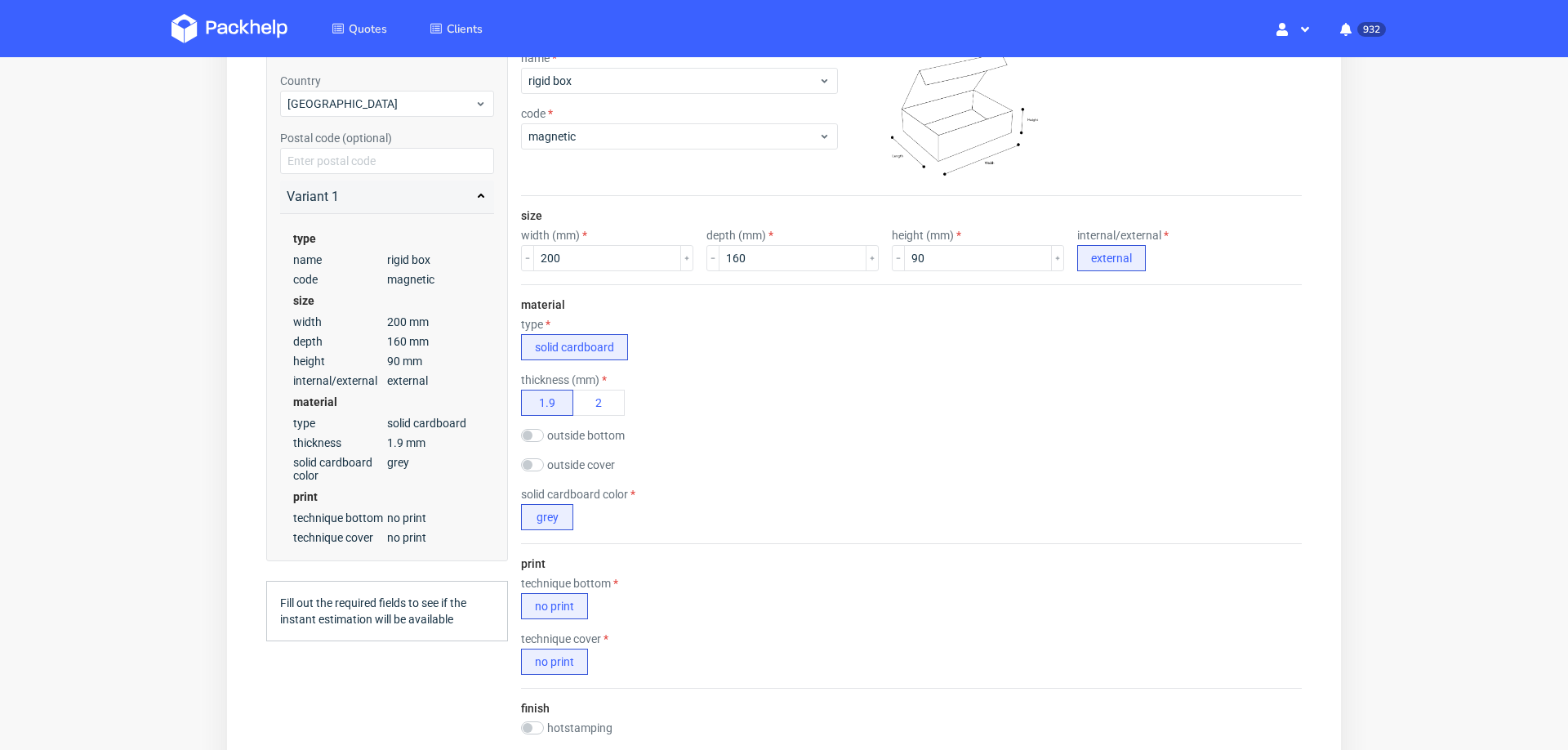
scroll to position [385, 0]
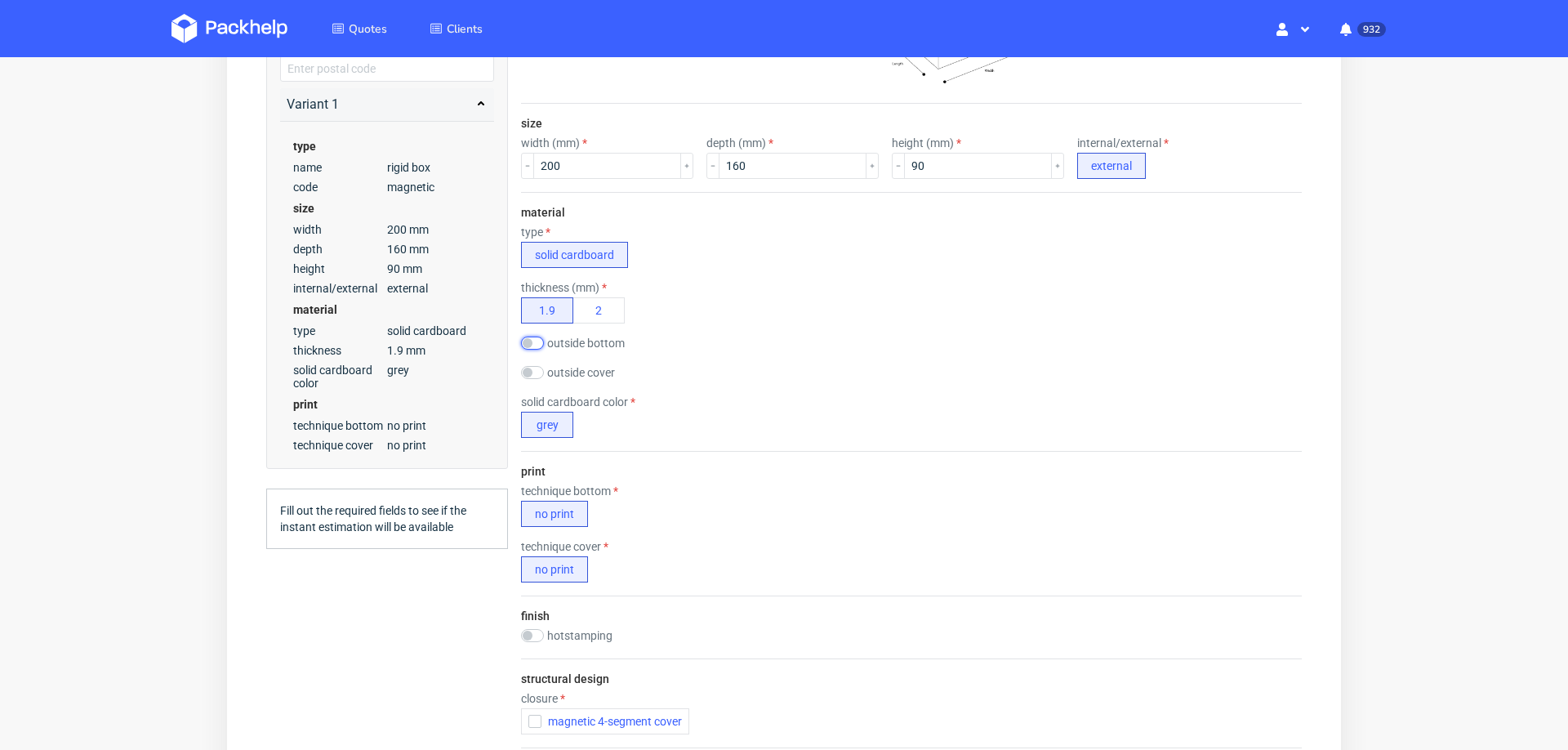
click at [536, 336] on input "checkbox" at bounding box center [532, 343] width 23 height 13
checkbox input "true"
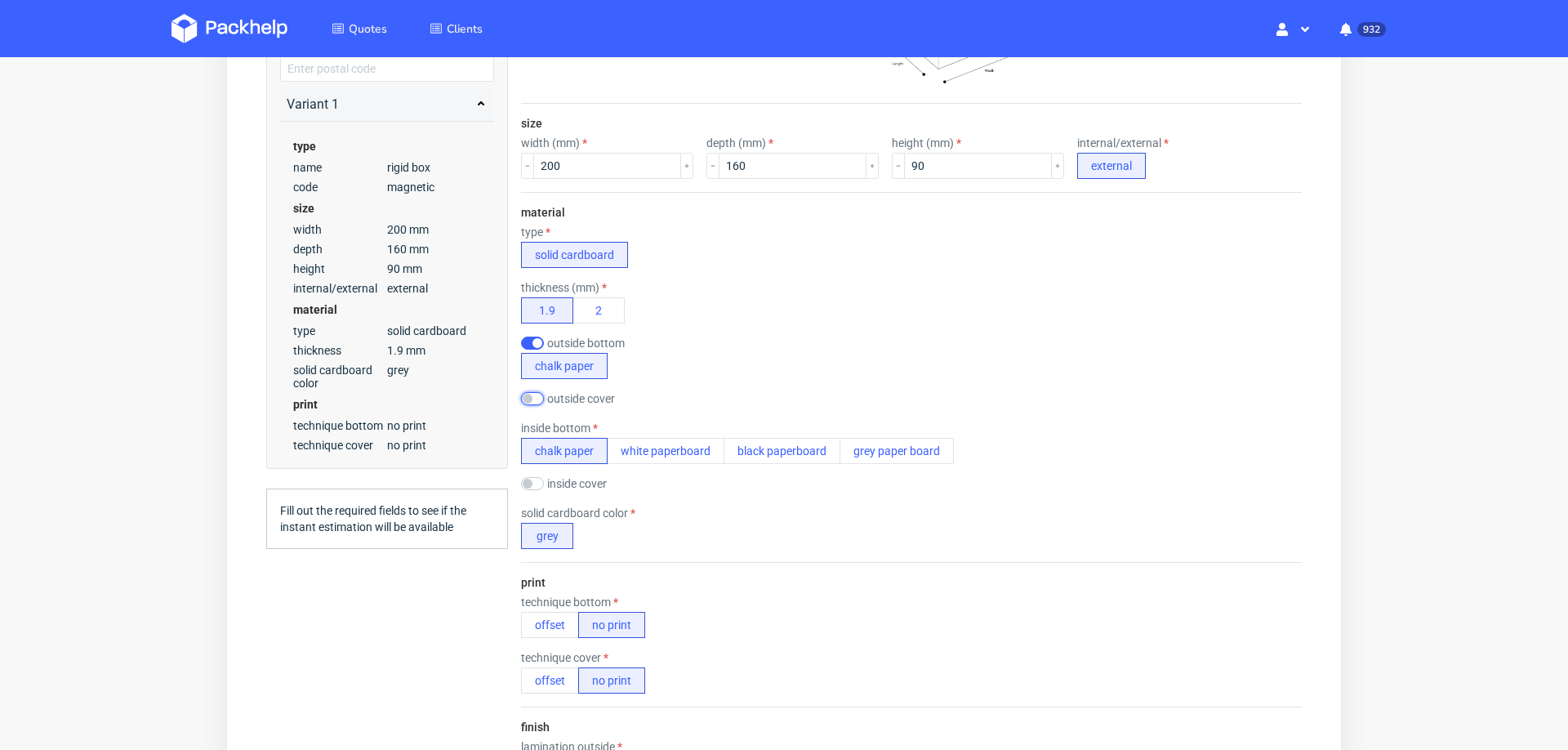
click at [536, 392] on input "checkbox" at bounding box center [532, 399] width 23 height 13
checkbox input "true"
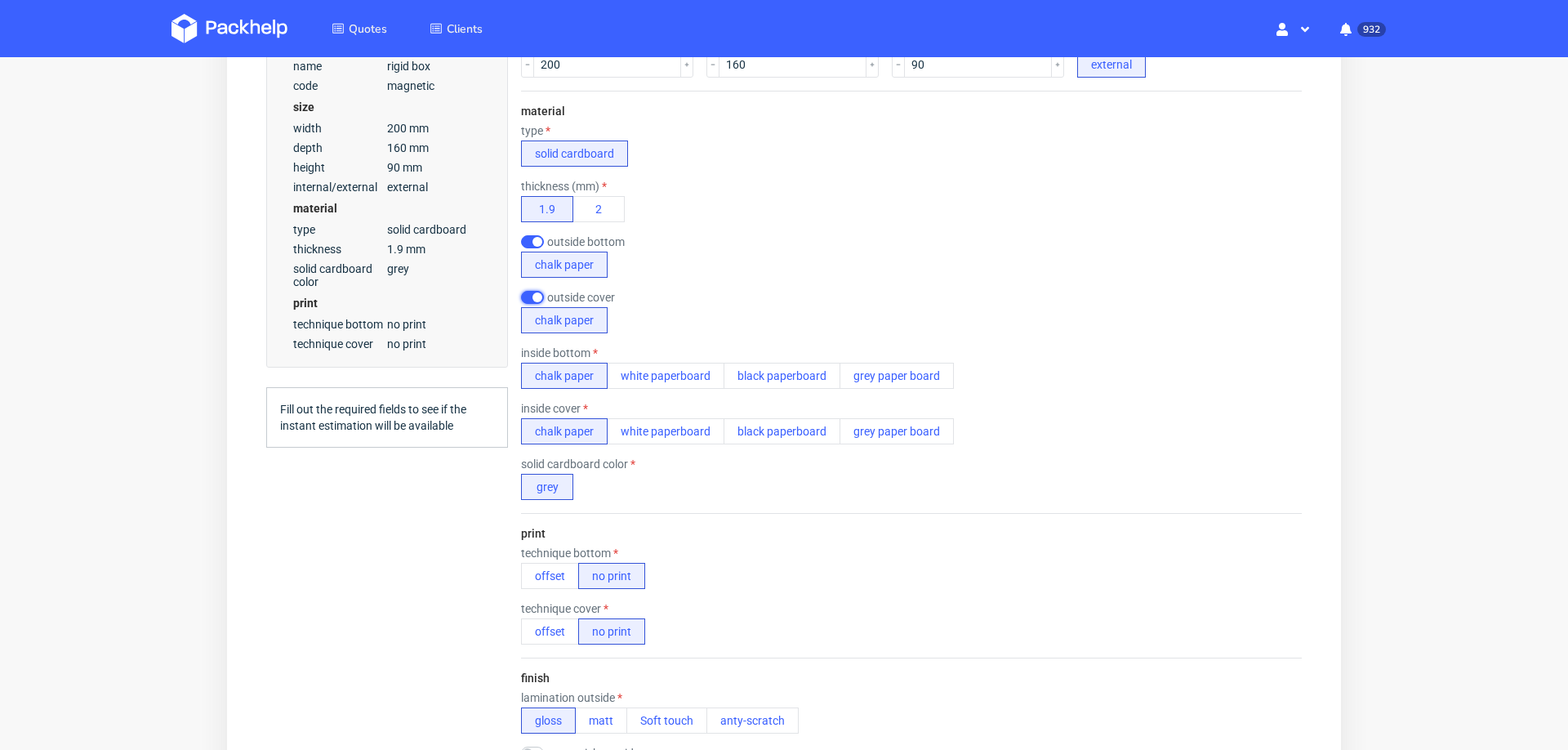
scroll to position [496, 0]
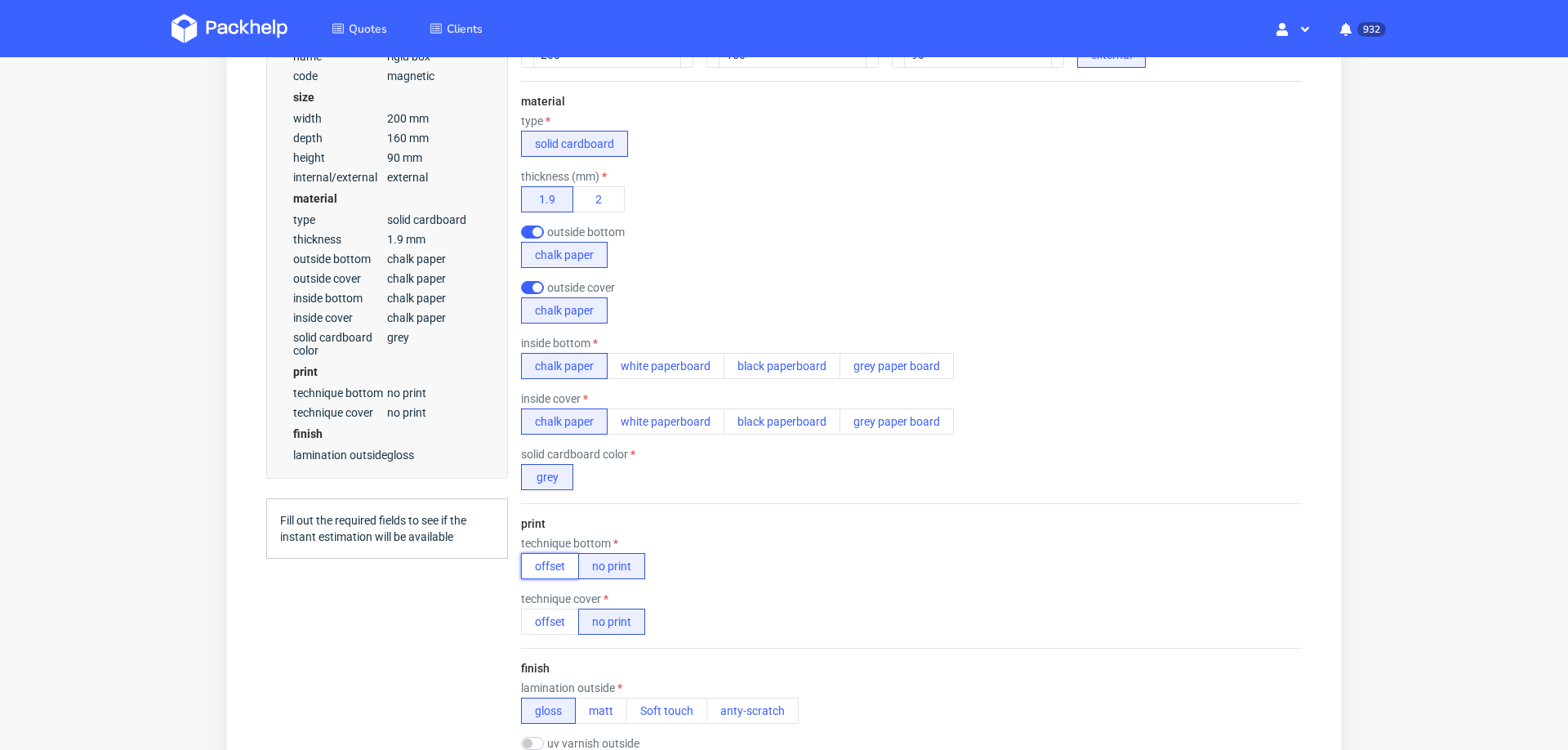
click at [540, 563] on button "offset" at bounding box center [550, 566] width 58 height 27
click at [545, 612] on button "offset" at bounding box center [550, 622] width 58 height 27
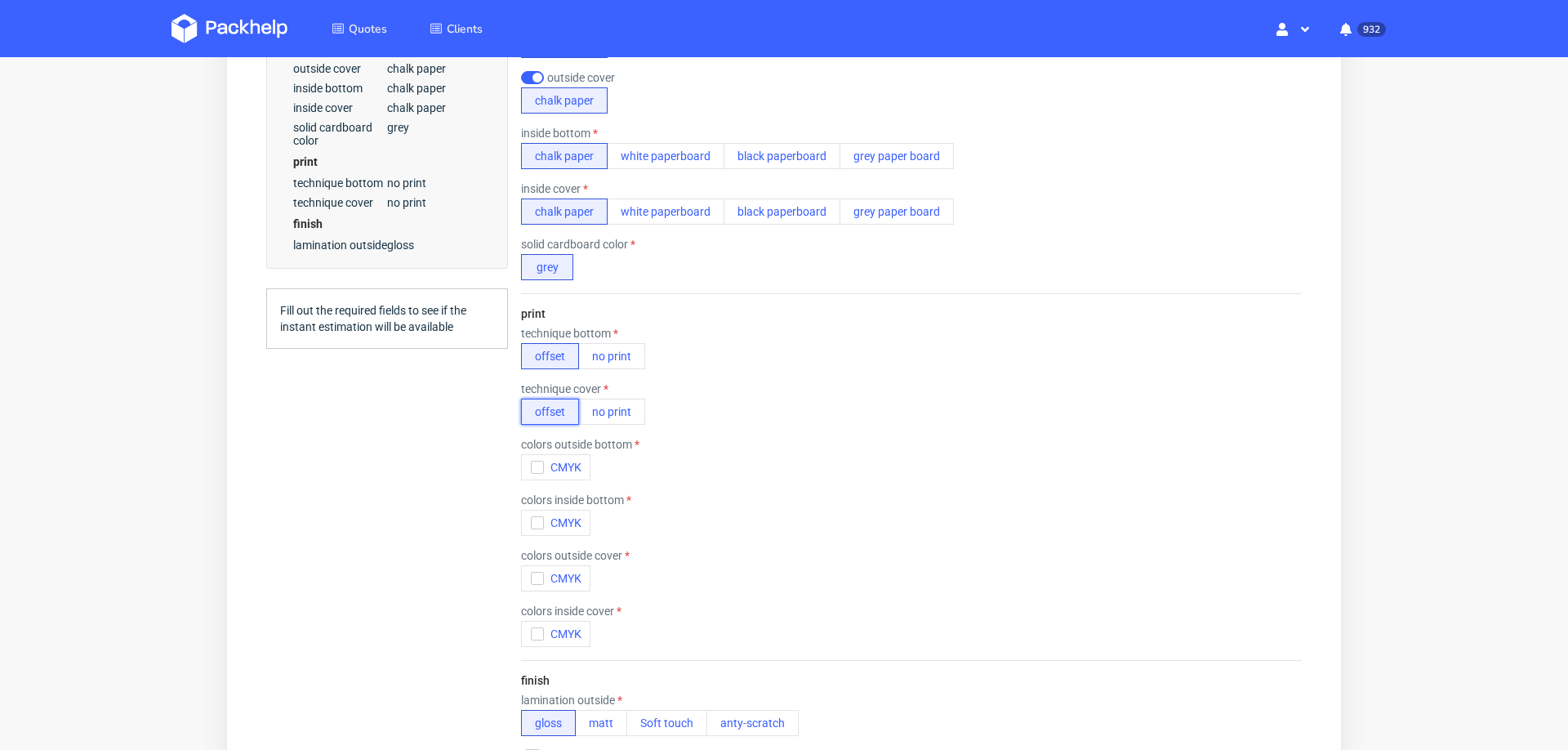
scroll to position [703, 0]
click at [534, 468] on use "button" at bounding box center [537, 470] width 7 height 6
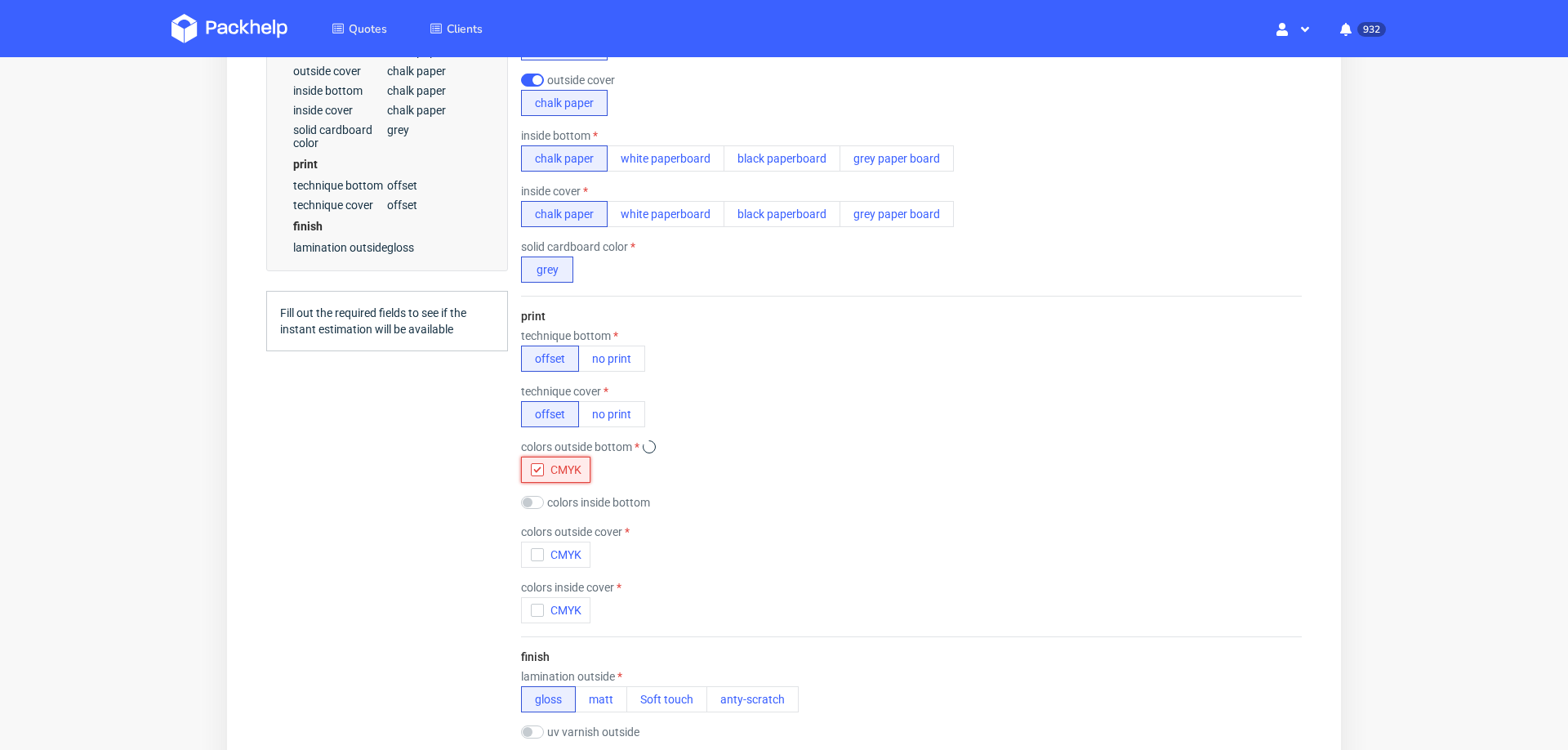
scroll to position [0, 0]
click at [534, 505] on input "checkbox" at bounding box center [532, 502] width 23 height 13
checkbox input "true"
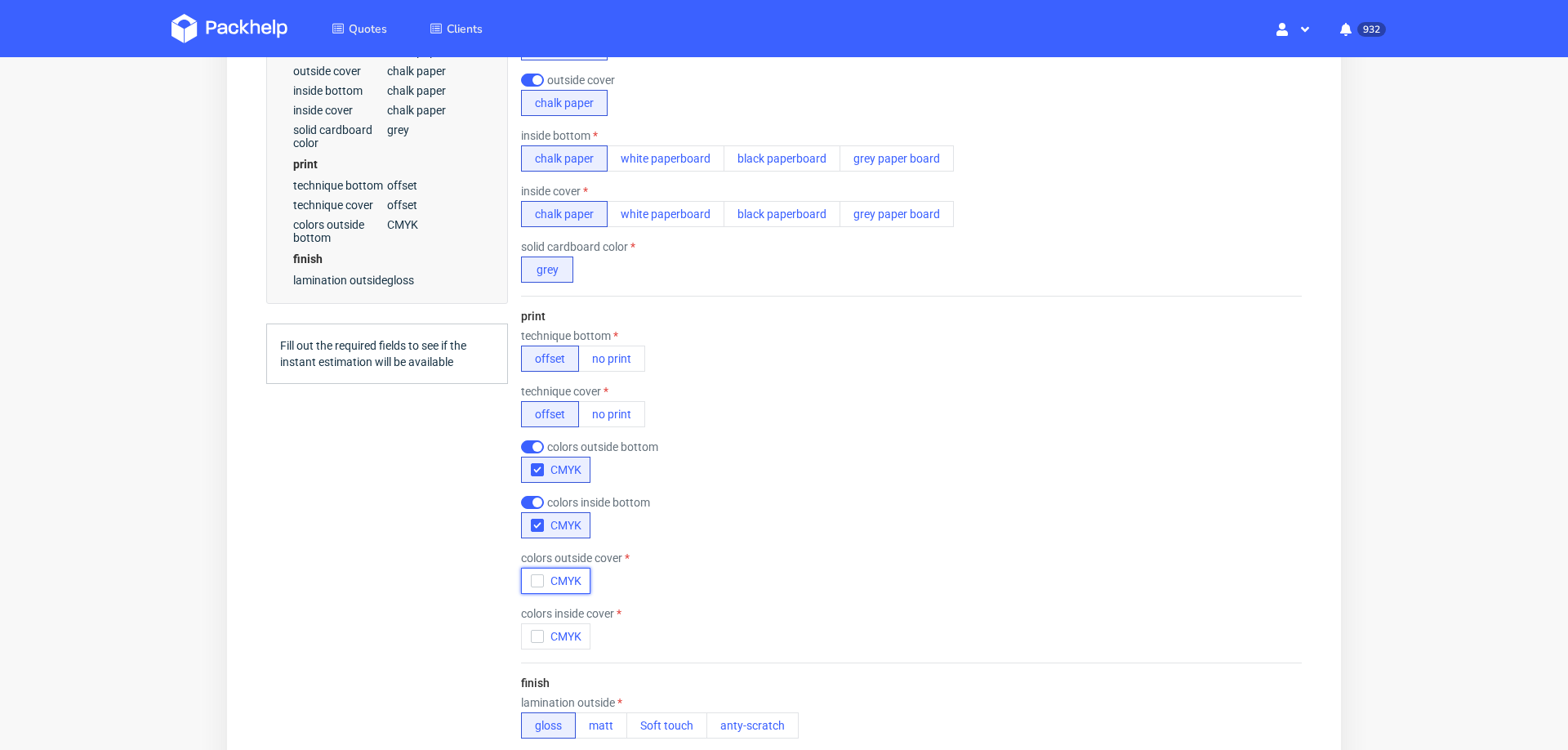
click at [530, 568] on button "CMYK" at bounding box center [556, 580] width 70 height 27
click at [536, 607] on input "checkbox" at bounding box center [532, 613] width 23 height 13
checkbox input "true"
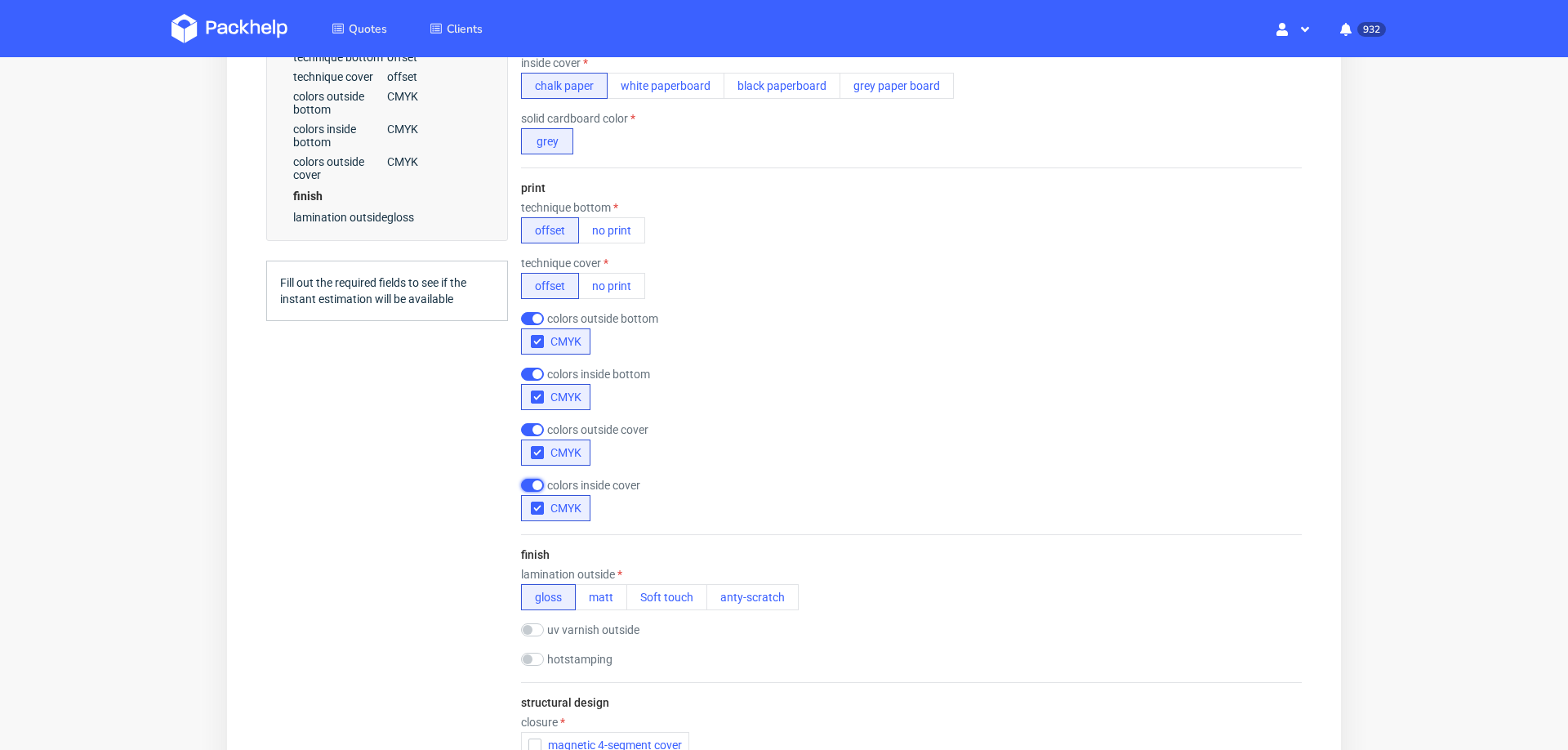
scroll to position [848, 0]
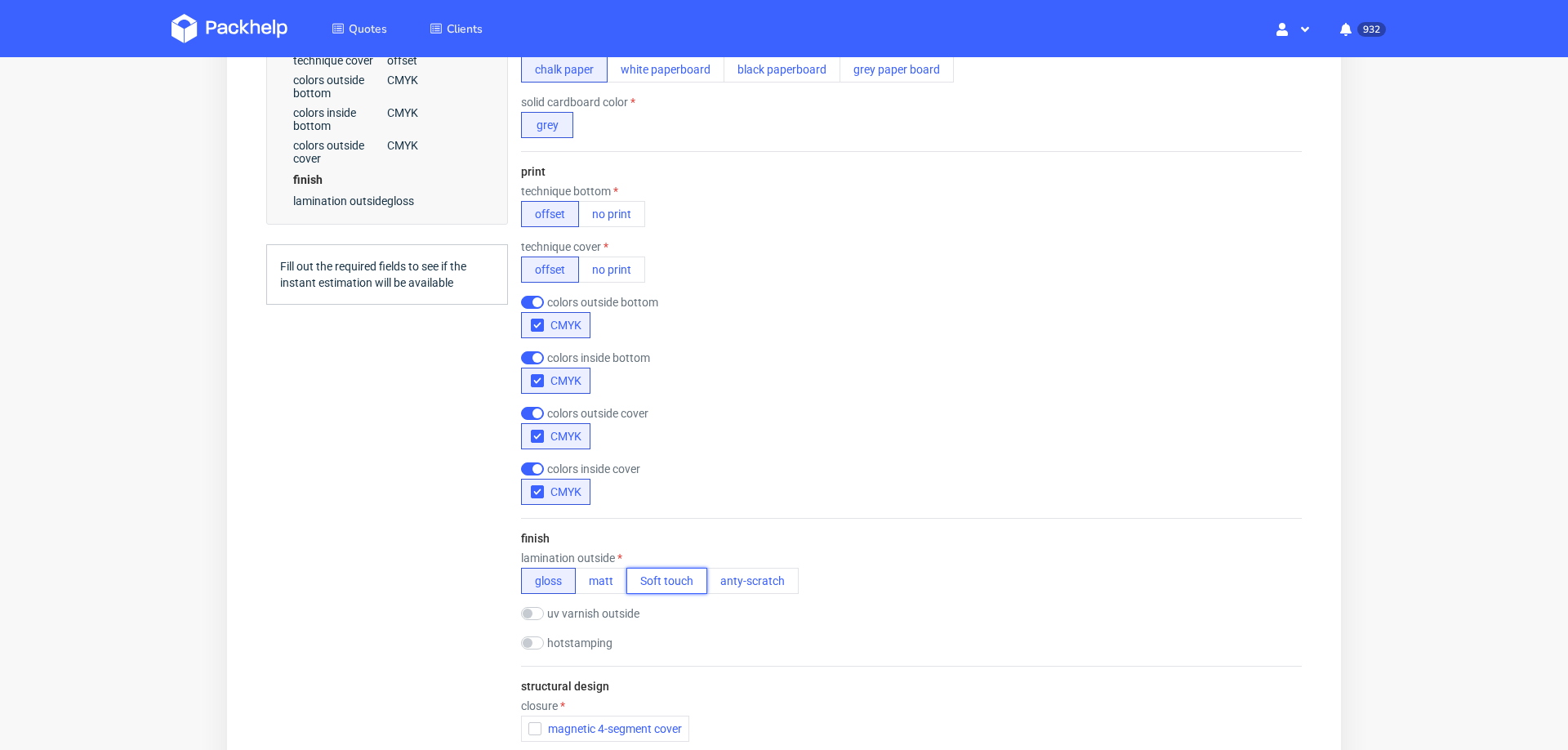
click at [676, 574] on button "Soft touch" at bounding box center [666, 580] width 81 height 27
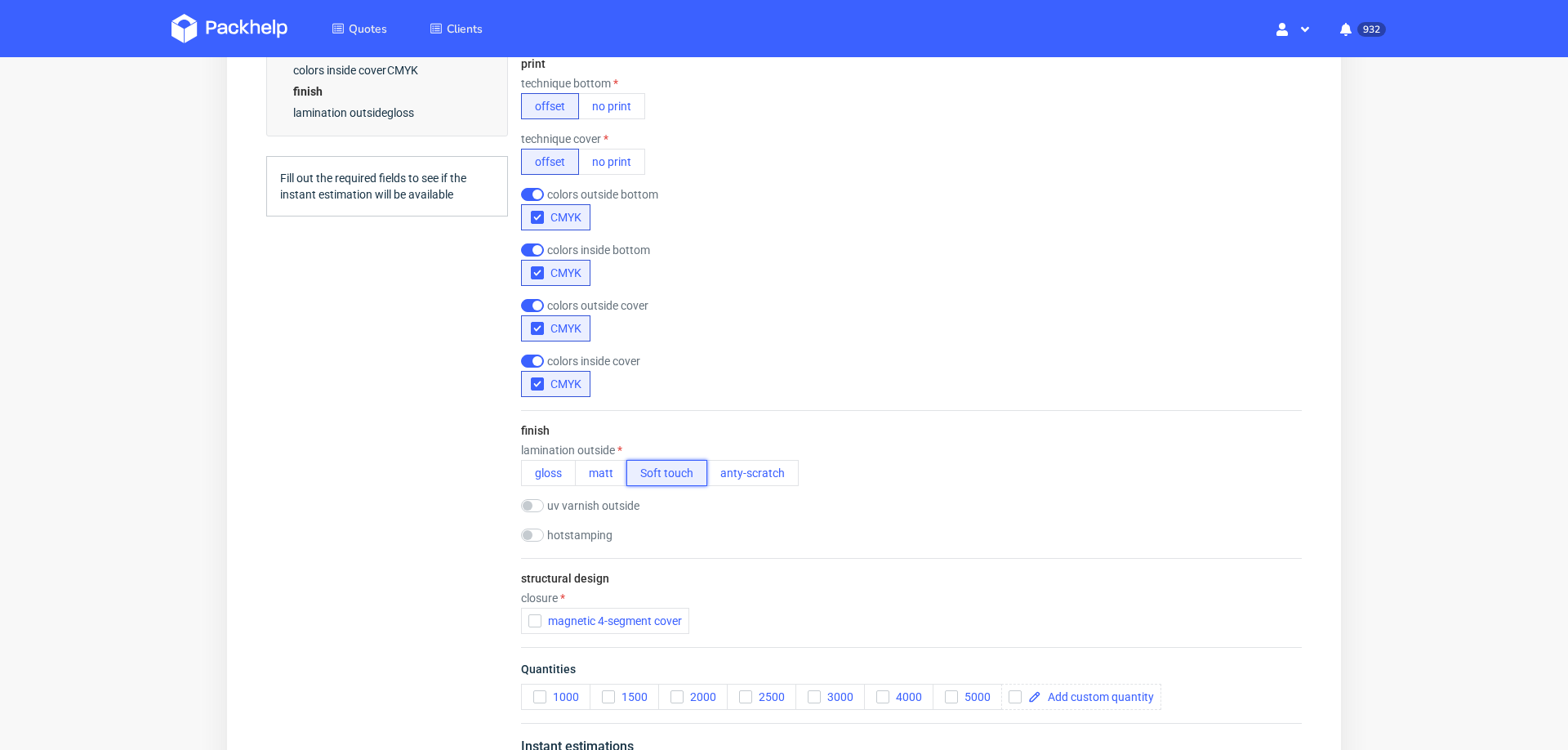
scroll to position [958, 0]
click at [543, 612] on span "magnetic 4-segment cover" at bounding box center [611, 618] width 140 height 13
click at [538, 526] on input "checkbox" at bounding box center [532, 533] width 23 height 13
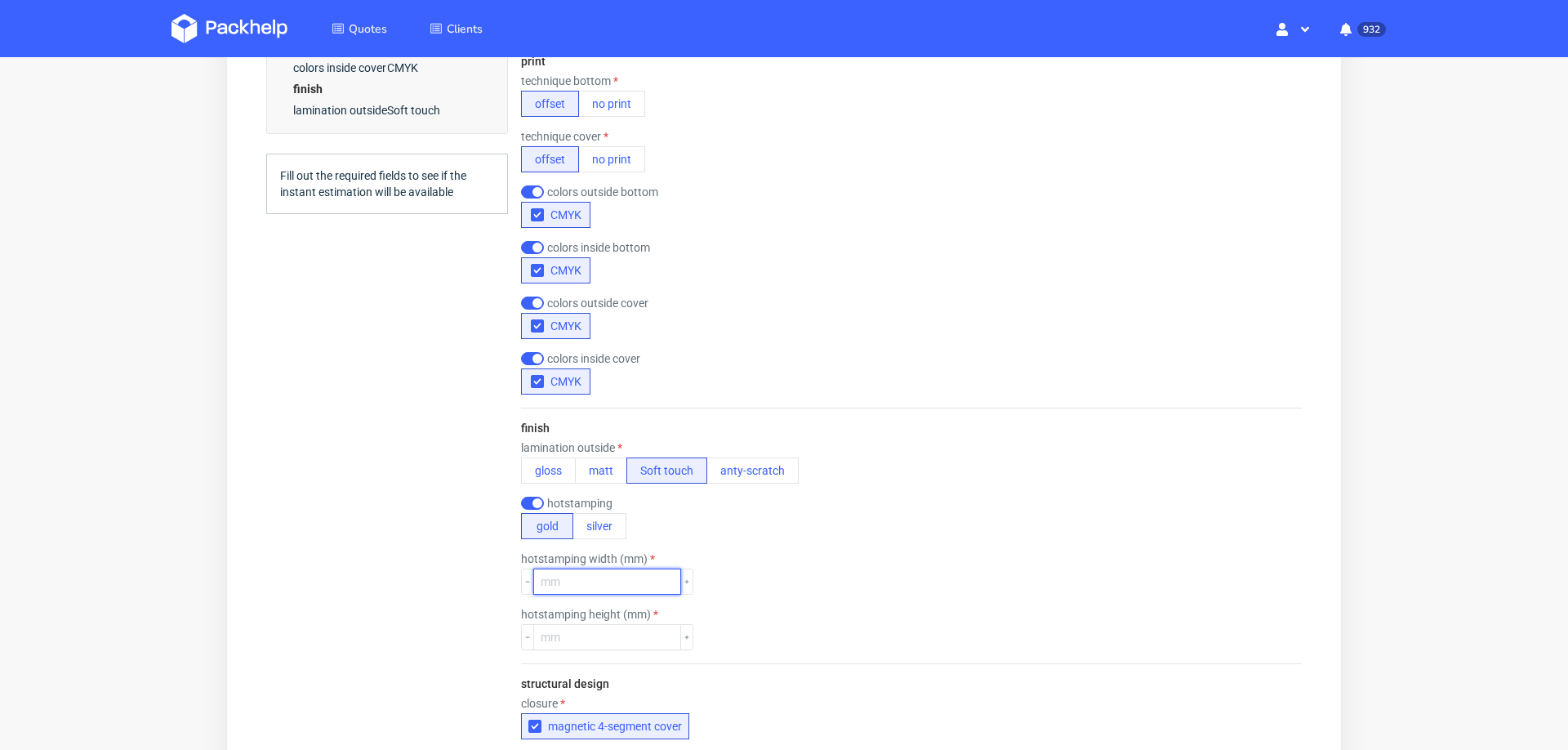
click at [583, 569] on input "number" at bounding box center [607, 581] width 148 height 27
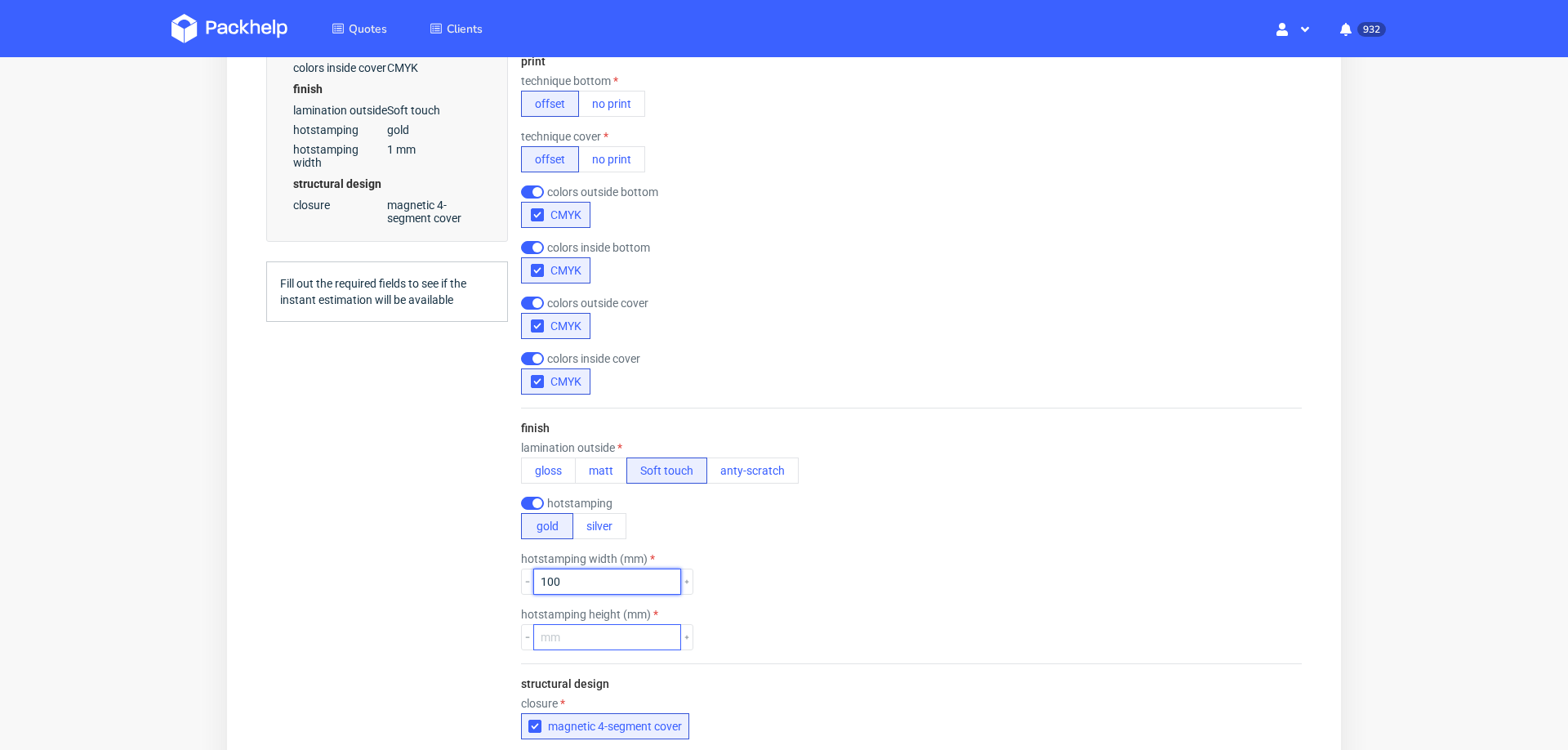
type input "100"
click at [583, 624] on input "number" at bounding box center [607, 637] width 148 height 27
type input "100"
click at [1022, 502] on div "hotstamping gold silver" at bounding box center [912, 518] width 781 height 42
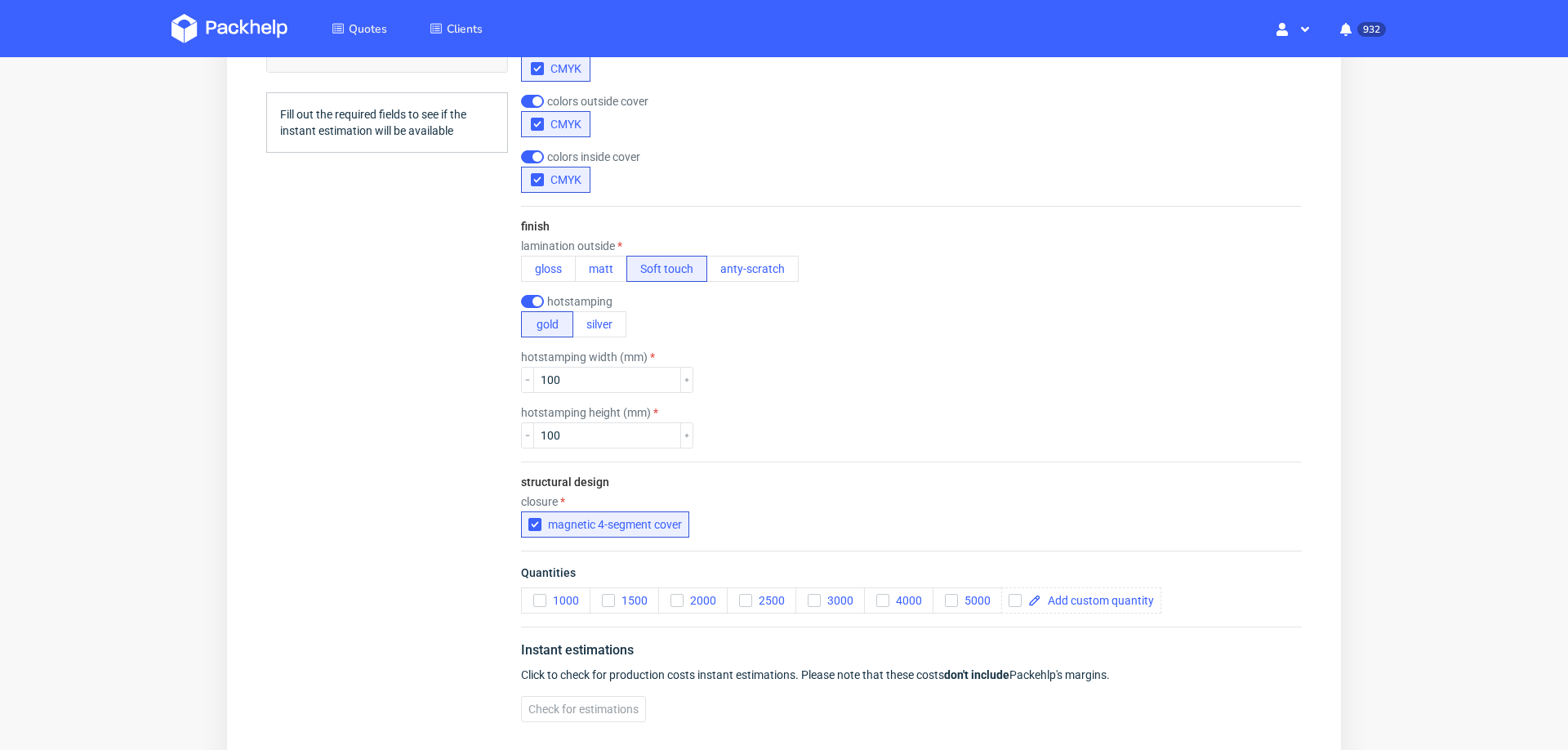
scroll to position [1162, 0]
click at [1054, 593] on span at bounding box center [1097, 599] width 113 height 11
click at [1242, 461] on div "structural design closure magnetic 4-segment cover" at bounding box center [912, 504] width 781 height 89
checkbox input "true"
click at [604, 701] on span "Check for estimations" at bounding box center [584, 707] width 110 height 11
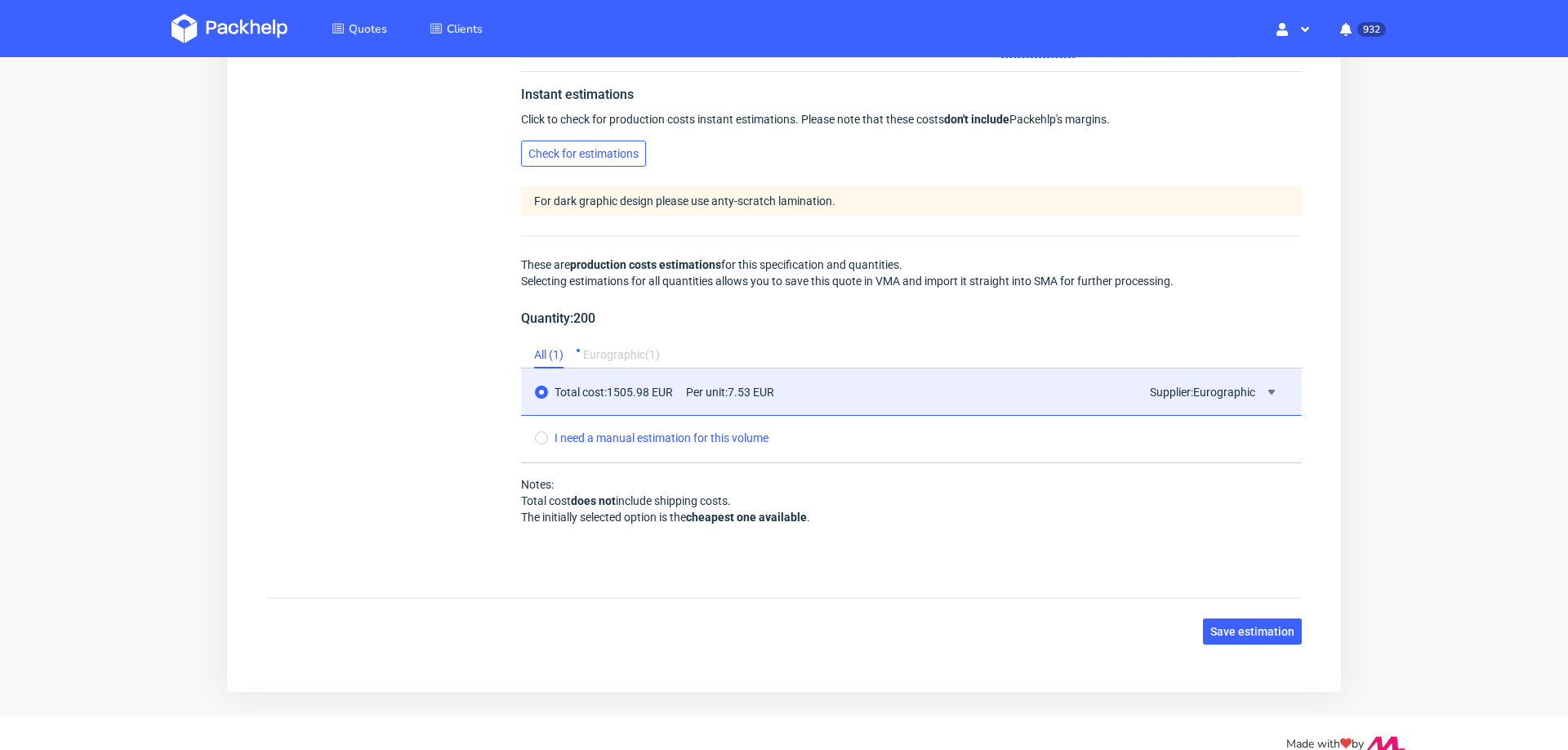
scroll to position [1723, 0]
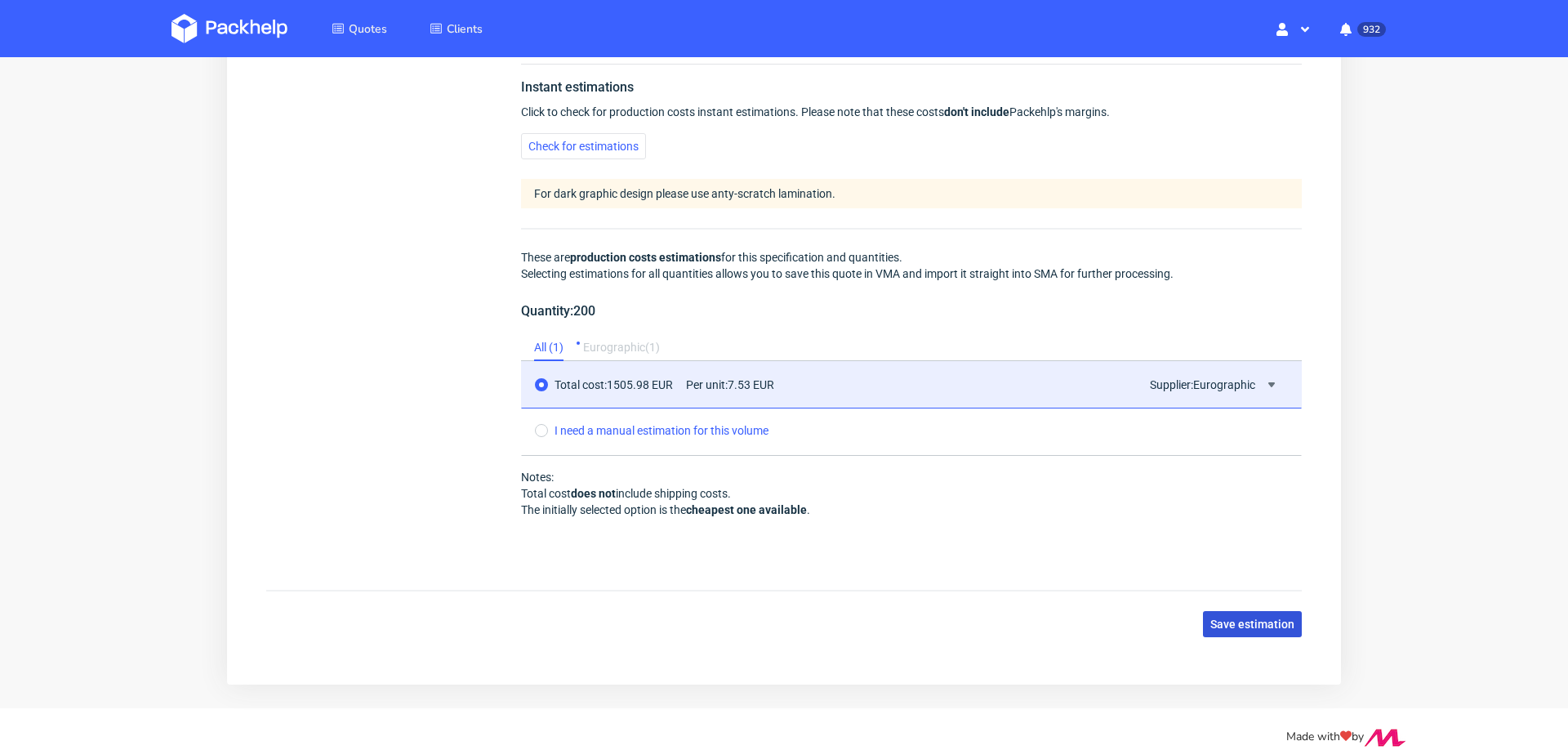
click at [1212, 621] on button "Save estimation" at bounding box center [1253, 624] width 99 height 27
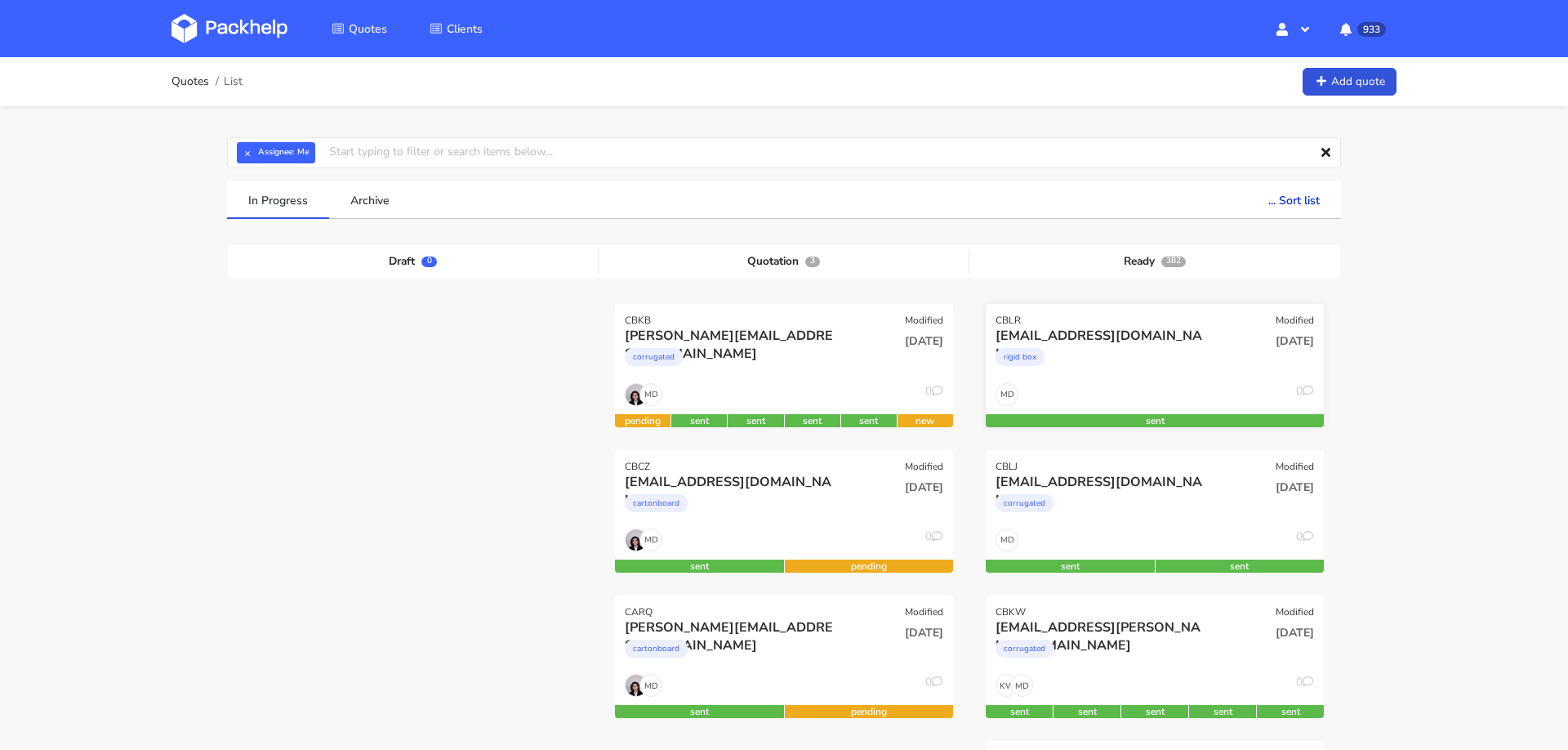
click at [1125, 350] on div "rigid box" at bounding box center [1103, 361] width 216 height 33
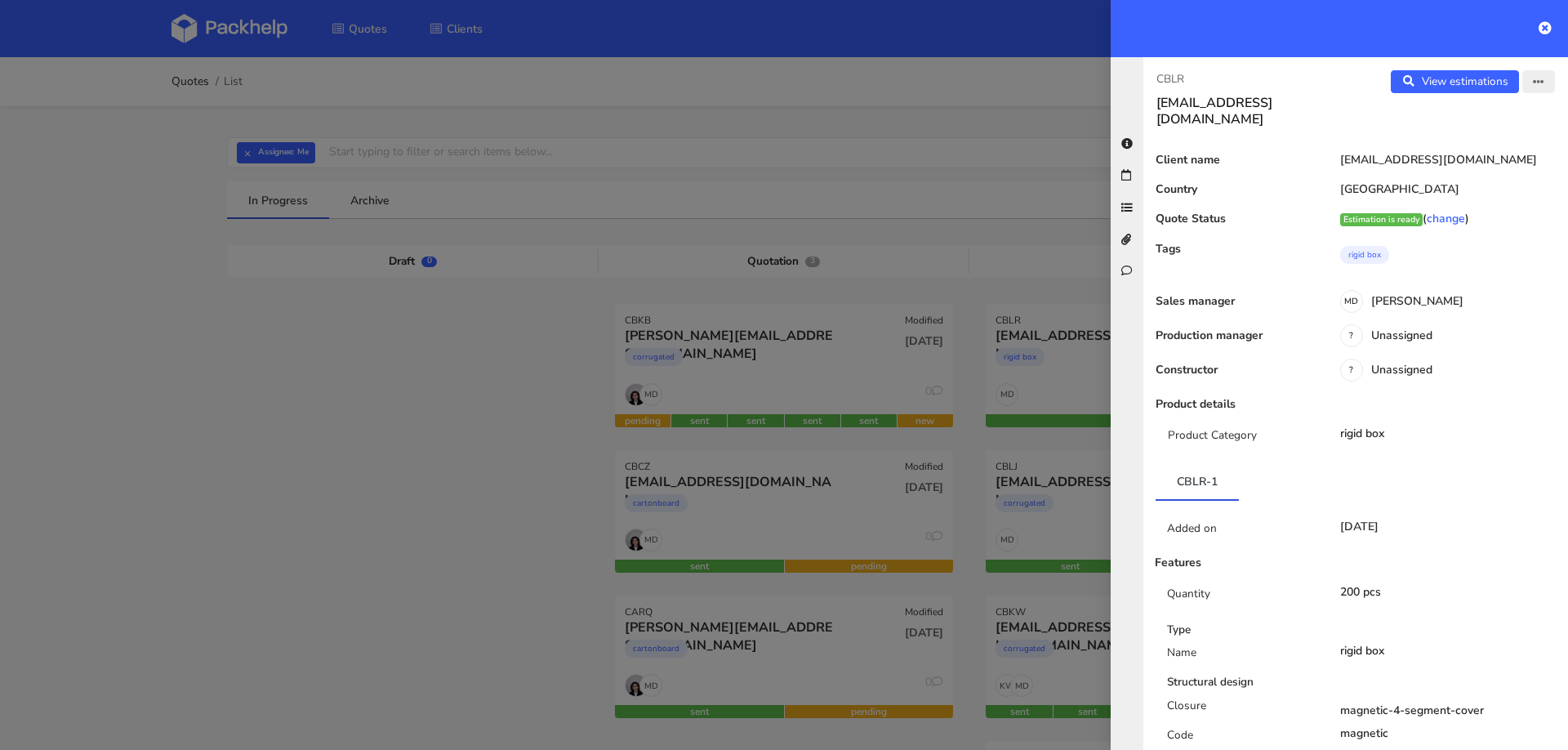
click at [1540, 82] on icon "button" at bounding box center [1539, 83] width 11 height 11
click at [1475, 143] on link "Edit quote" at bounding box center [1485, 144] width 144 height 27
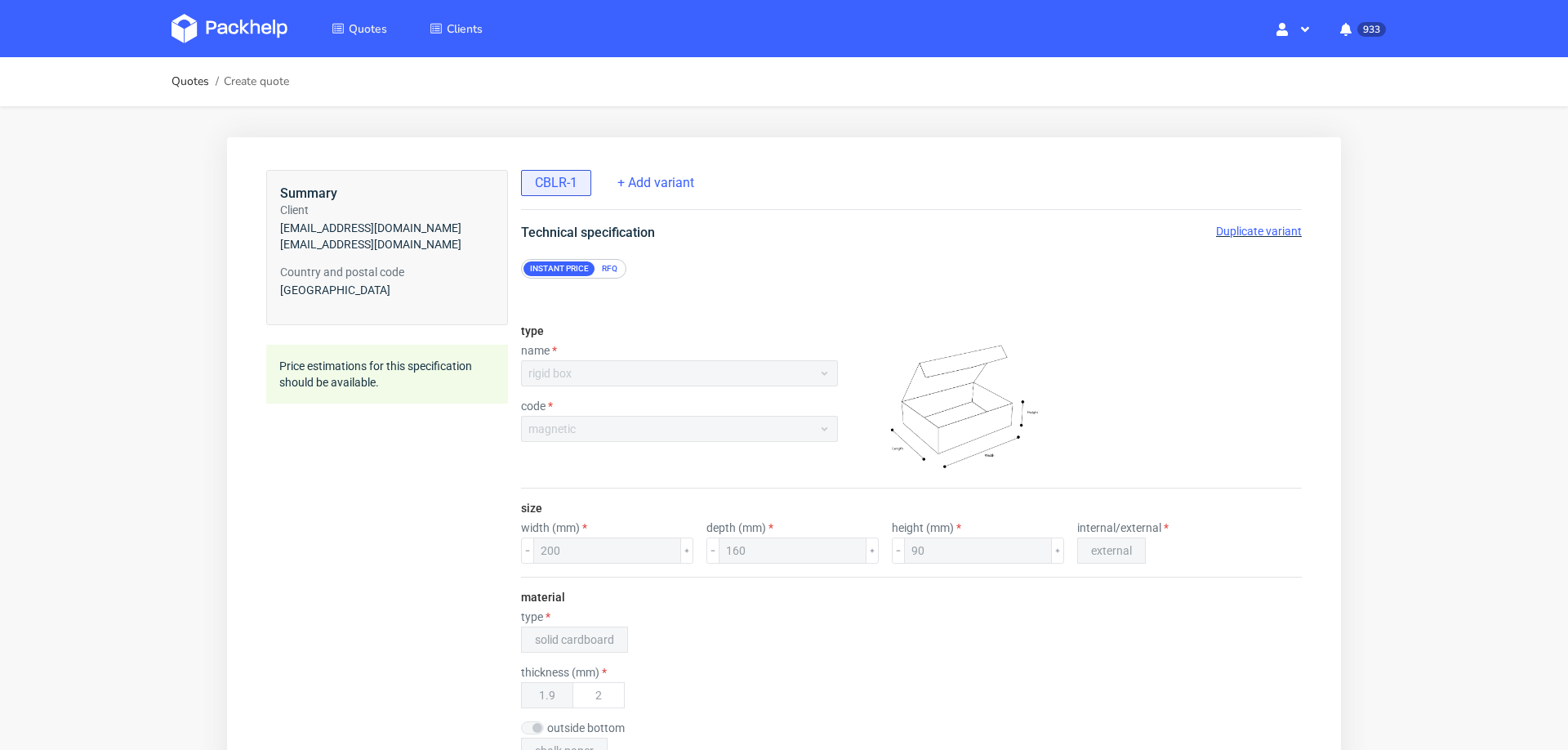
click at [1245, 231] on span "Duplicate variant" at bounding box center [1259, 231] width 86 height 13
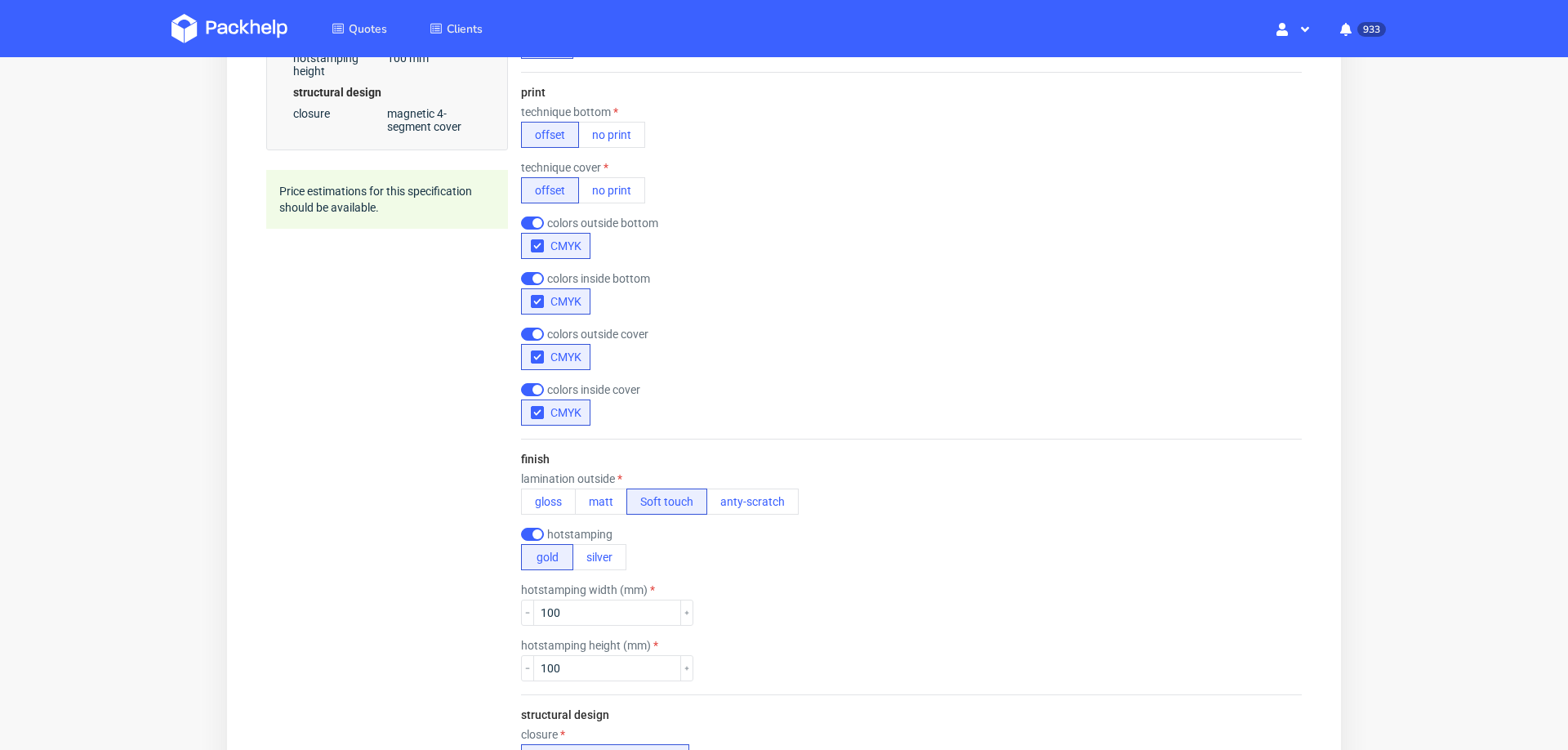
scroll to position [930, 0]
click at [611, 489] on button "matt" at bounding box center [600, 499] width 52 height 27
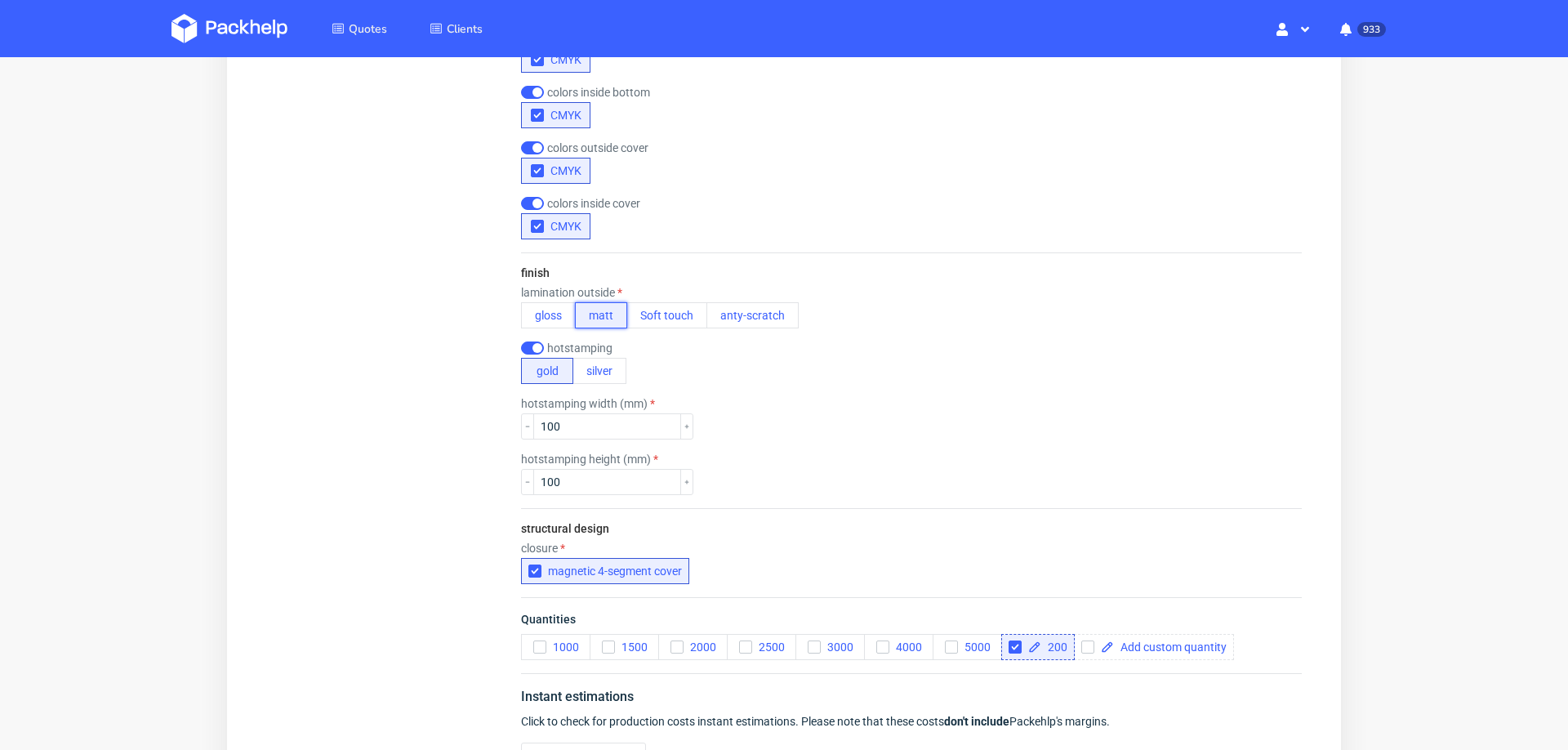
scroll to position [1287, 0]
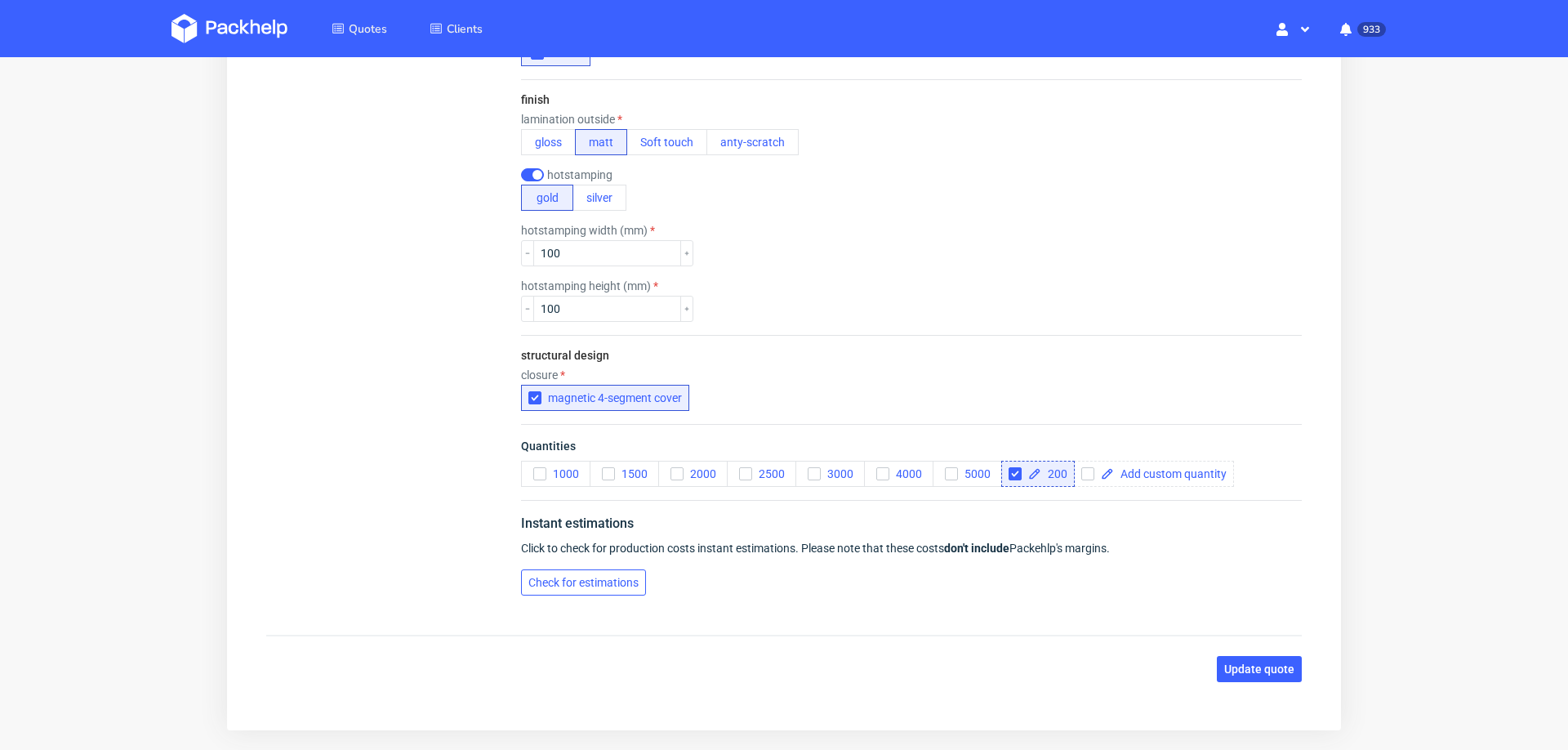
click at [607, 582] on button "Check for estimations" at bounding box center [584, 582] width 125 height 27
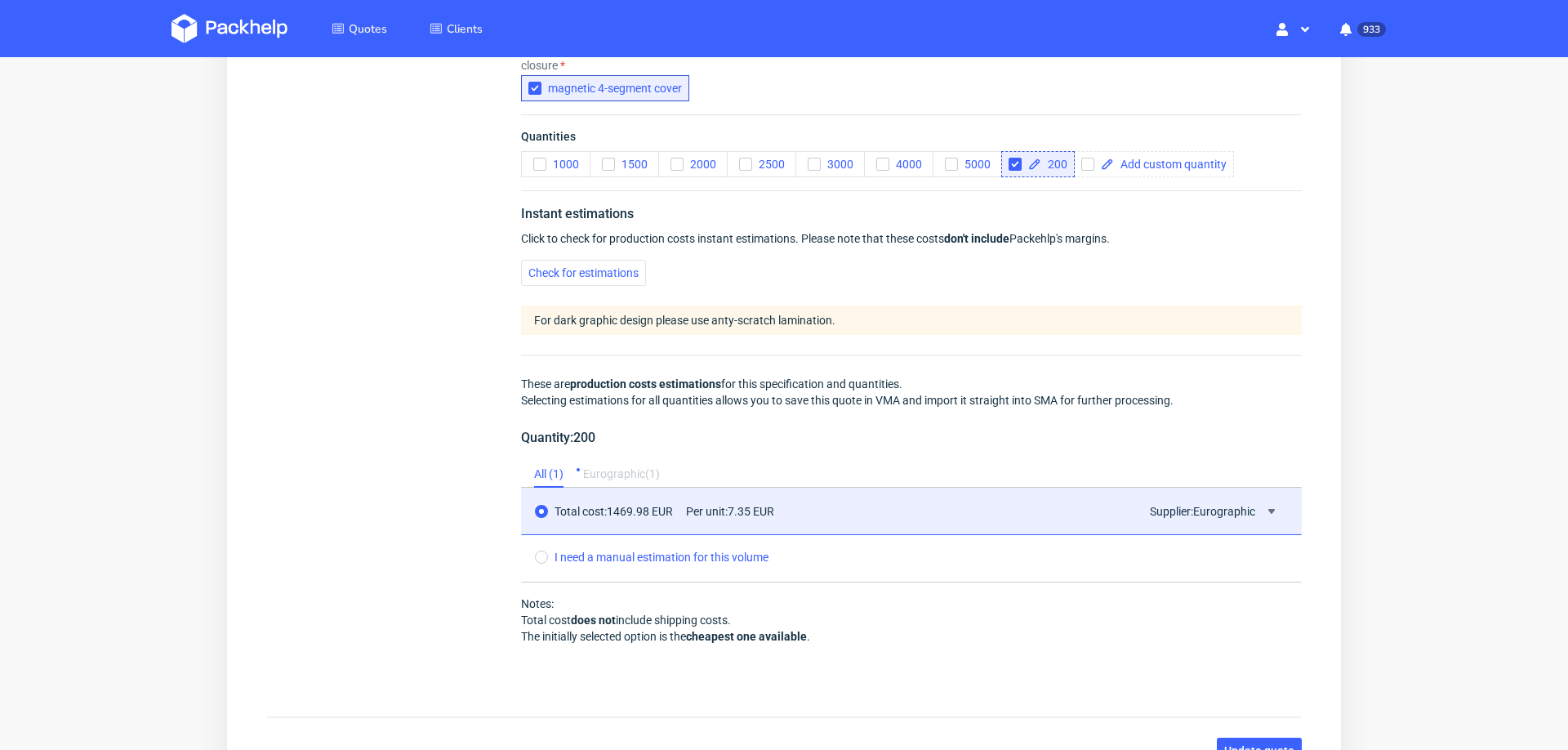
scroll to position [1598, 0]
click at [1219, 736] on button "Update quote" at bounding box center [1259, 749] width 85 height 27
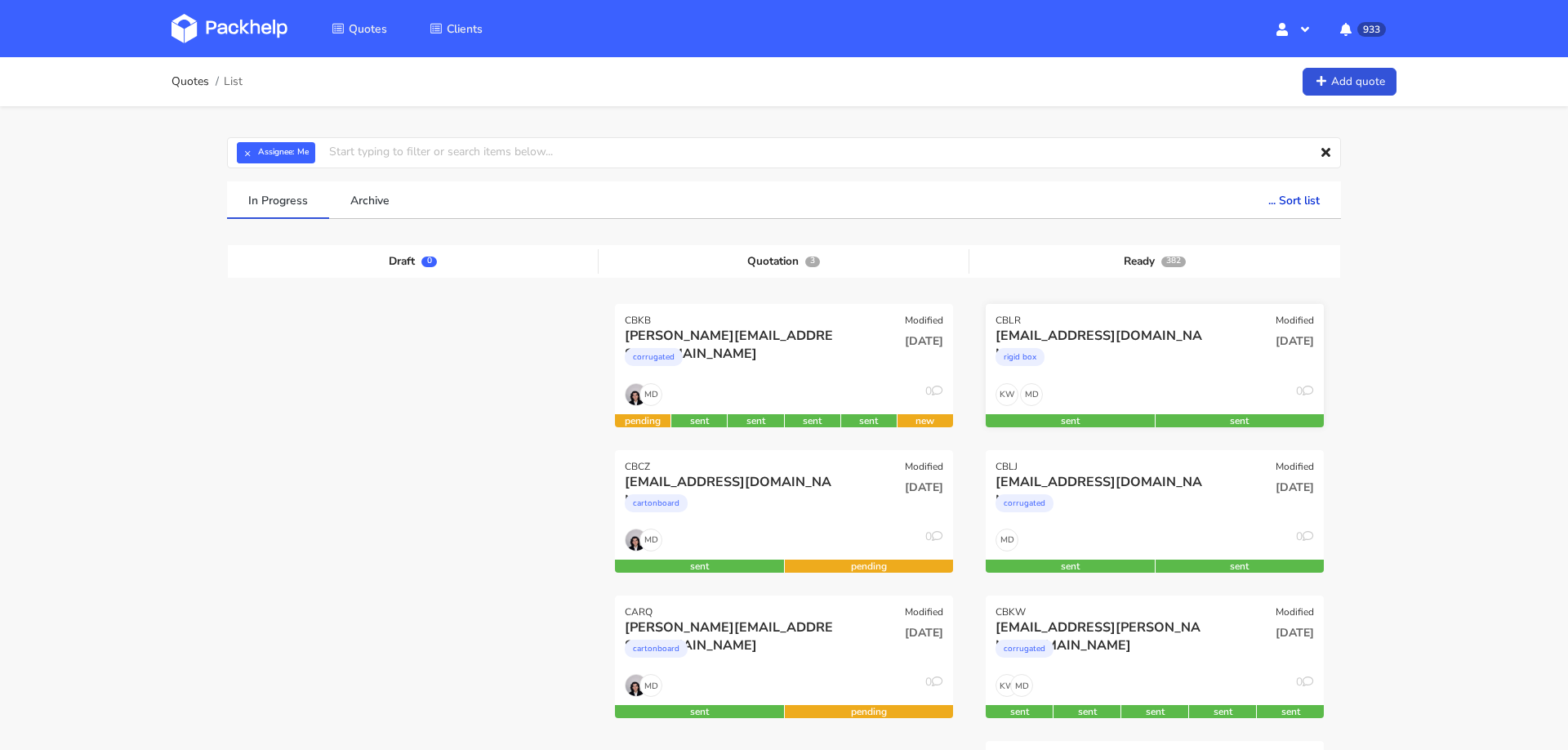
click at [1172, 398] on div "MD KW 0" at bounding box center [1155, 399] width 338 height 31
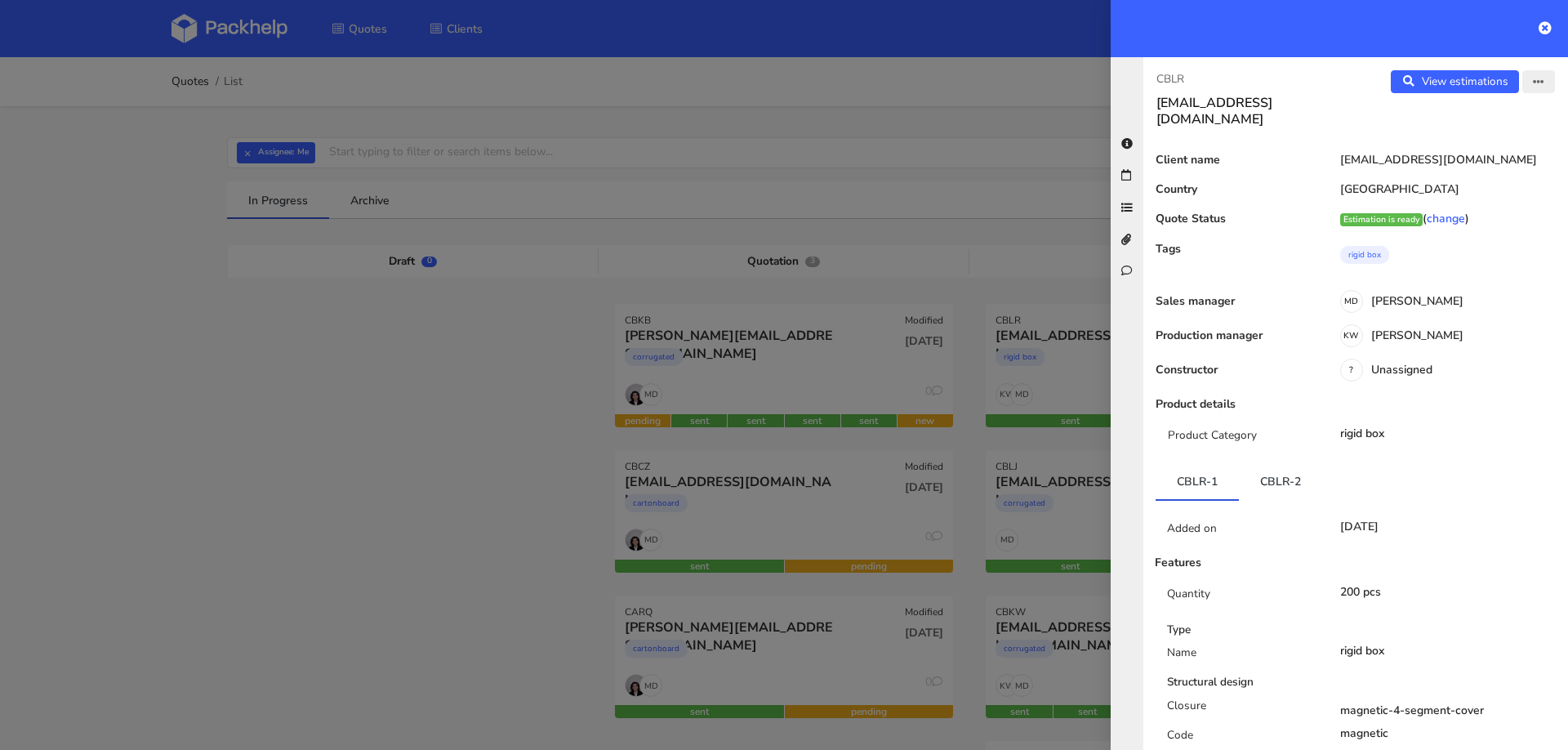
click at [1541, 79] on icon "button" at bounding box center [1539, 83] width 11 height 11
click at [1504, 133] on link "Edit quote" at bounding box center [1485, 144] width 144 height 27
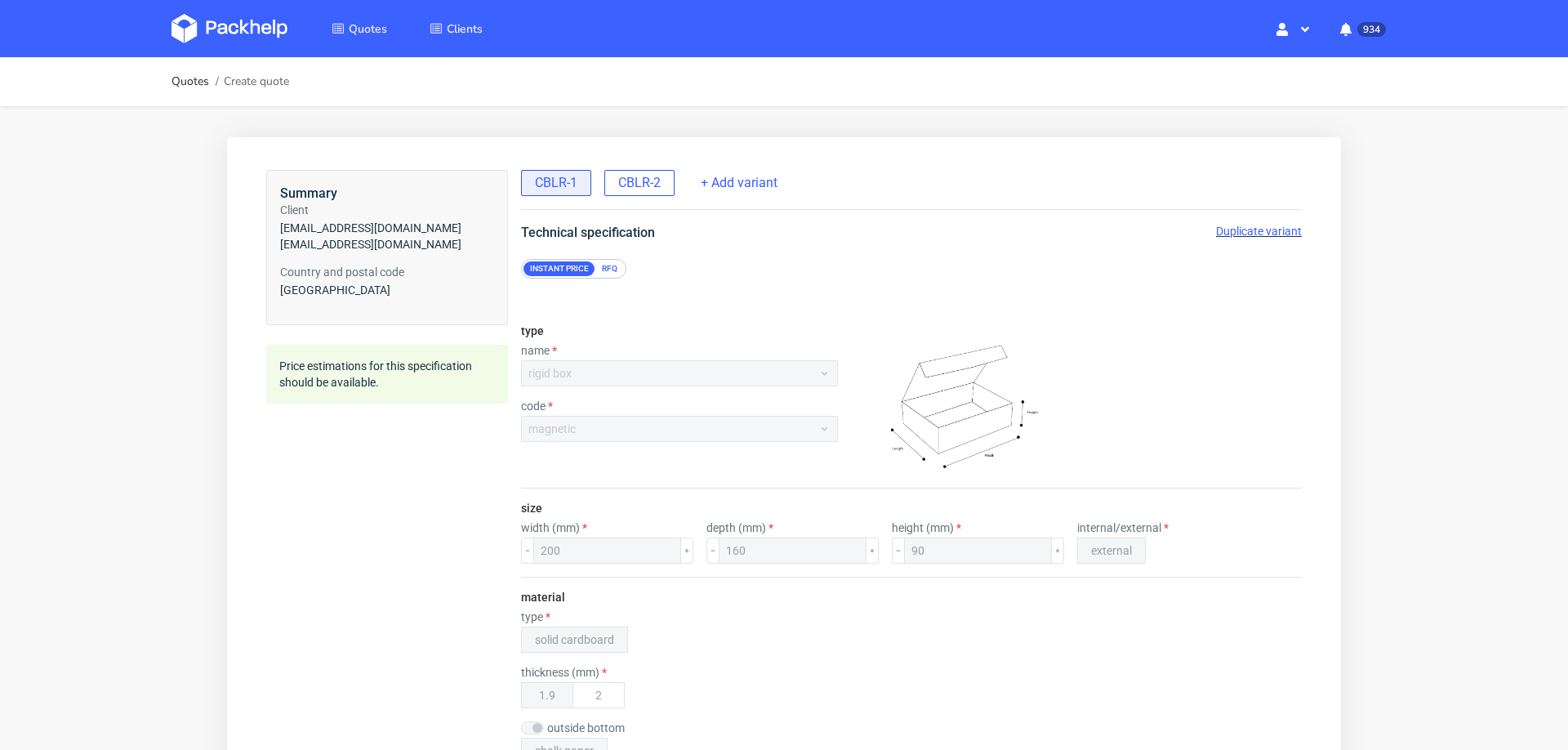
click at [629, 181] on span "CBLR-2" at bounding box center [640, 183] width 42 height 18
click at [1234, 233] on span "Duplicate variant" at bounding box center [1259, 231] width 86 height 13
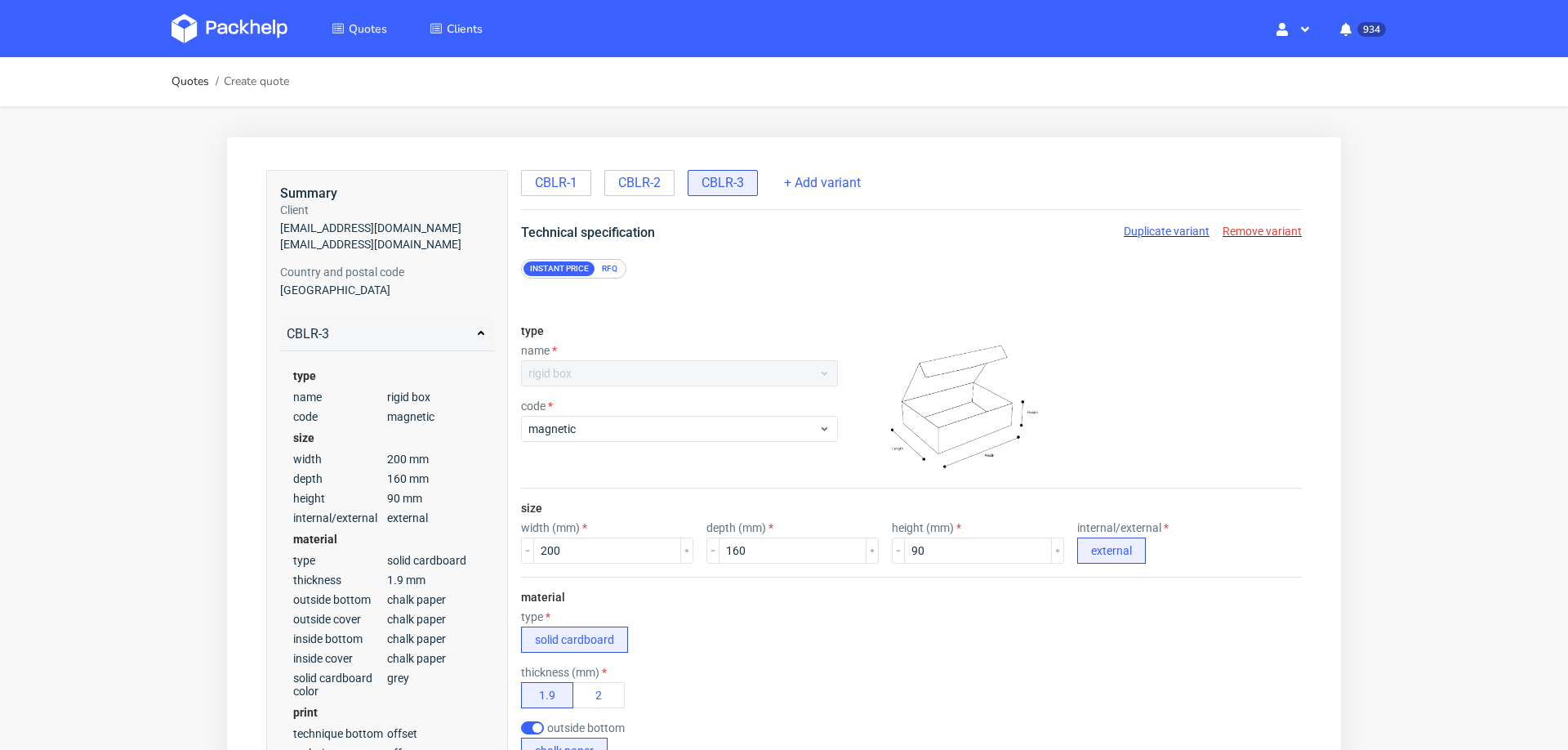
click at [634, 267] on div "Instant price RFQ" at bounding box center [912, 268] width 781 height 19
click at [614, 267] on div "RFQ" at bounding box center [609, 269] width 28 height 15
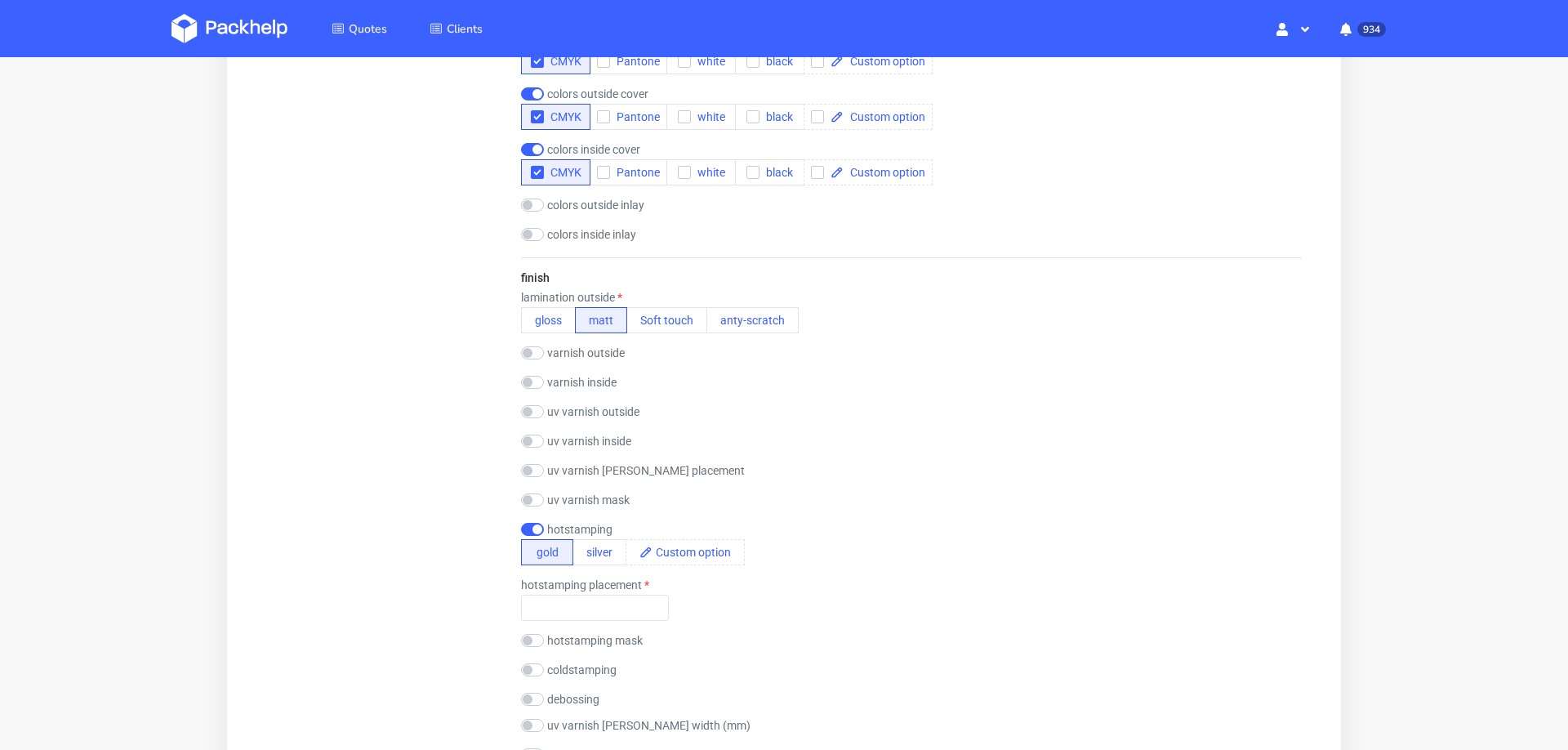
scroll to position [1292, 0]
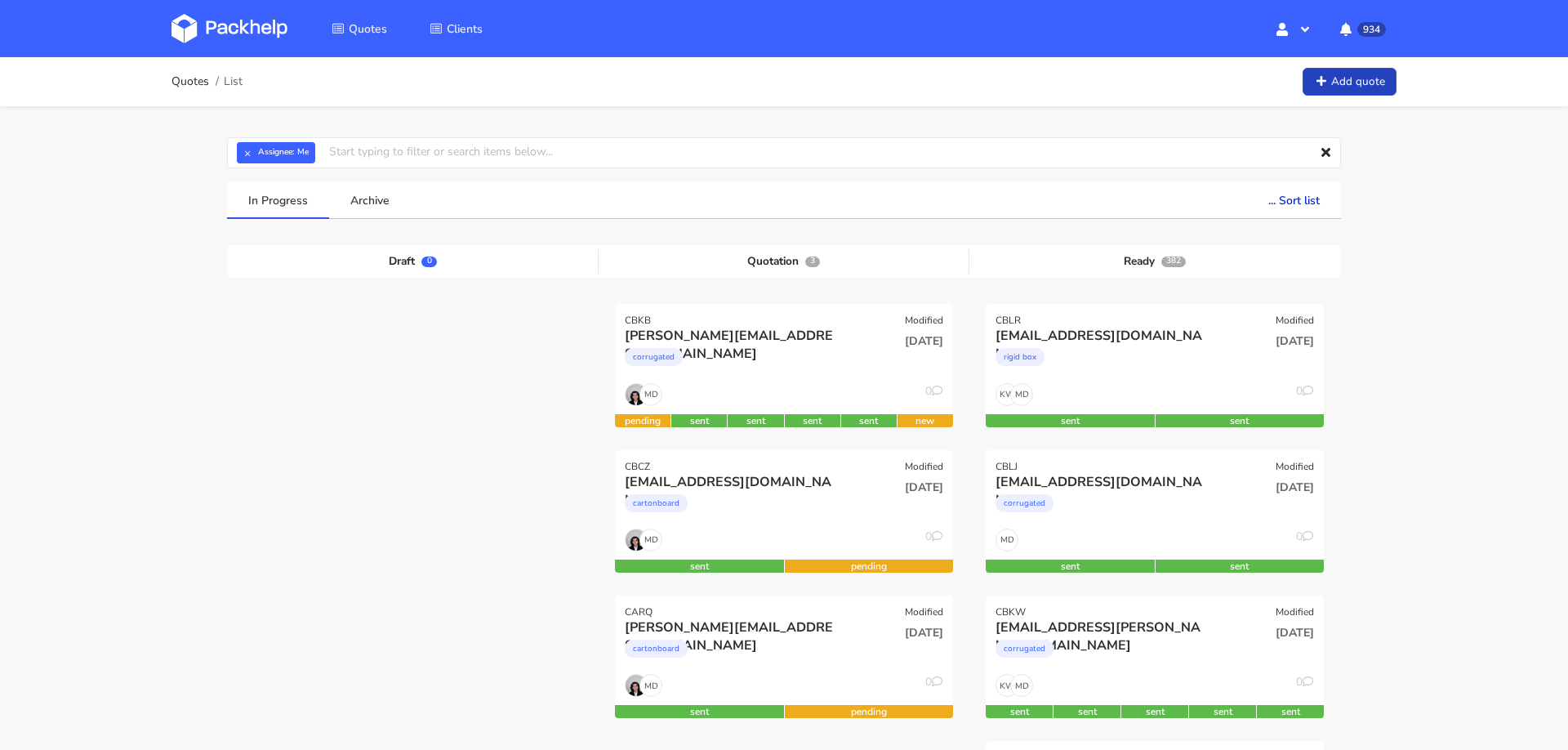
click at [1391, 80] on link "Add quote" at bounding box center [1349, 82] width 93 height 28
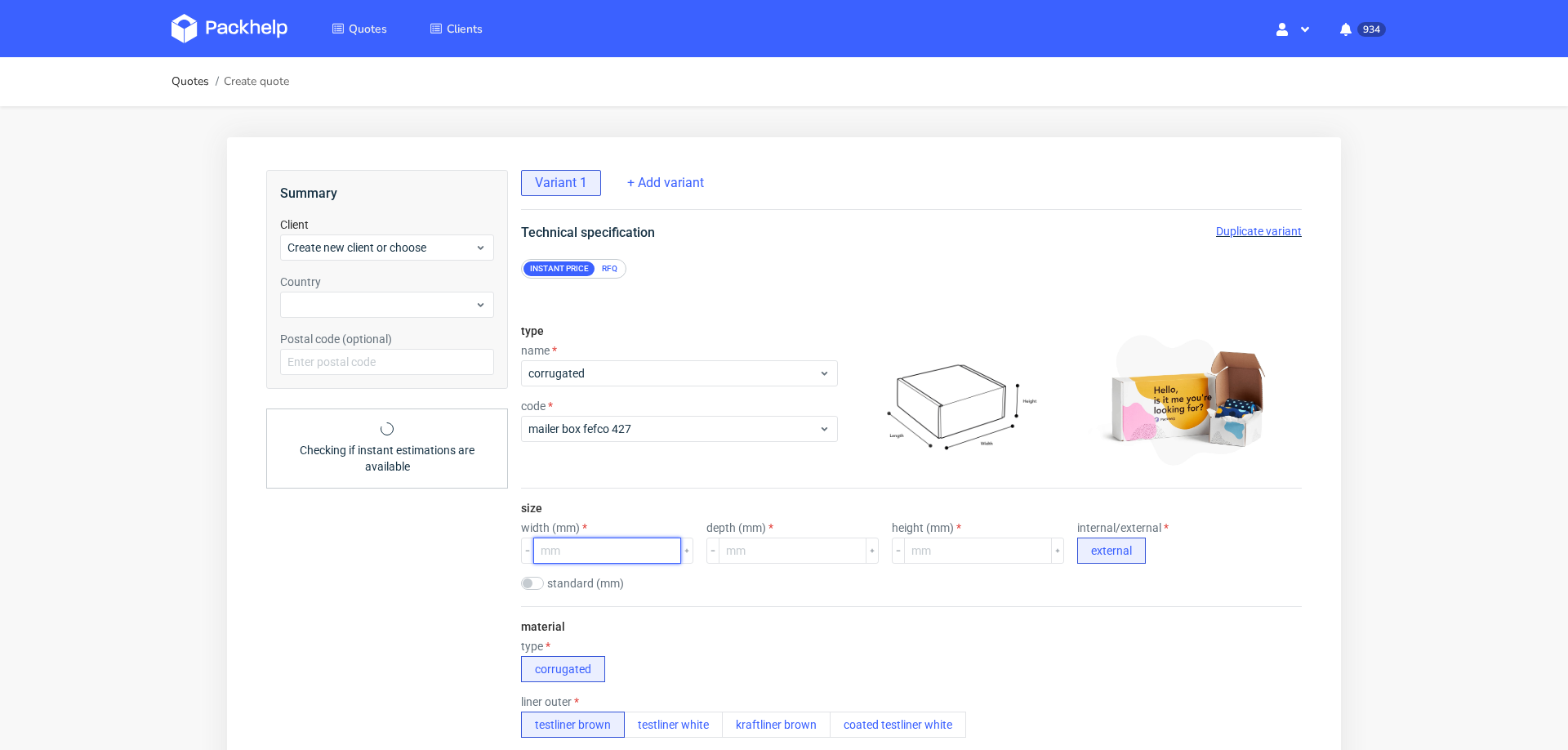
click at [606, 557] on input "number" at bounding box center [607, 550] width 148 height 27
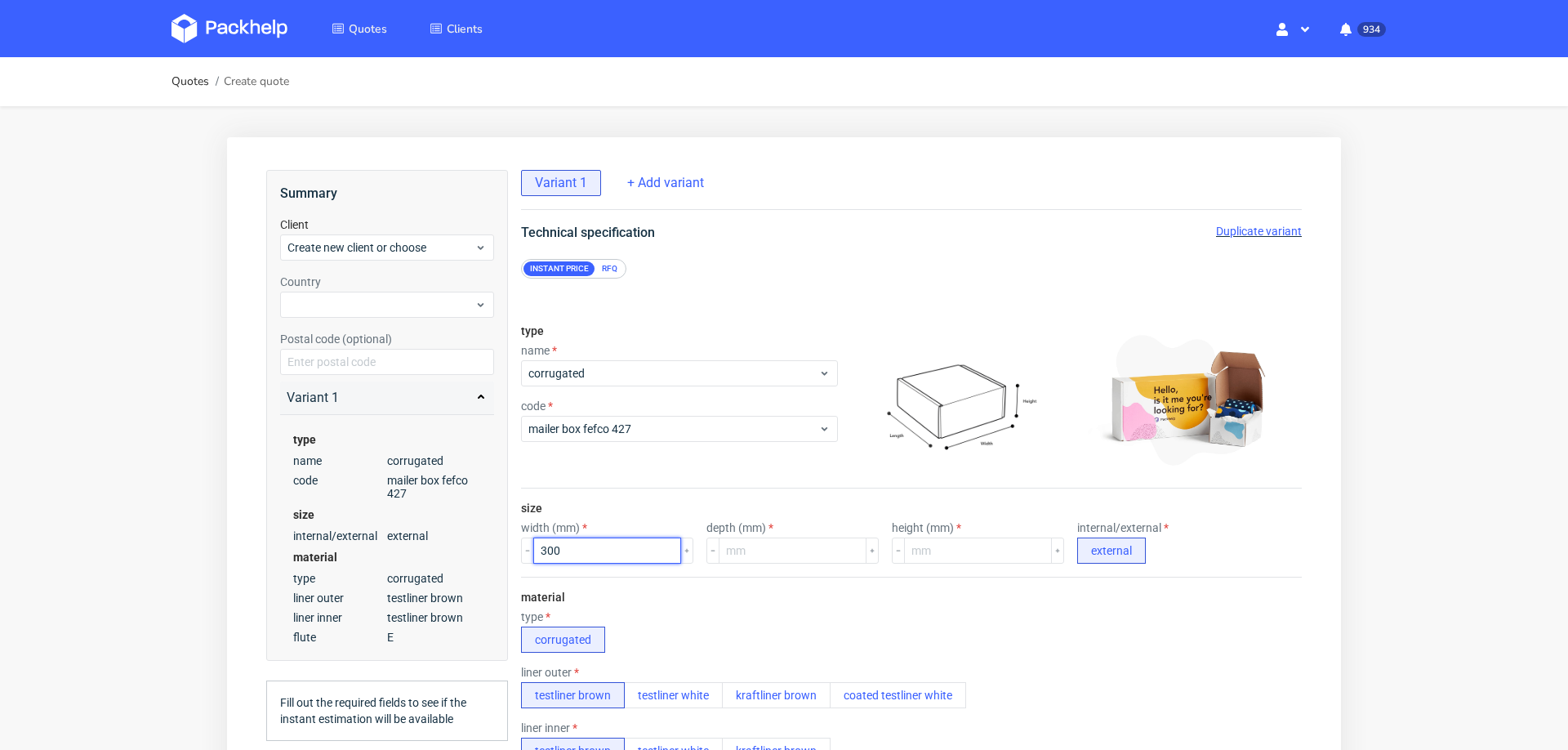
type input "300"
type input "260"
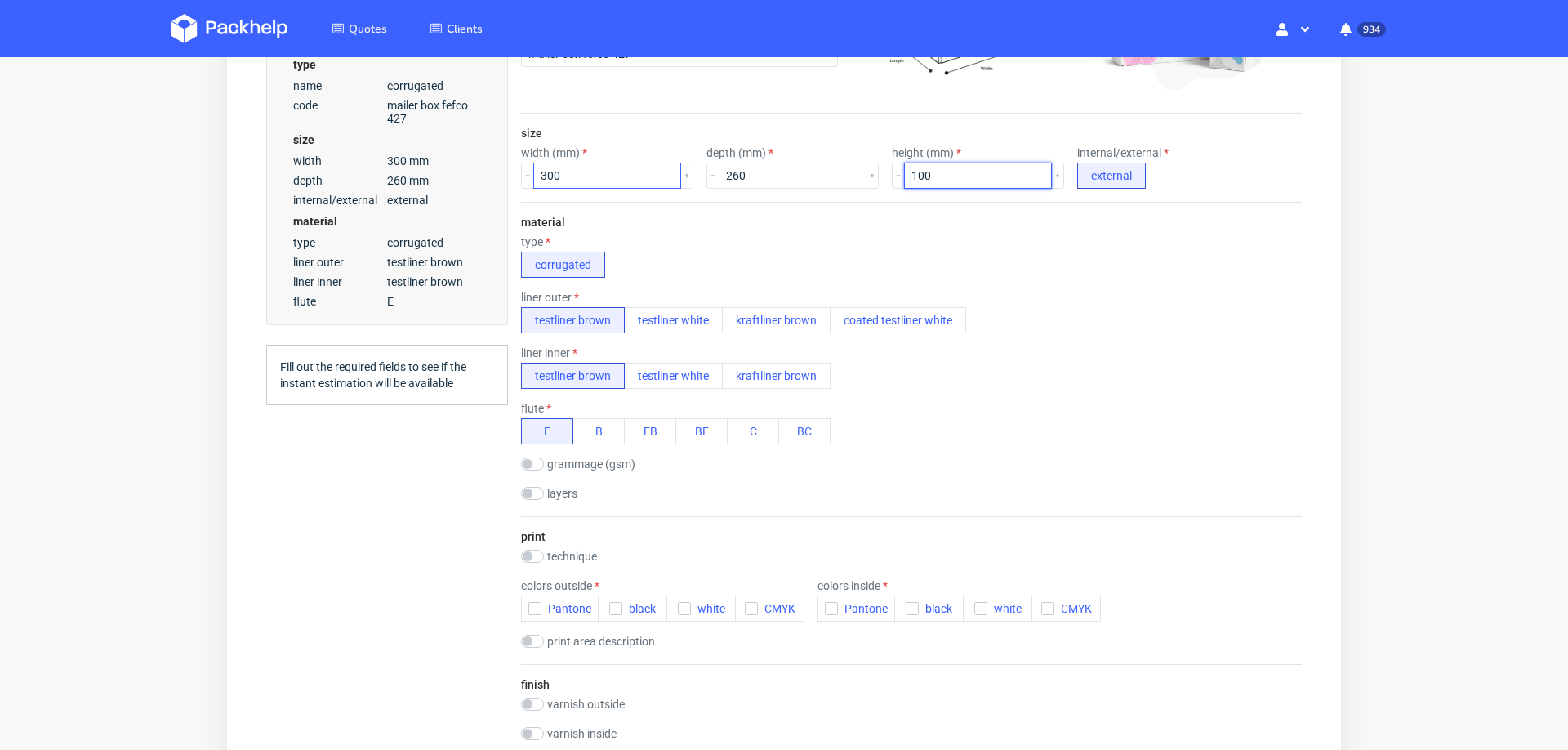
scroll to position [379, 0]
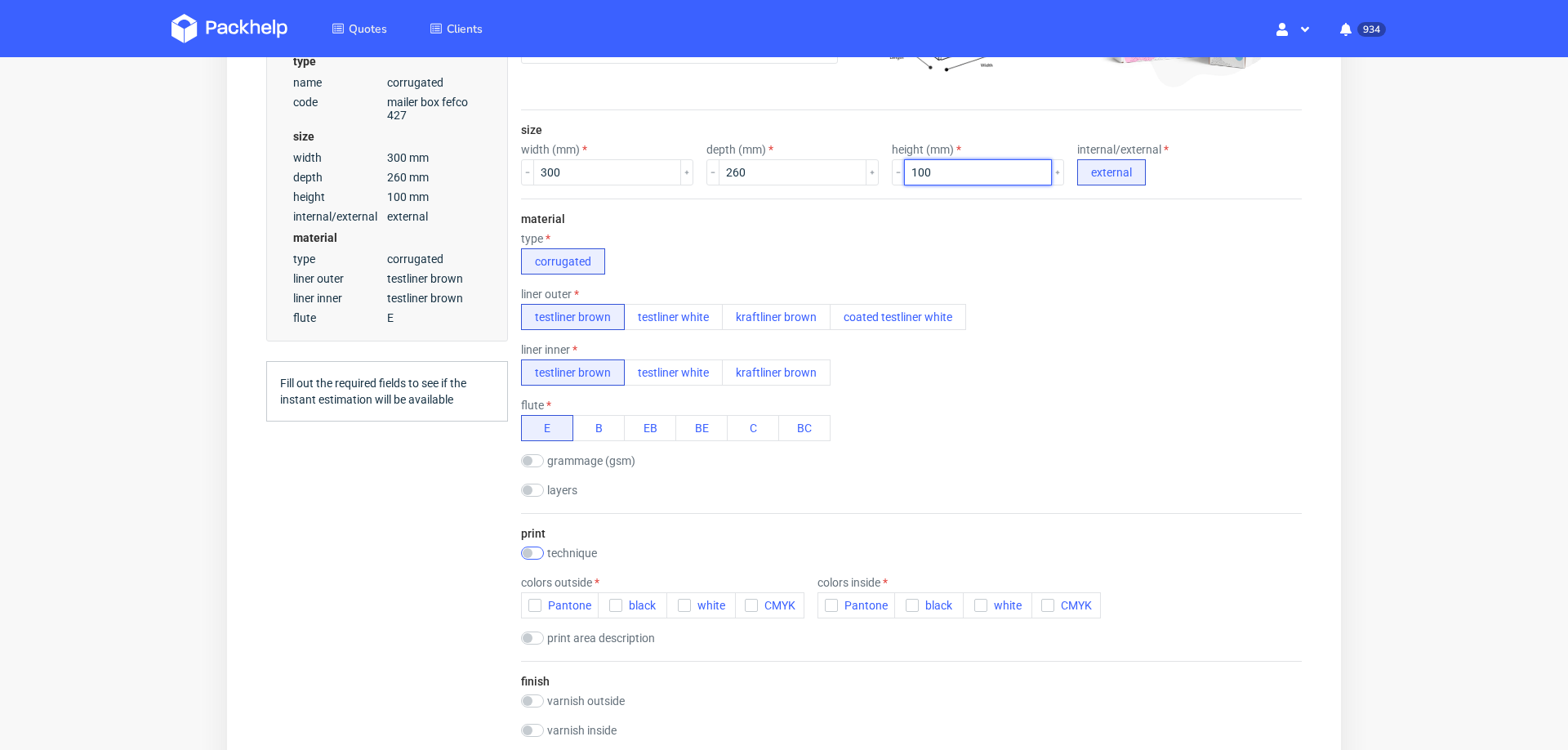
type input "100"
click at [534, 546] on input "checkbox" at bounding box center [532, 553] width 23 height 13
checkbox input "true"
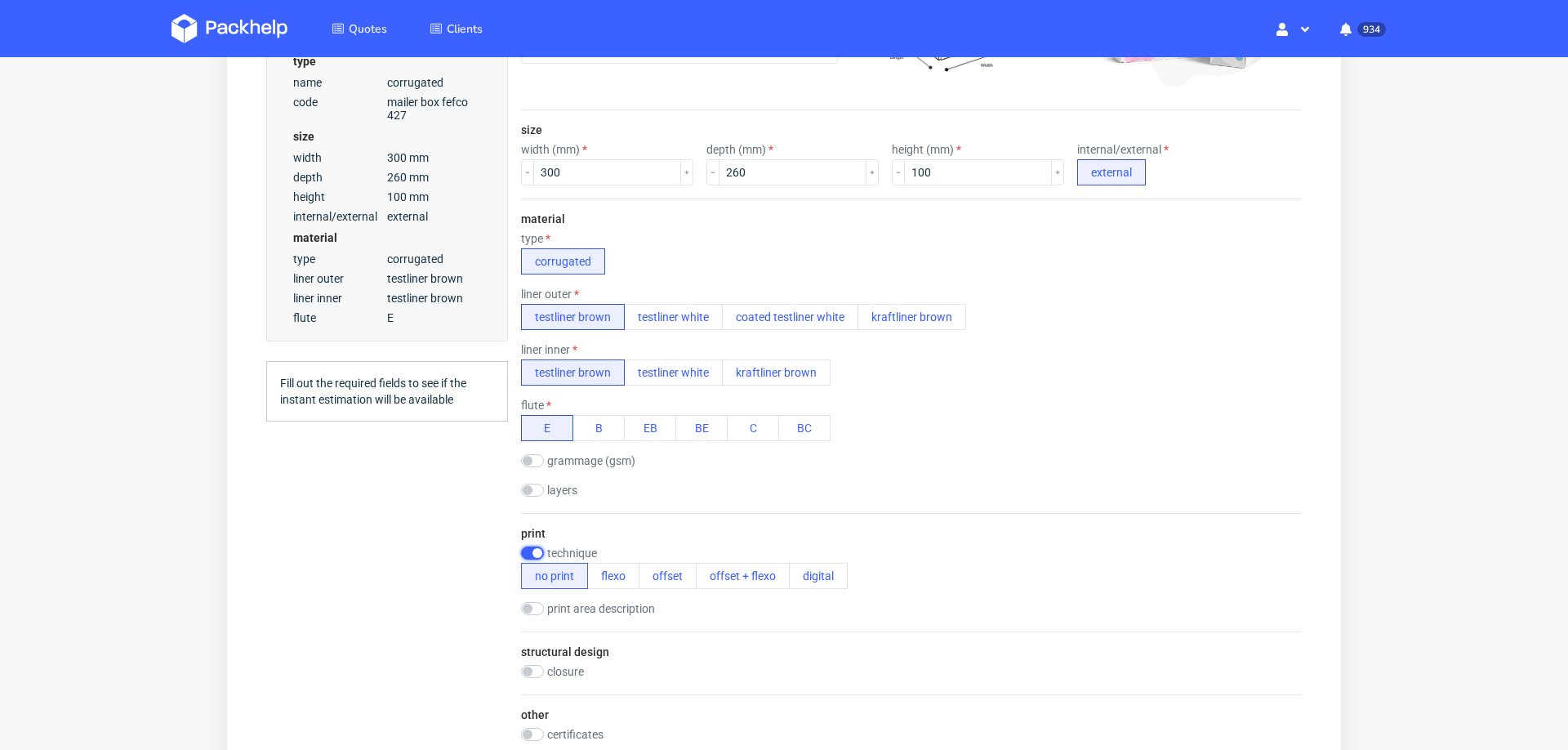
scroll to position [0, 0]
click at [686, 567] on button "offset" at bounding box center [667, 576] width 58 height 27
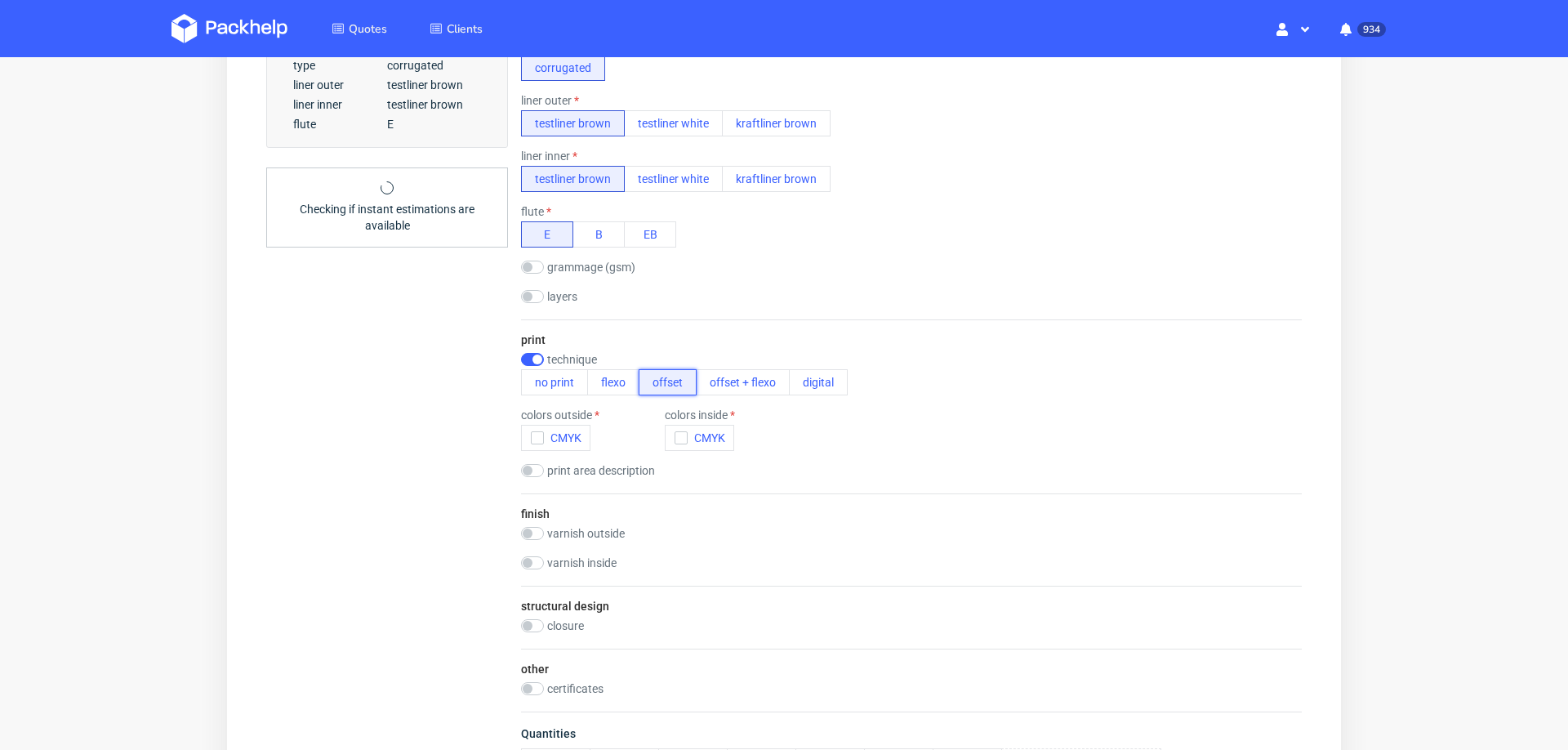
scroll to position [568, 0]
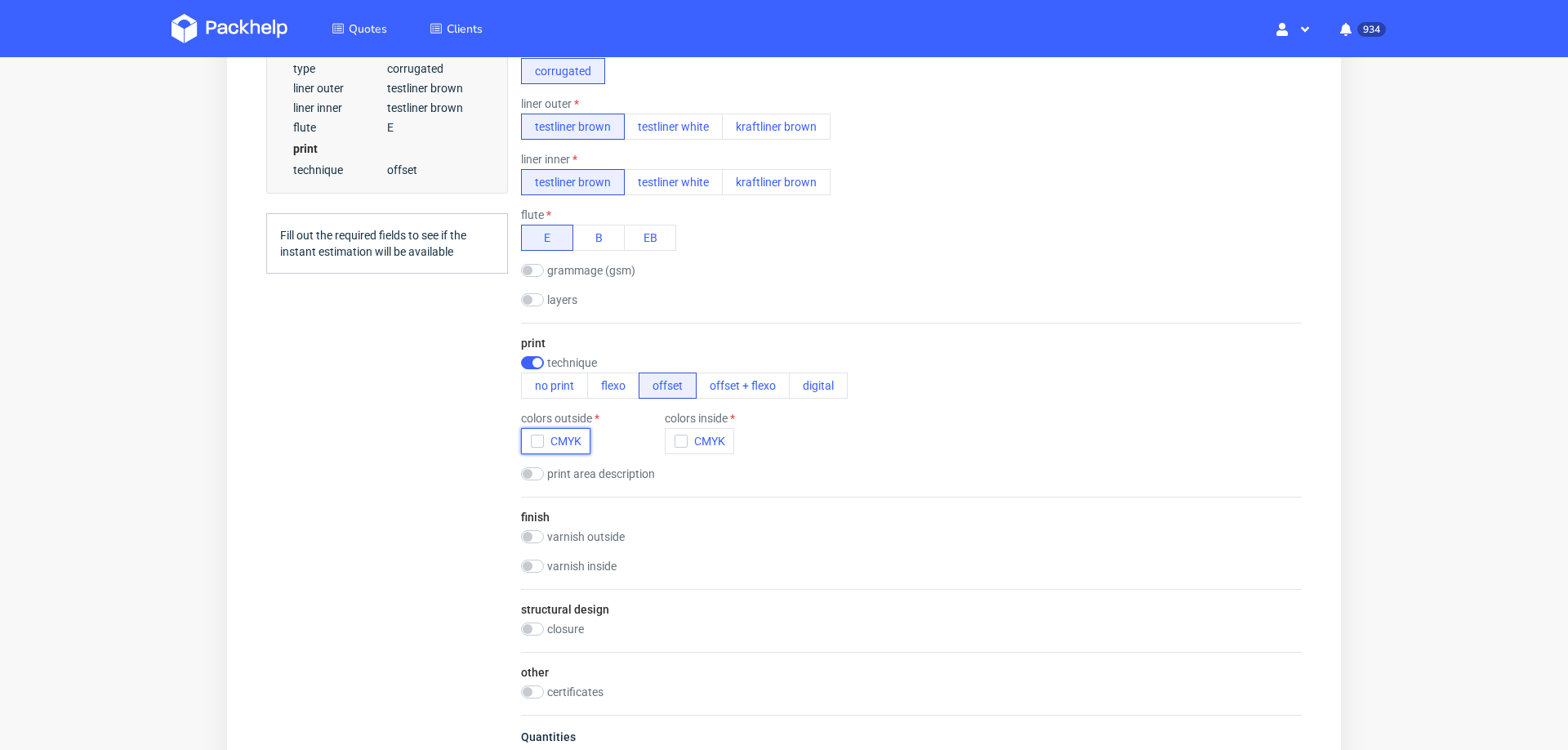
click at [537, 436] on icon "button" at bounding box center [537, 441] width 11 height 11
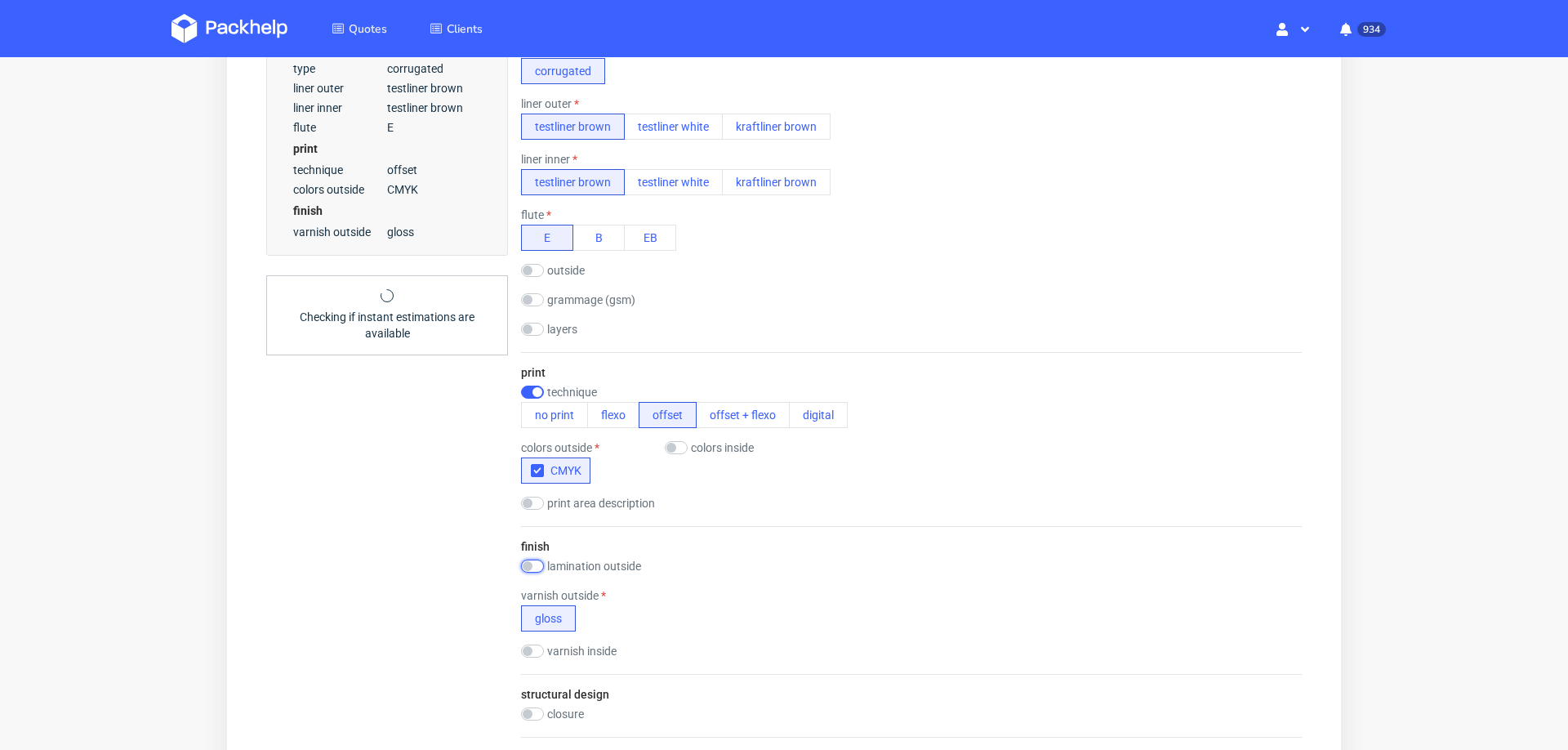
click at [539, 559] on input "checkbox" at bounding box center [532, 566] width 23 height 13
checkbox input "true"
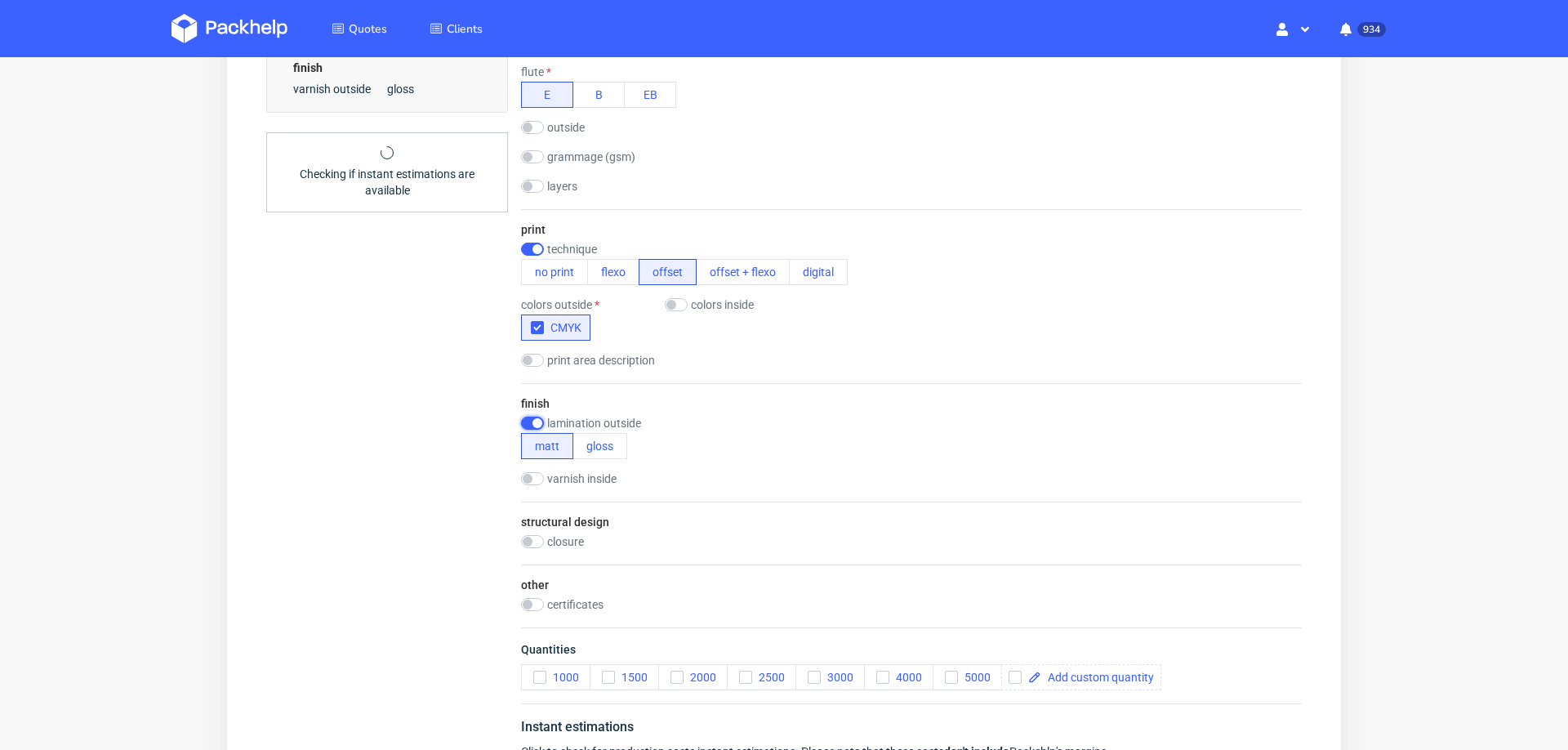
scroll to position [725, 0]
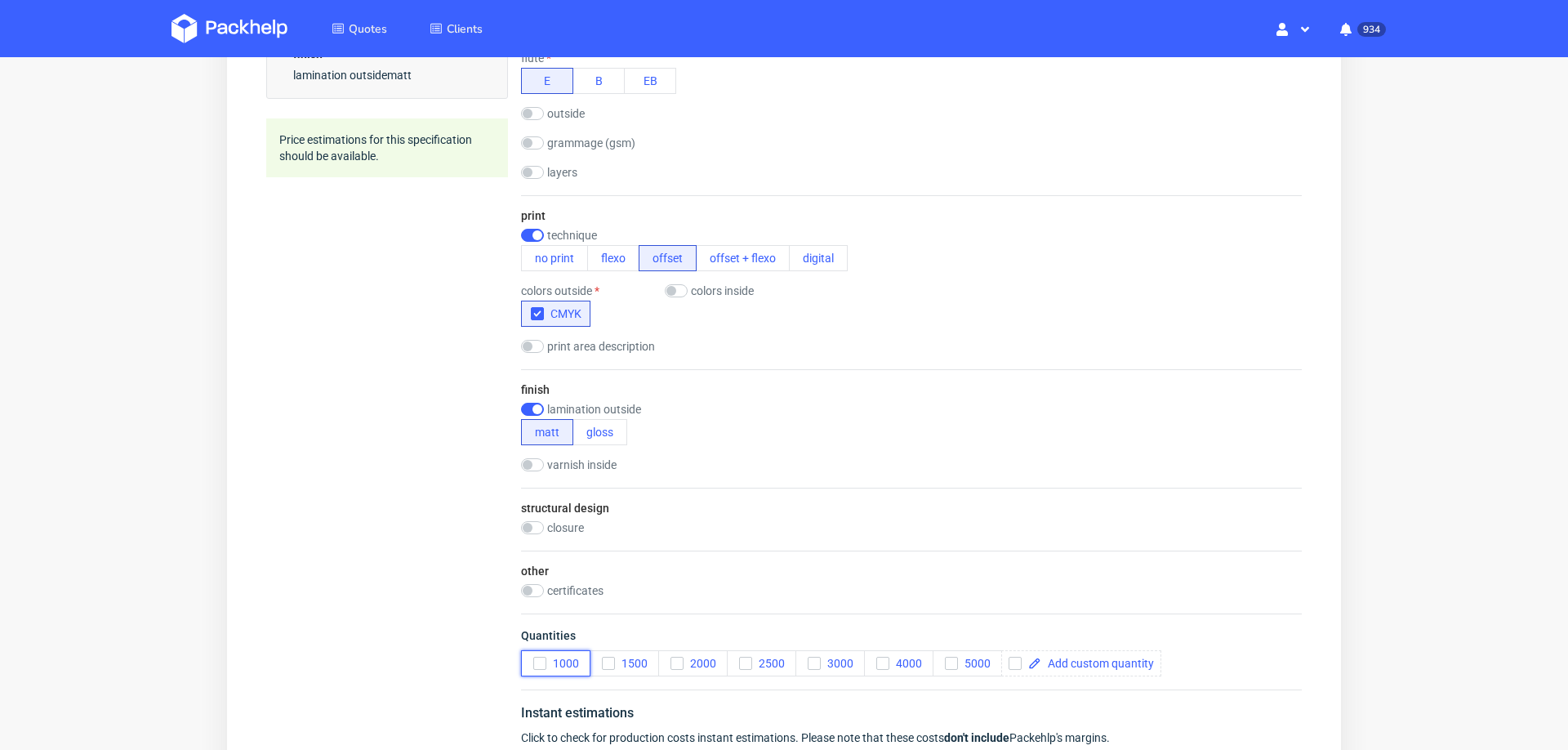
click at [539, 657] on icon "button" at bounding box center [540, 663] width 11 height 11
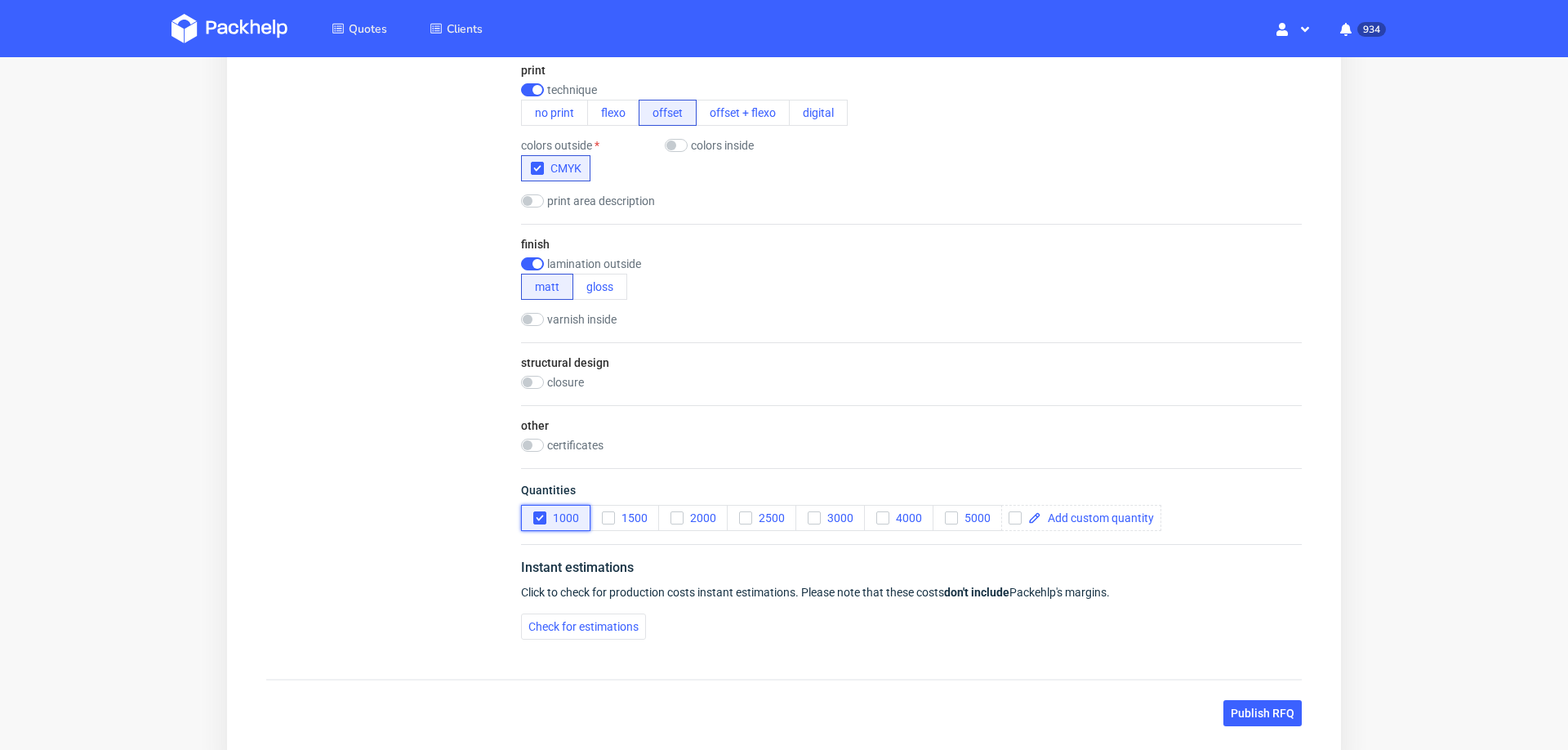
scroll to position [873, 0]
click at [569, 619] on span "Check for estimations" at bounding box center [584, 624] width 110 height 11
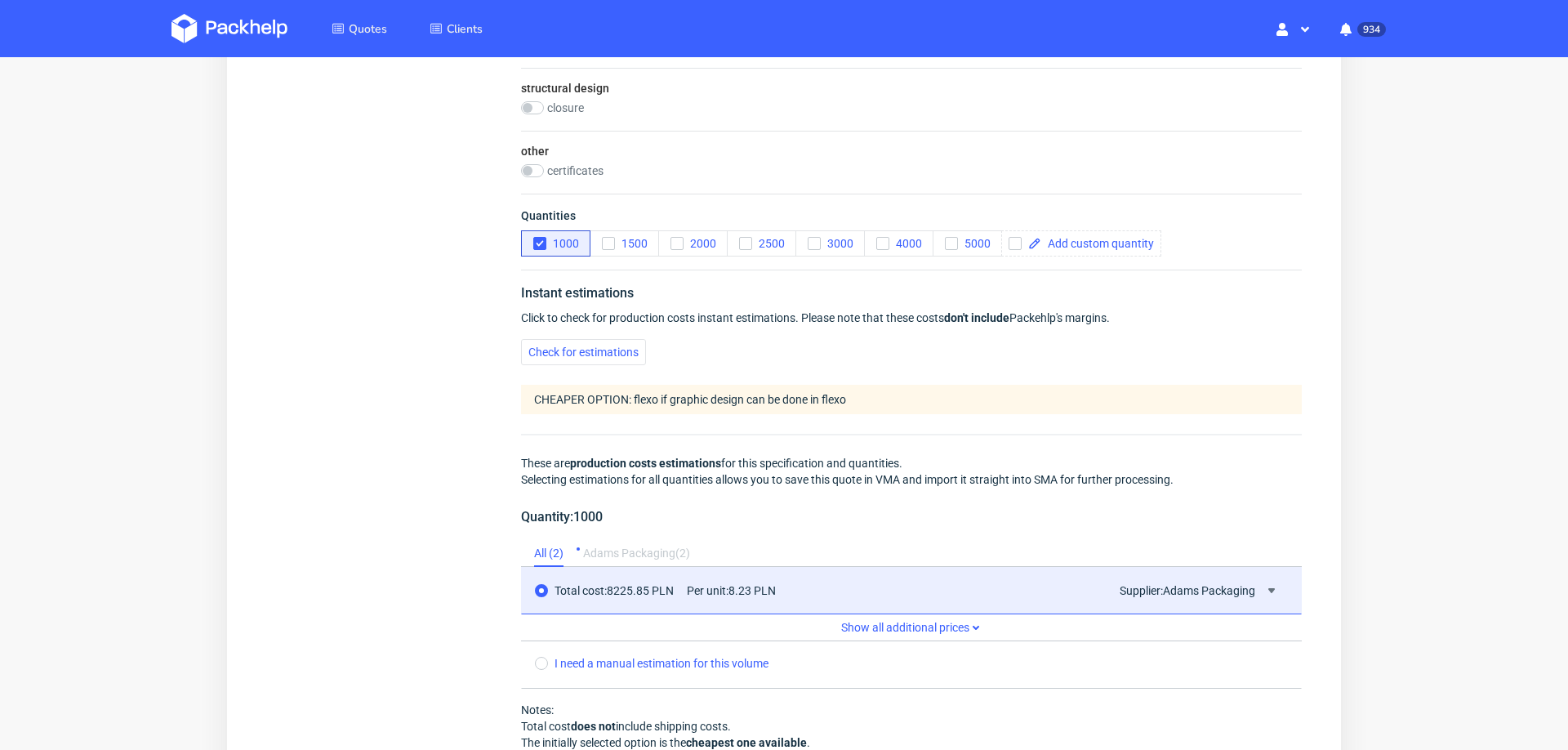
scroll to position [0, 0]
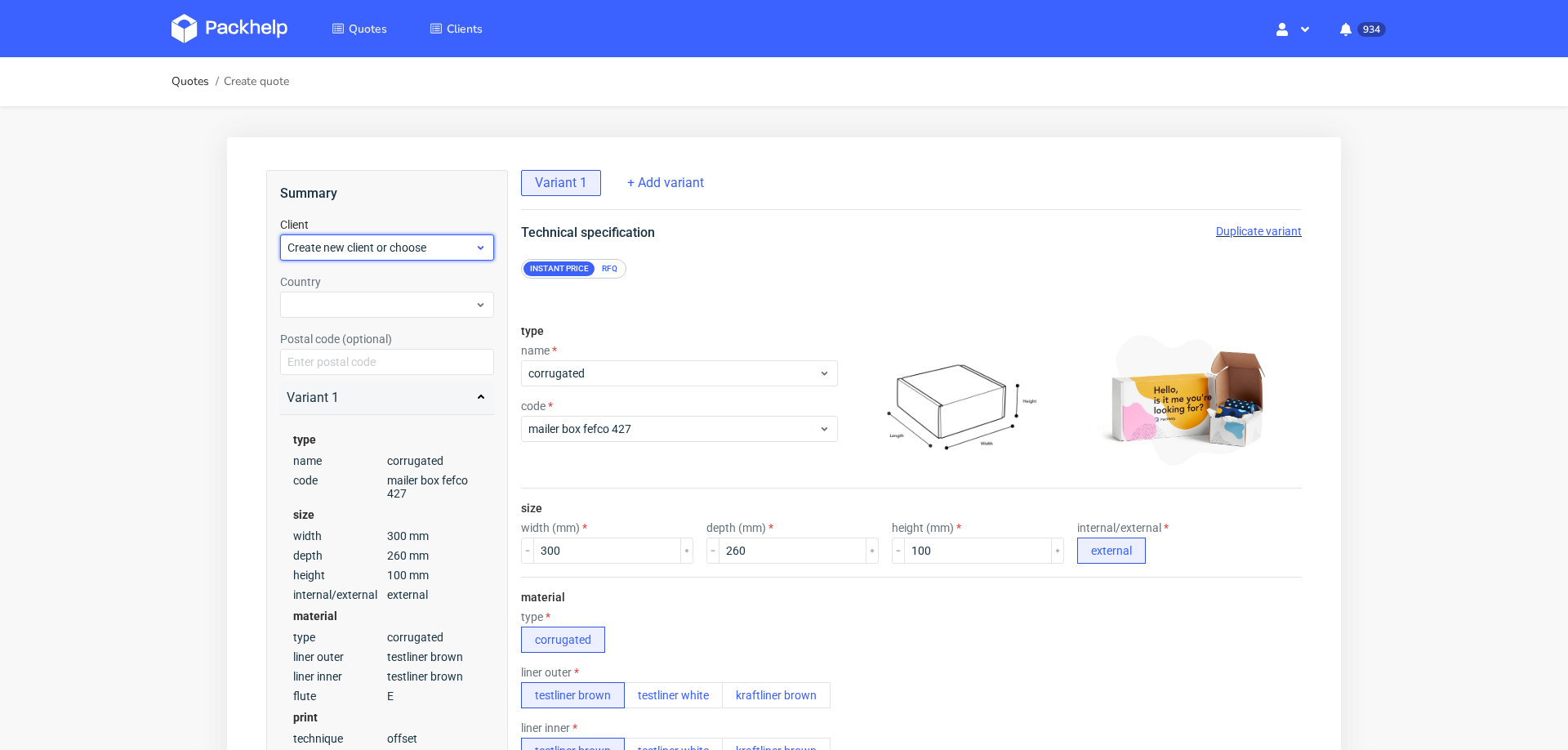
click at [340, 249] on span "Create new client or choose" at bounding box center [381, 248] width 187 height 17
click at [350, 285] on div "Add new client" at bounding box center [388, 285] width 202 height 29
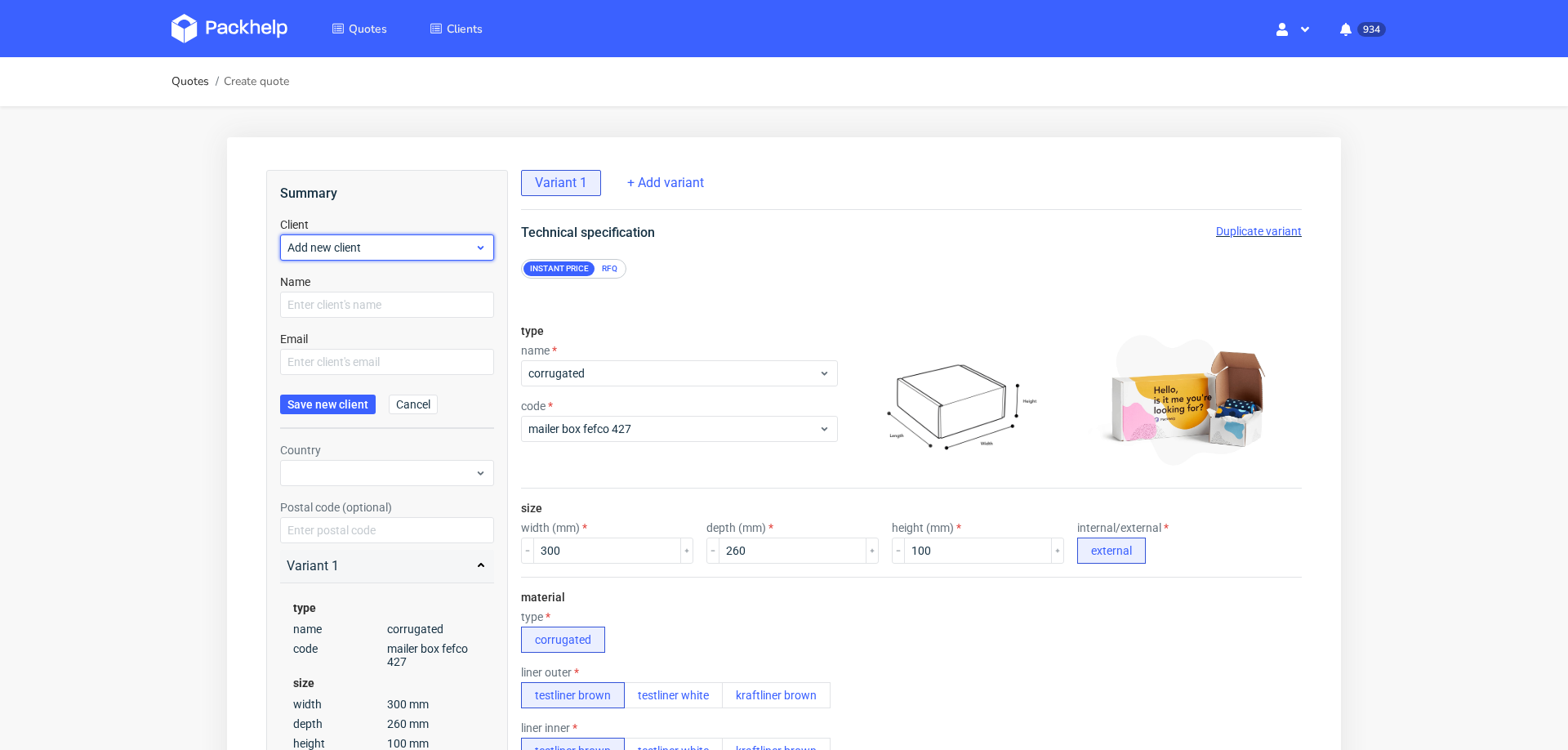
click at [434, 239] on span "Add new client" at bounding box center [381, 248] width 187 height 17
click at [425, 290] on div "Add new client" at bounding box center [388, 285] width 202 height 29
click at [416, 303] on input "text" at bounding box center [387, 304] width 214 height 27
paste input "[PERSON_NAME][EMAIL_ADDRESS][DOMAIN_NAME]"
type input "[PERSON_NAME][EMAIL_ADDRESS][DOMAIN_NAME]"
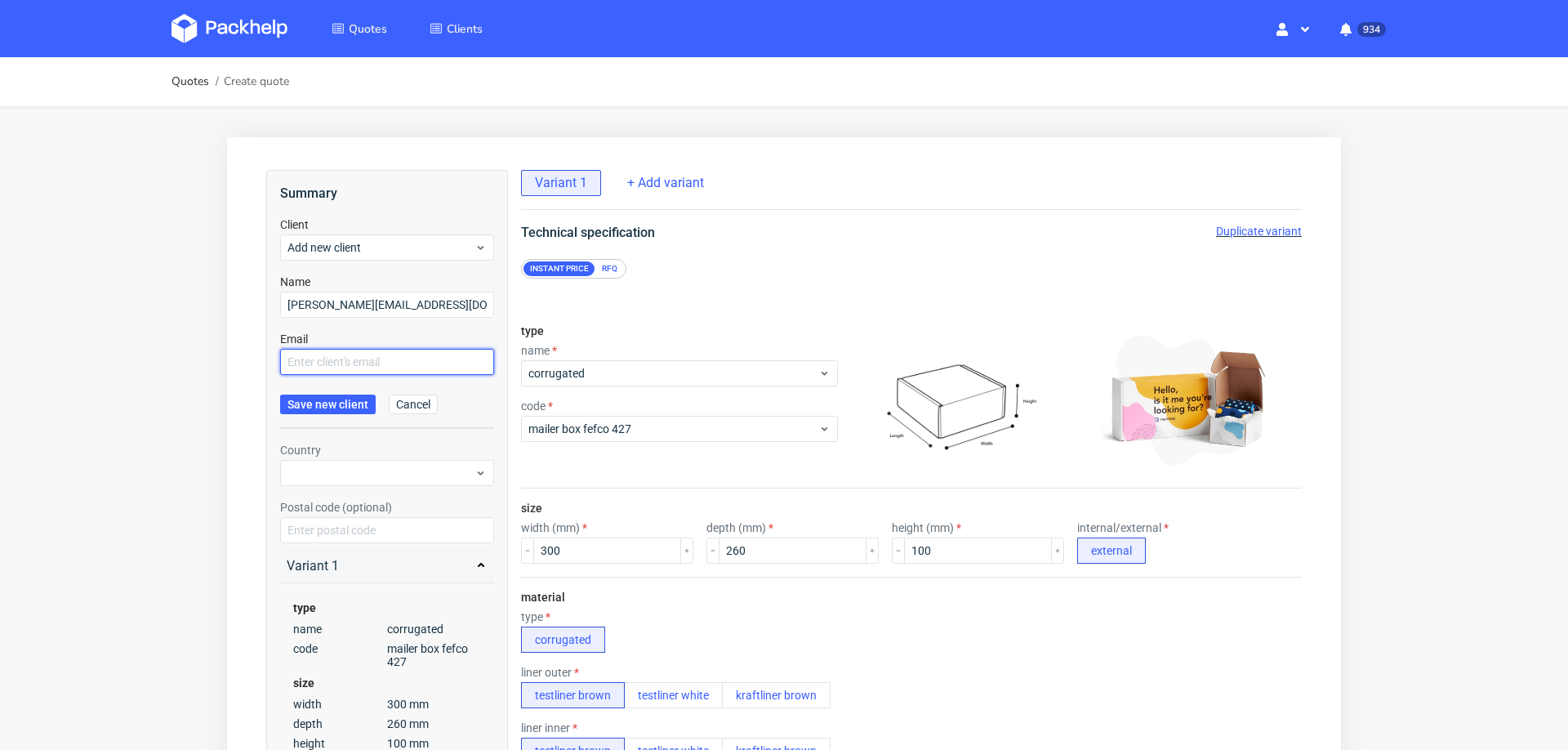
click at [385, 358] on input "text" at bounding box center [387, 362] width 214 height 27
paste input "[PERSON_NAME][EMAIL_ADDRESS][DOMAIN_NAME]"
type input "[PERSON_NAME][EMAIL_ADDRESS][DOMAIN_NAME]"
click at [352, 410] on span "Save new client" at bounding box center [328, 404] width 81 height 11
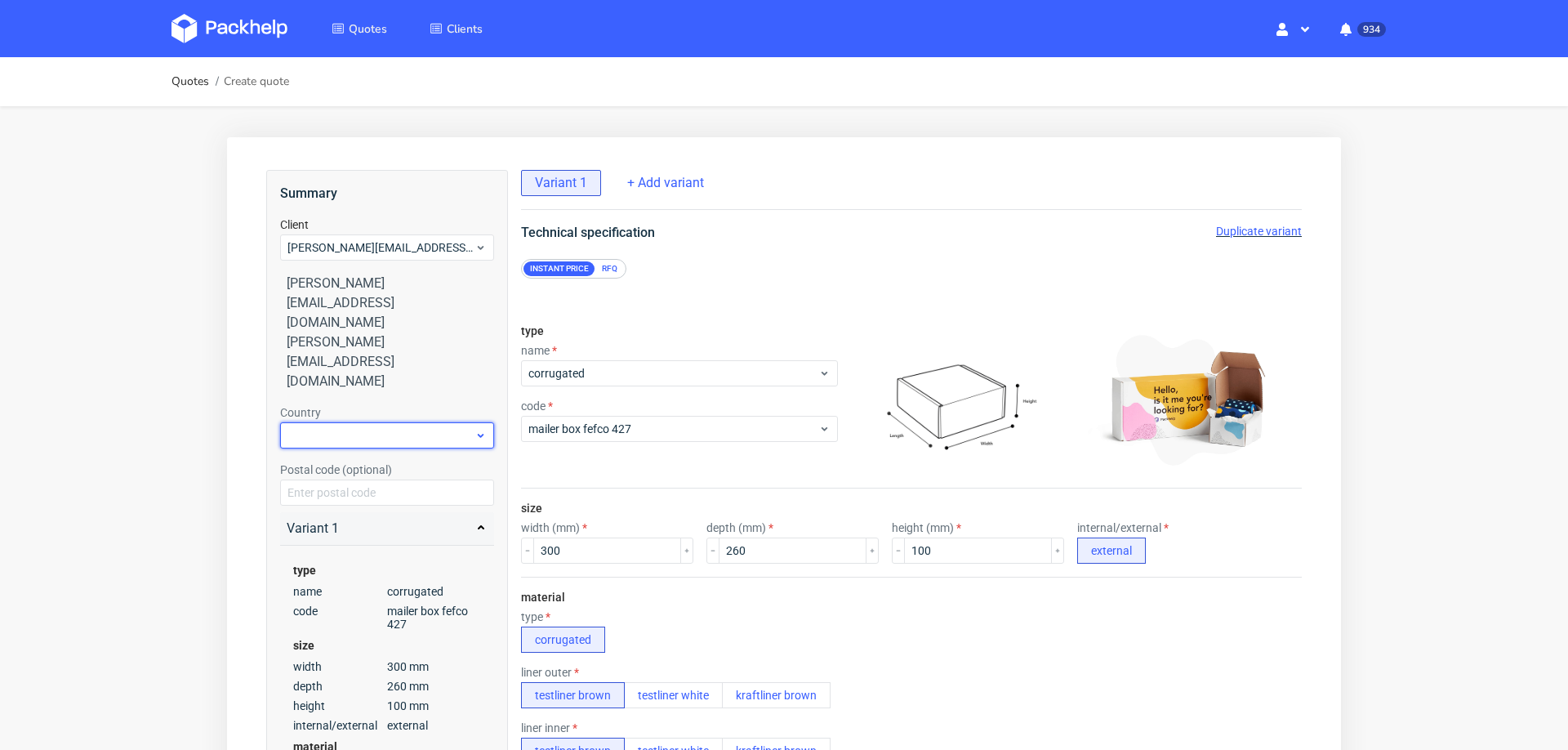
click at [369, 423] on div at bounding box center [387, 436] width 214 height 27
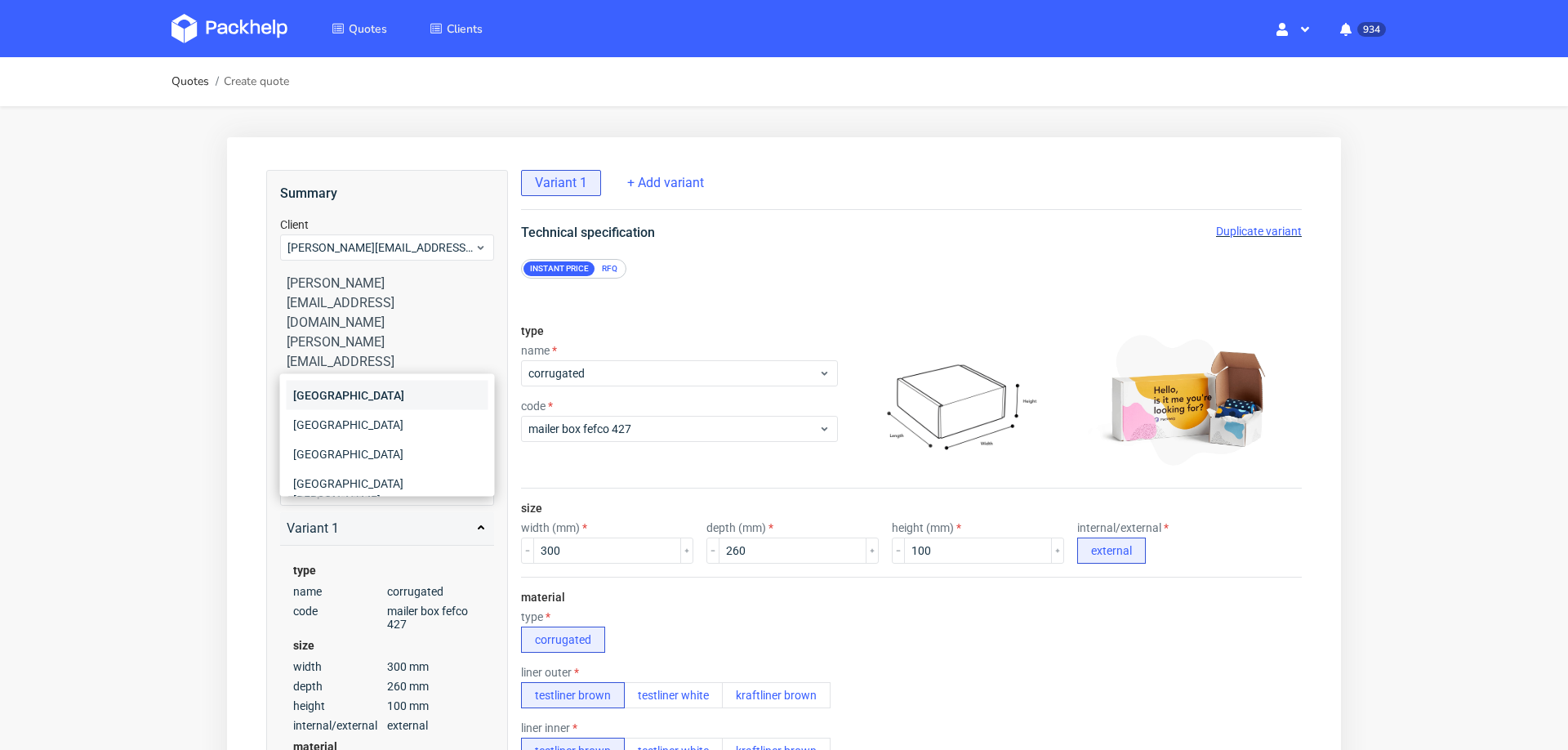
type input "gre"
click at [368, 394] on div "Greece" at bounding box center [388, 395] width 202 height 29
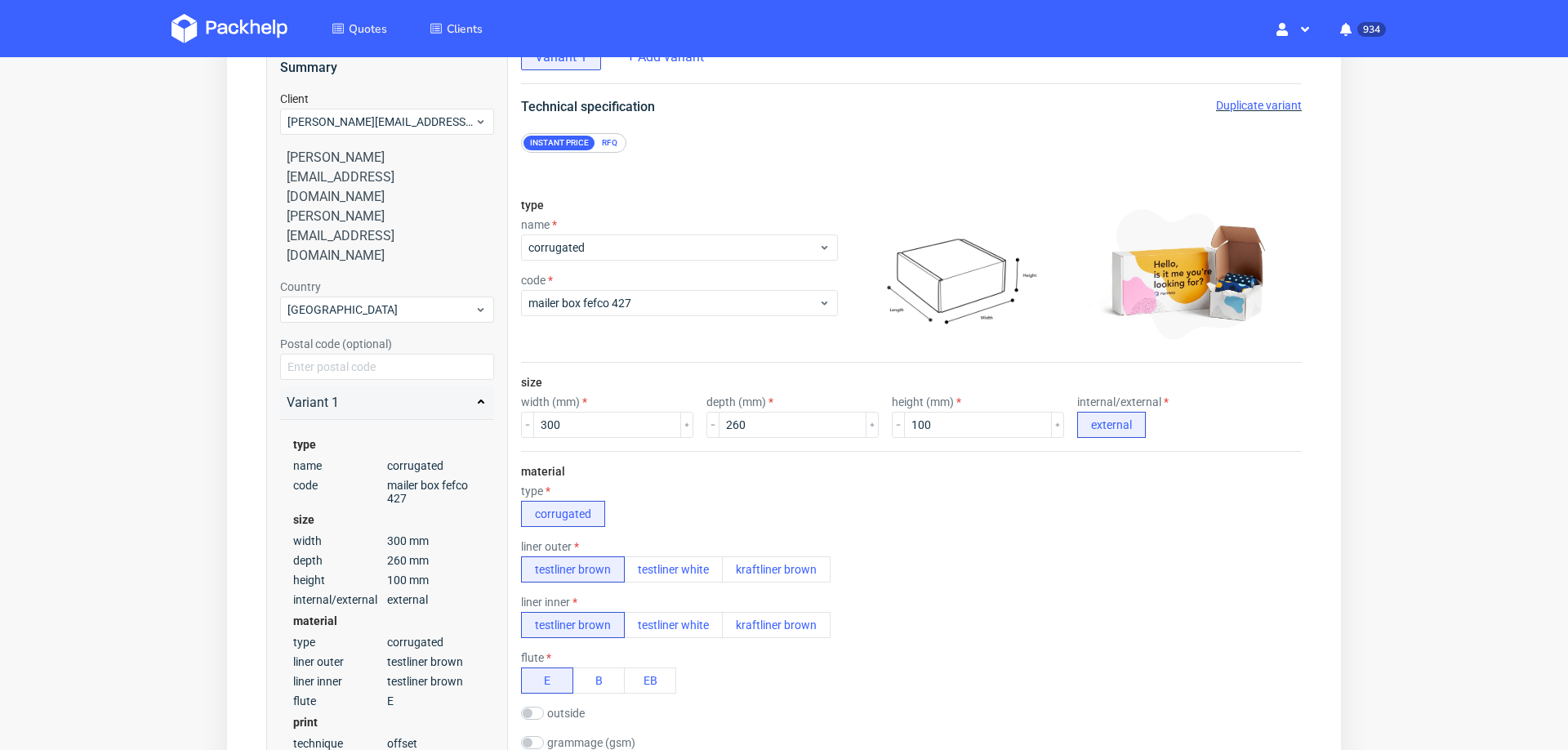
scroll to position [976, 0]
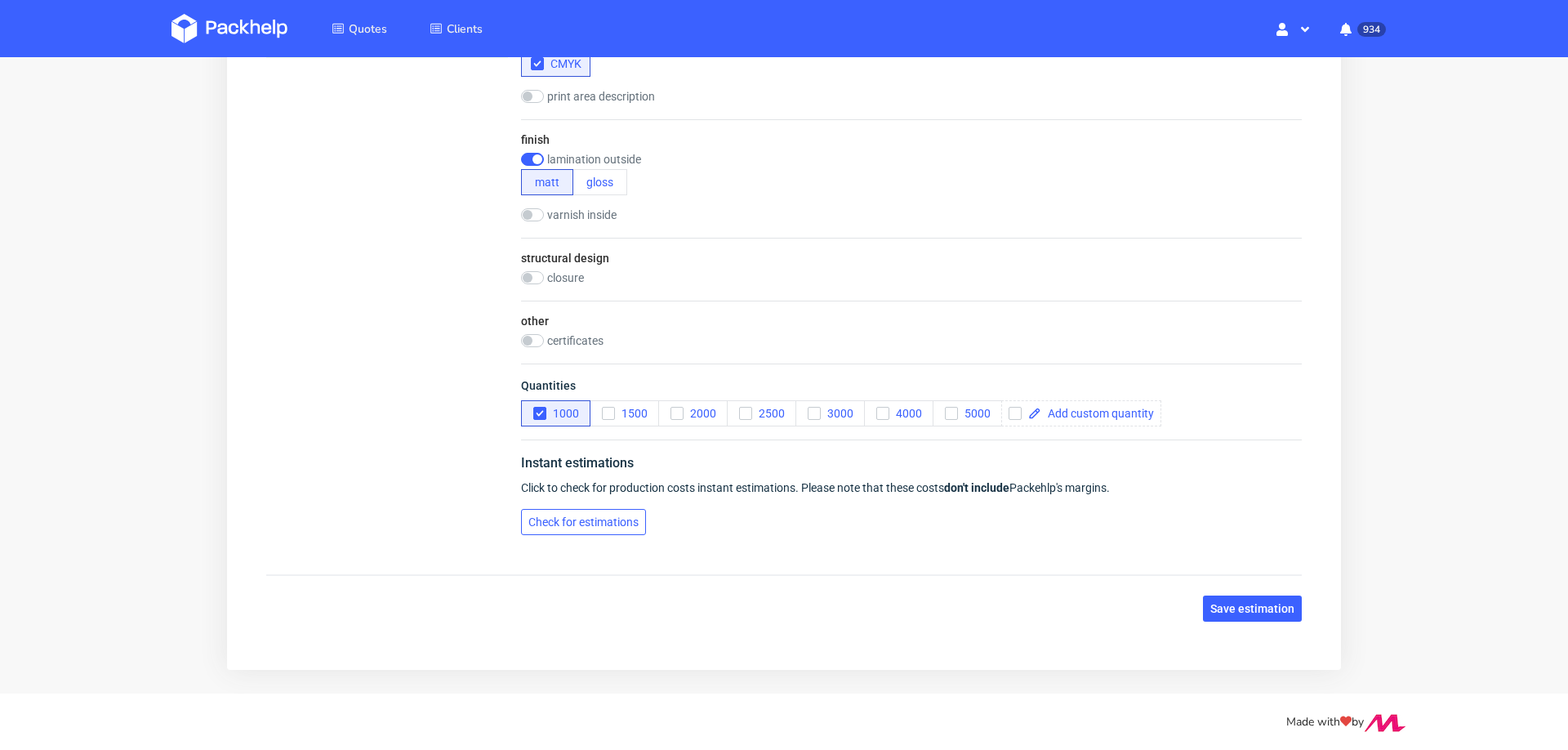
click at [566, 522] on span "Check for estimations" at bounding box center [584, 522] width 110 height 11
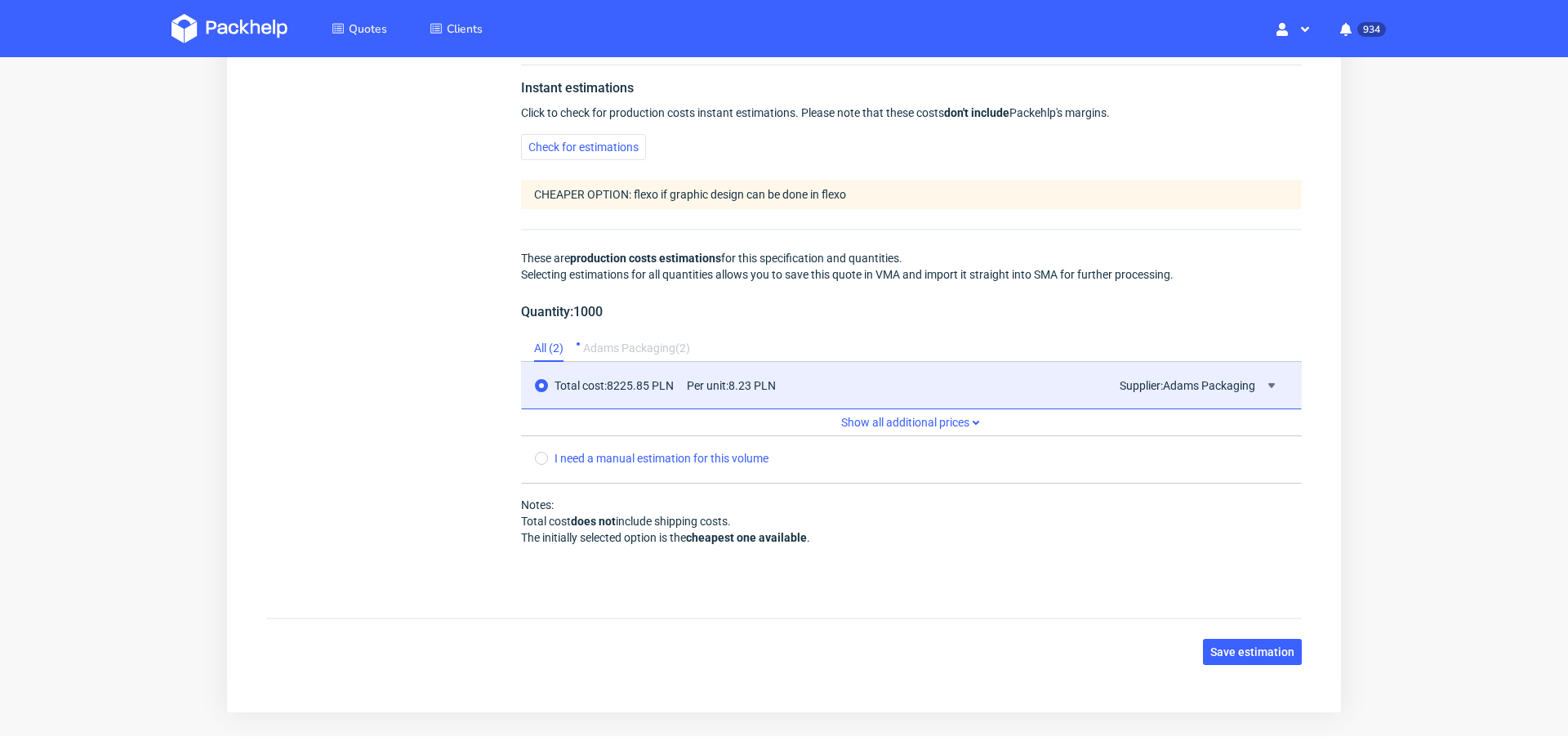
scroll to position [1354, 0]
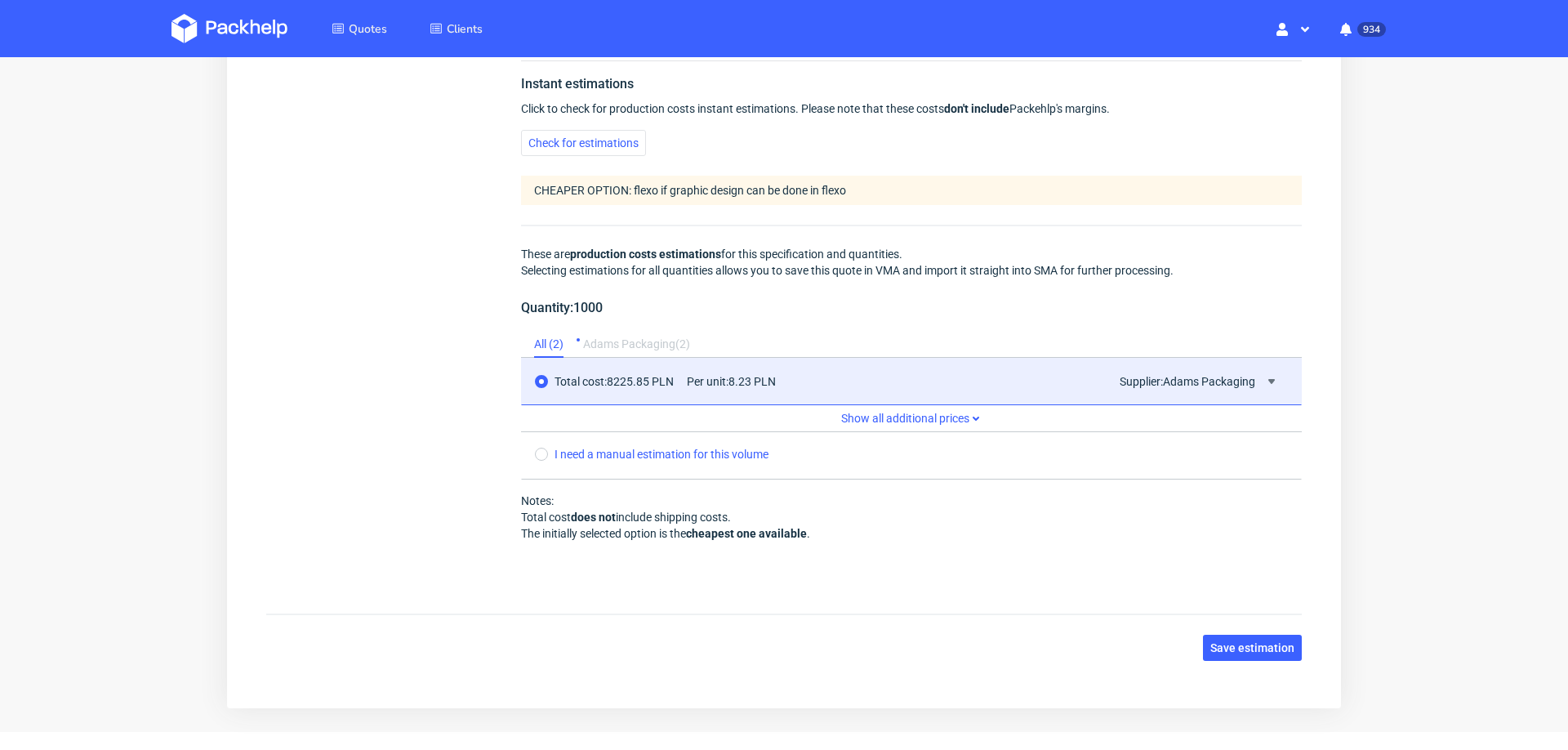
click at [1212, 642] on span "Save estimation" at bounding box center [1253, 647] width 84 height 11
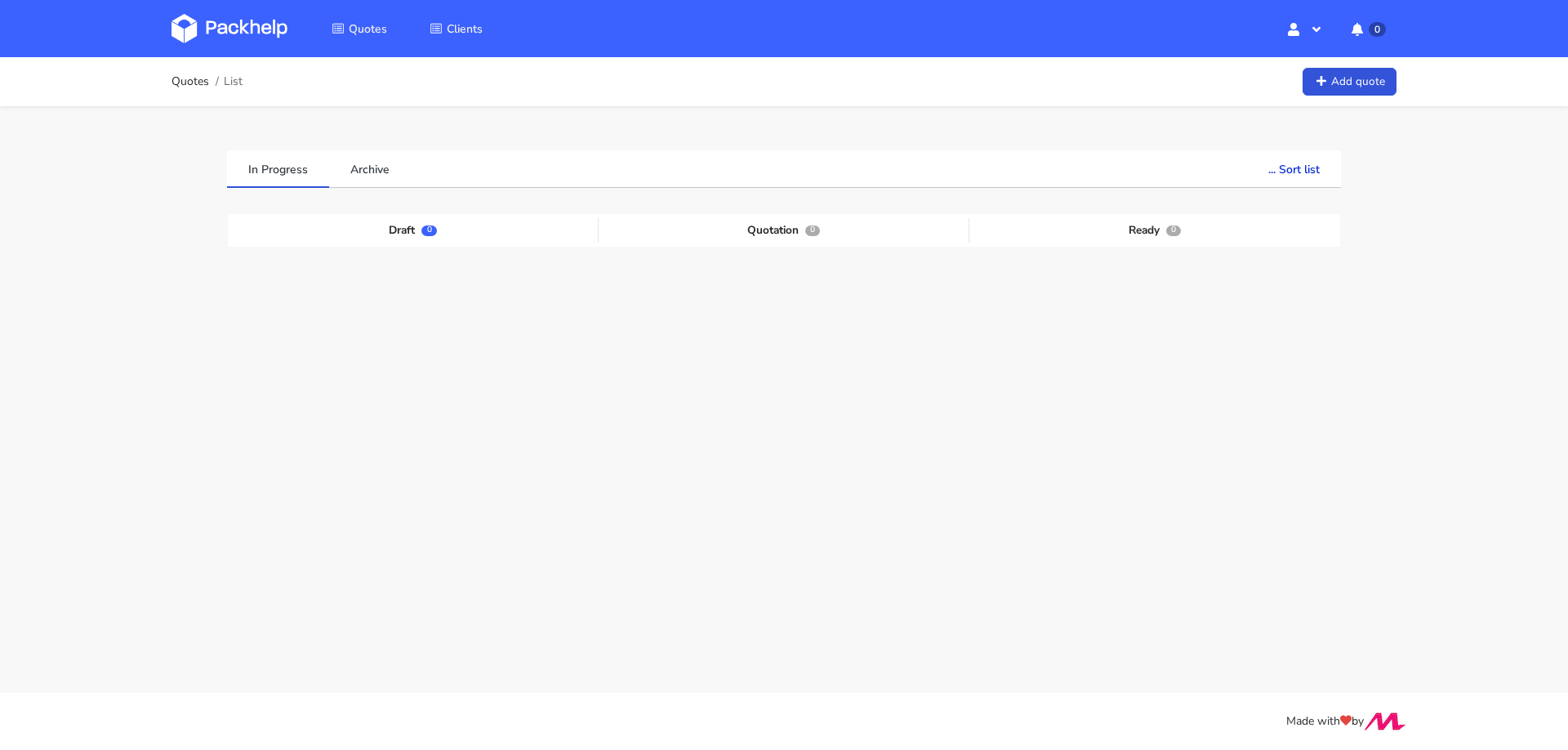
click at [655, 592] on main "Quotes List Add quote In Progress Archive ... Sort list Last added From old to …" at bounding box center [784, 347] width 1568 height 693
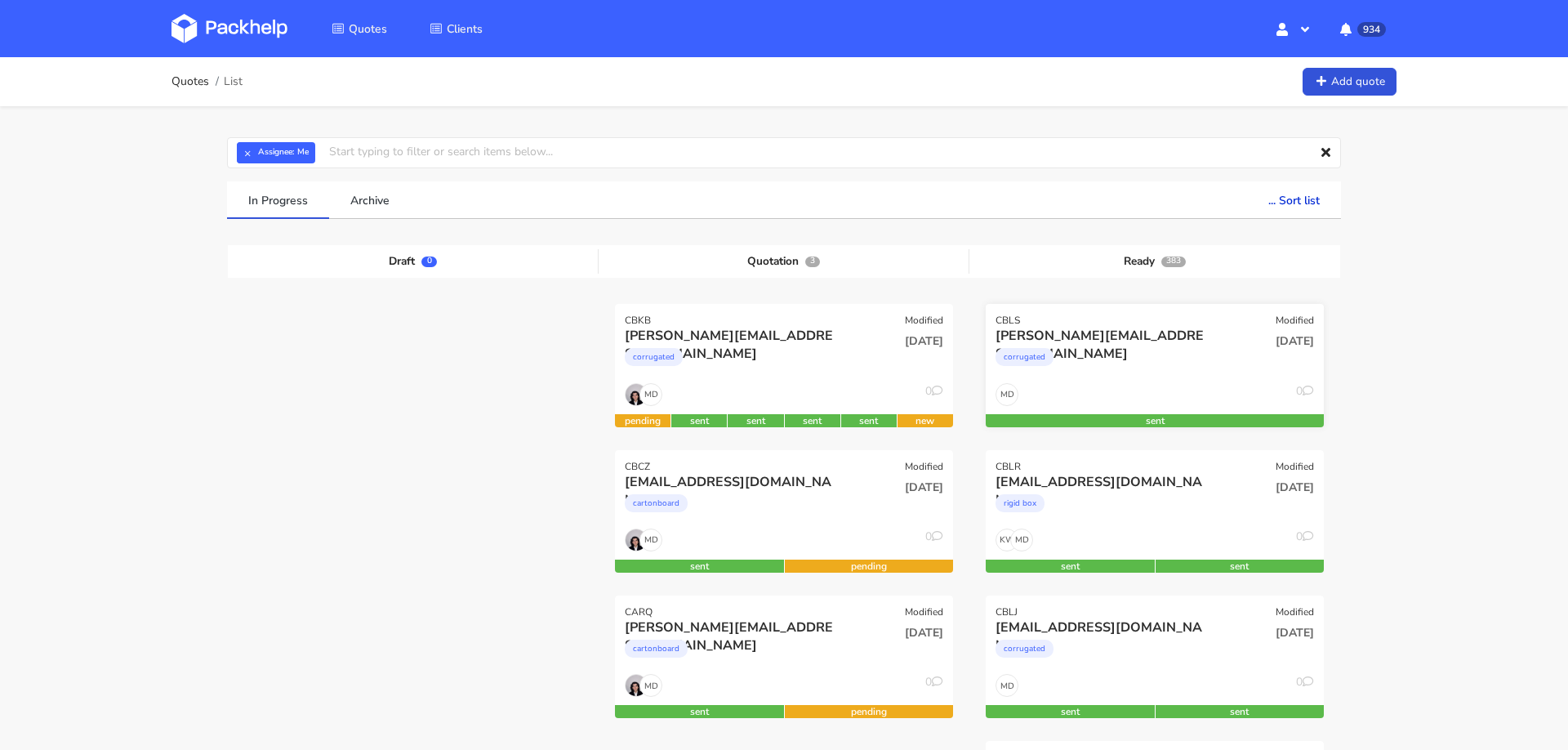
click at [1146, 385] on div "MD 0" at bounding box center [1155, 399] width 338 height 31
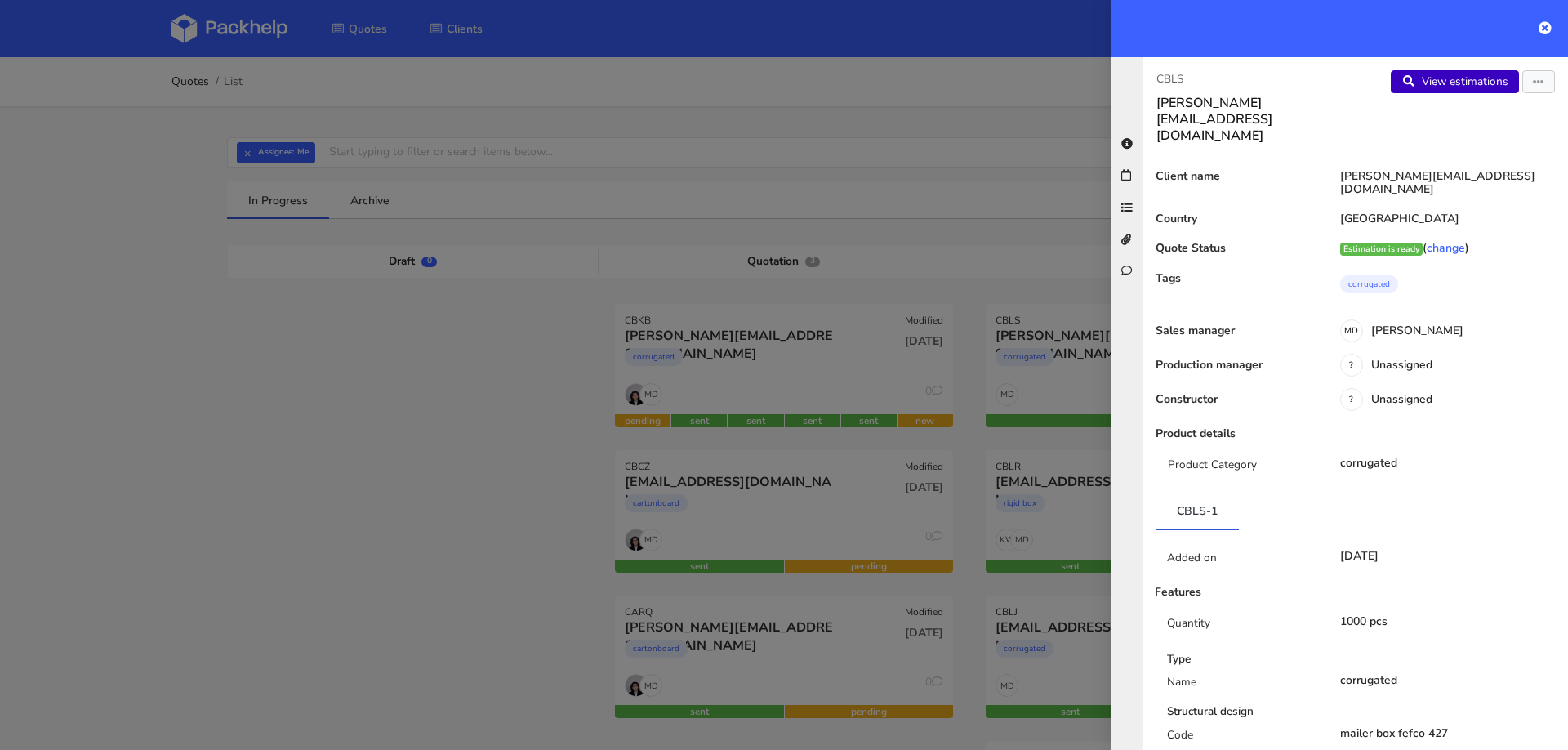
click at [1462, 91] on link "View estimations" at bounding box center [1455, 82] width 128 height 23
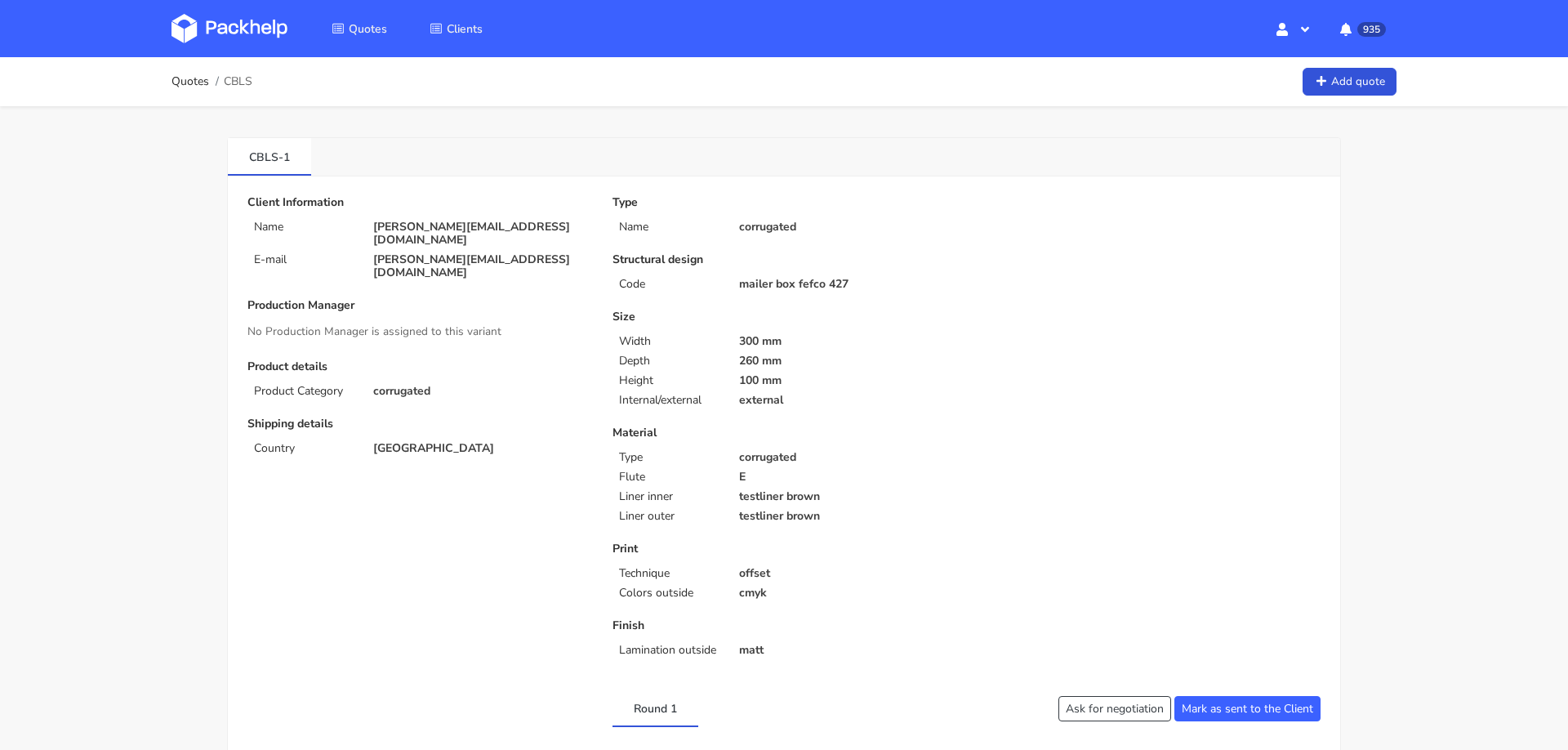
click at [239, 79] on span "CBLS" at bounding box center [237, 82] width 28 height 13
click at [238, 79] on span "CBLS" at bounding box center [237, 82] width 28 height 13
copy span "CBLS"
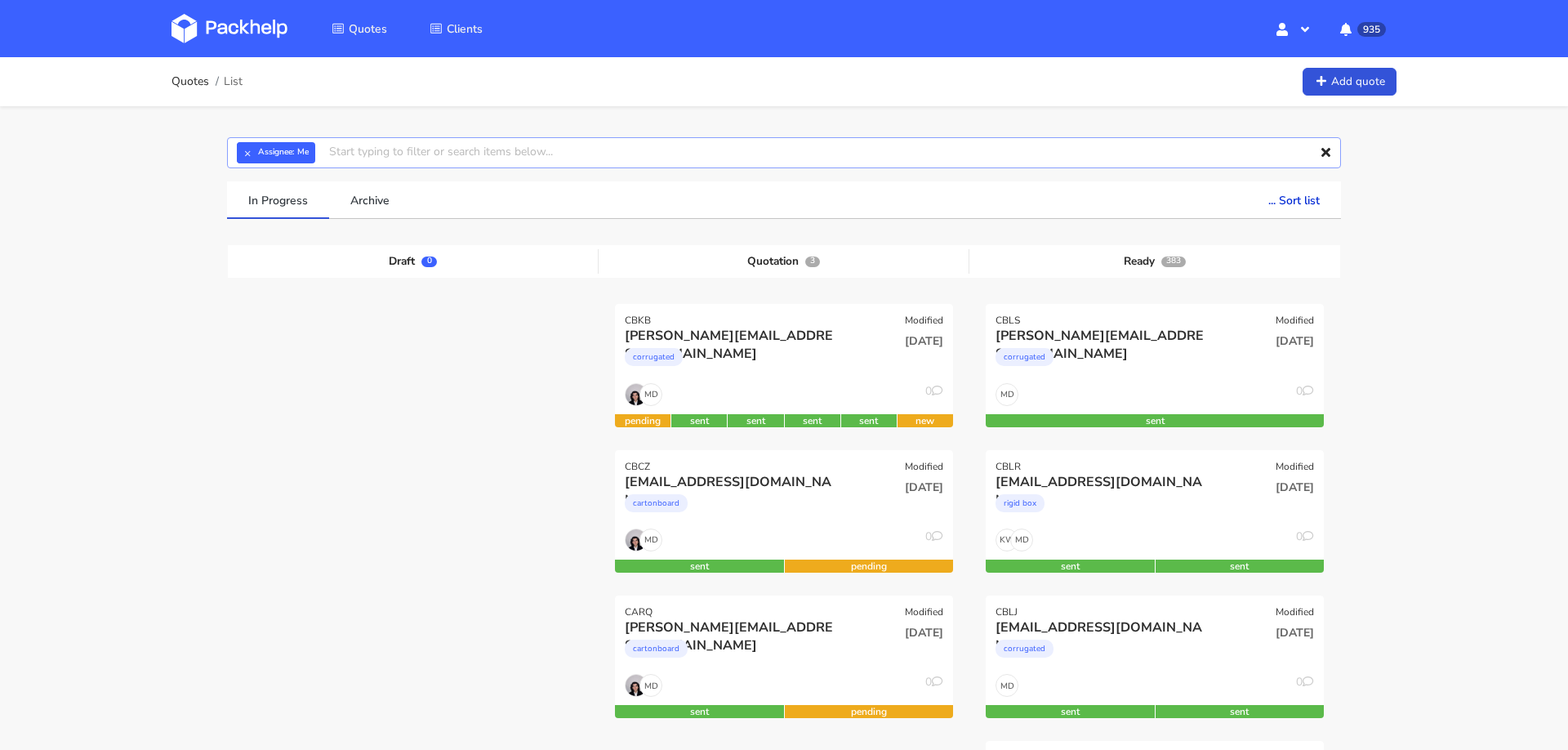
click at [649, 154] on input "text" at bounding box center [784, 153] width 1114 height 31
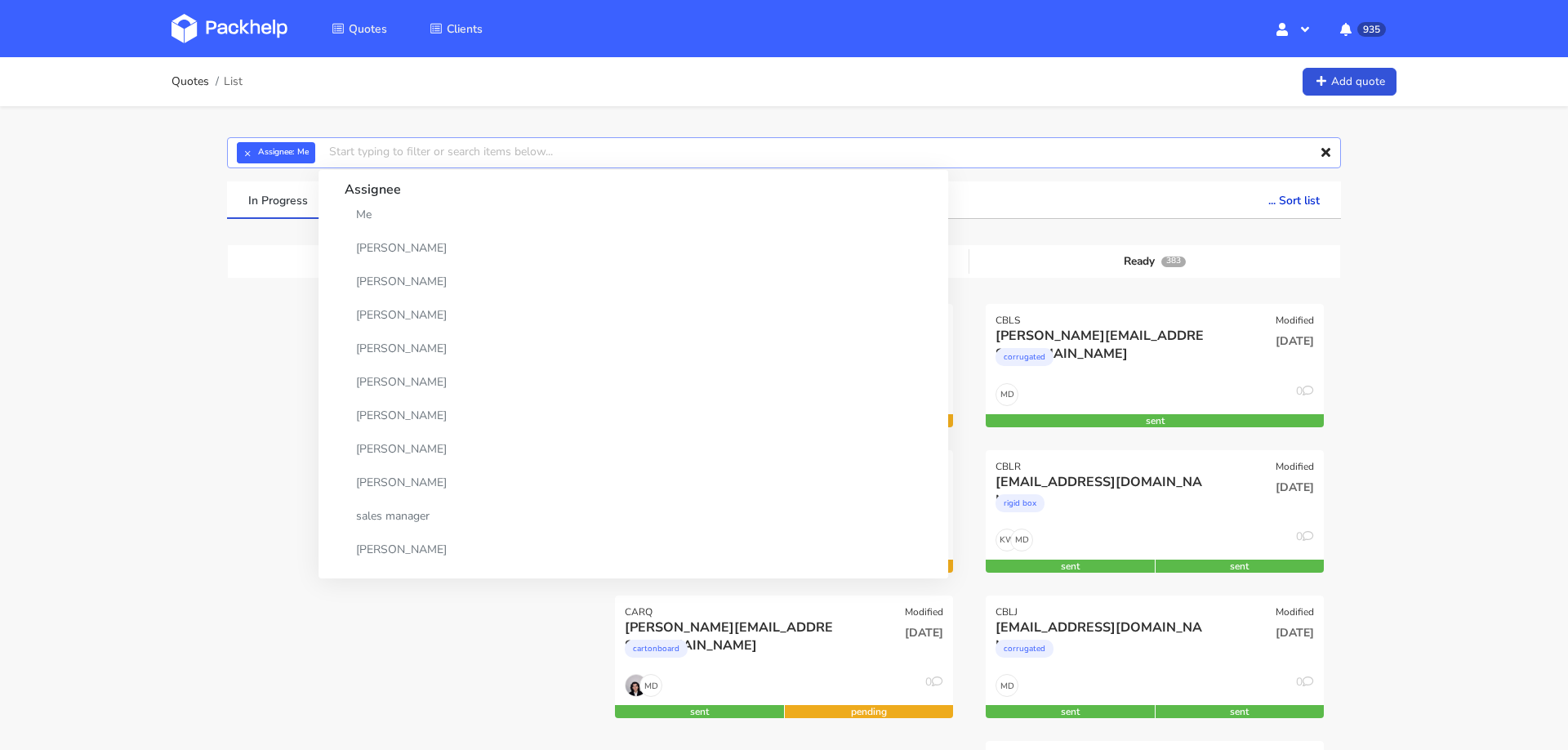
paste input "[PERSON_NAME][EMAIL_ADDRESS][PERSON_NAME][DOMAIN_NAME]"
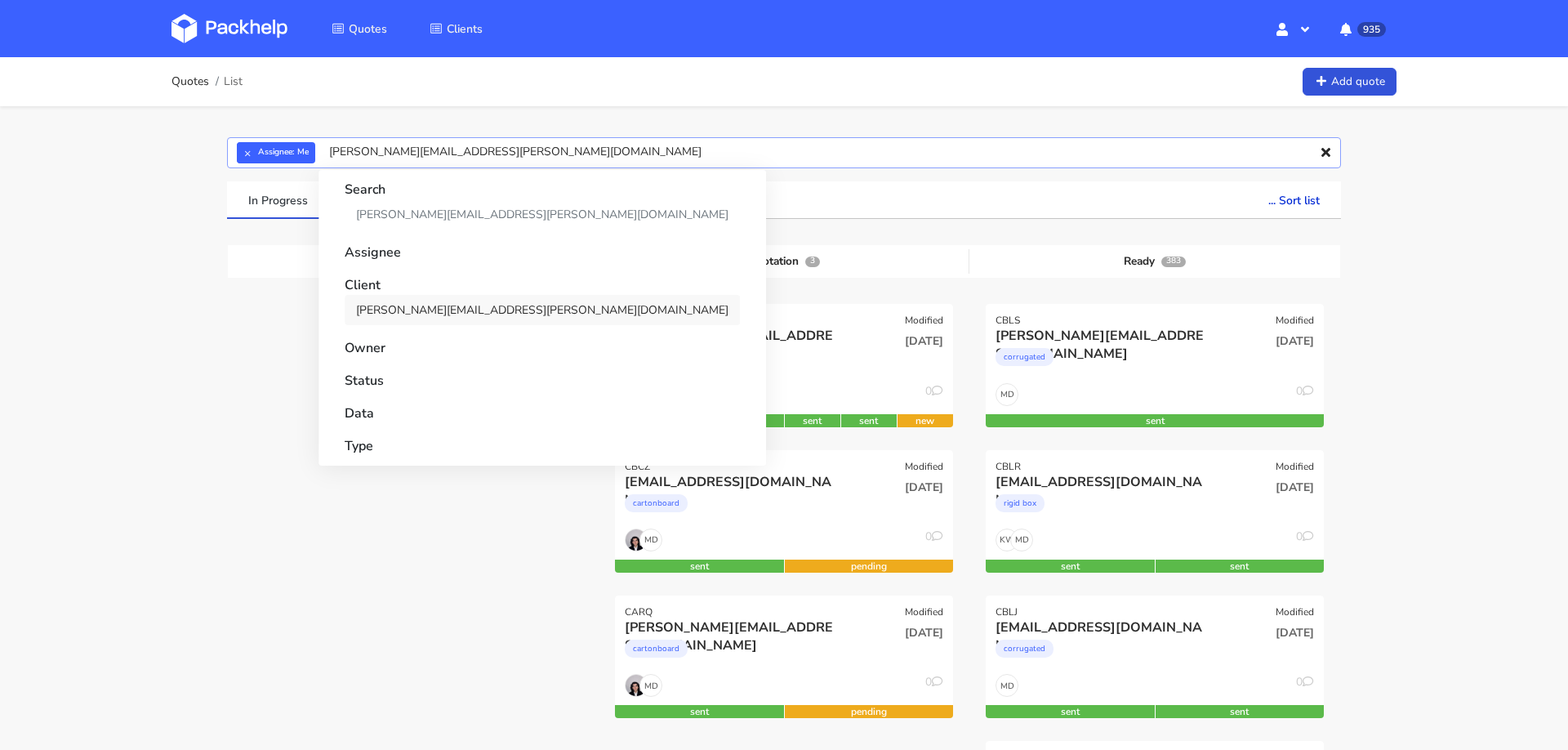
type input "[PERSON_NAME][EMAIL_ADDRESS][PERSON_NAME][DOMAIN_NAME]"
click at [476, 309] on link "[PERSON_NAME][EMAIL_ADDRESS][PERSON_NAME][DOMAIN_NAME]" at bounding box center [542, 310] width 395 height 30
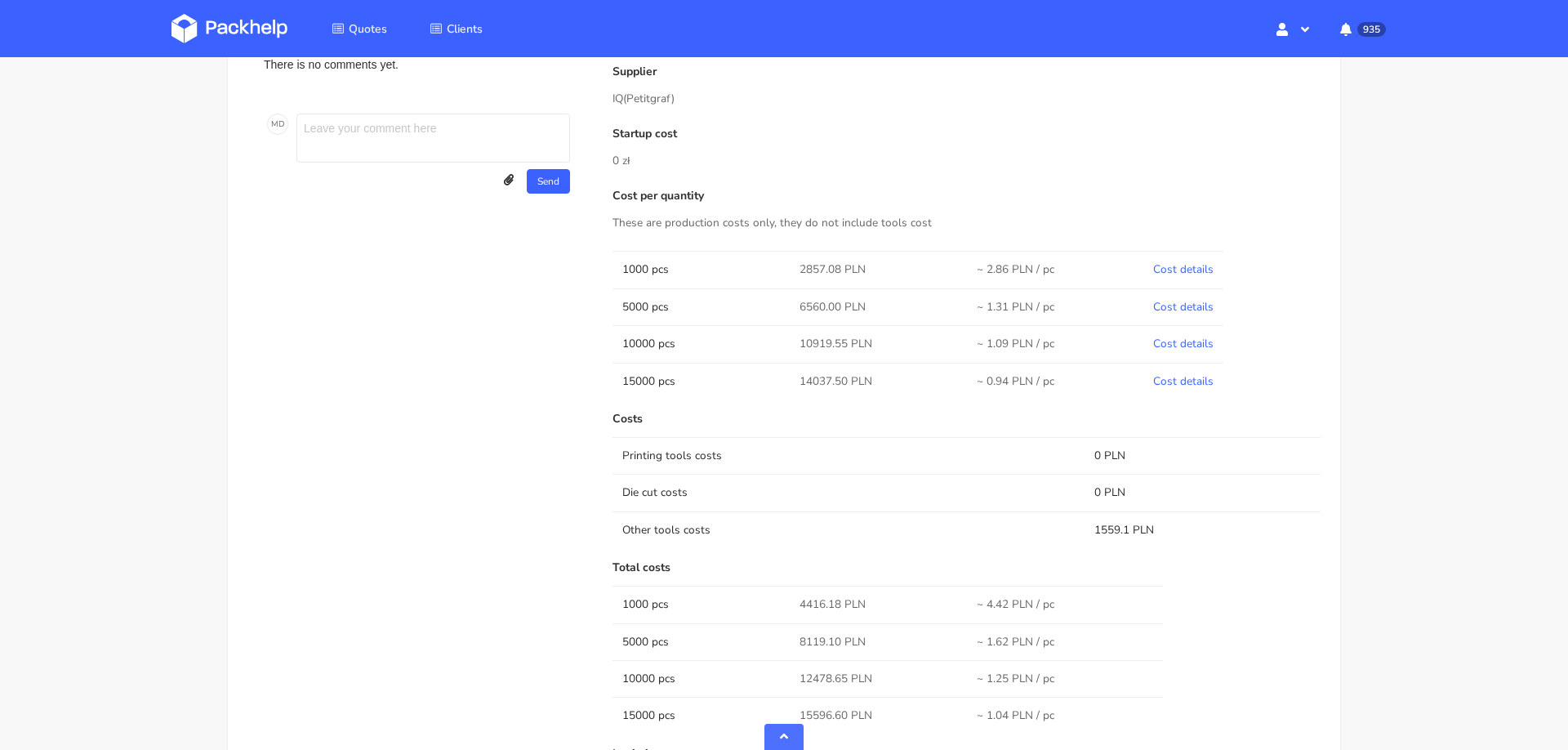
scroll to position [812, 0]
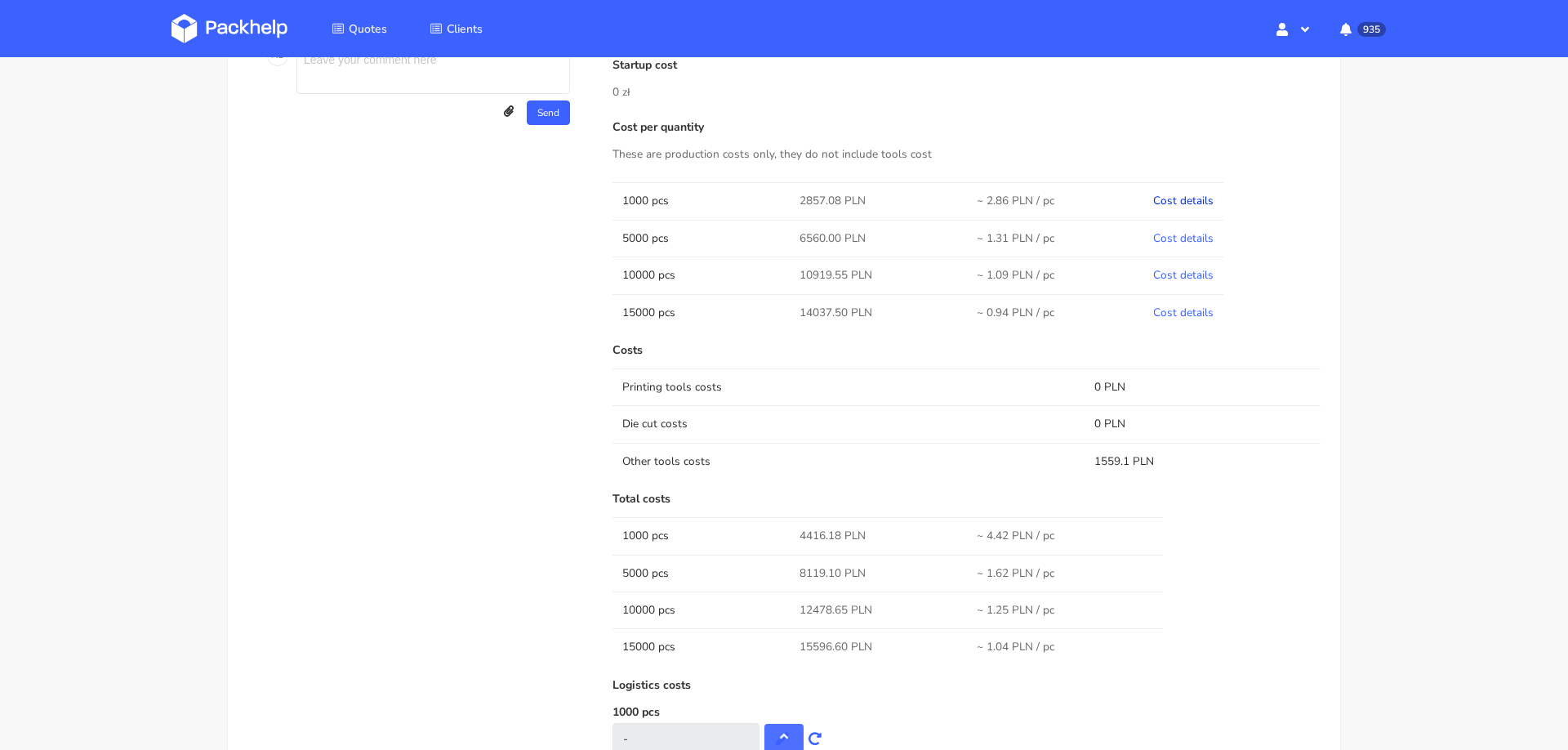
click at [1200, 203] on link "Cost details" at bounding box center [1183, 200] width 60 height 16
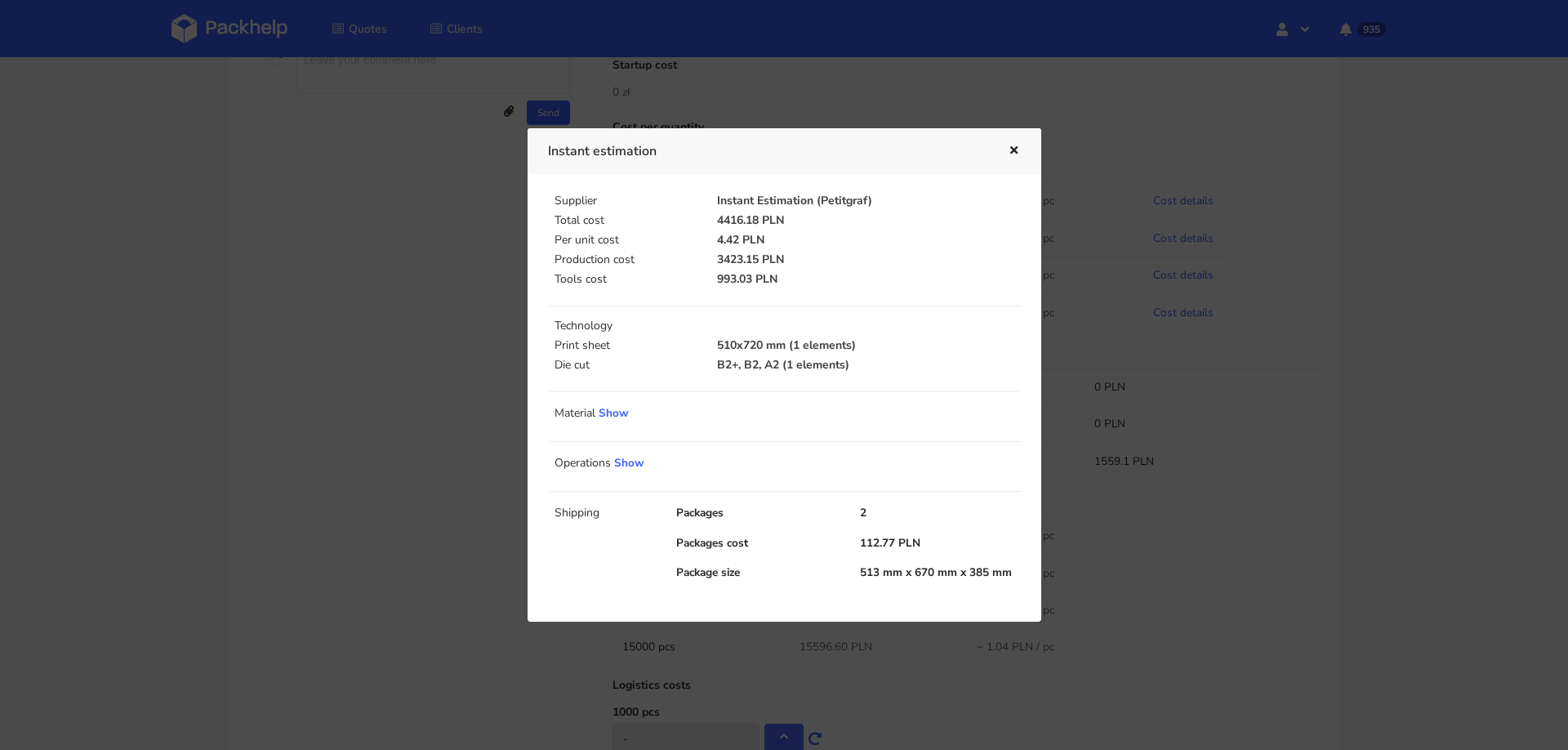
click at [1420, 445] on div at bounding box center [784, 375] width 1568 height 750
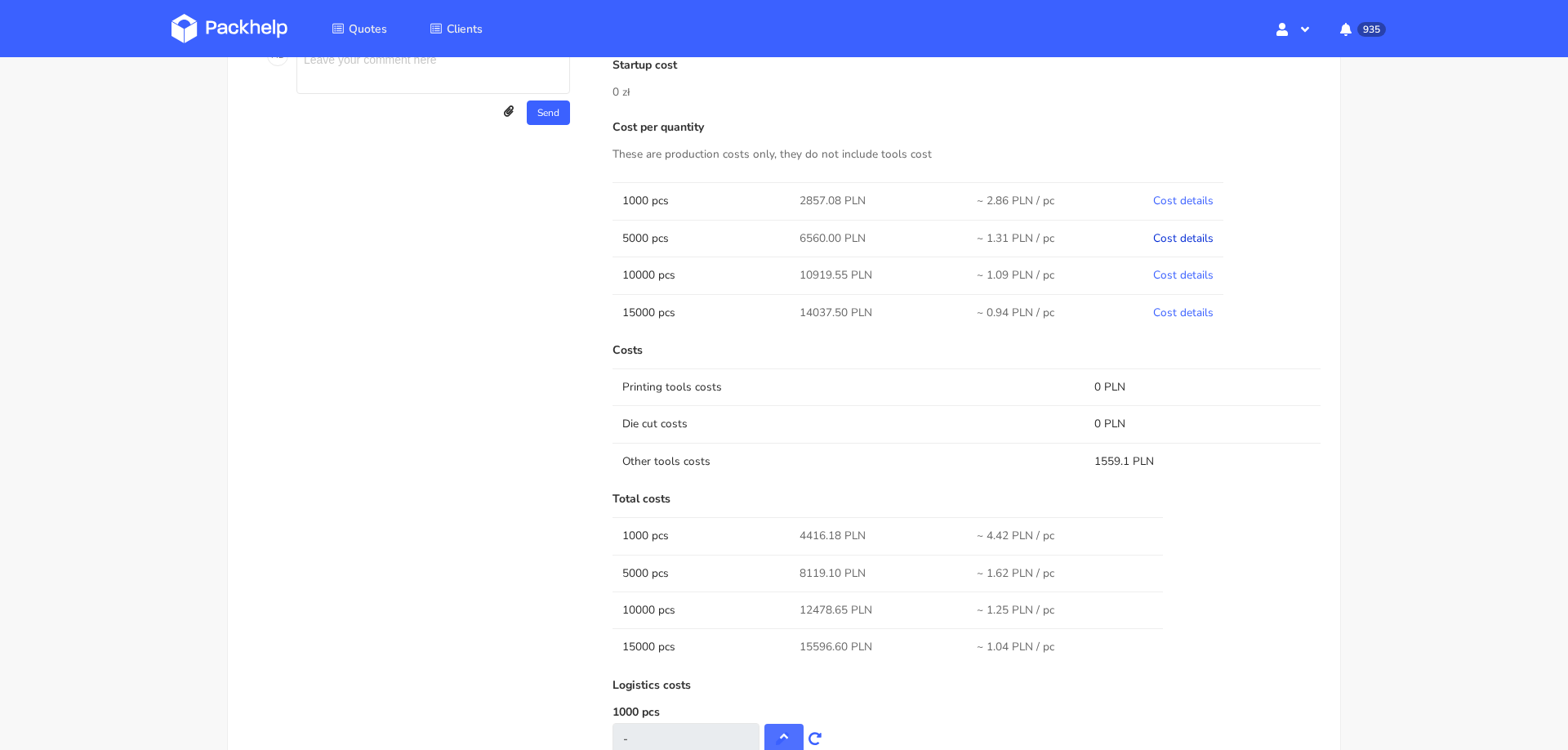
click at [1201, 230] on link "Cost details" at bounding box center [1183, 237] width 60 height 16
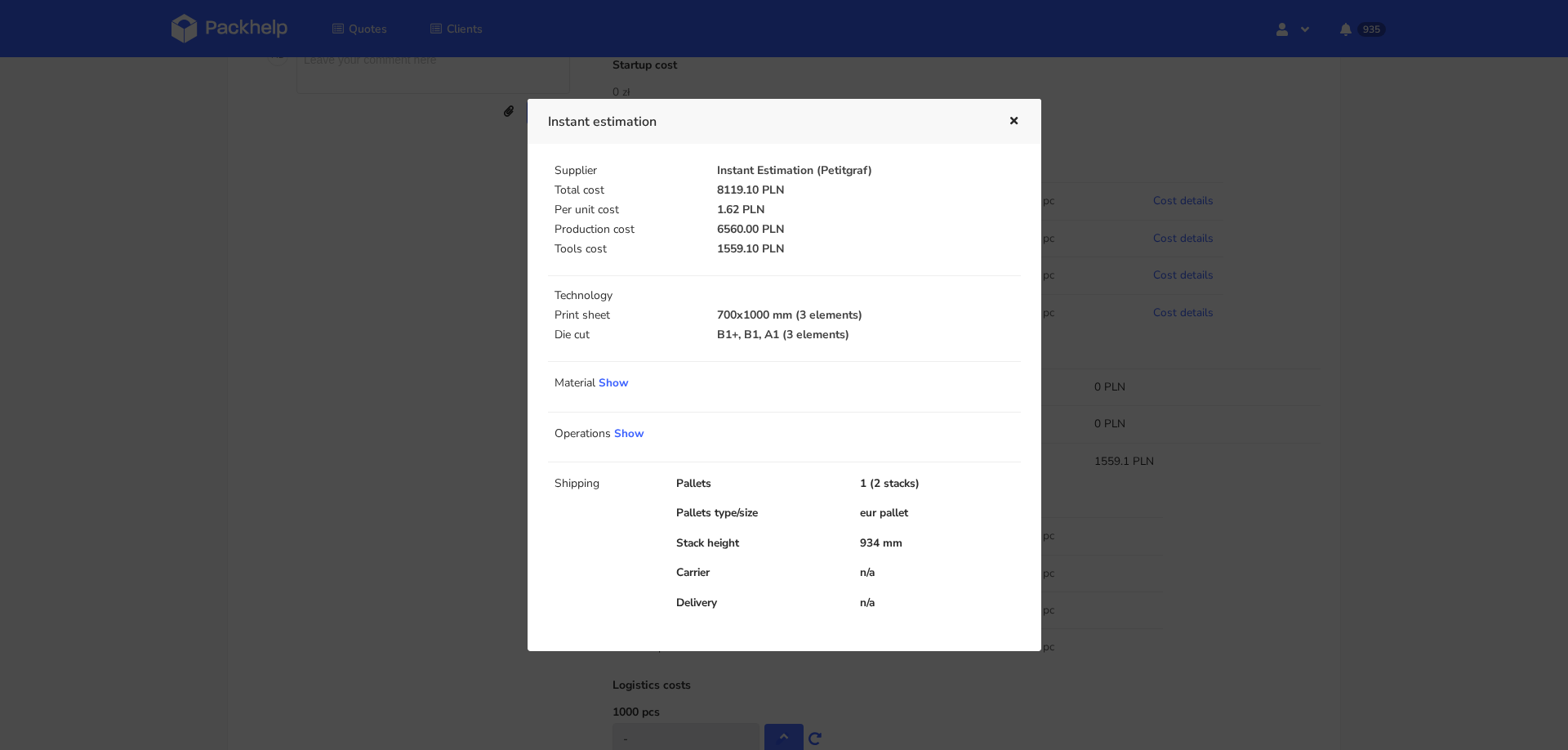
click at [1301, 365] on div at bounding box center [784, 375] width 1568 height 750
